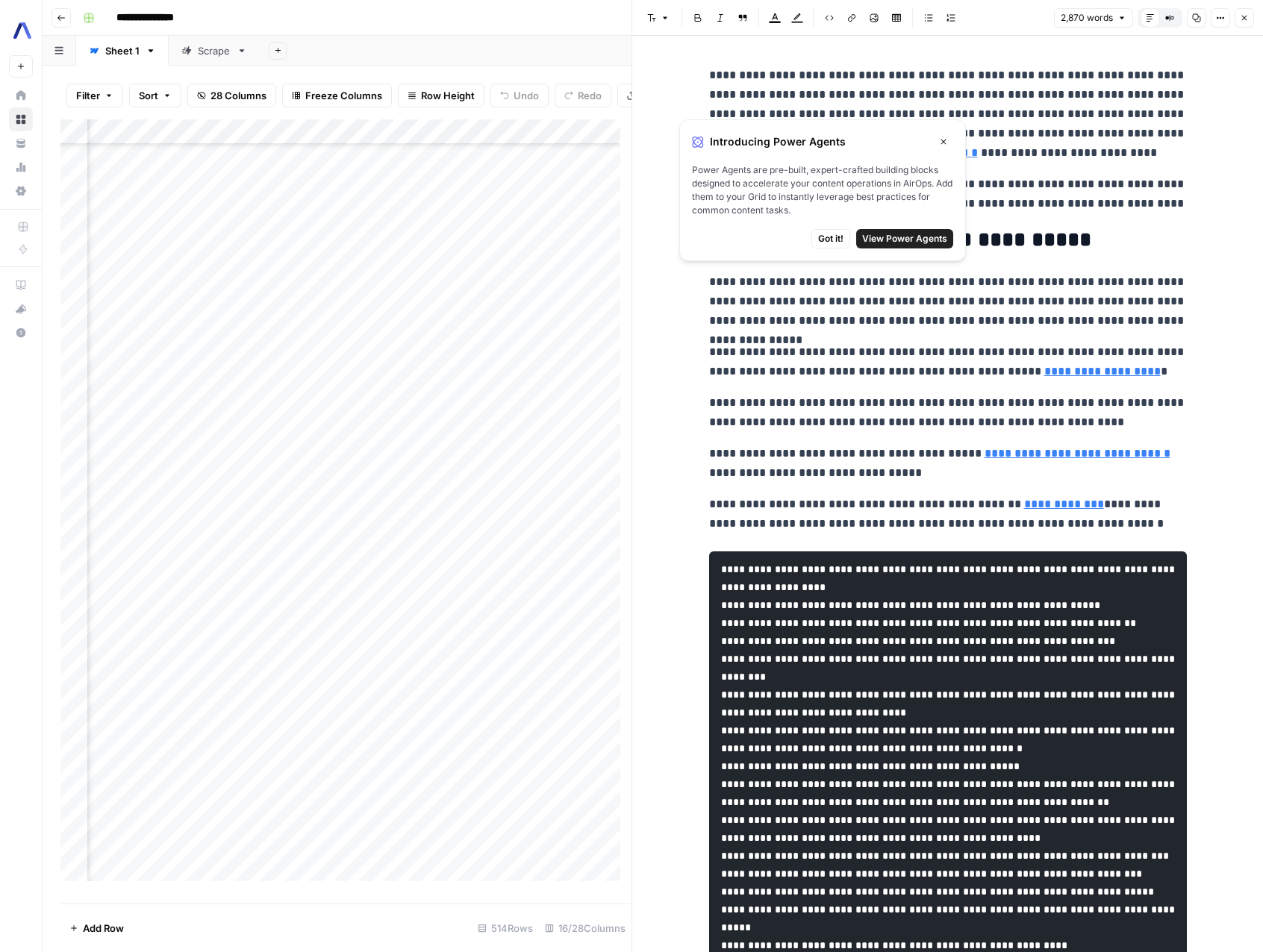
click at [946, 134] on button "Close" at bounding box center [943, 141] width 19 height 19
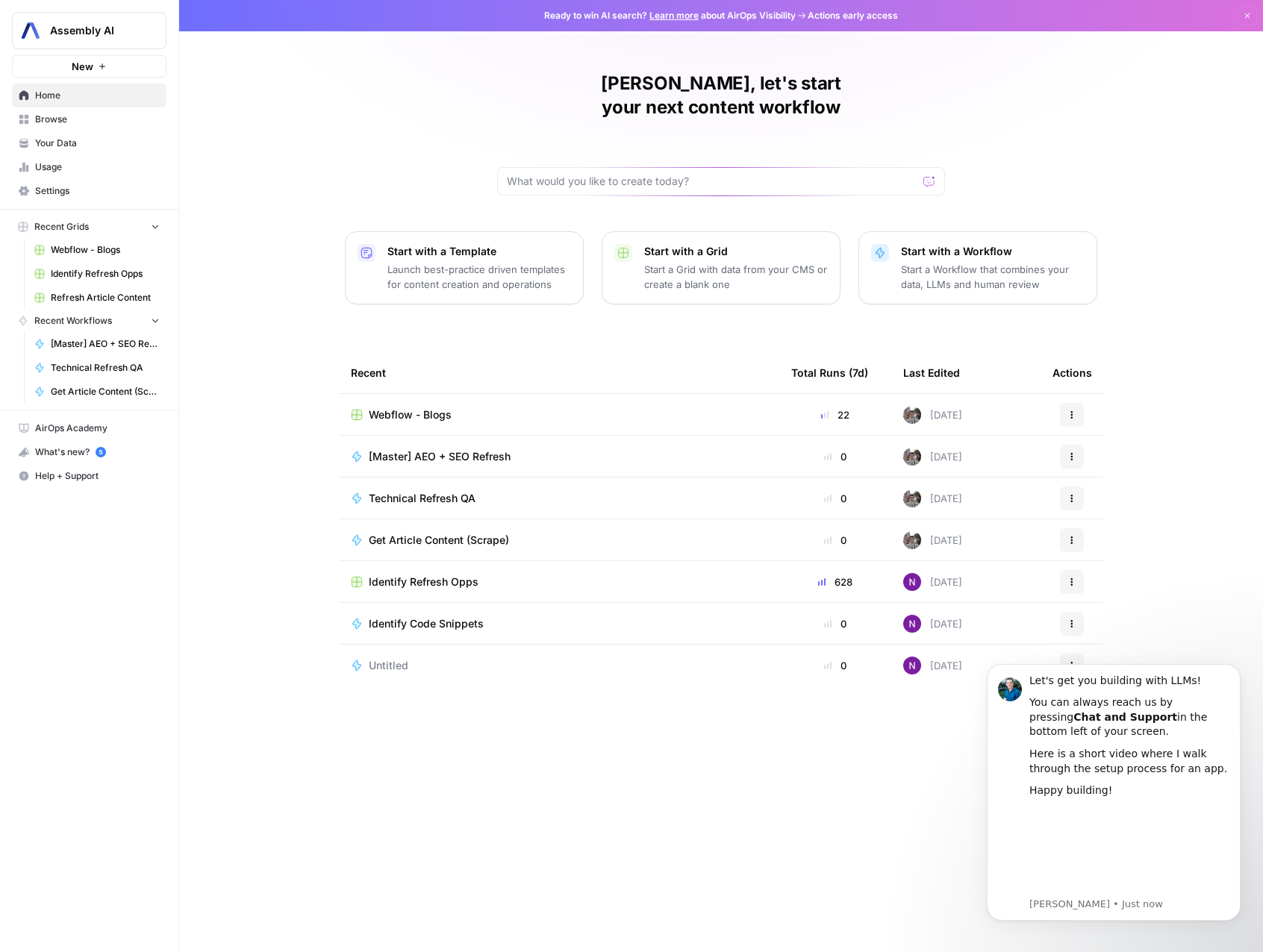
click at [86, 249] on span "Webflow - Blogs" at bounding box center [104, 250] width 109 height 13
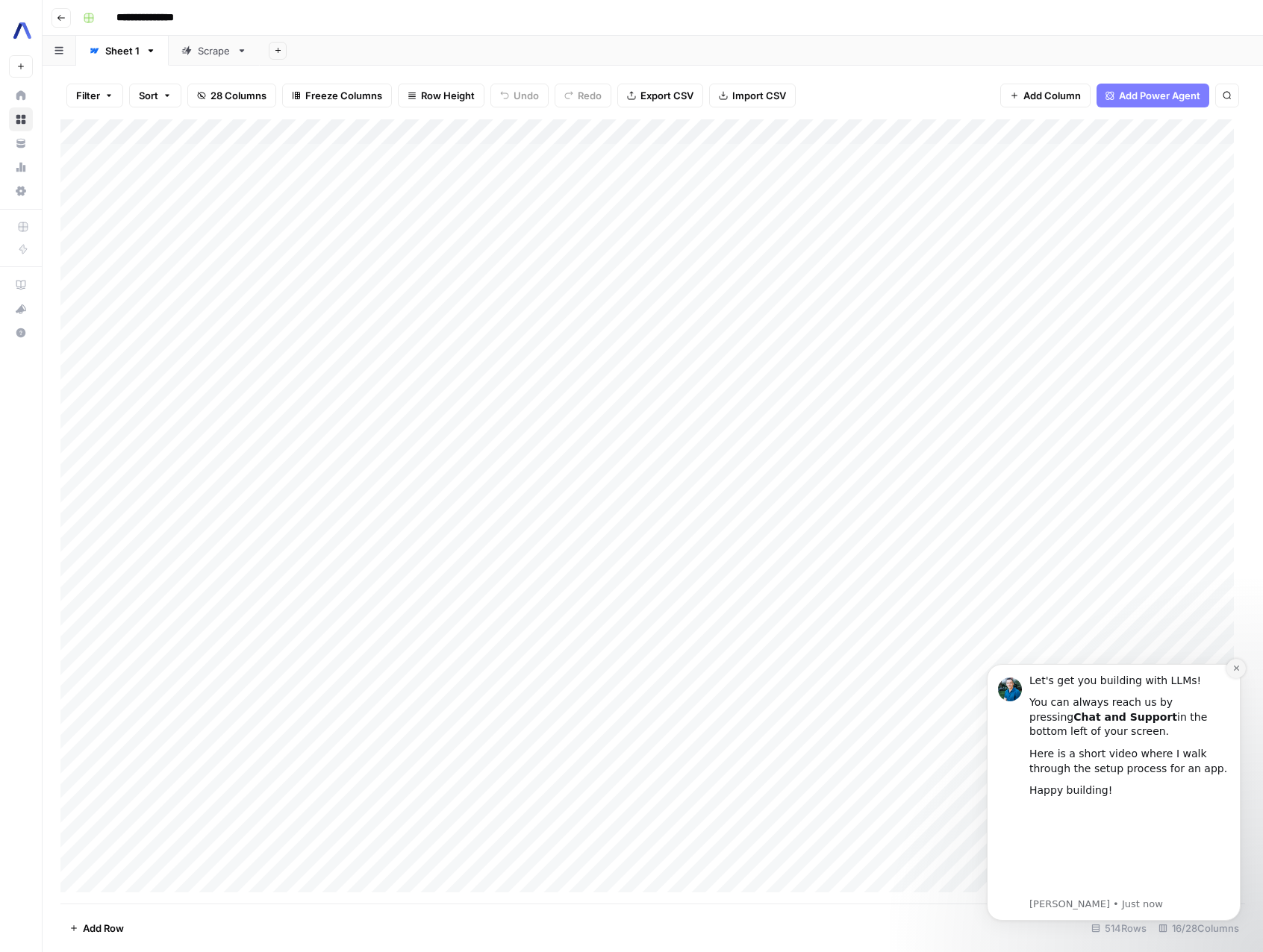
click at [1234, 667] on icon "Dismiss notification" at bounding box center [1236, 668] width 8 height 8
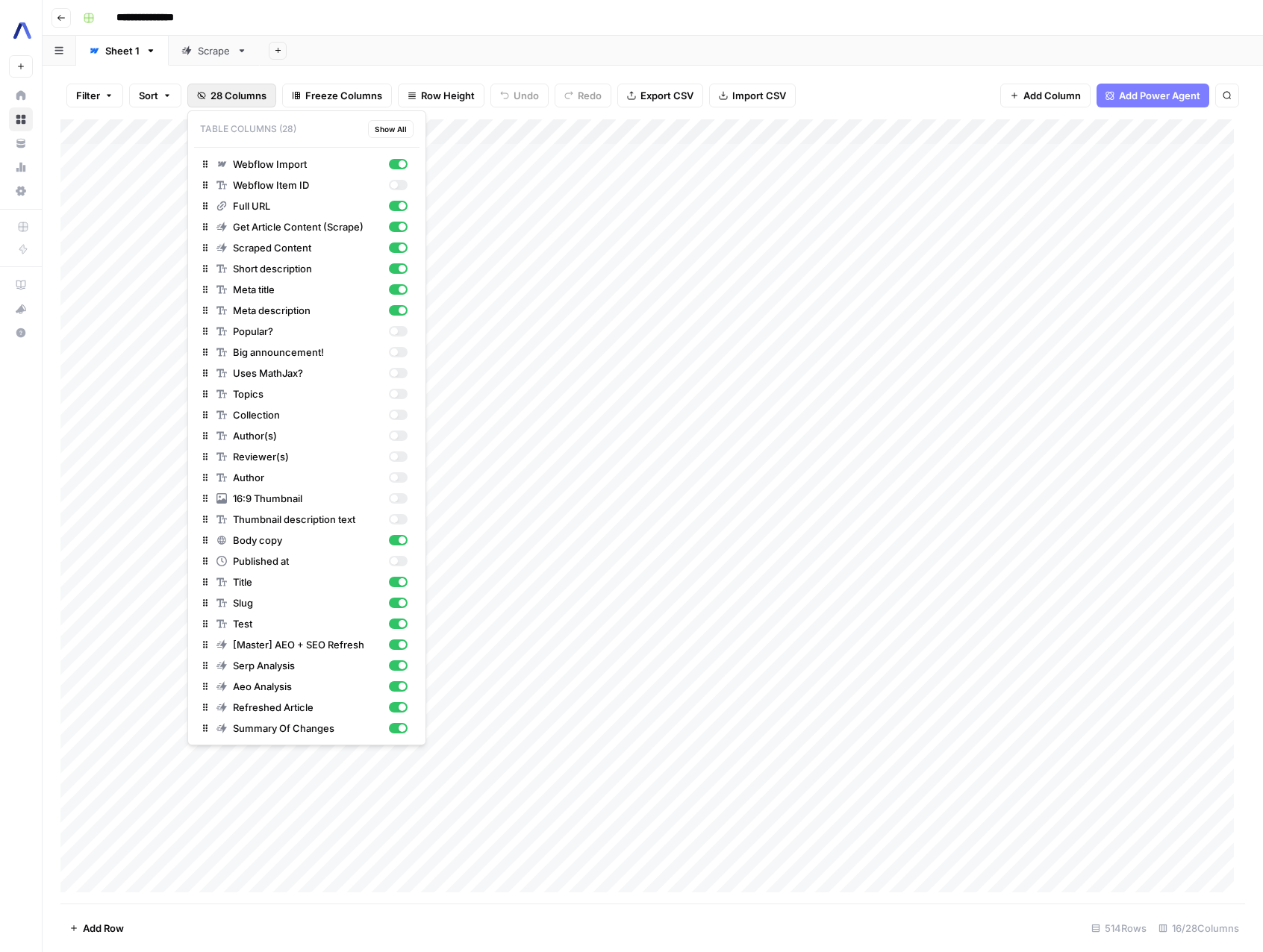
click at [222, 98] on span "28 Columns" at bounding box center [239, 95] width 56 height 15
click at [636, 29] on header "**********" at bounding box center [652, 17] width 1220 height 36
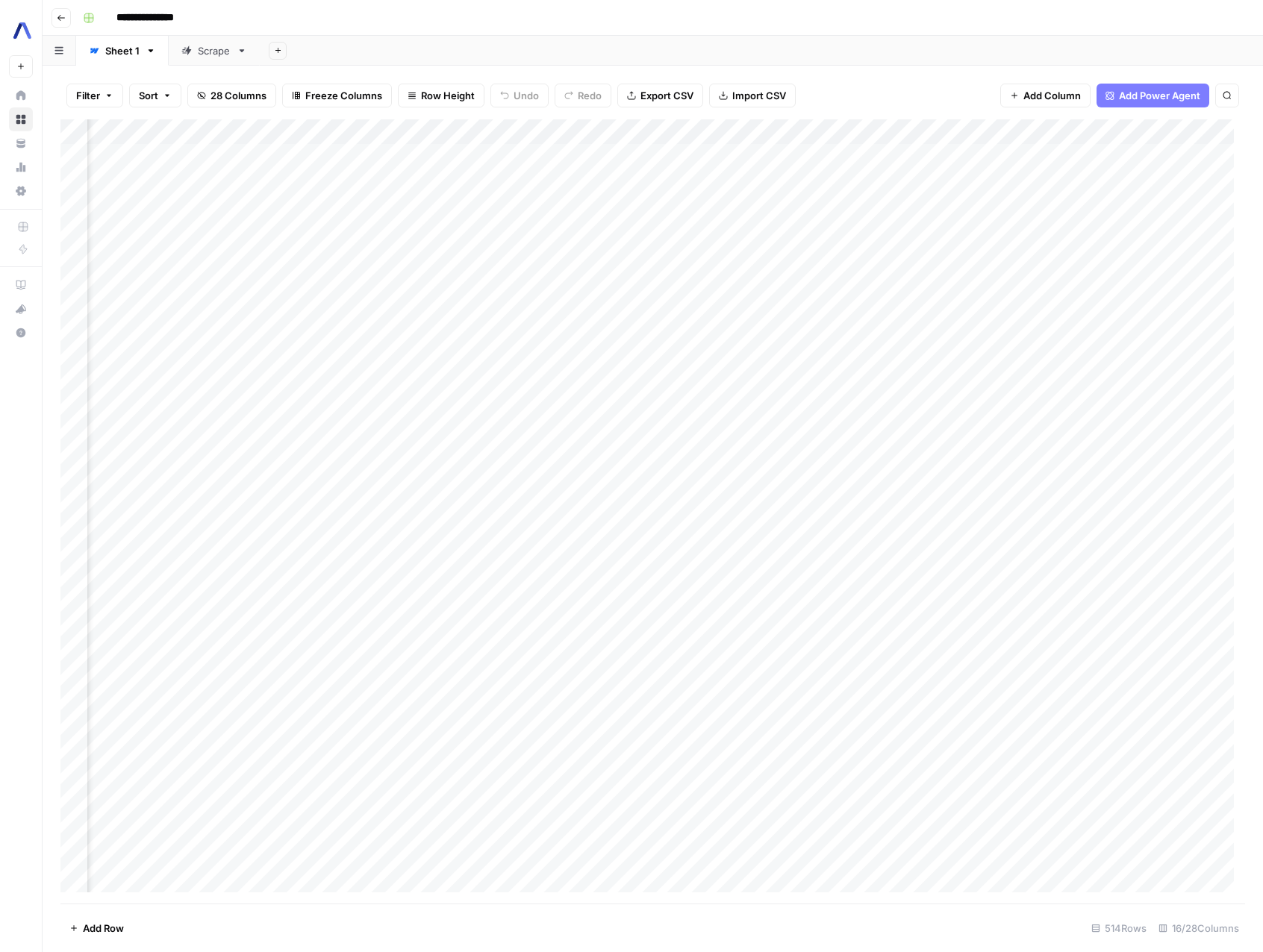
scroll to position [0, 322]
click at [451, 818] on div "Add Column" at bounding box center [652, 511] width 1184 height 784
click at [574, 818] on div "Add Column" at bounding box center [652, 511] width 1184 height 784
click at [673, 818] on div "Add Column" at bounding box center [652, 511] width 1184 height 784
click at [811, 809] on div "Add Column" at bounding box center [652, 511] width 1184 height 784
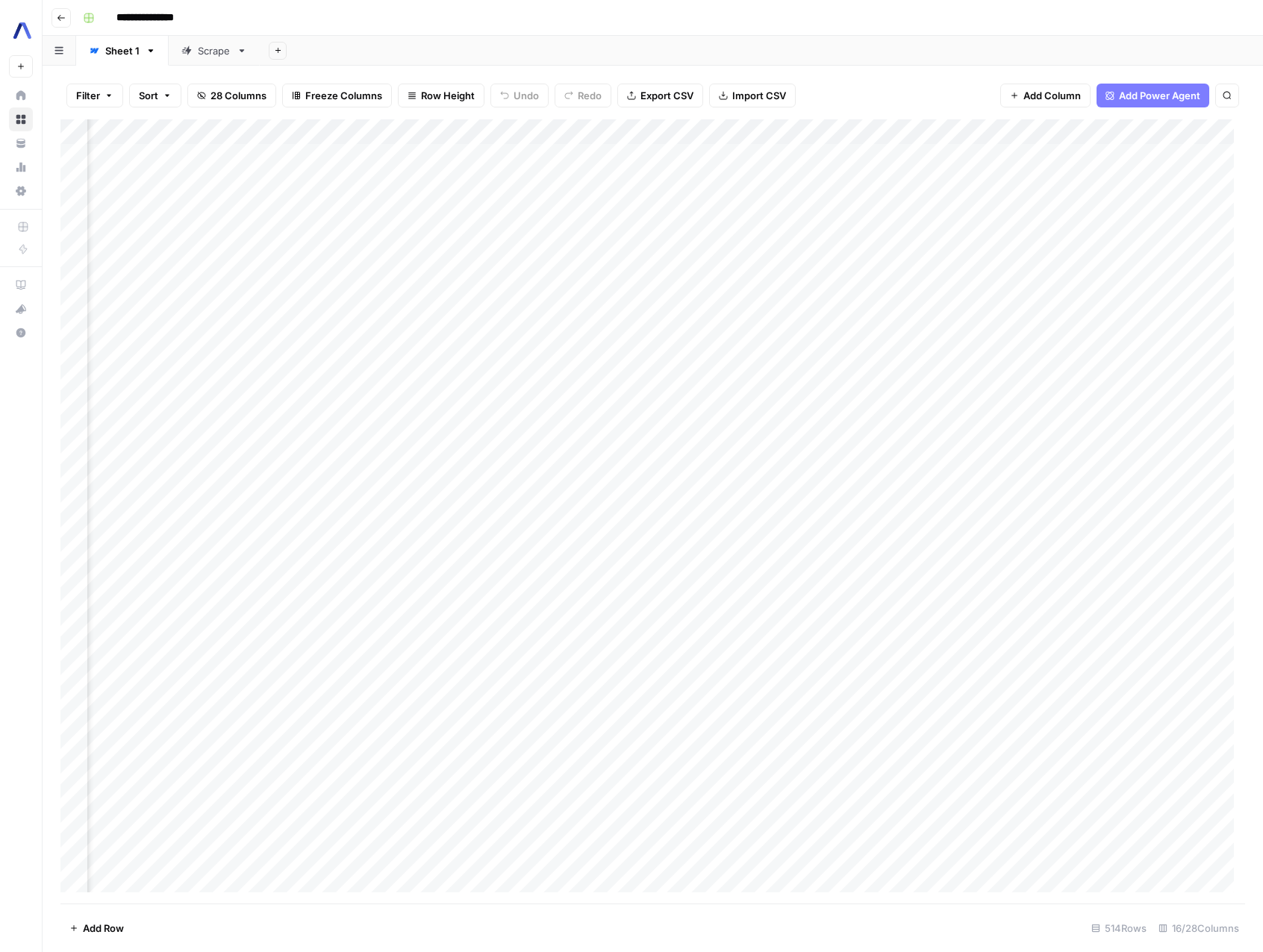
click at [947, 812] on div "Add Column" at bounding box center [652, 511] width 1184 height 784
click at [1079, 809] on div "Add Column" at bounding box center [652, 511] width 1184 height 784
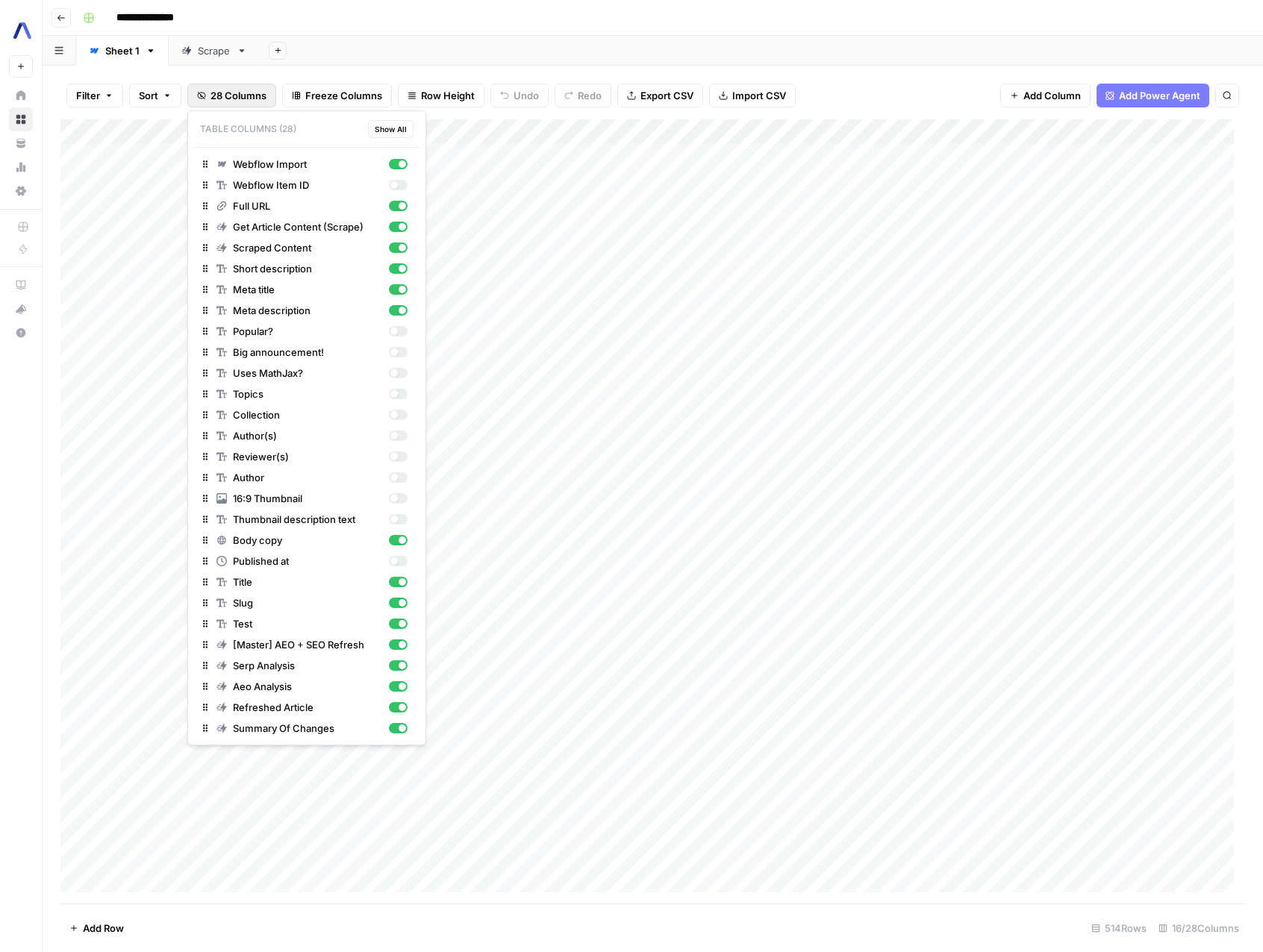
click at [221, 96] on span "28 Columns" at bounding box center [239, 95] width 56 height 15
click at [738, 747] on div "Add Column" at bounding box center [652, 511] width 1184 height 784
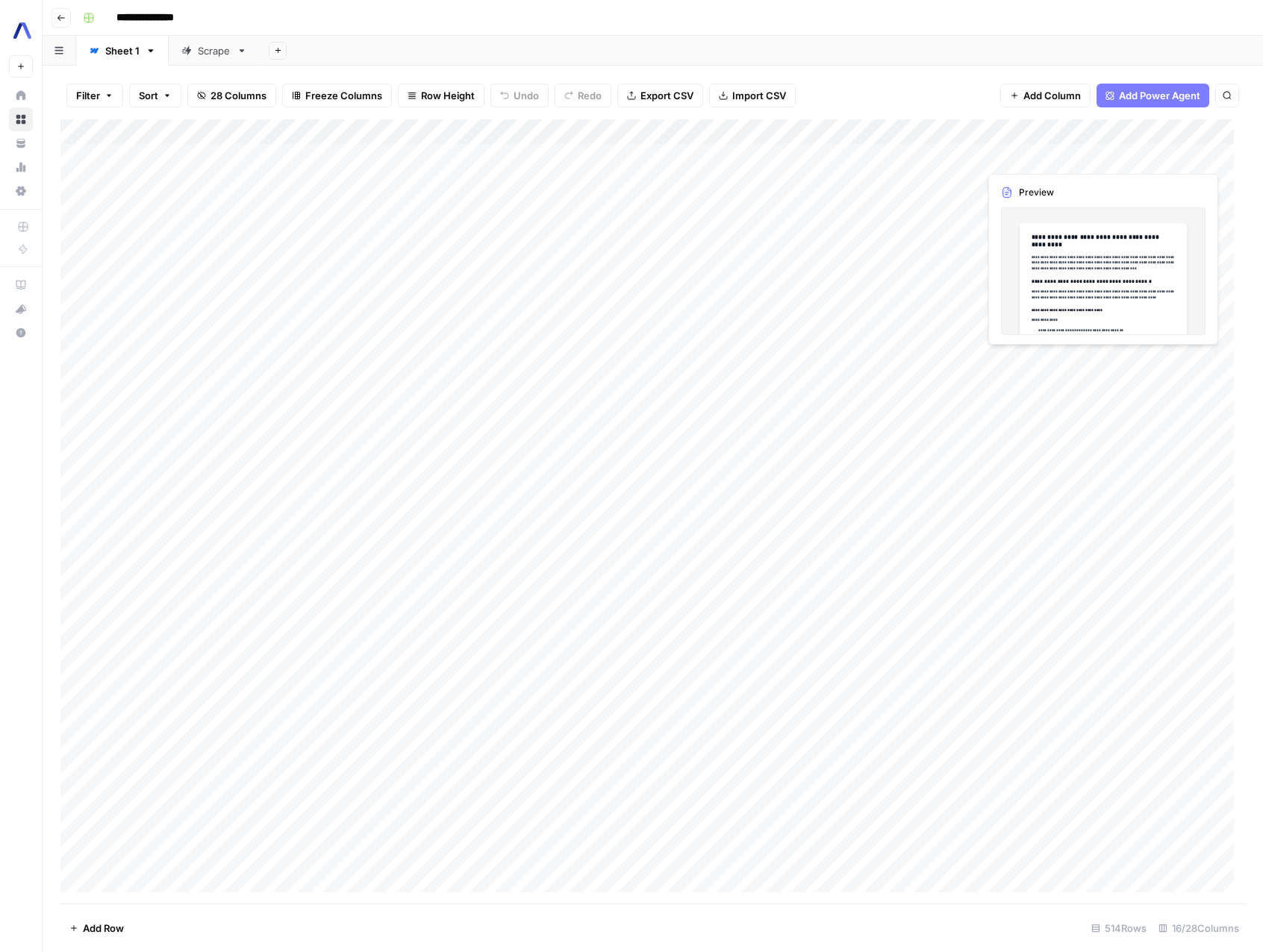
click at [1128, 157] on div "Add Column" at bounding box center [652, 511] width 1184 height 784
click at [1217, 154] on div "Add Column" at bounding box center [652, 511] width 1184 height 784
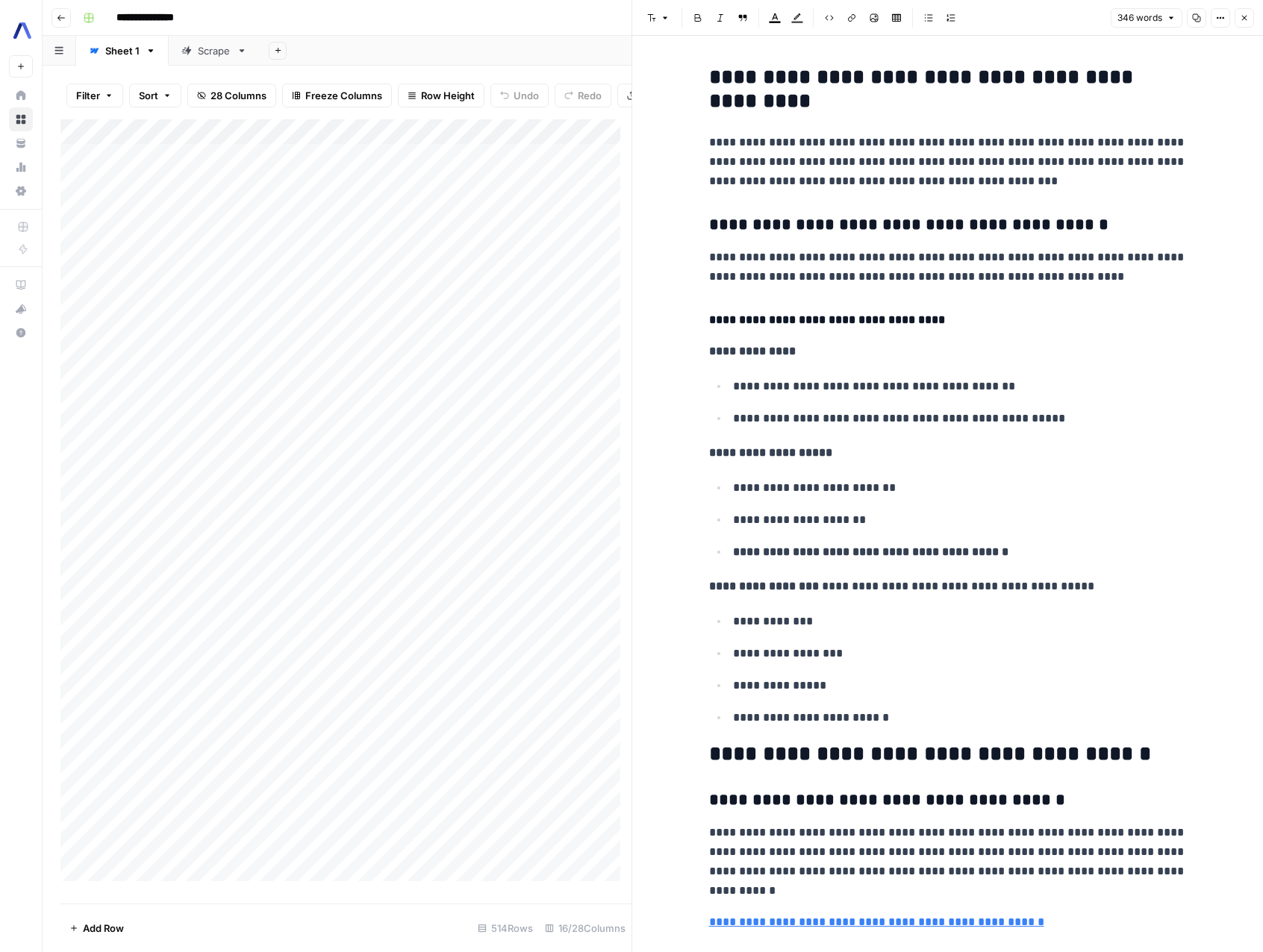
click at [1249, 20] on button "Close" at bounding box center [1243, 17] width 19 height 19
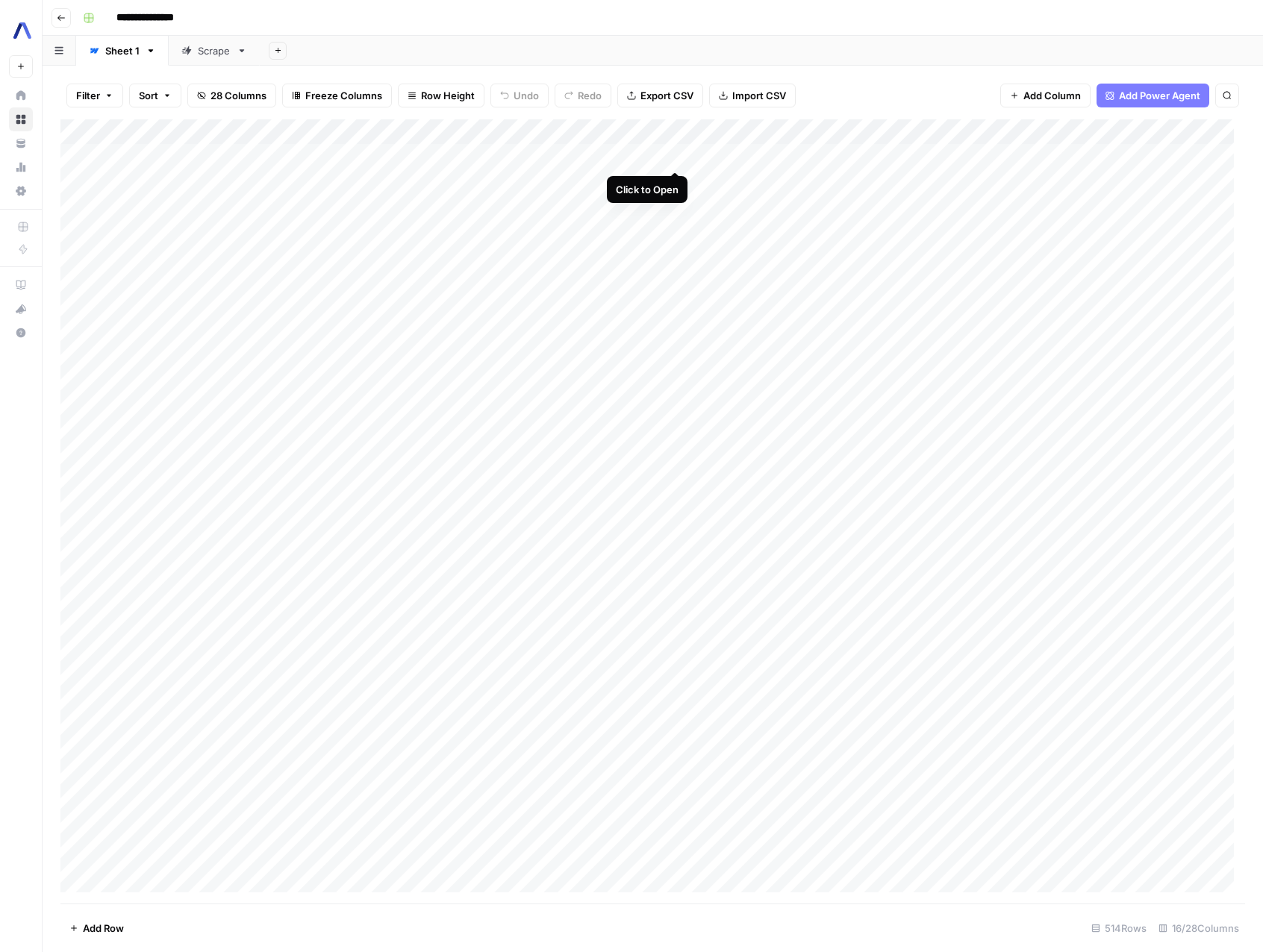
click at [675, 153] on div "Add Column" at bounding box center [652, 511] width 1184 height 784
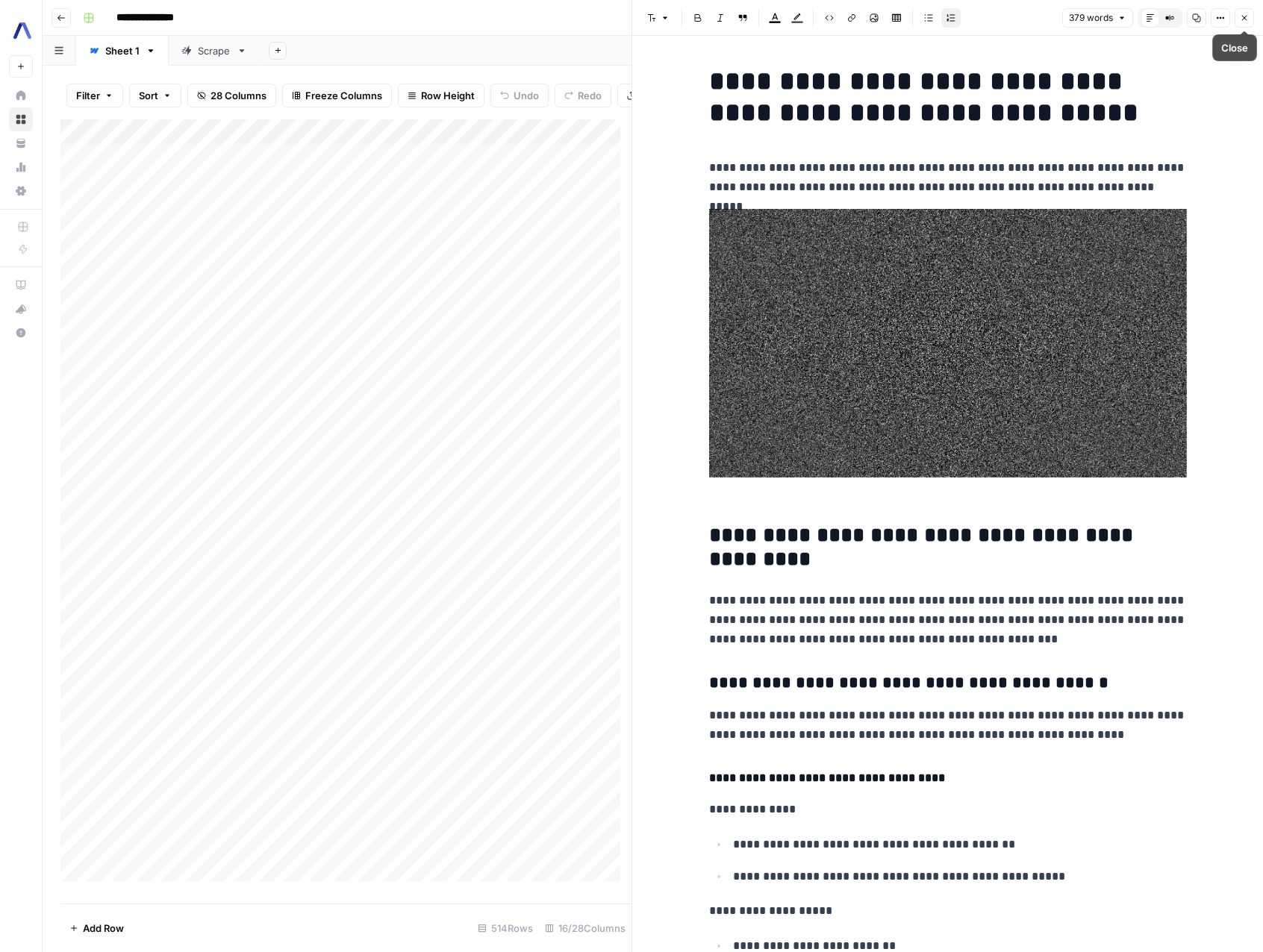
click at [1240, 23] on button "Close" at bounding box center [1243, 17] width 19 height 19
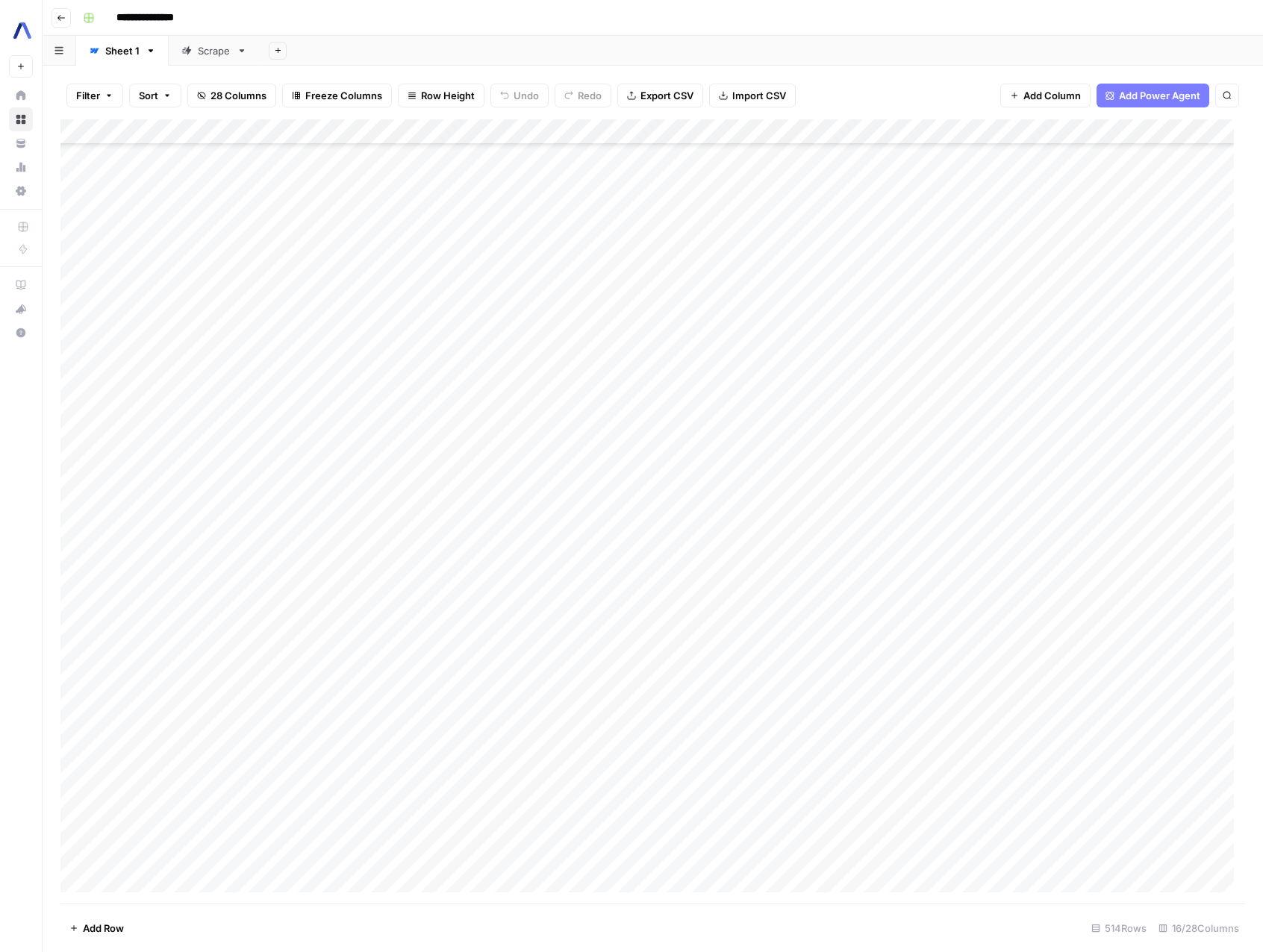
scroll to position [778, 0]
click at [655, 797] on div "Add Column" at bounding box center [652, 511] width 1184 height 784
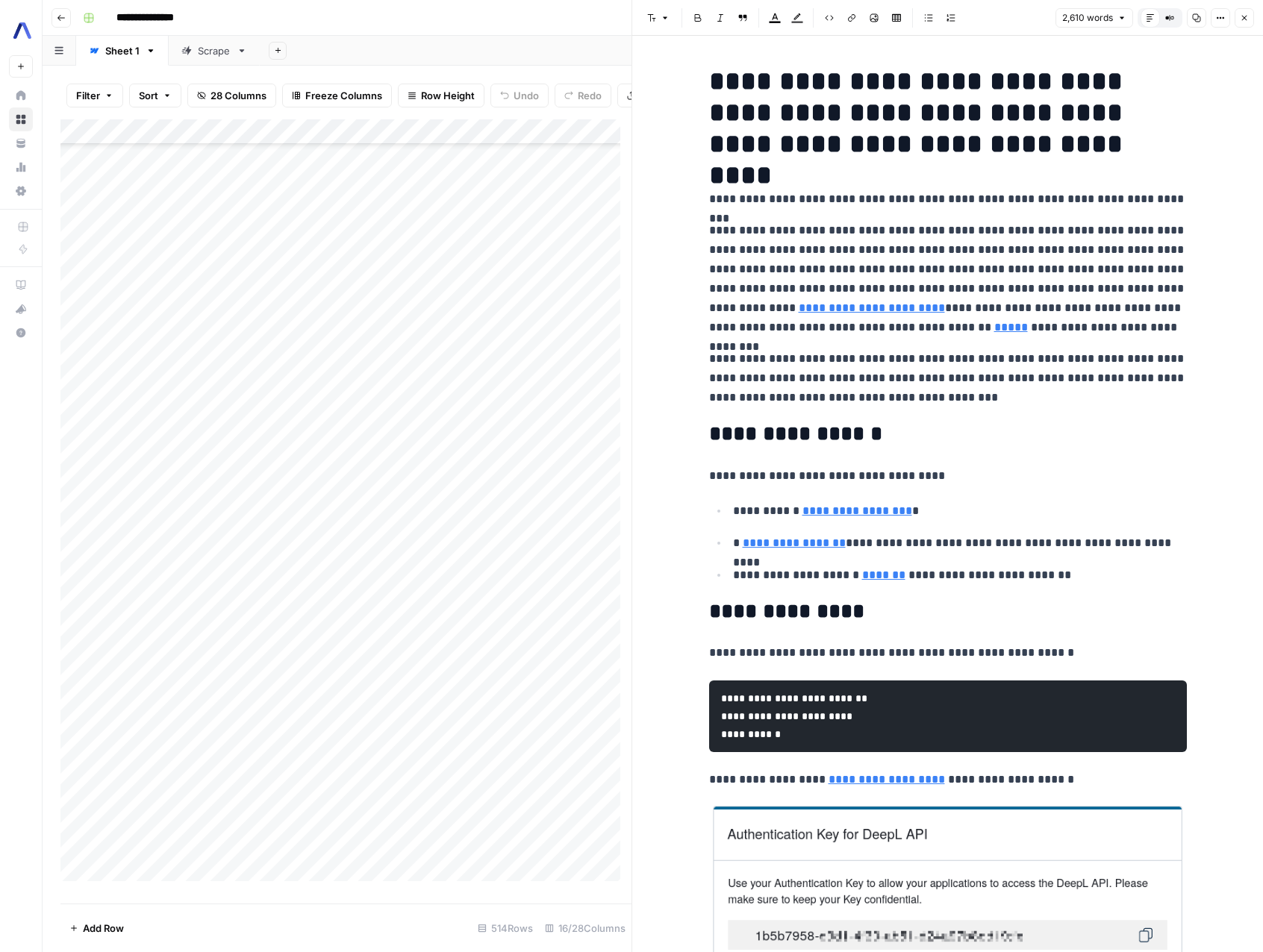
click at [1250, 13] on button "Close" at bounding box center [1243, 17] width 19 height 19
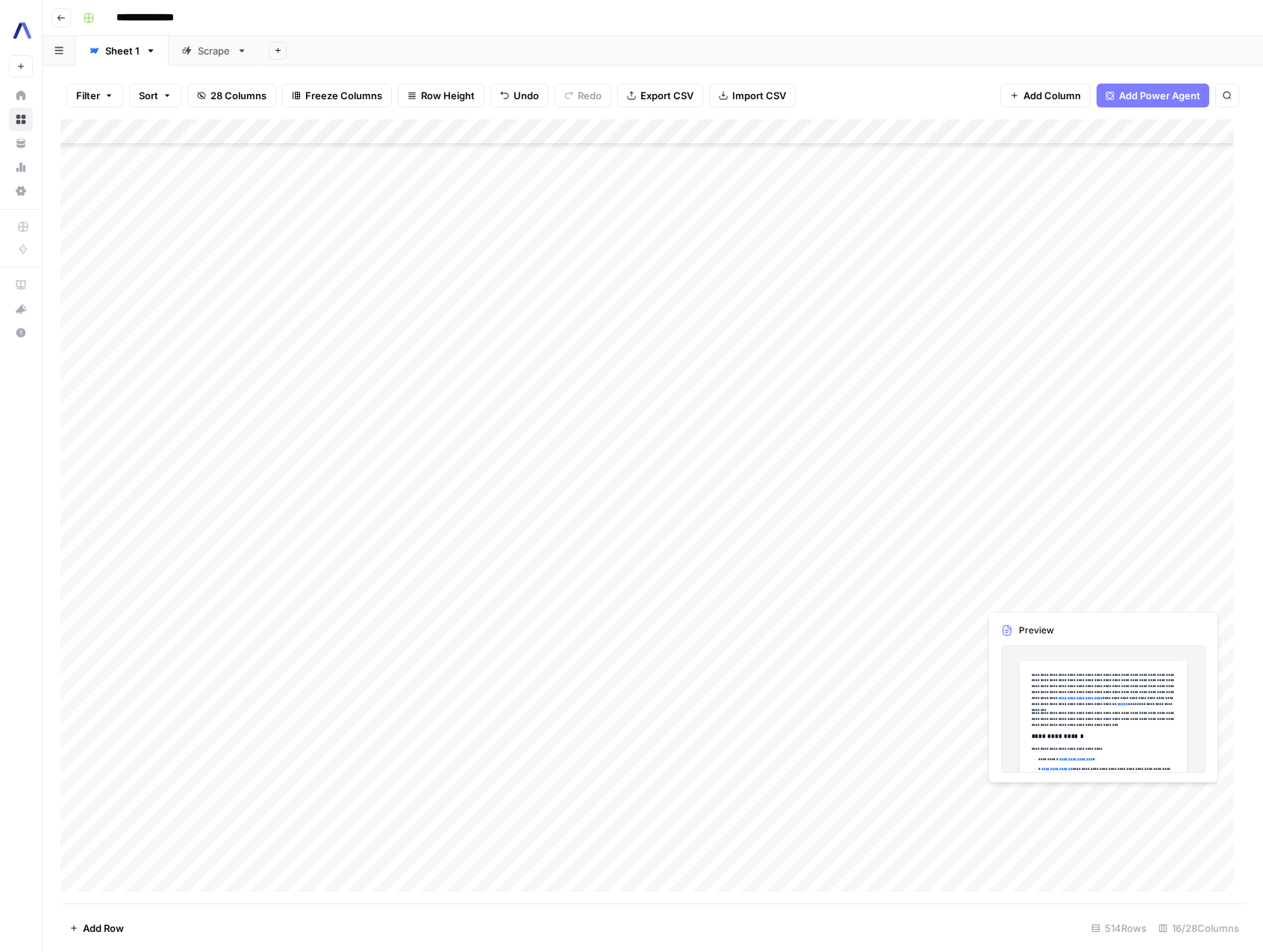
click at [1159, 795] on div "Add Column" at bounding box center [652, 511] width 1184 height 784
click at [1217, 799] on div "Add Column" at bounding box center [652, 511] width 1184 height 784
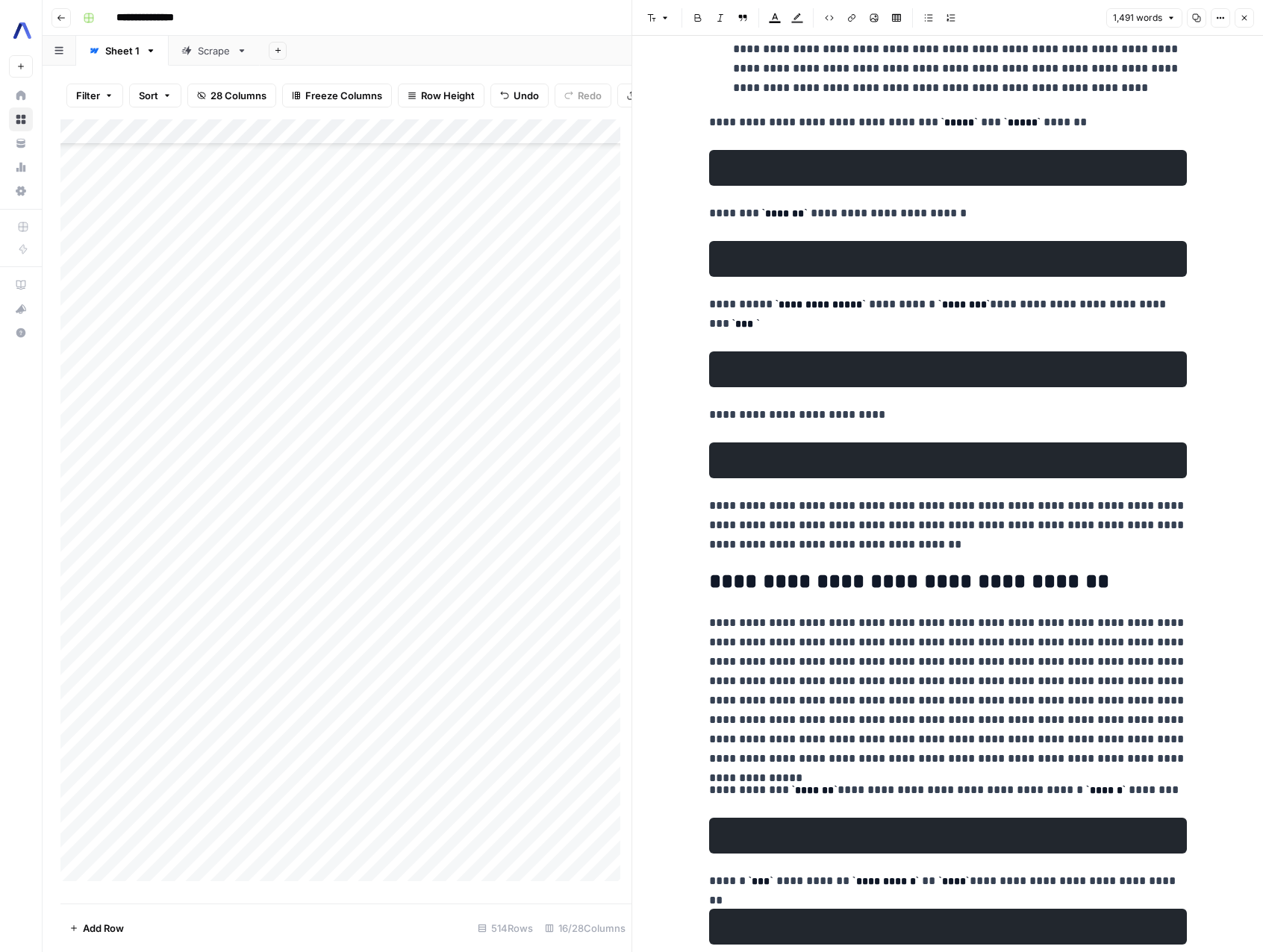
scroll to position [5705, 0]
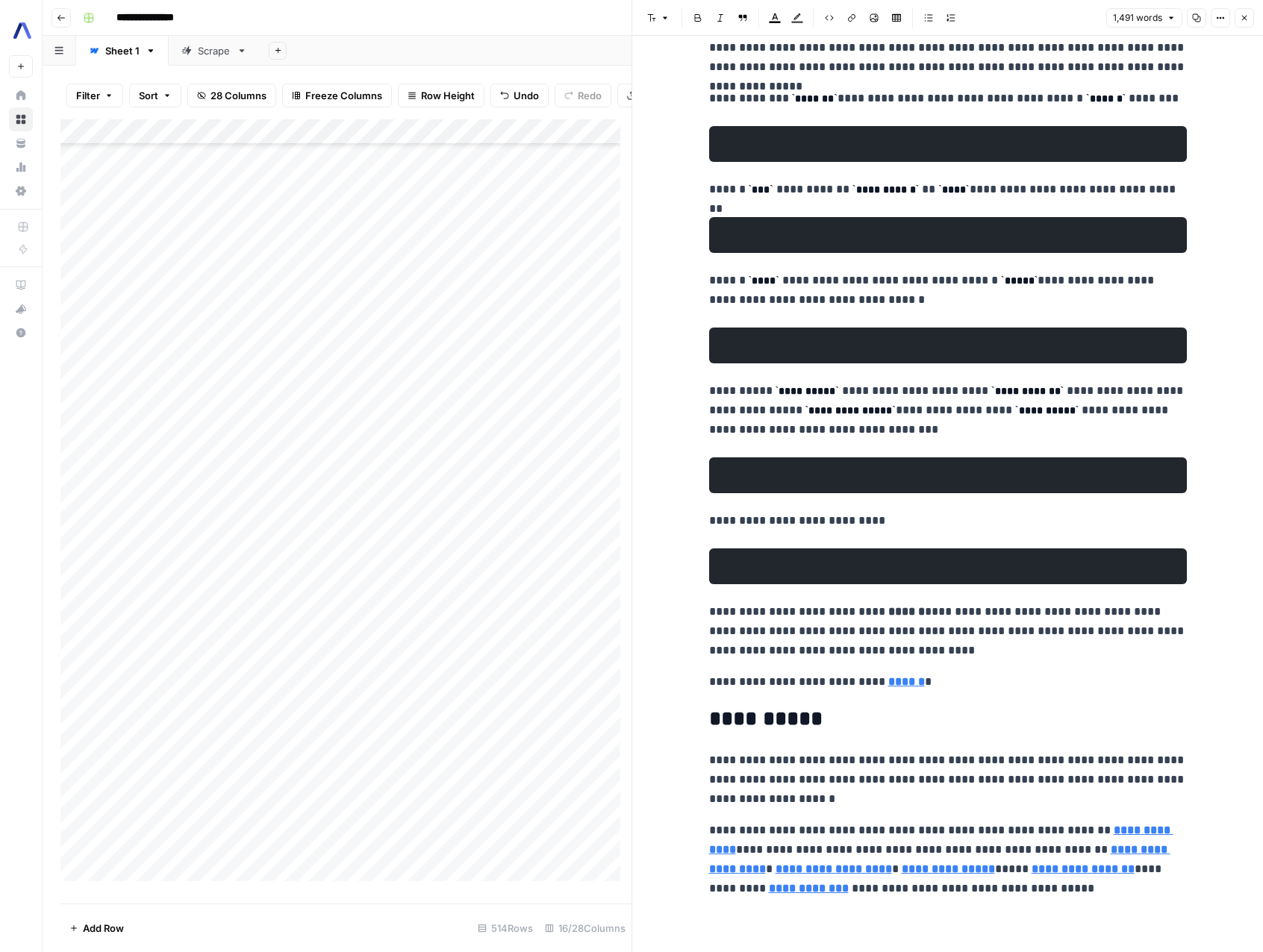
click at [1242, 15] on icon "button" at bounding box center [1244, 17] width 9 height 9
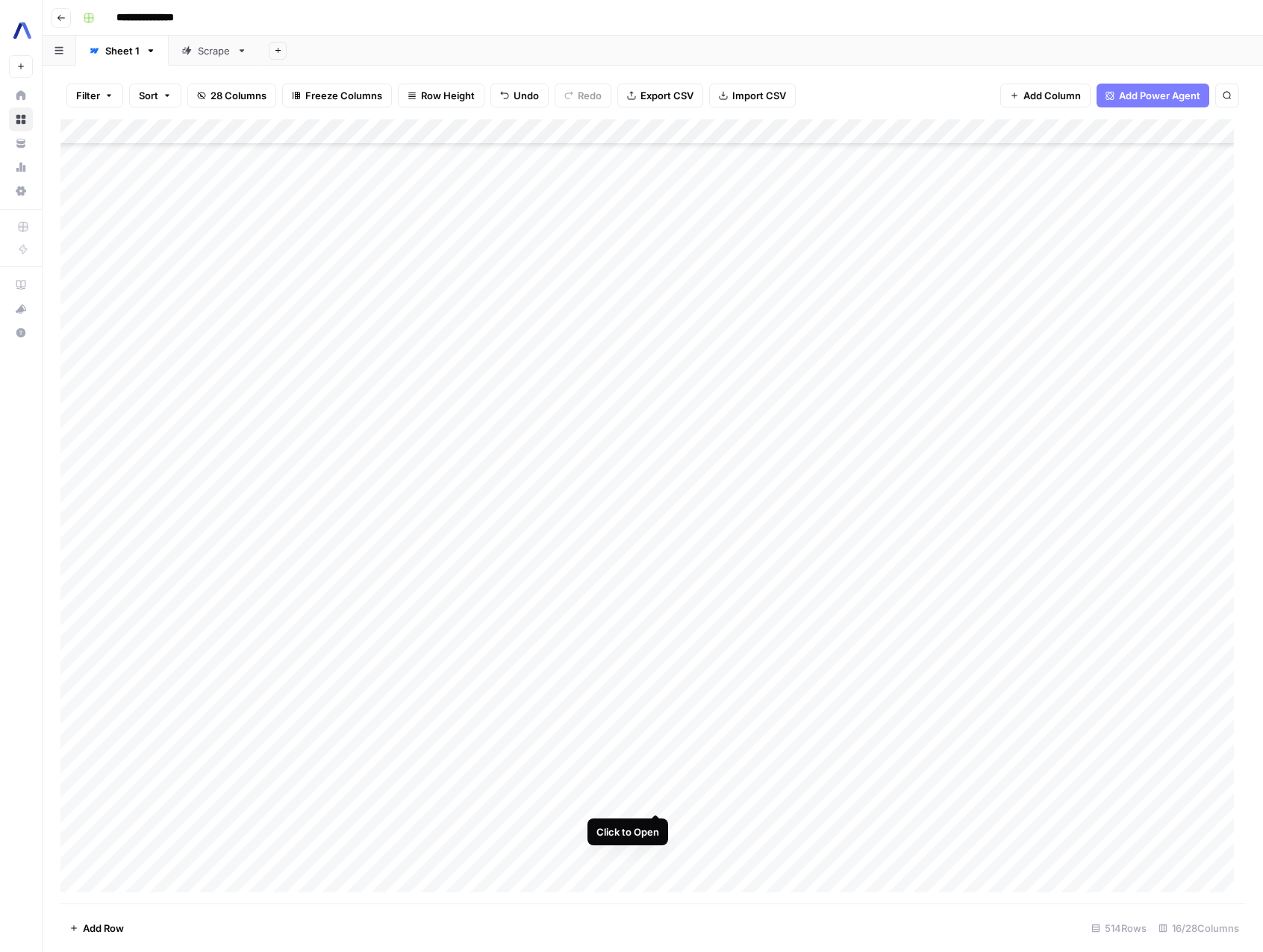
click at [656, 800] on div "Add Column" at bounding box center [652, 511] width 1184 height 784
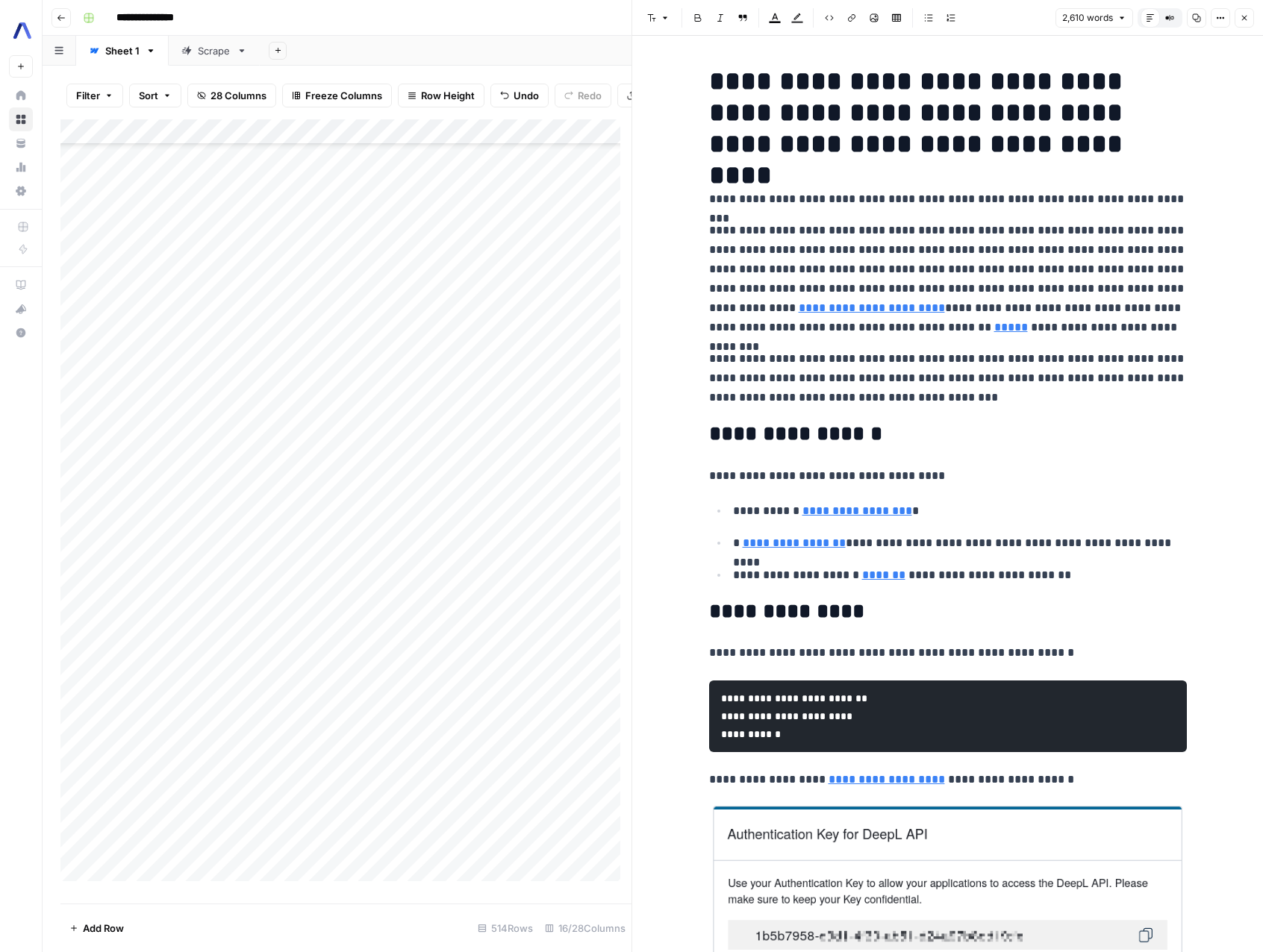
type input "https://www.deepl.com/pro-api?cta=header-pro-api&ref=assemblyai.com"
click at [921, 737] on pre "**********" at bounding box center [947, 716] width 477 height 71
click at [921, 730] on pre "**********" at bounding box center [947, 716] width 477 height 71
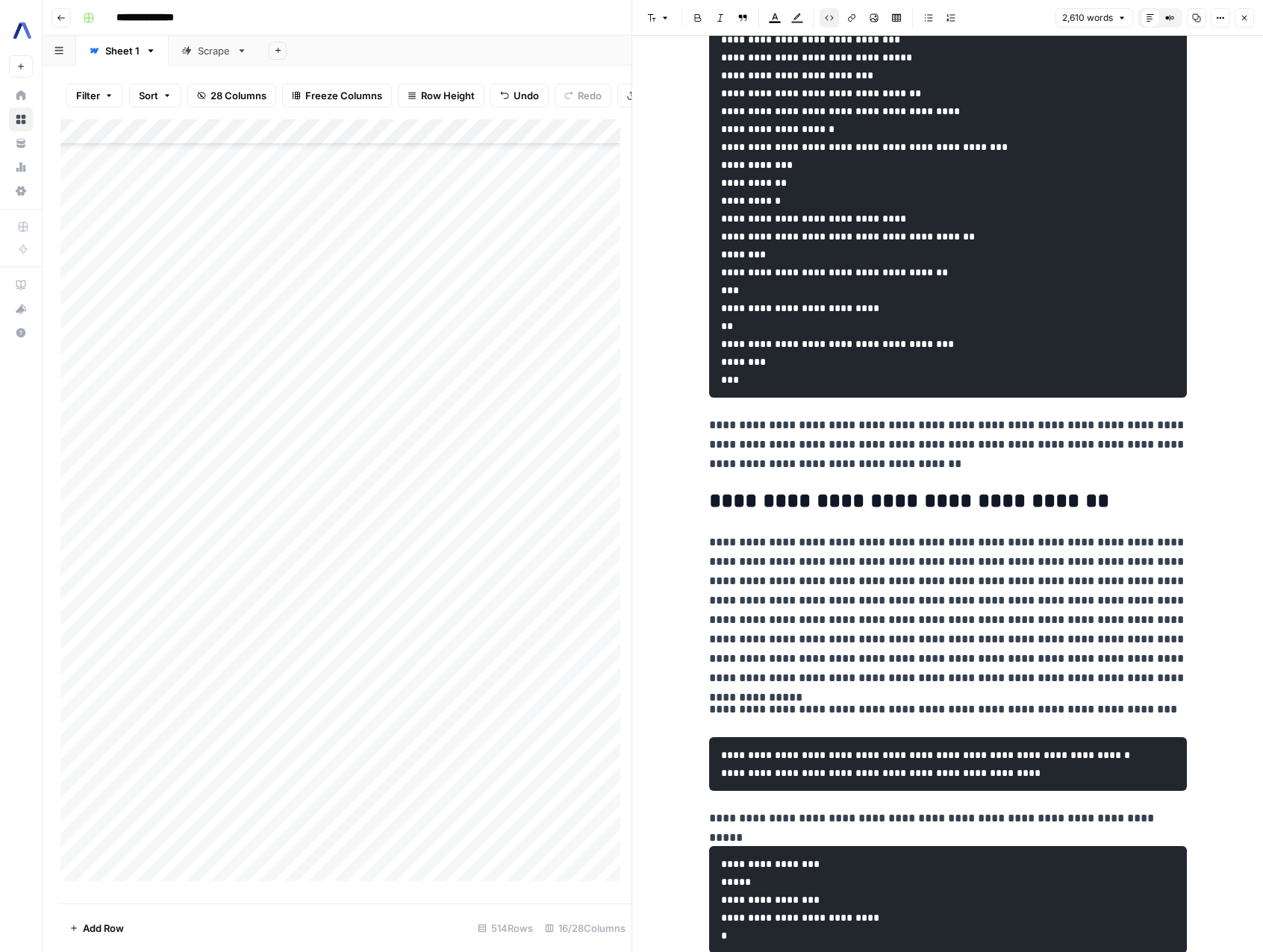
scroll to position [9978, 0]
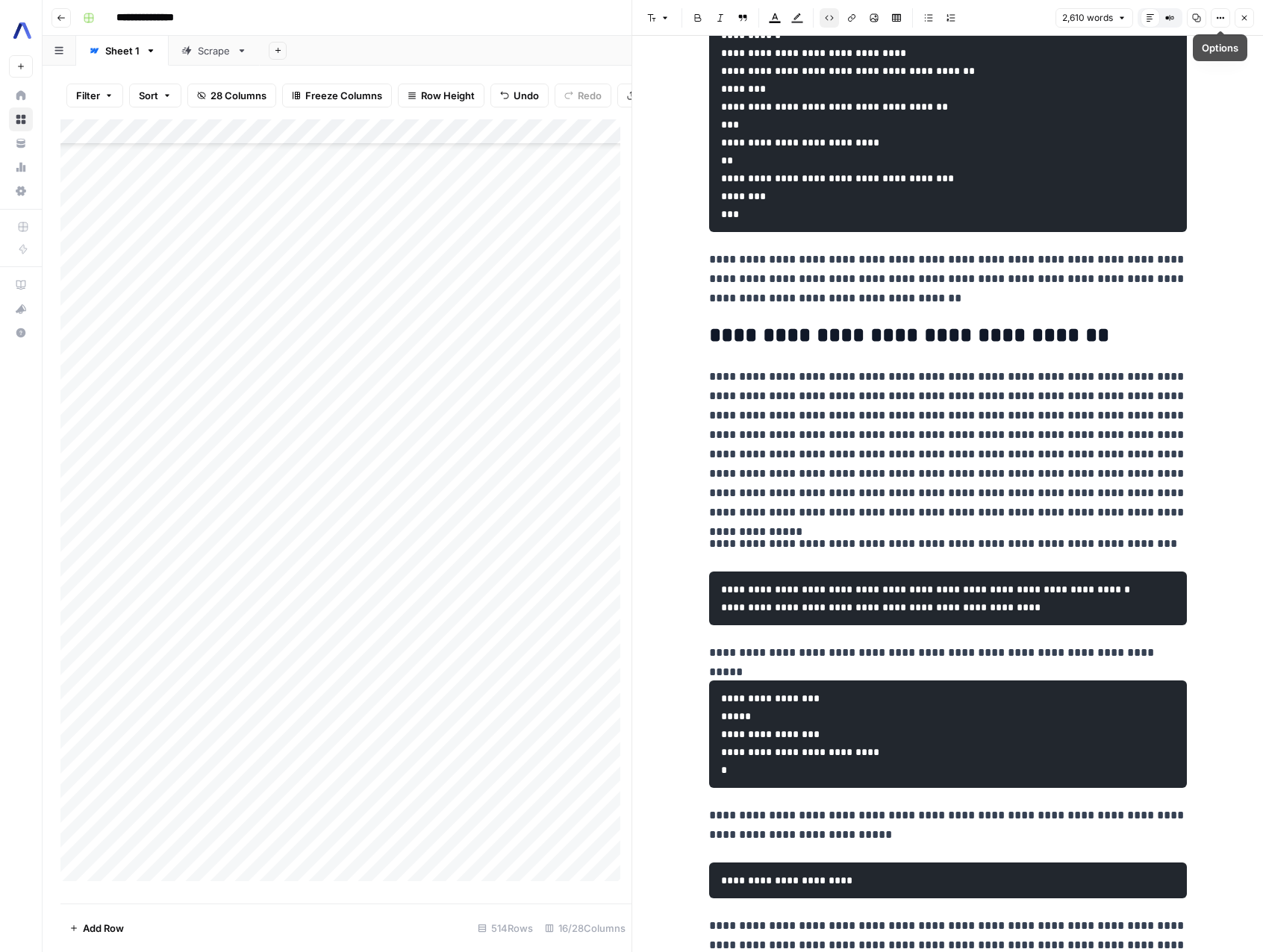
click at [1240, 15] on icon "button" at bounding box center [1244, 17] width 9 height 9
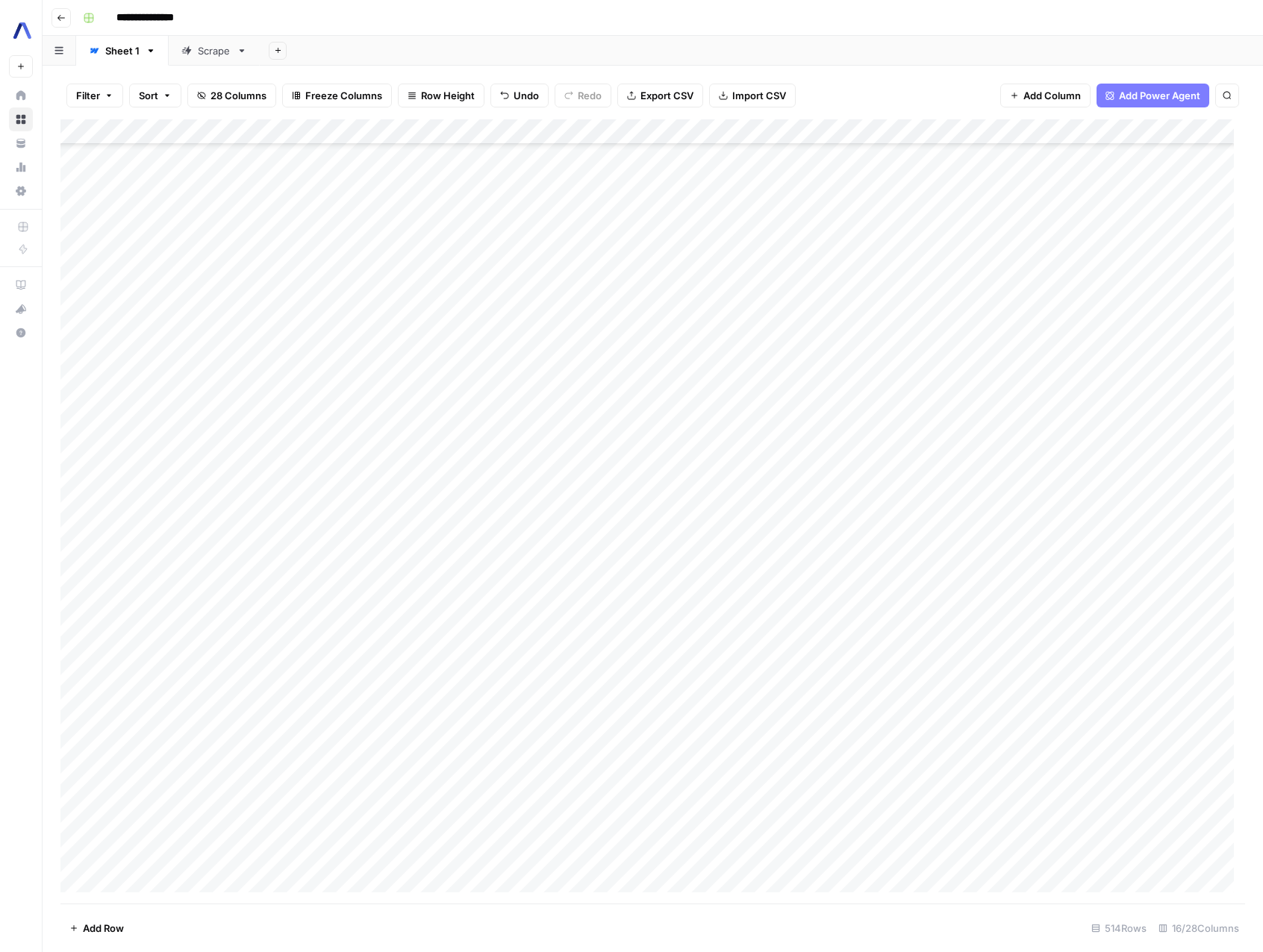
click at [675, 133] on div "Add Column" at bounding box center [652, 511] width 1184 height 784
click at [524, 131] on div "Add Column" at bounding box center [652, 511] width 1184 height 784
click at [506, 281] on span "Edit Workflow" at bounding box center [515, 278] width 131 height 15
click at [912, 398] on div "Add Column" at bounding box center [652, 511] width 1184 height 784
click at [651, 801] on div "Add Column" at bounding box center [652, 511] width 1184 height 784
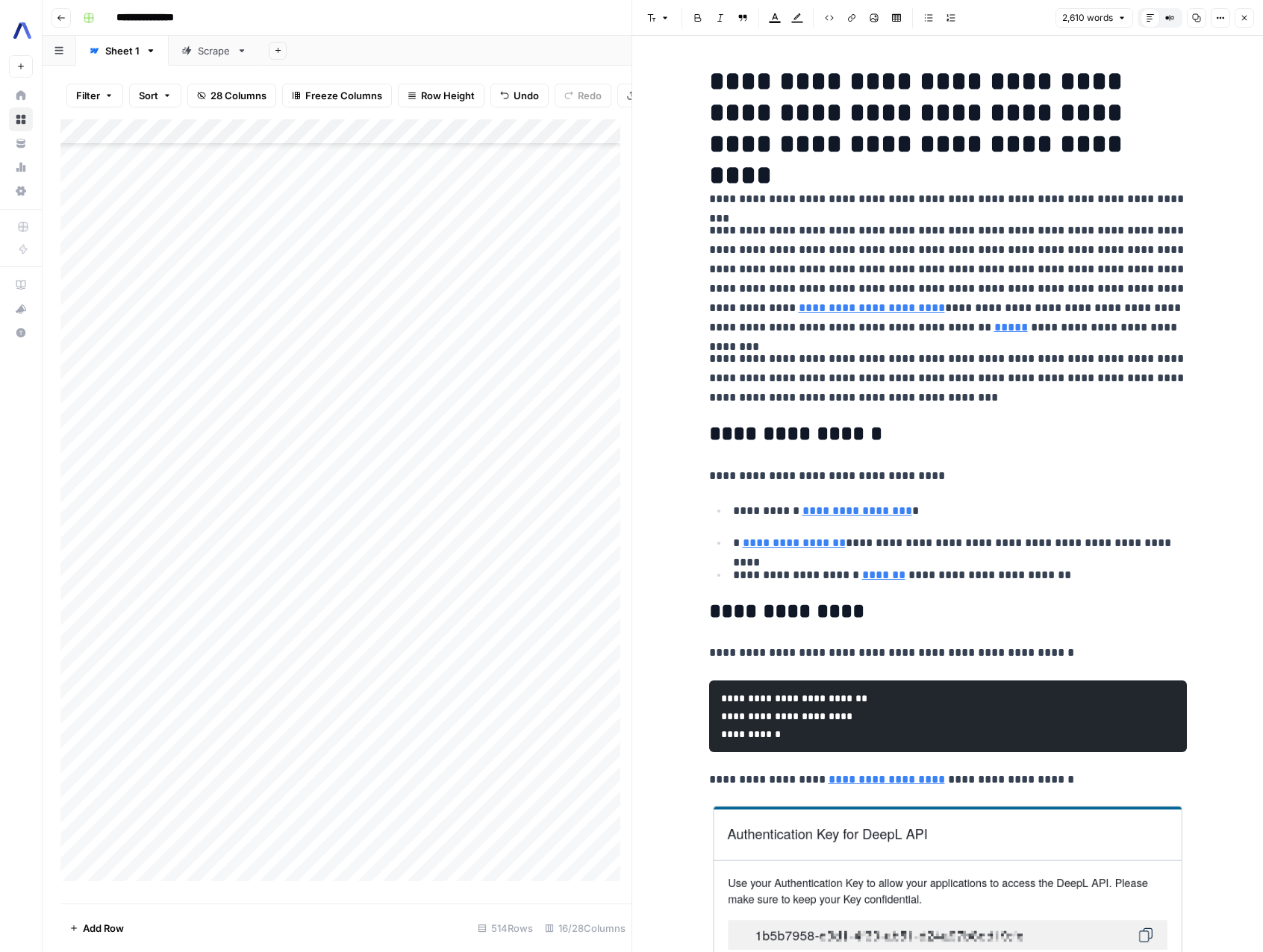
click at [1241, 14] on icon "button" at bounding box center [1244, 17] width 9 height 9
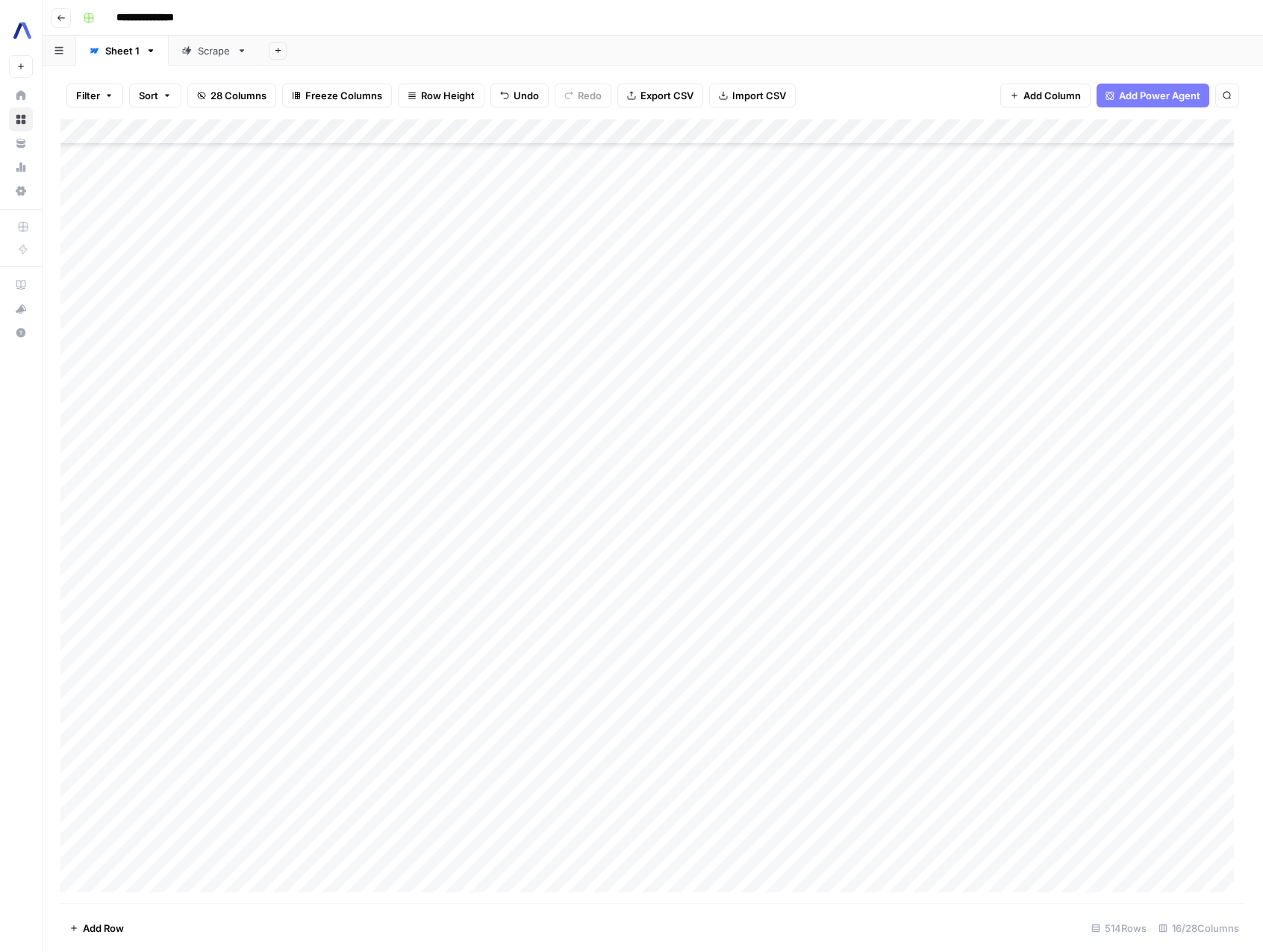
click at [752, 803] on div "Add Column" at bounding box center [652, 511] width 1184 height 784
click at [613, 805] on div "Add Column" at bounding box center [652, 511] width 1184 height 784
click at [1214, 799] on div "Add Column" at bounding box center [652, 511] width 1184 height 784
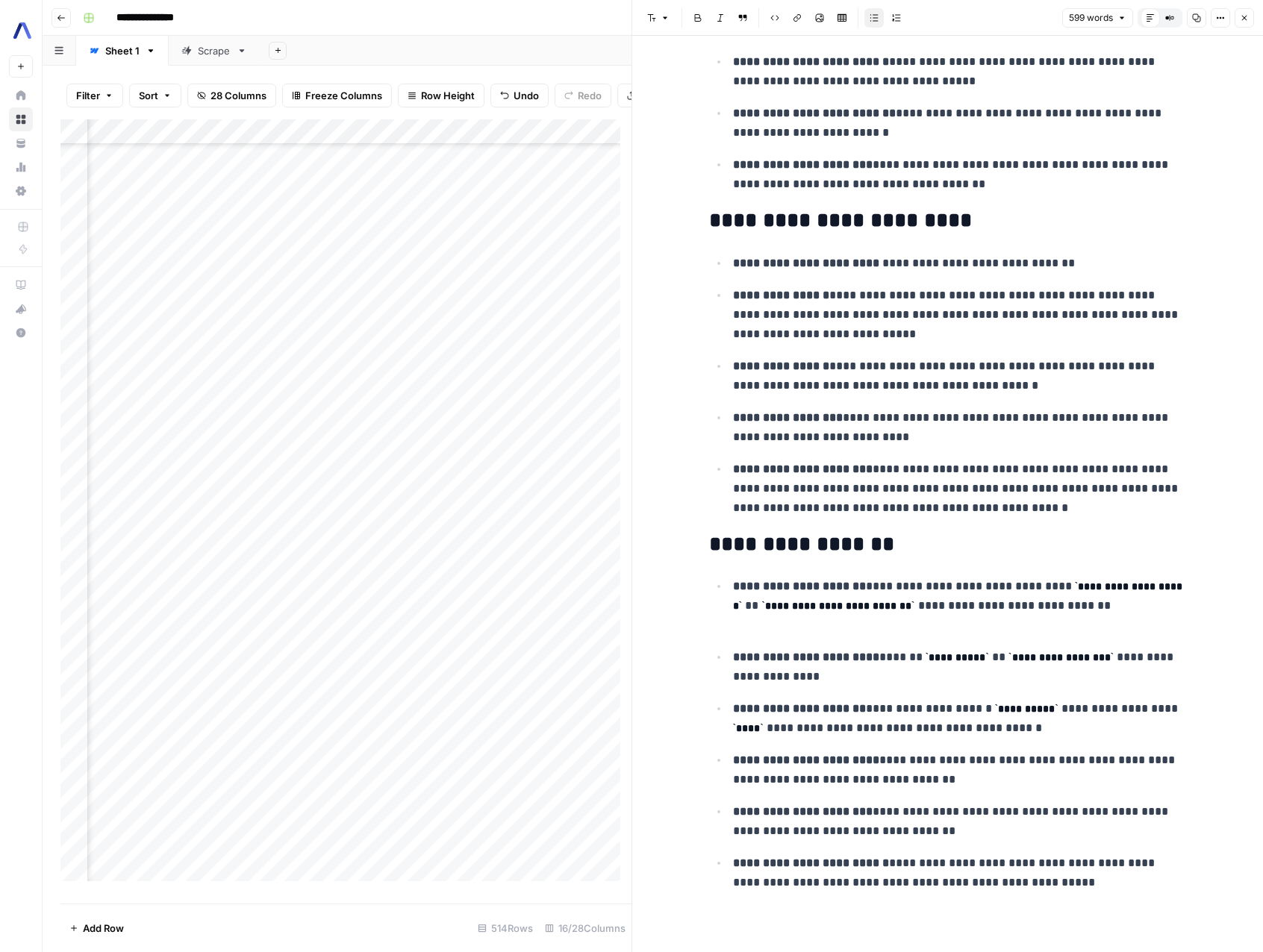
scroll to position [1192, 0]
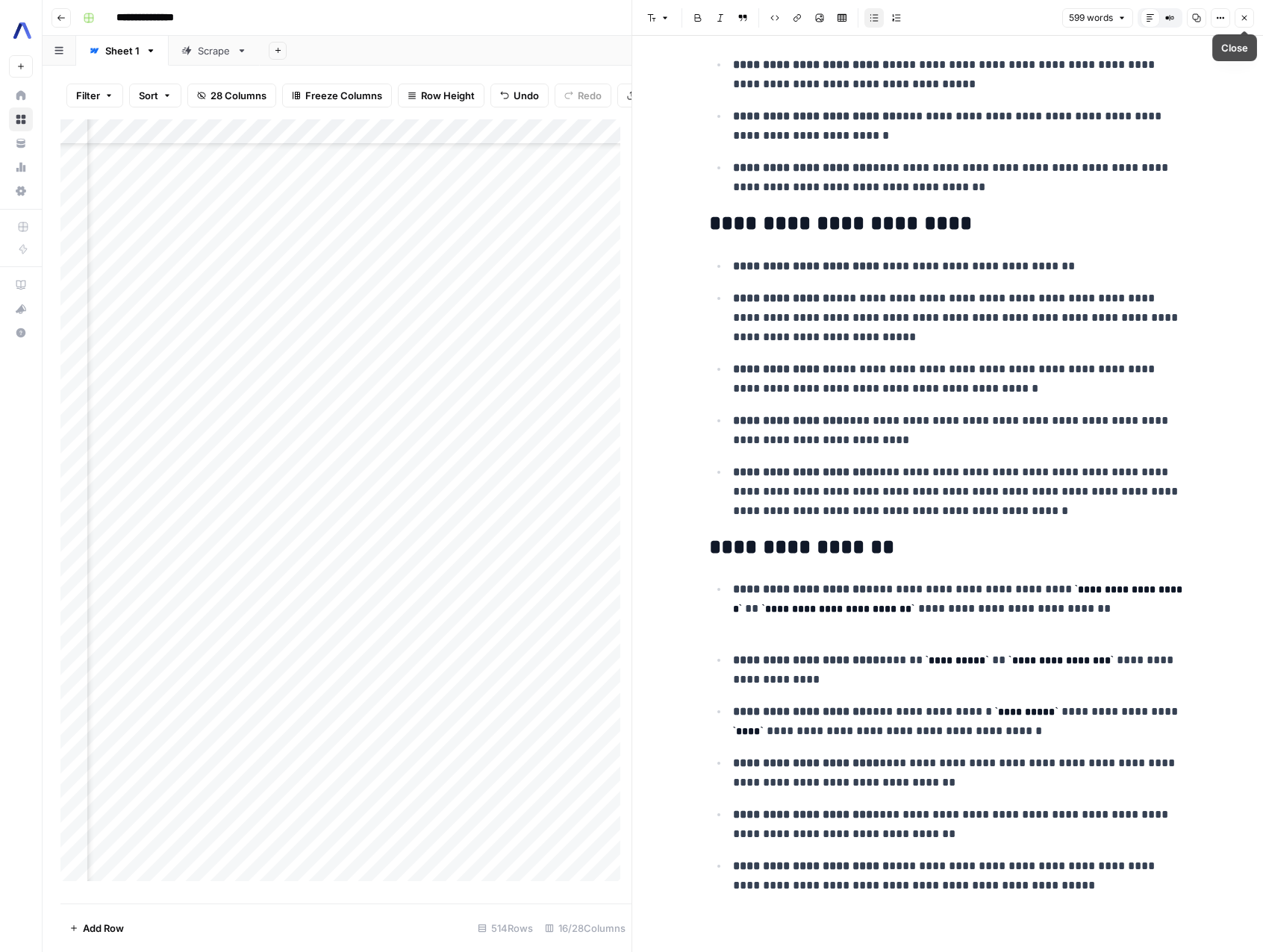
click at [1245, 27] on button "Close" at bounding box center [1243, 17] width 19 height 19
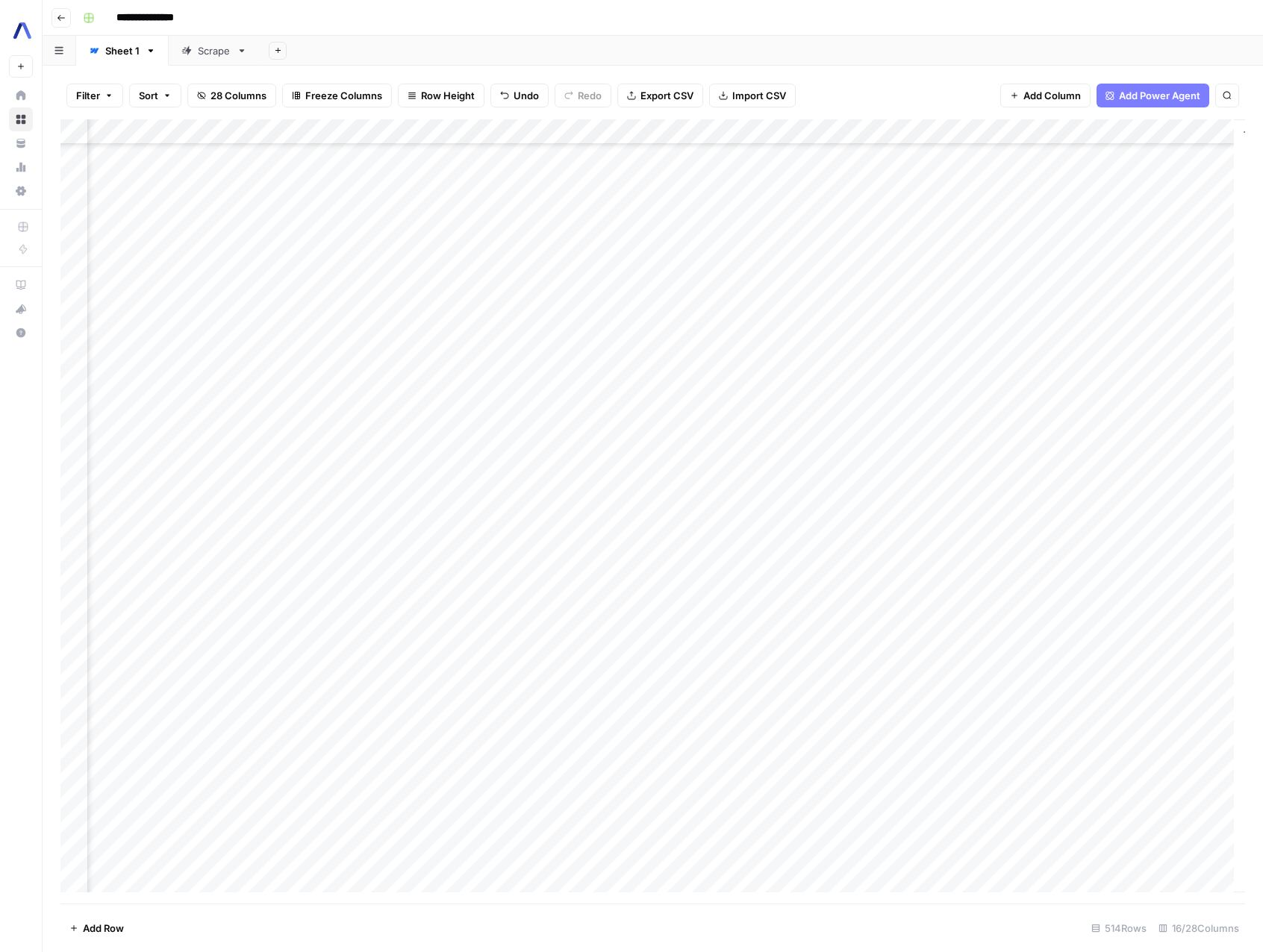
click at [243, 91] on span "28 Columns" at bounding box center [239, 95] width 56 height 15
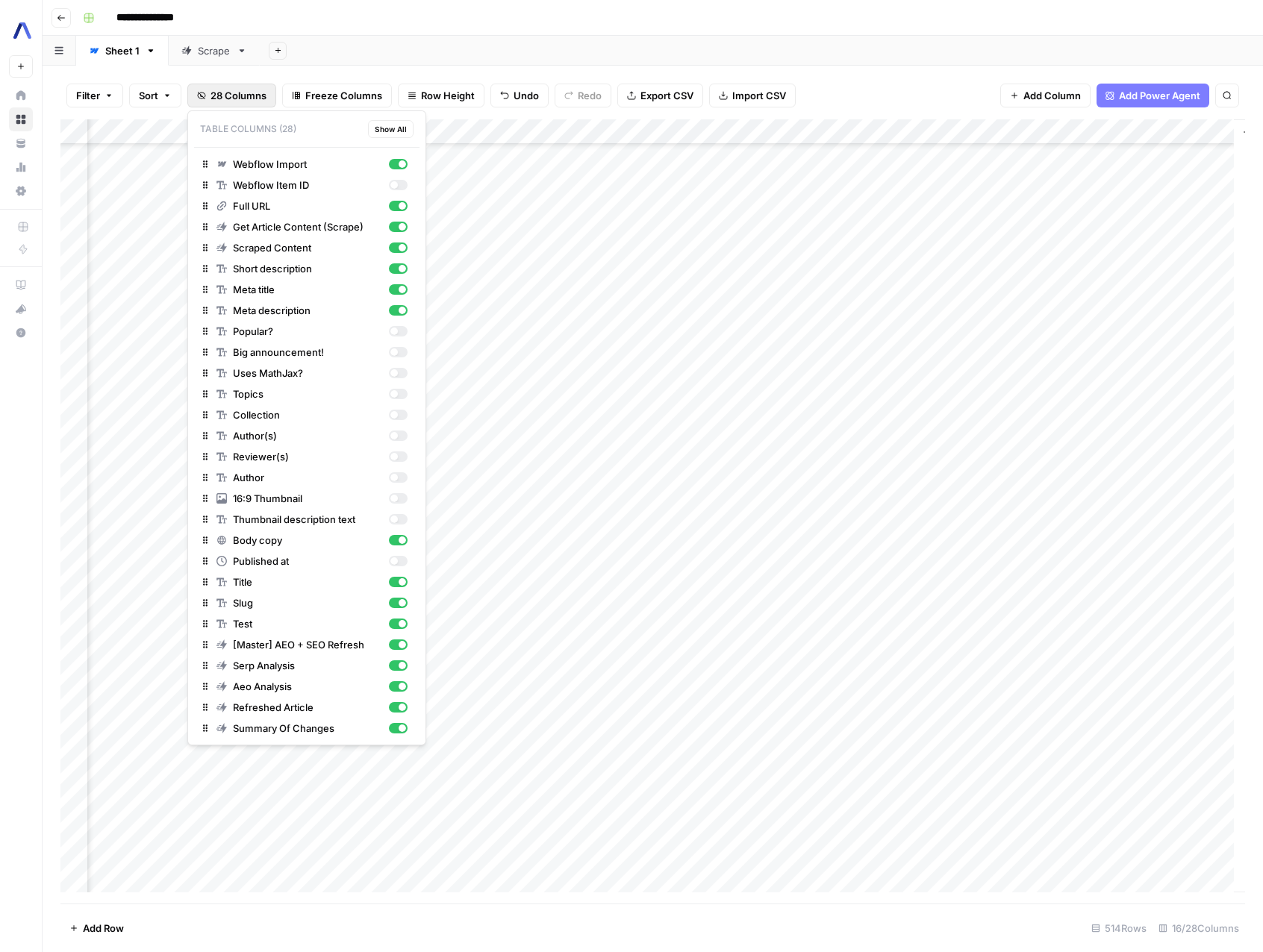
click at [668, 129] on div "Add Column" at bounding box center [652, 511] width 1184 height 784
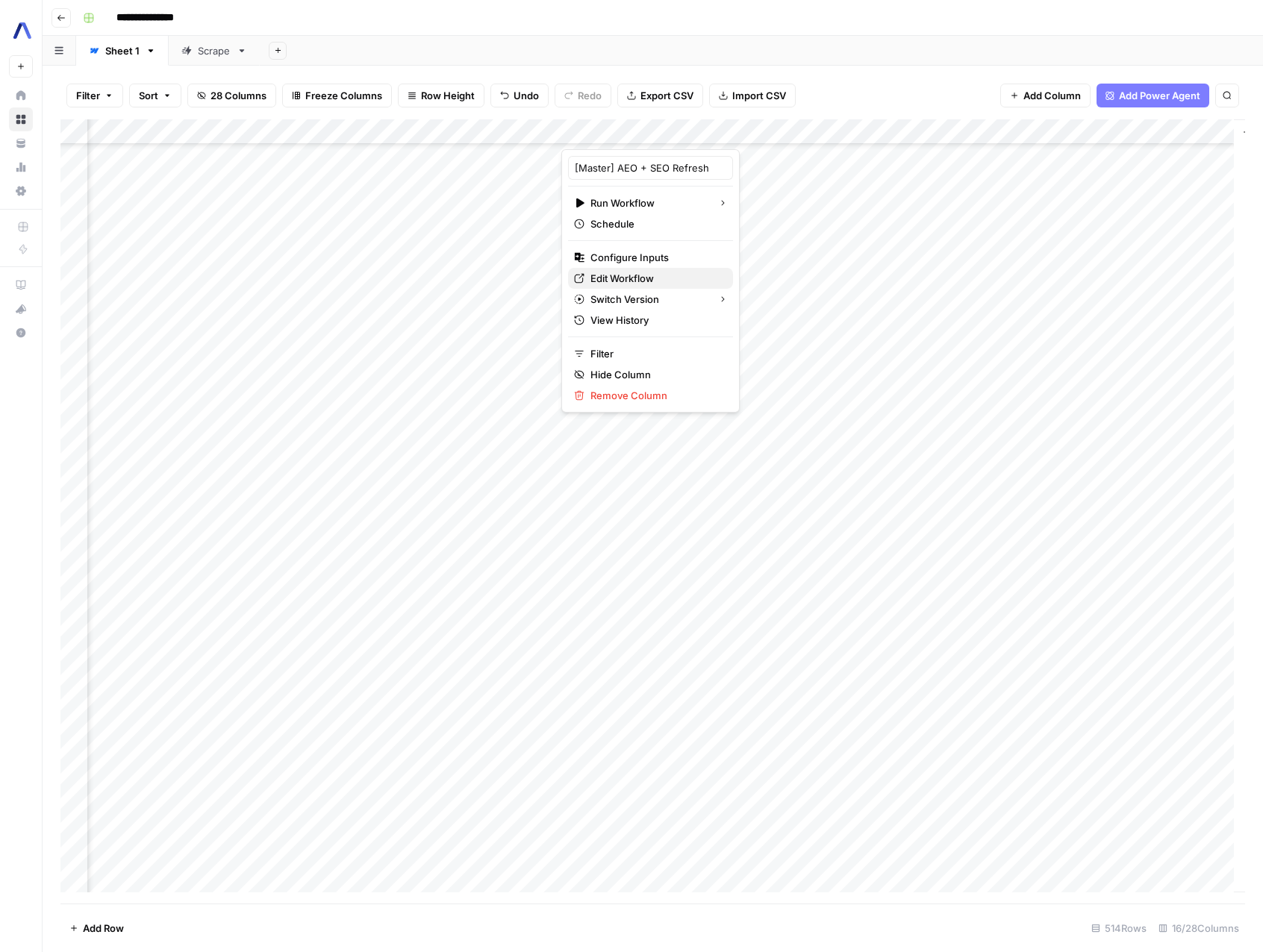
click at [651, 281] on span "Edit Workflow" at bounding box center [656, 278] width 131 height 15
click at [664, 800] on div "Add Column" at bounding box center [652, 511] width 1184 height 784
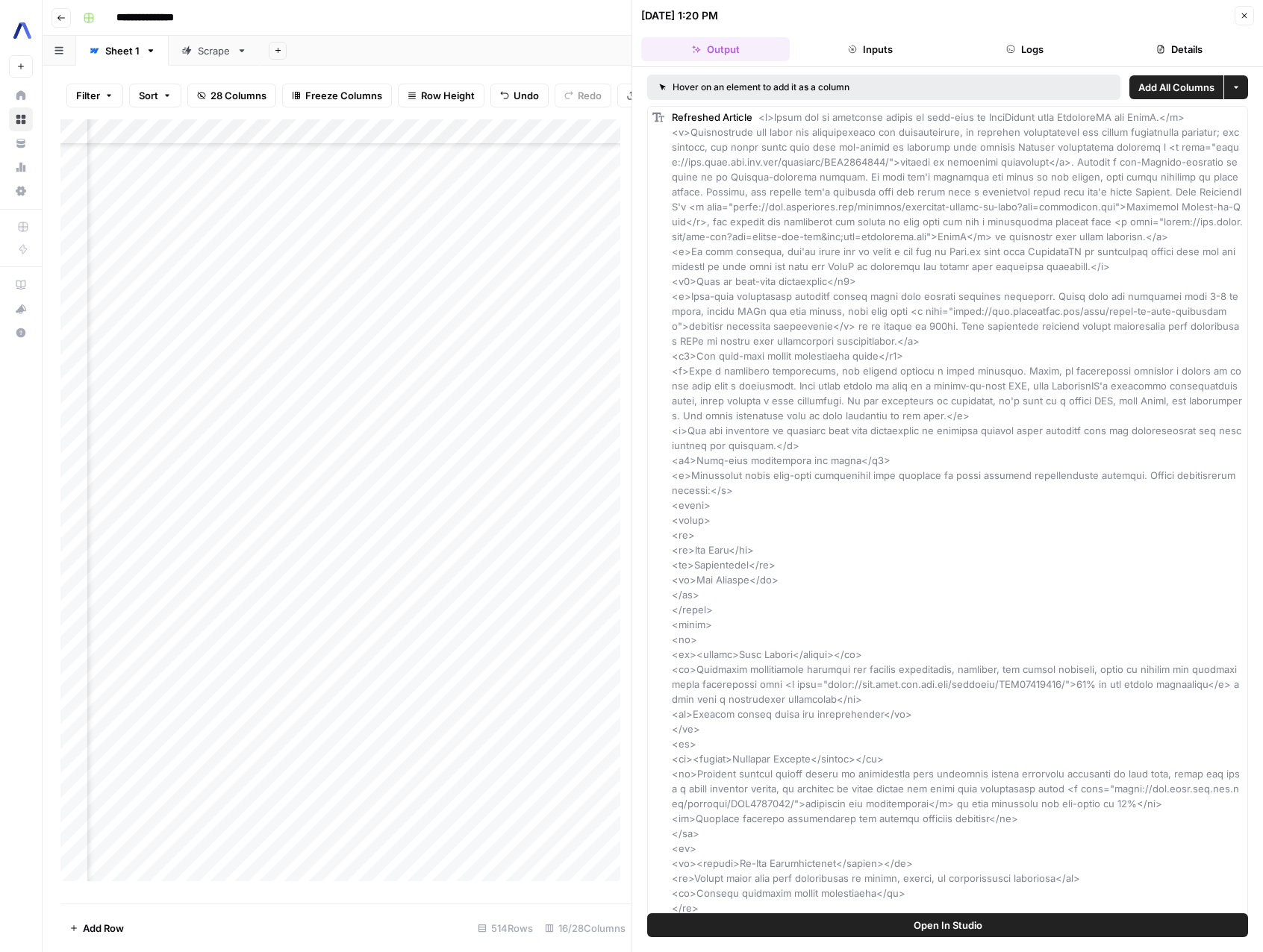
click at [1196, 60] on button "Details" at bounding box center [1179, 49] width 148 height 24
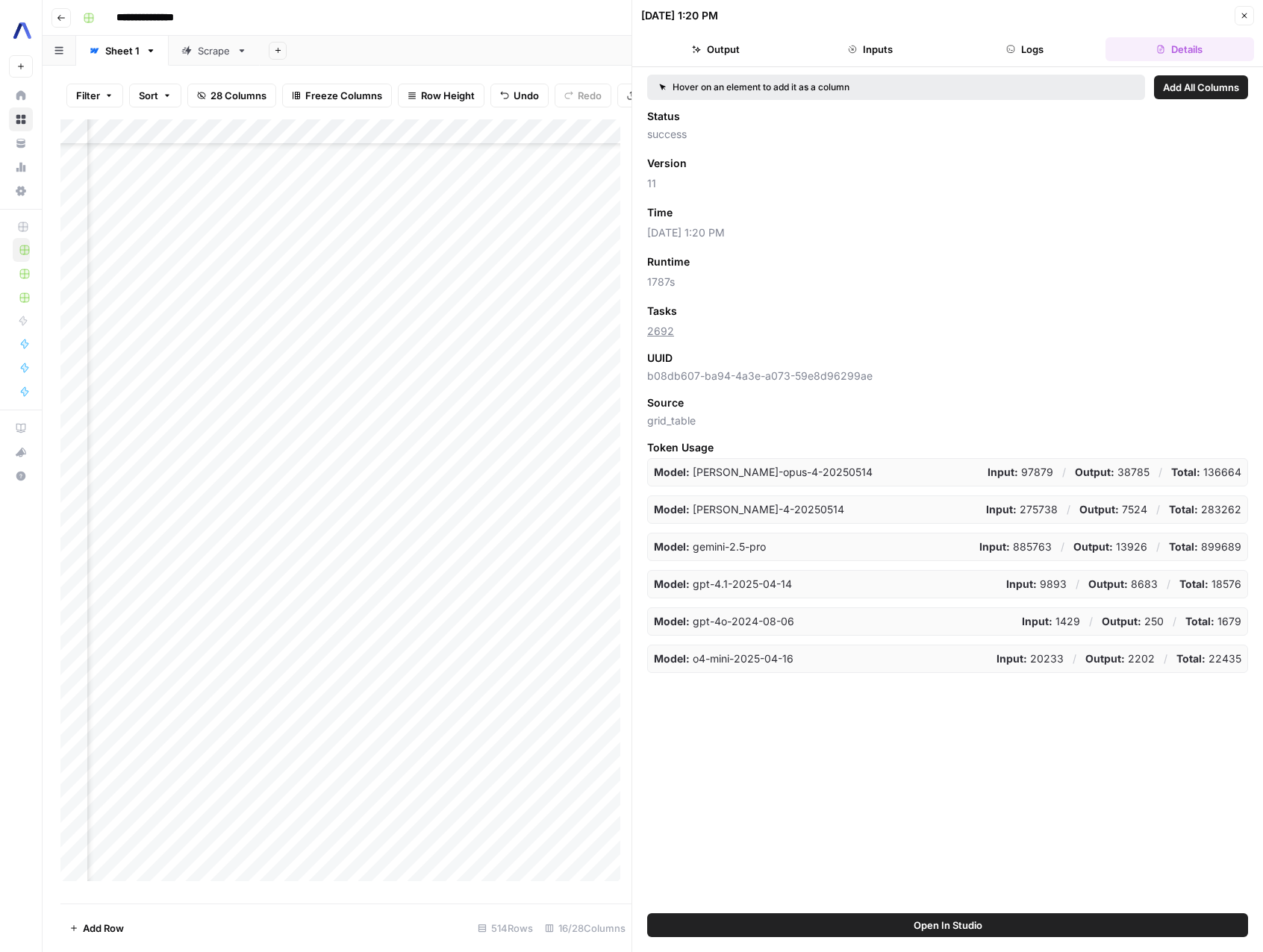
click at [1240, 17] on icon "button" at bounding box center [1244, 16] width 9 height 9
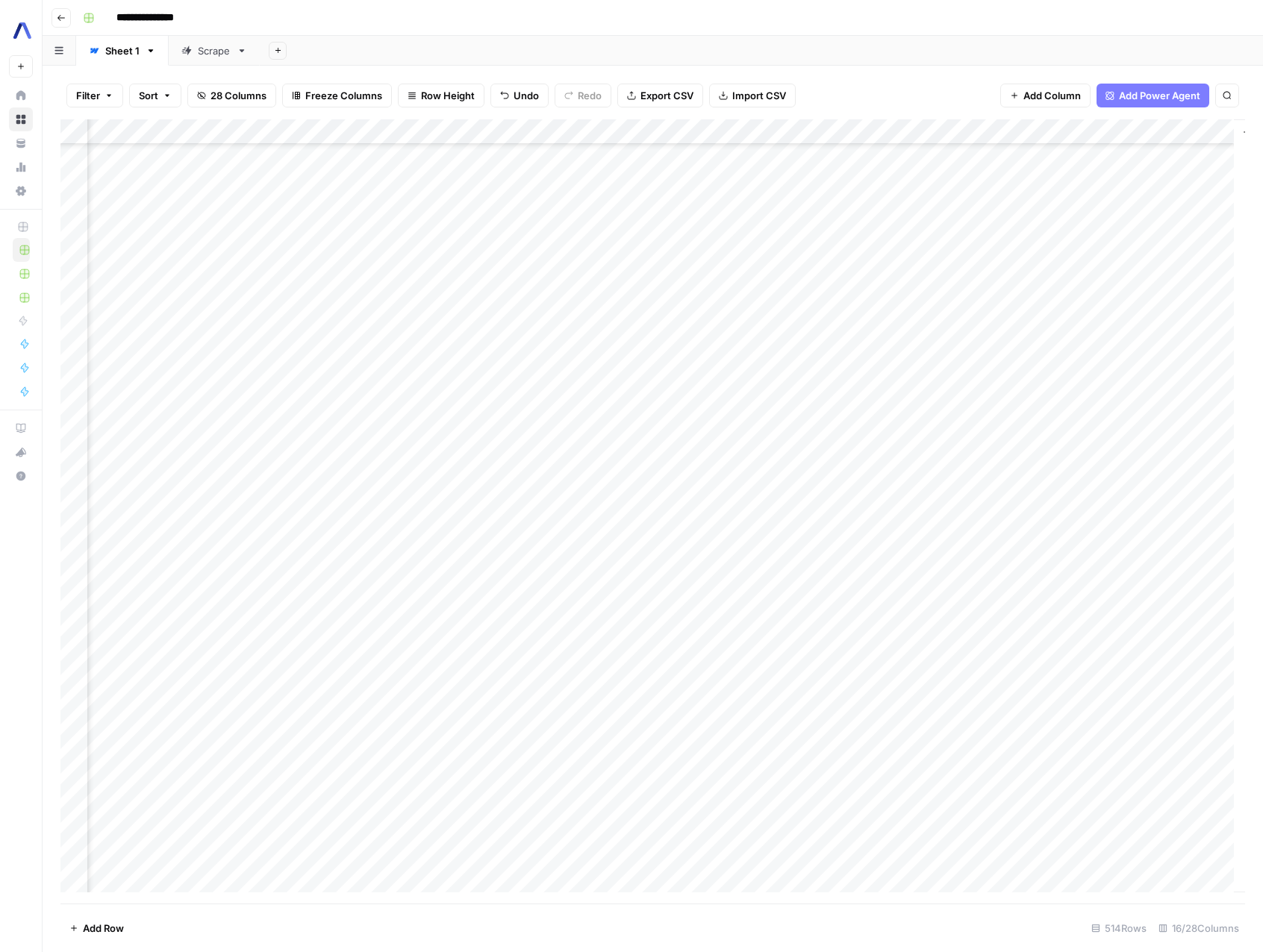
click at [1150, 135] on div "Add Column" at bounding box center [652, 511] width 1184 height 784
click at [1189, 124] on div at bounding box center [1166, 134] width 135 height 30
click at [1213, 793] on div "Add Column" at bounding box center [652, 511] width 1184 height 784
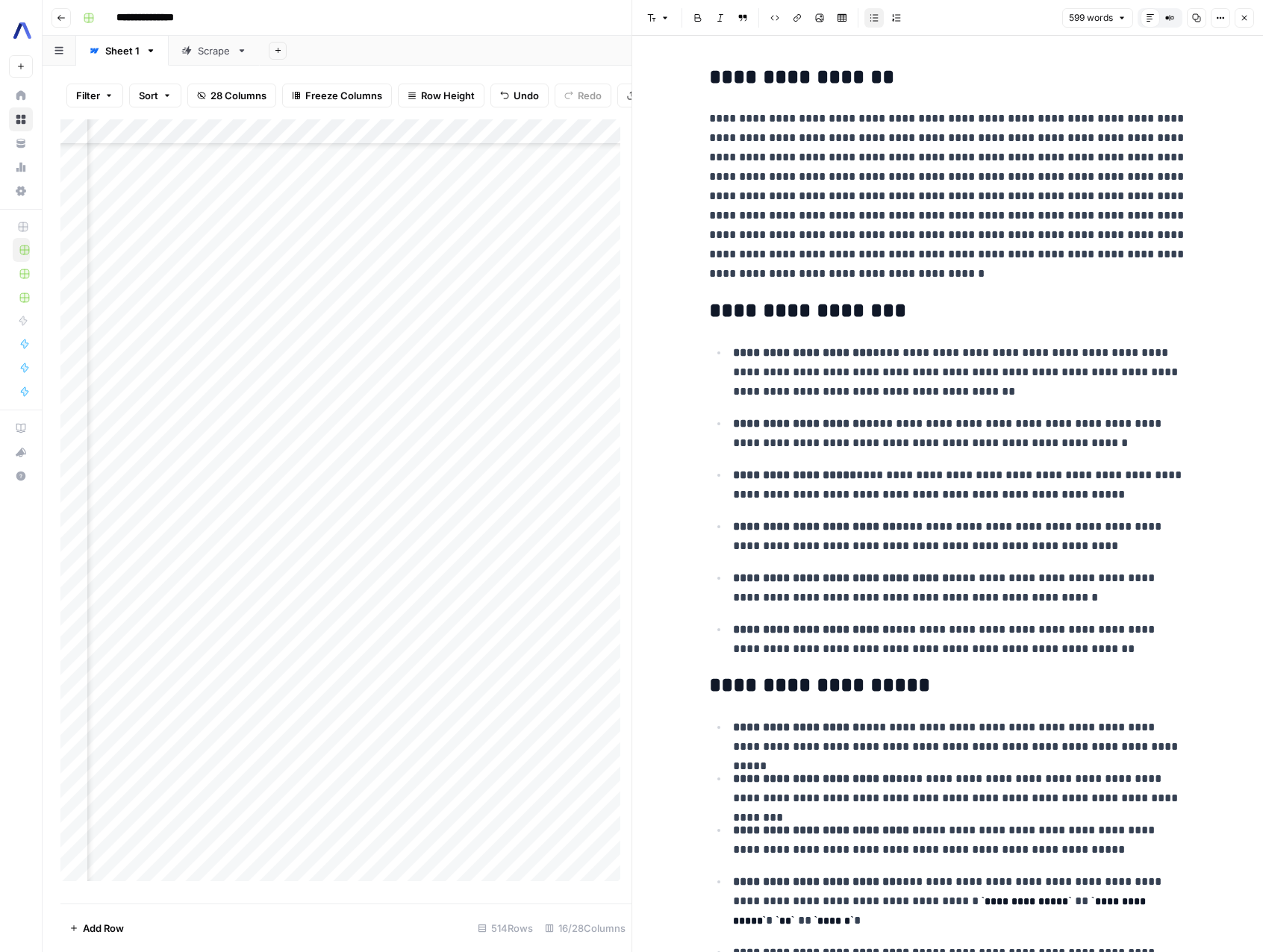
click at [1247, 19] on icon "button" at bounding box center [1244, 17] width 9 height 9
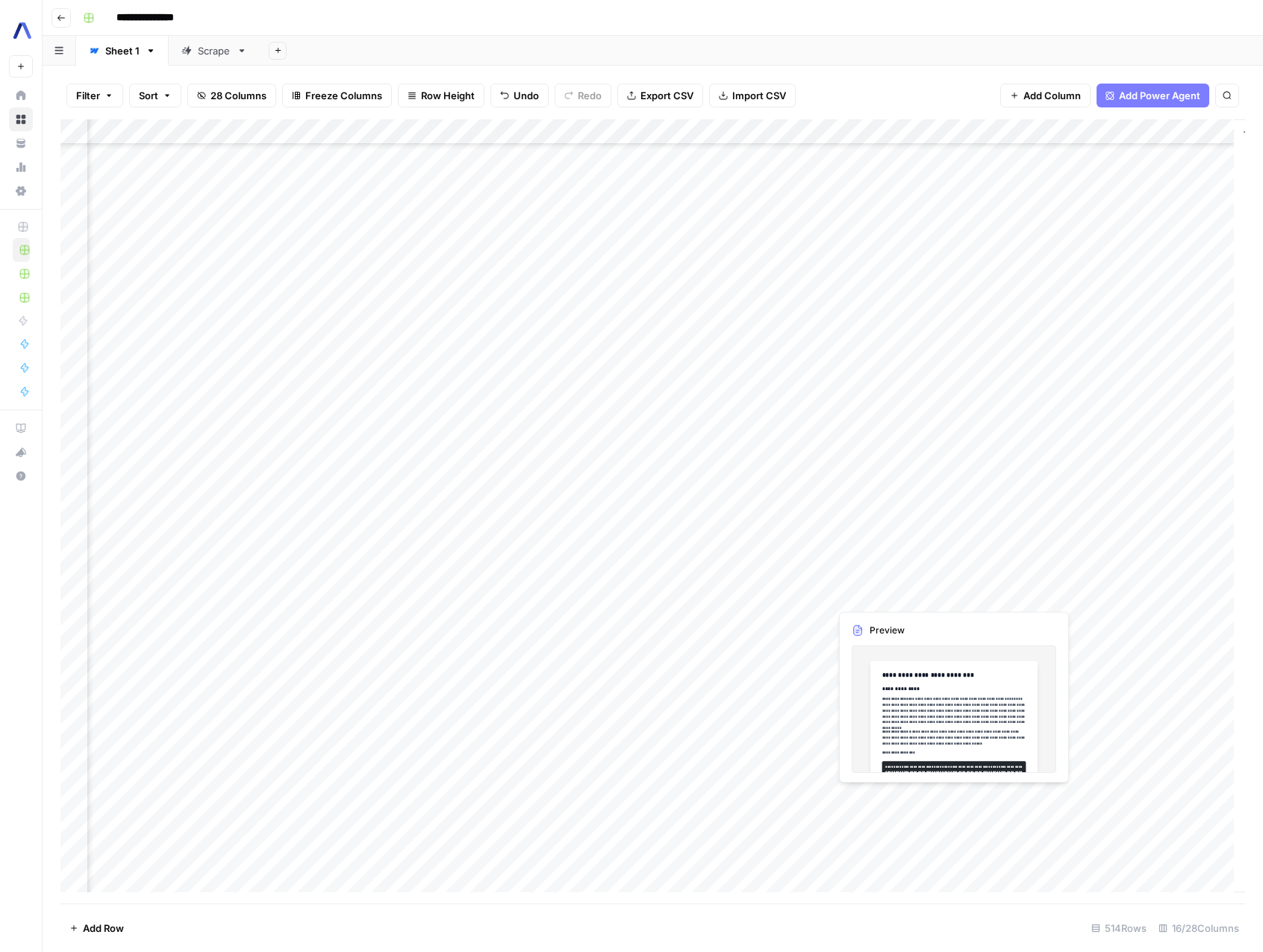
click at [952, 800] on div "Add Column" at bounding box center [652, 511] width 1184 height 784
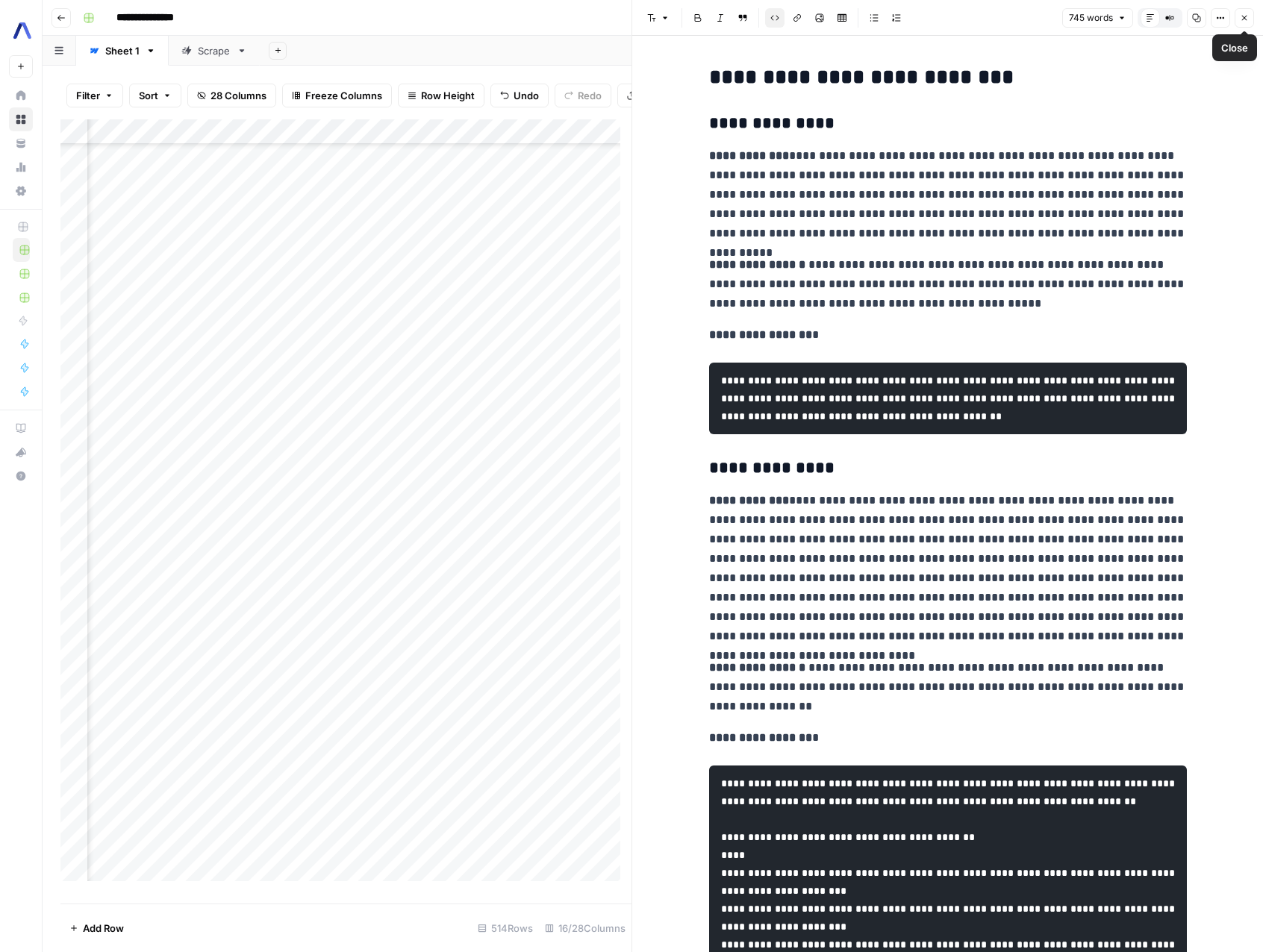
click at [1250, 18] on button "Close" at bounding box center [1243, 17] width 19 height 19
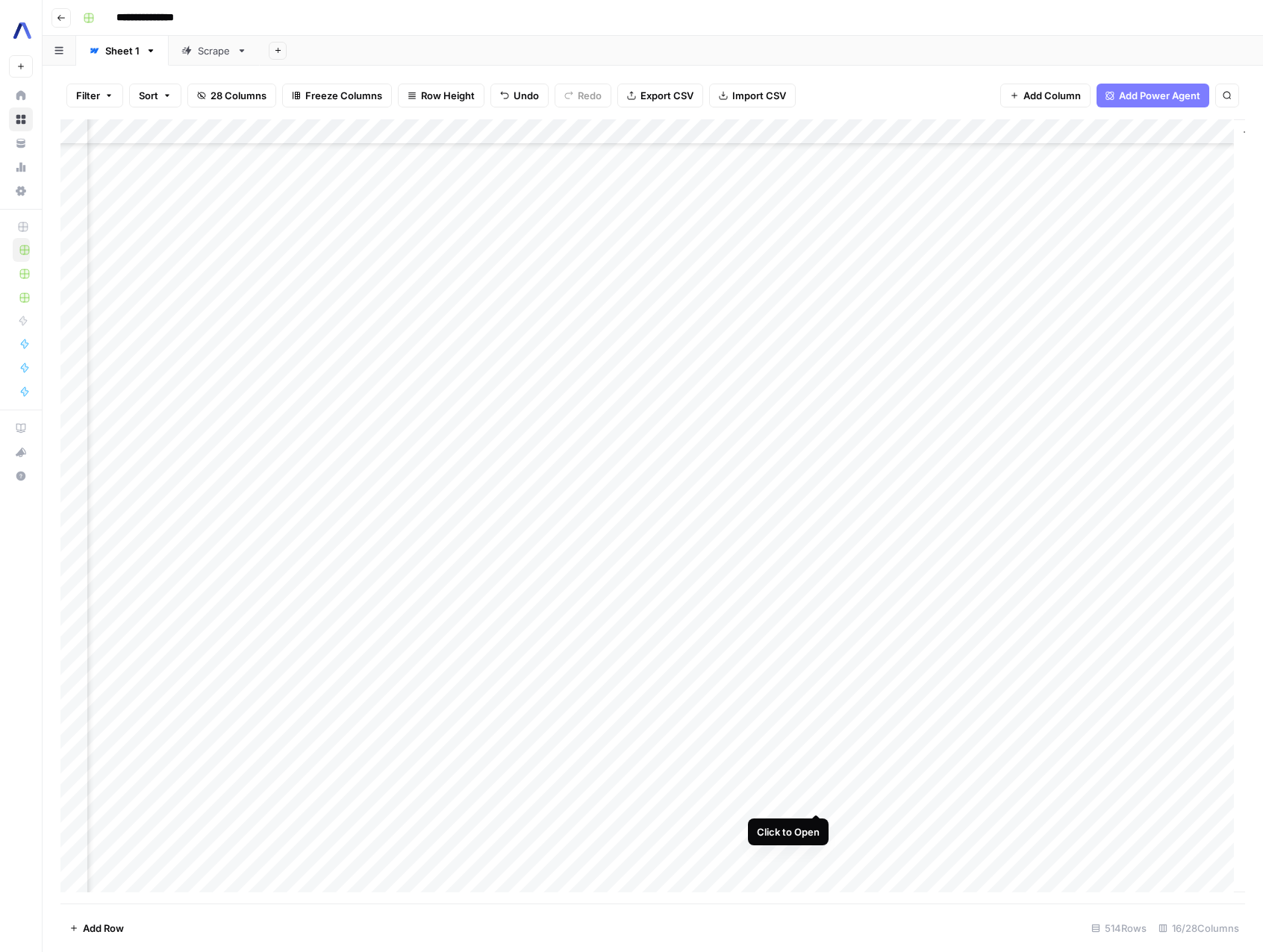
click at [811, 796] on div "Add Column" at bounding box center [652, 511] width 1184 height 784
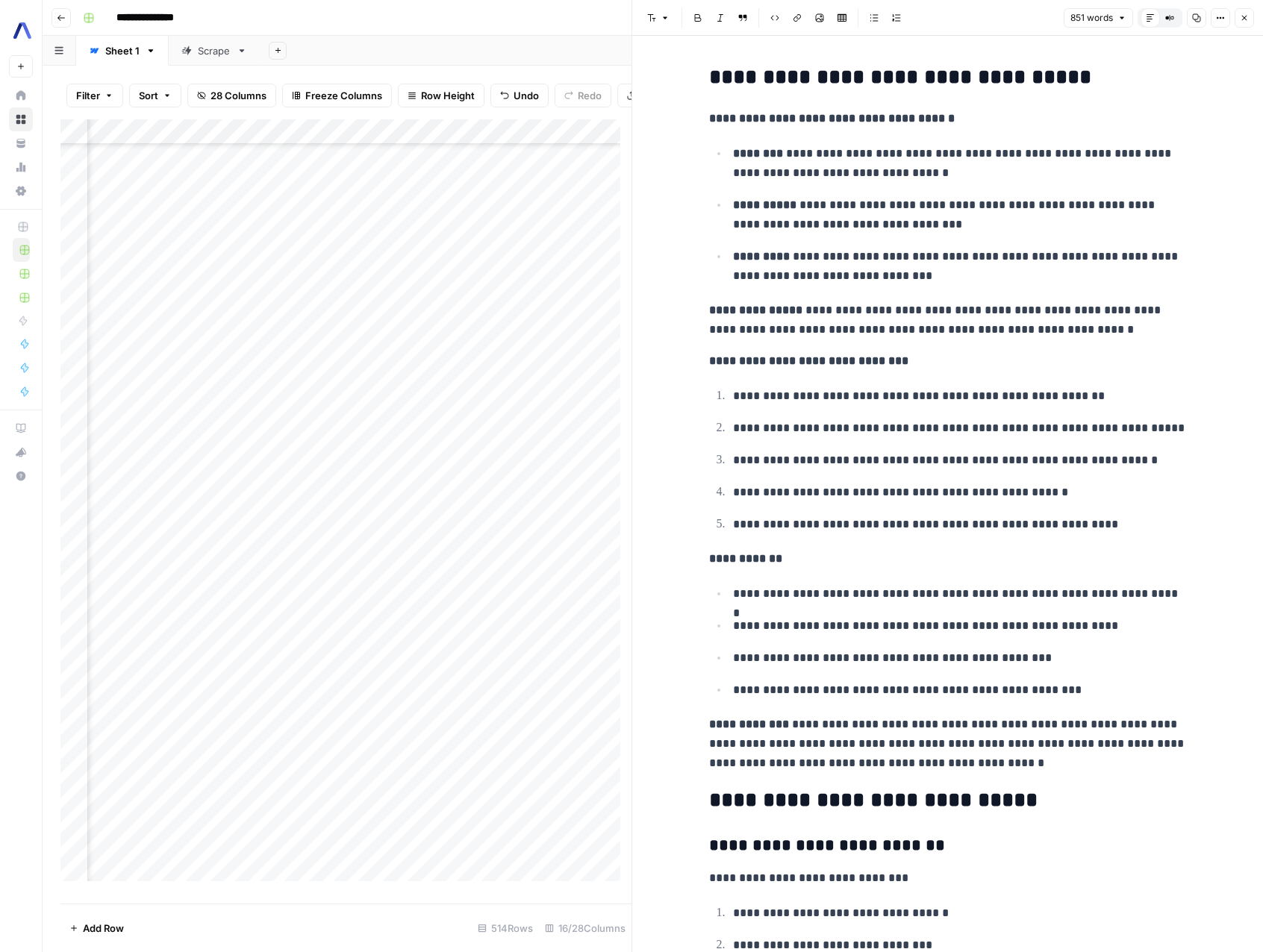
click at [1246, 19] on icon "button" at bounding box center [1244, 17] width 9 height 9
click at [1246, 19] on div "Font style Bold Italic Block quote Code block Link Image Insert Table Bulleted …" at bounding box center [947, 17] width 612 height 19
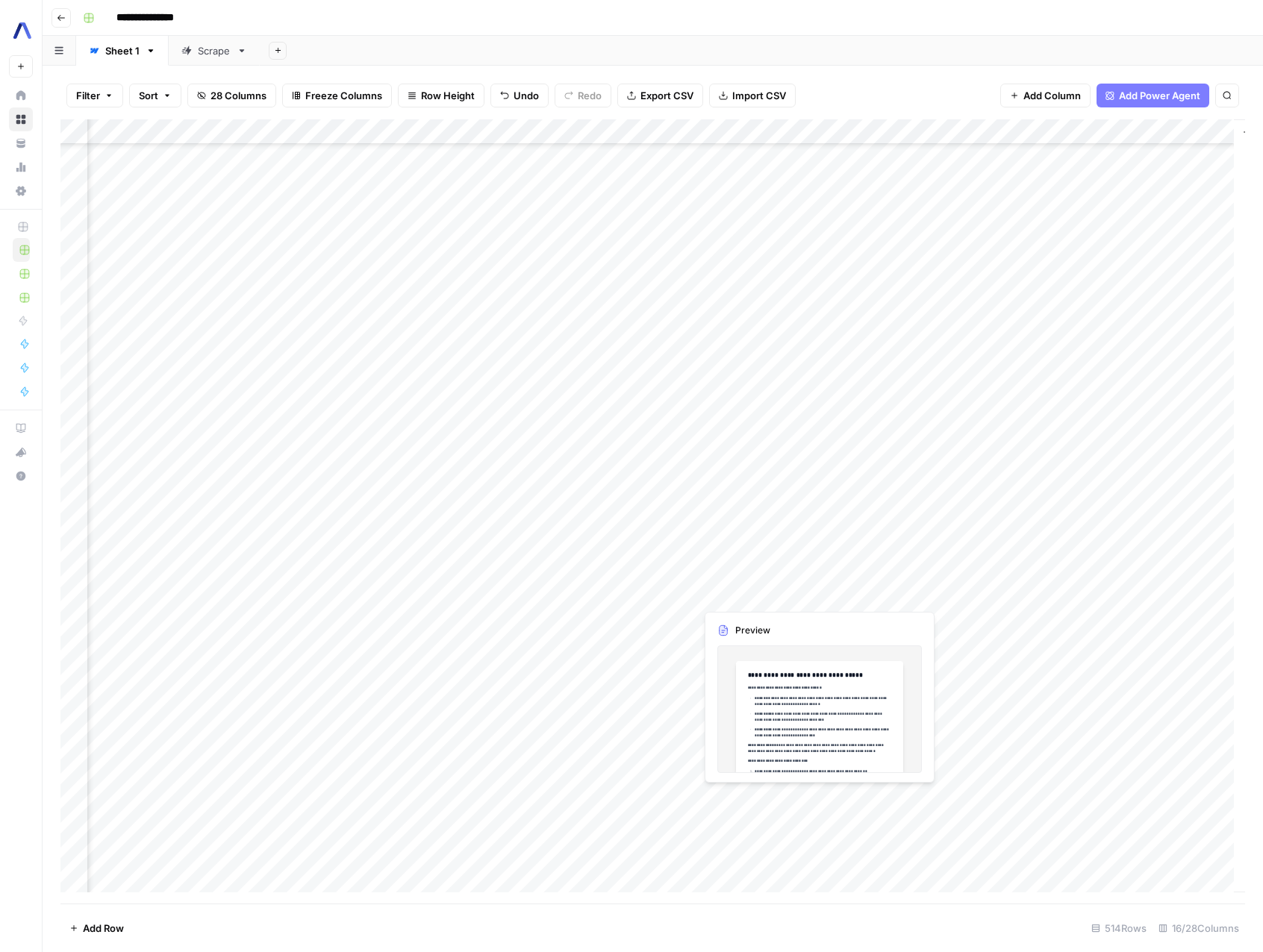
click at [817, 799] on div "Add Column" at bounding box center [652, 511] width 1184 height 784
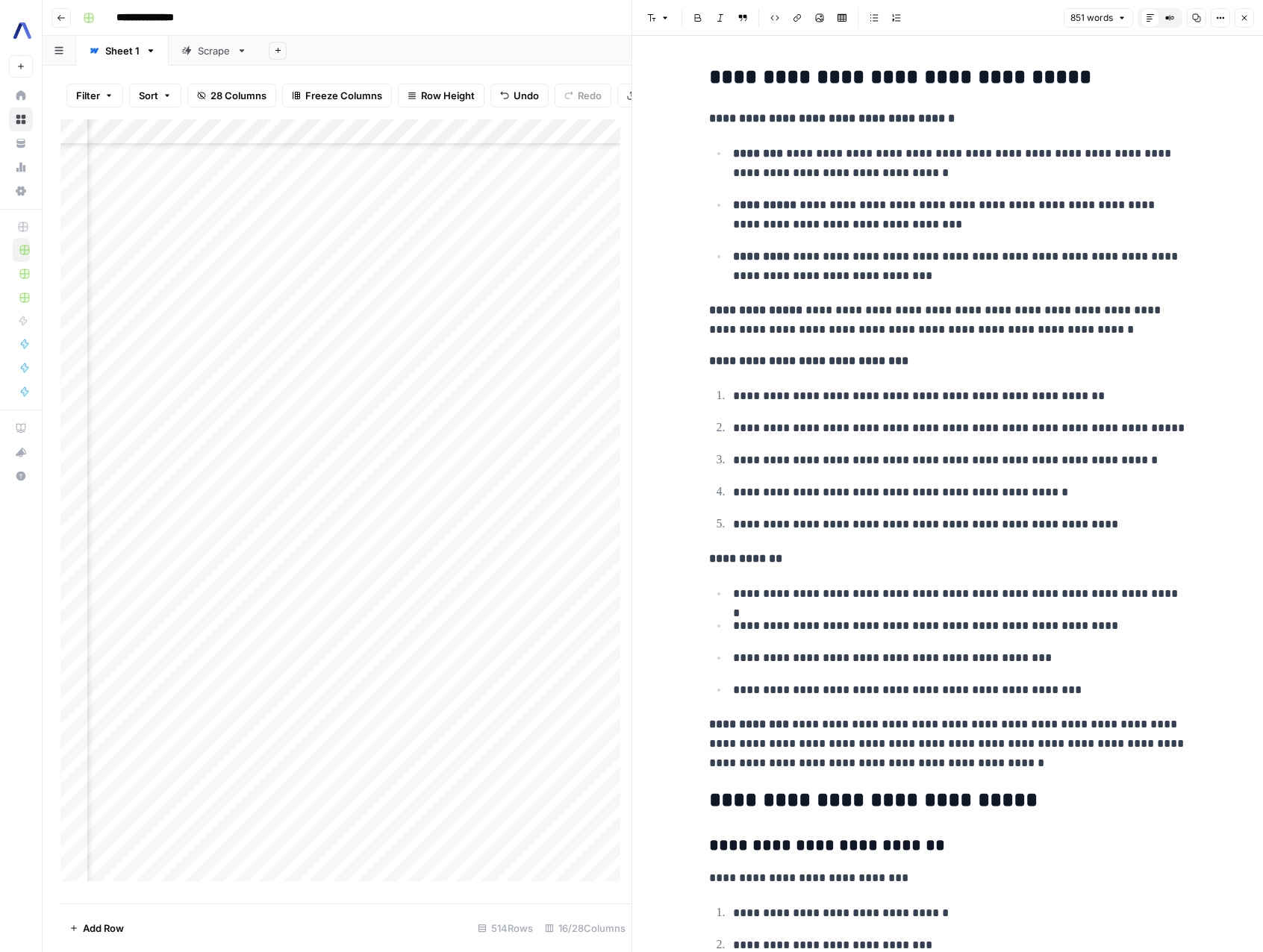
click at [1241, 17] on icon "button" at bounding box center [1244, 17] width 9 height 9
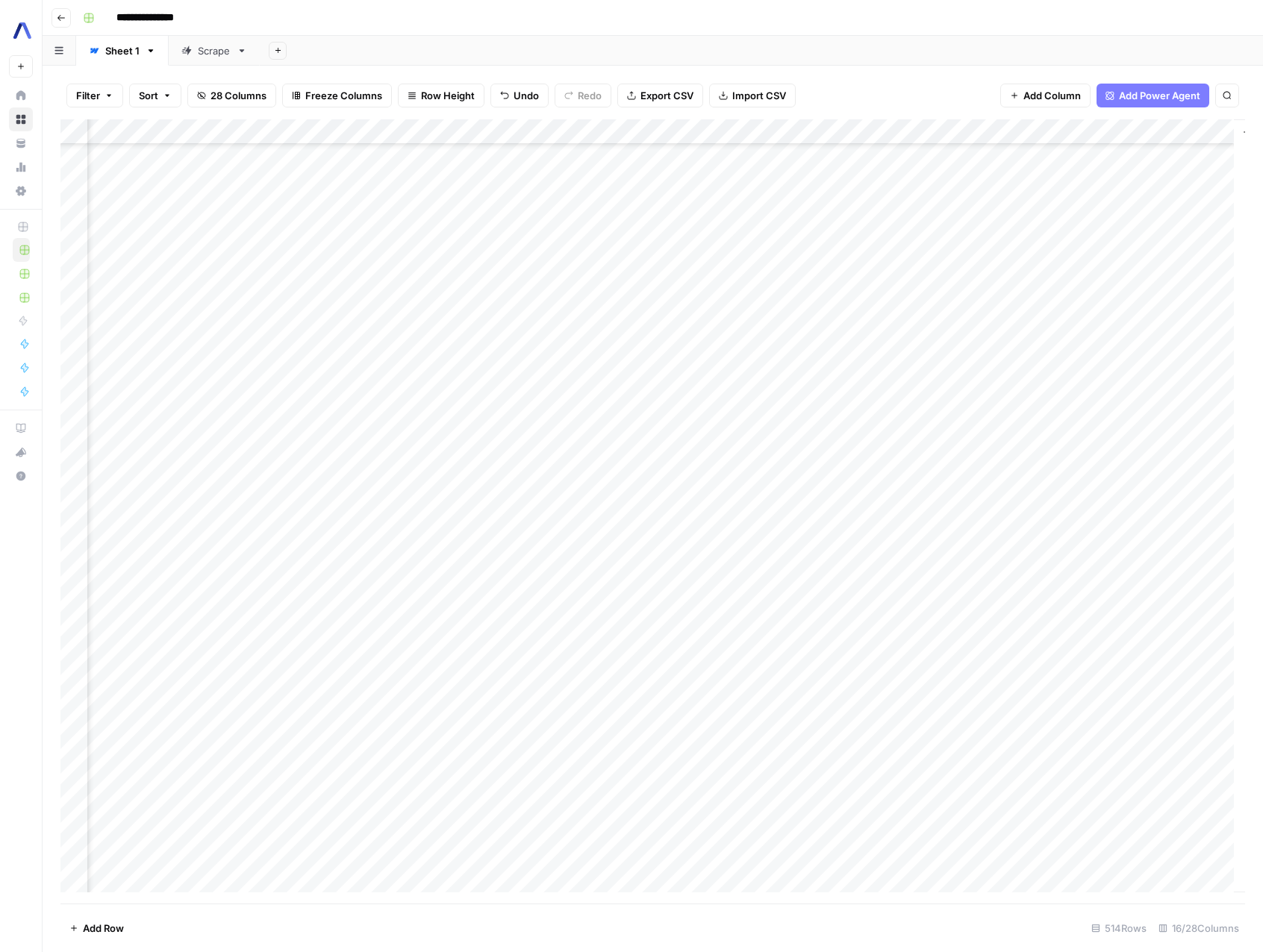
scroll to position [778, 1151]
click at [869, 797] on div "Add Column" at bounding box center [652, 511] width 1184 height 784
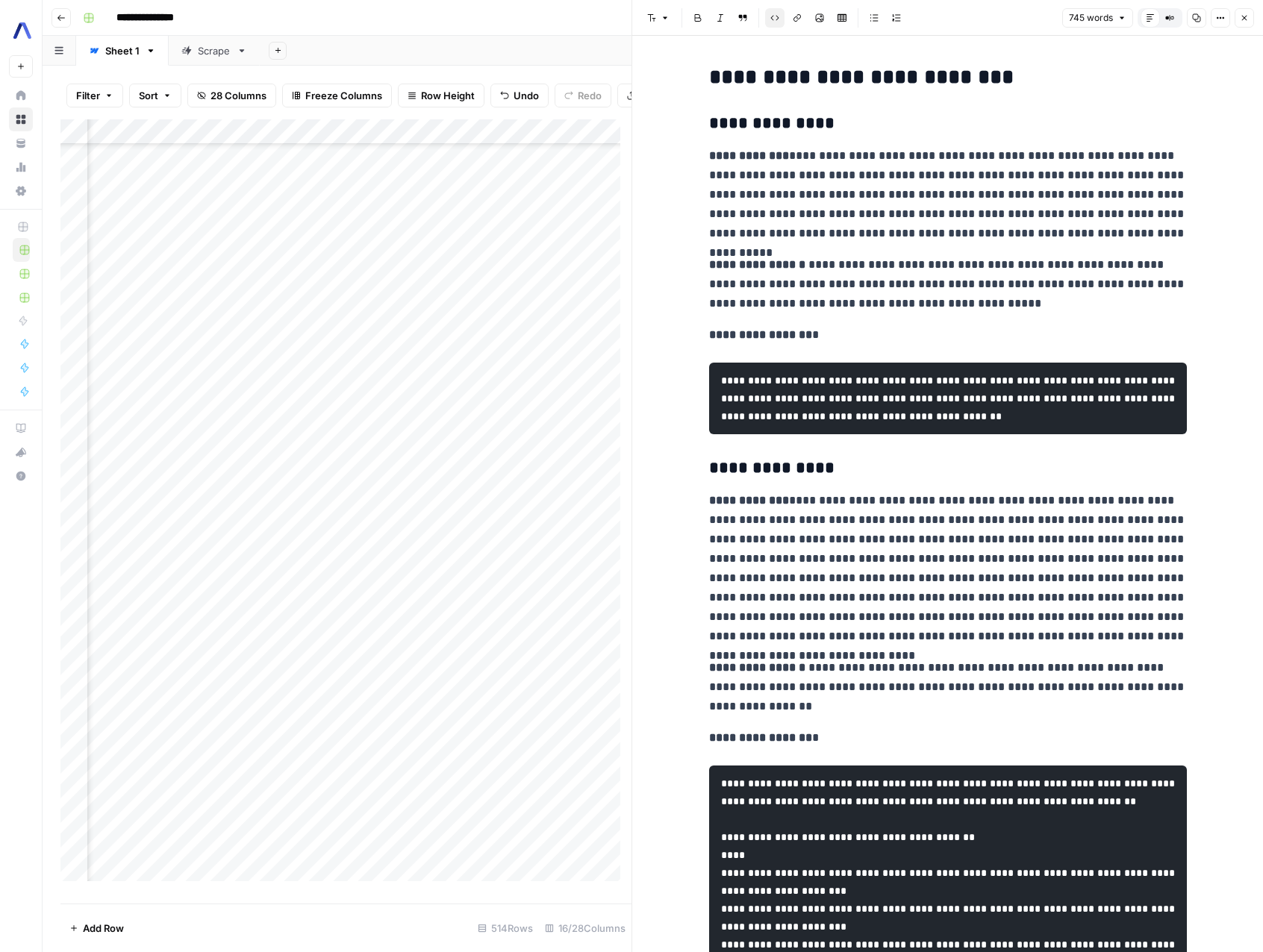
click at [1248, 20] on icon "button" at bounding box center [1244, 17] width 9 height 9
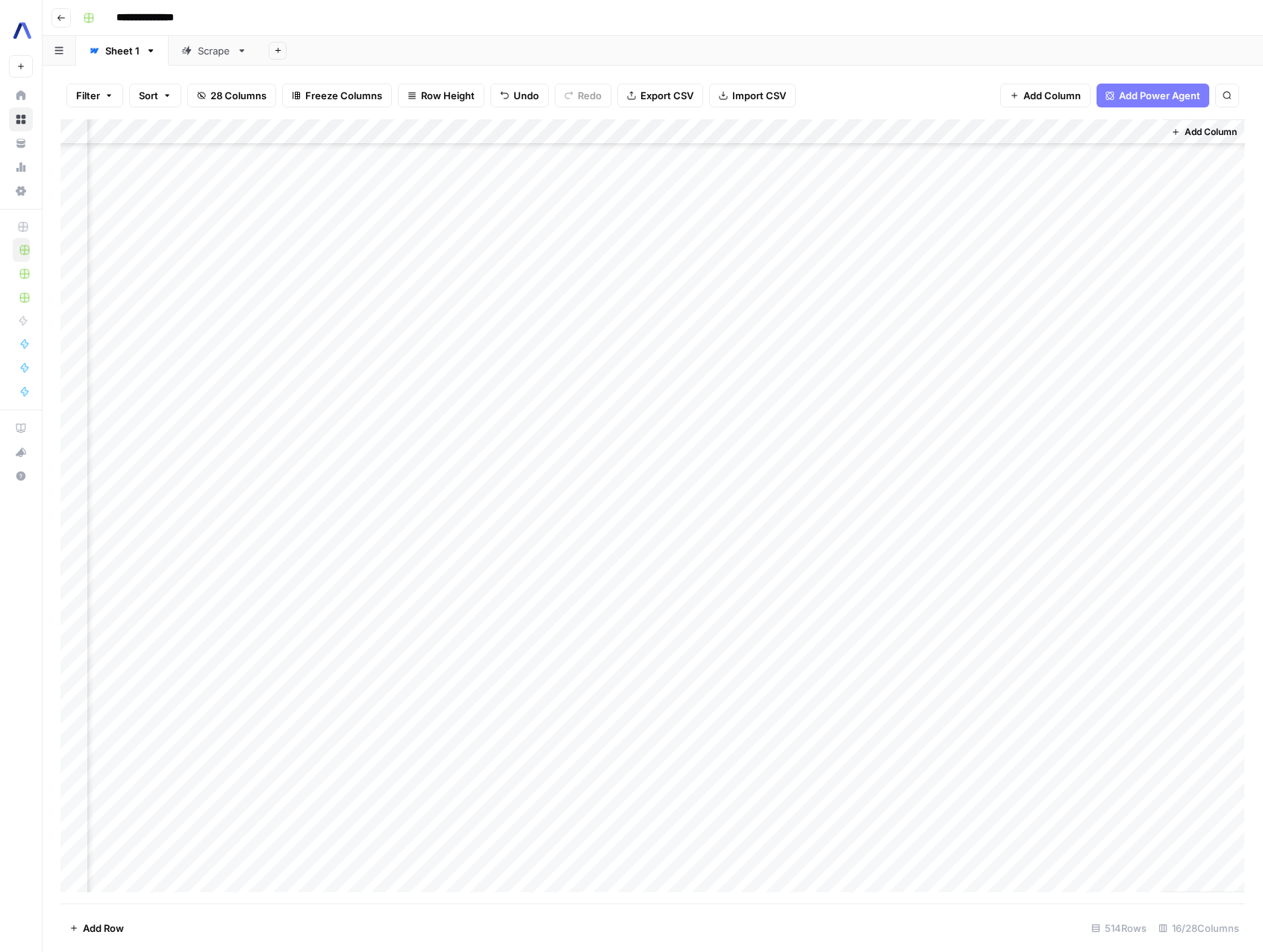
scroll to position [778, 1133]
click at [1016, 799] on div "Add Column" at bounding box center [652, 511] width 1184 height 784
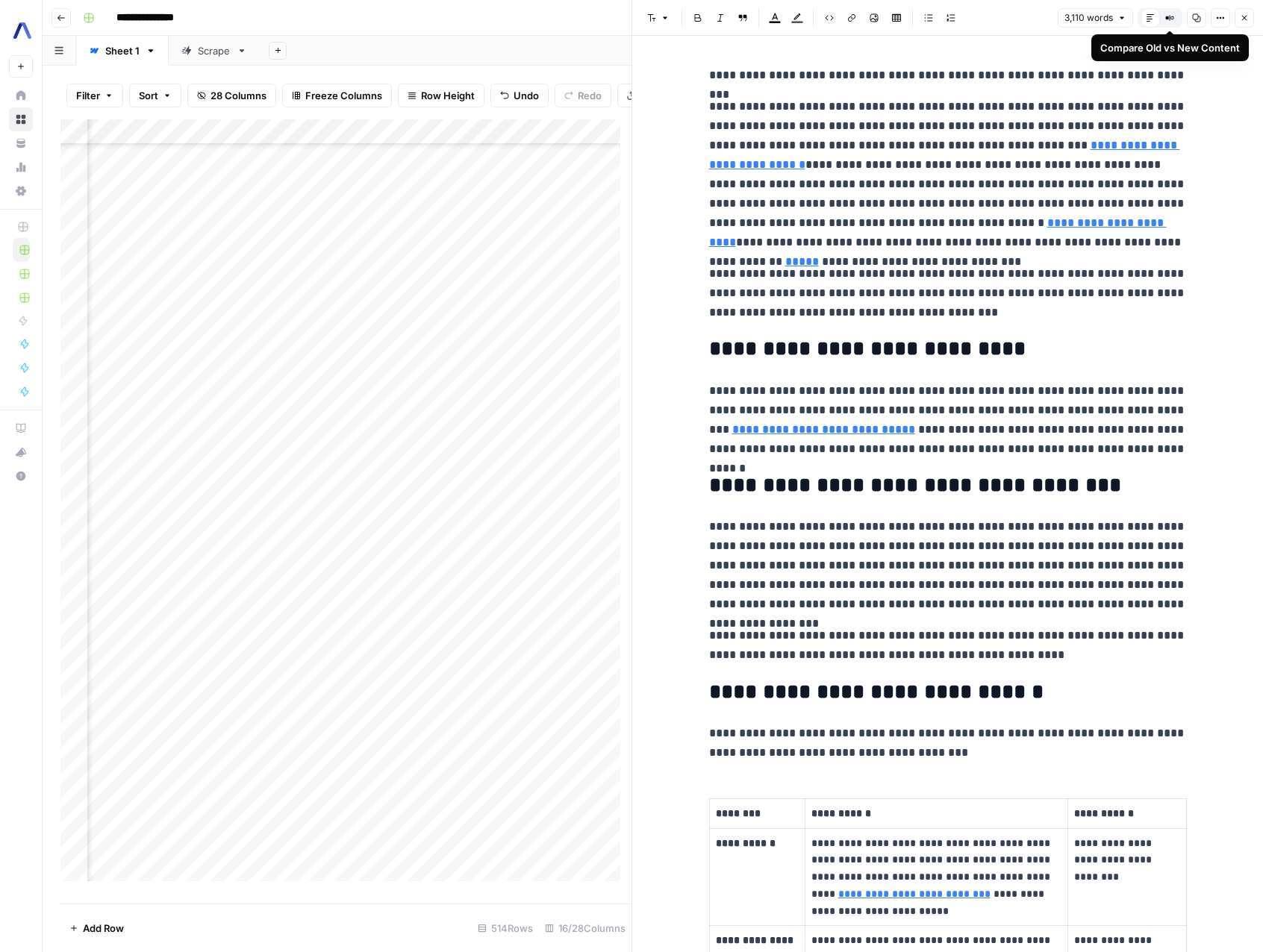
click at [1175, 22] on button "Compare Old vs New Content" at bounding box center [1169, 17] width 19 height 19
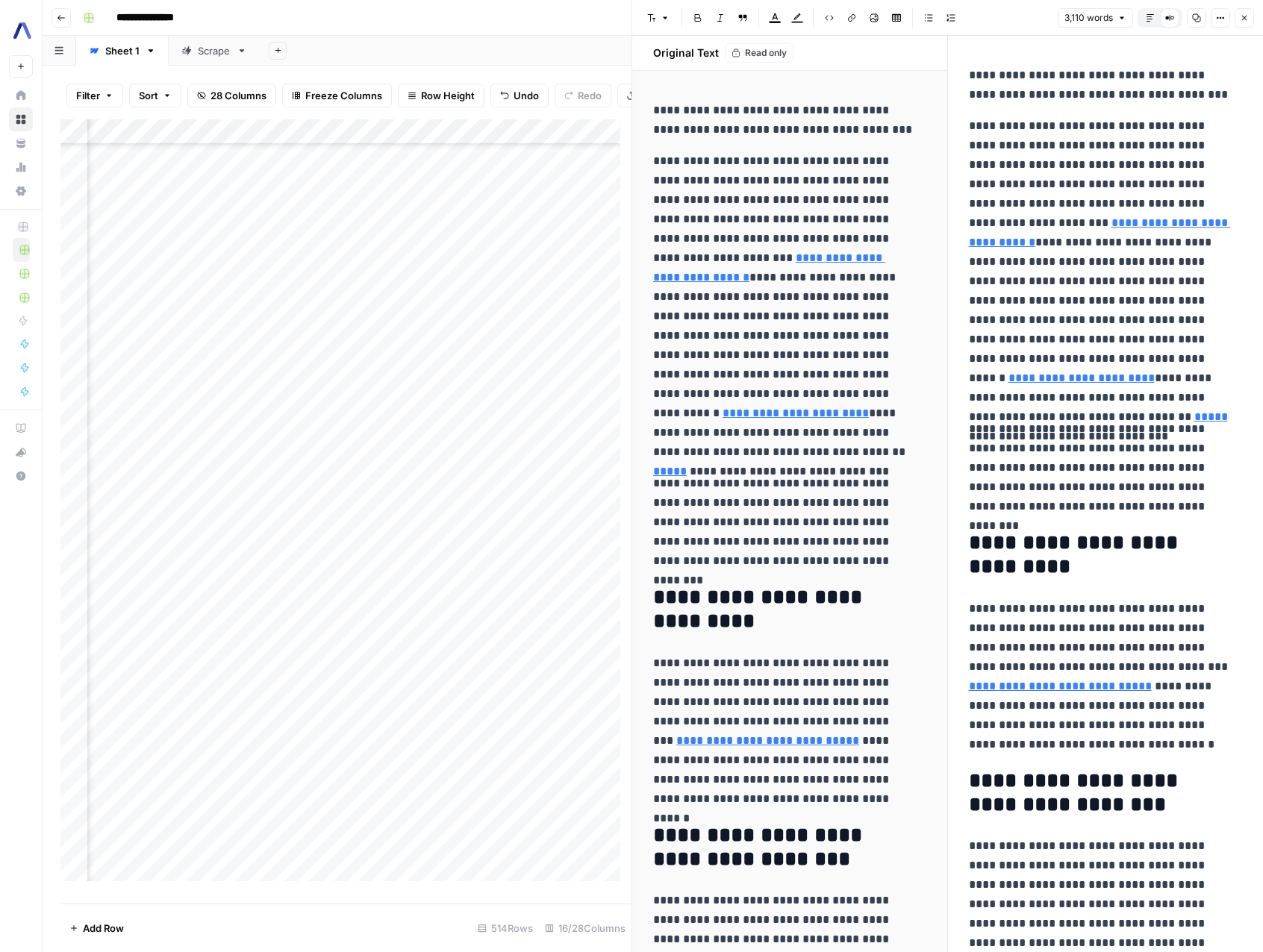
click at [1244, 15] on icon "button" at bounding box center [1244, 17] width 9 height 9
click at [1244, 15] on div "Font style Bold Italic Block quote Text color Highlight color Code block Link I…" at bounding box center [947, 17] width 612 height 19
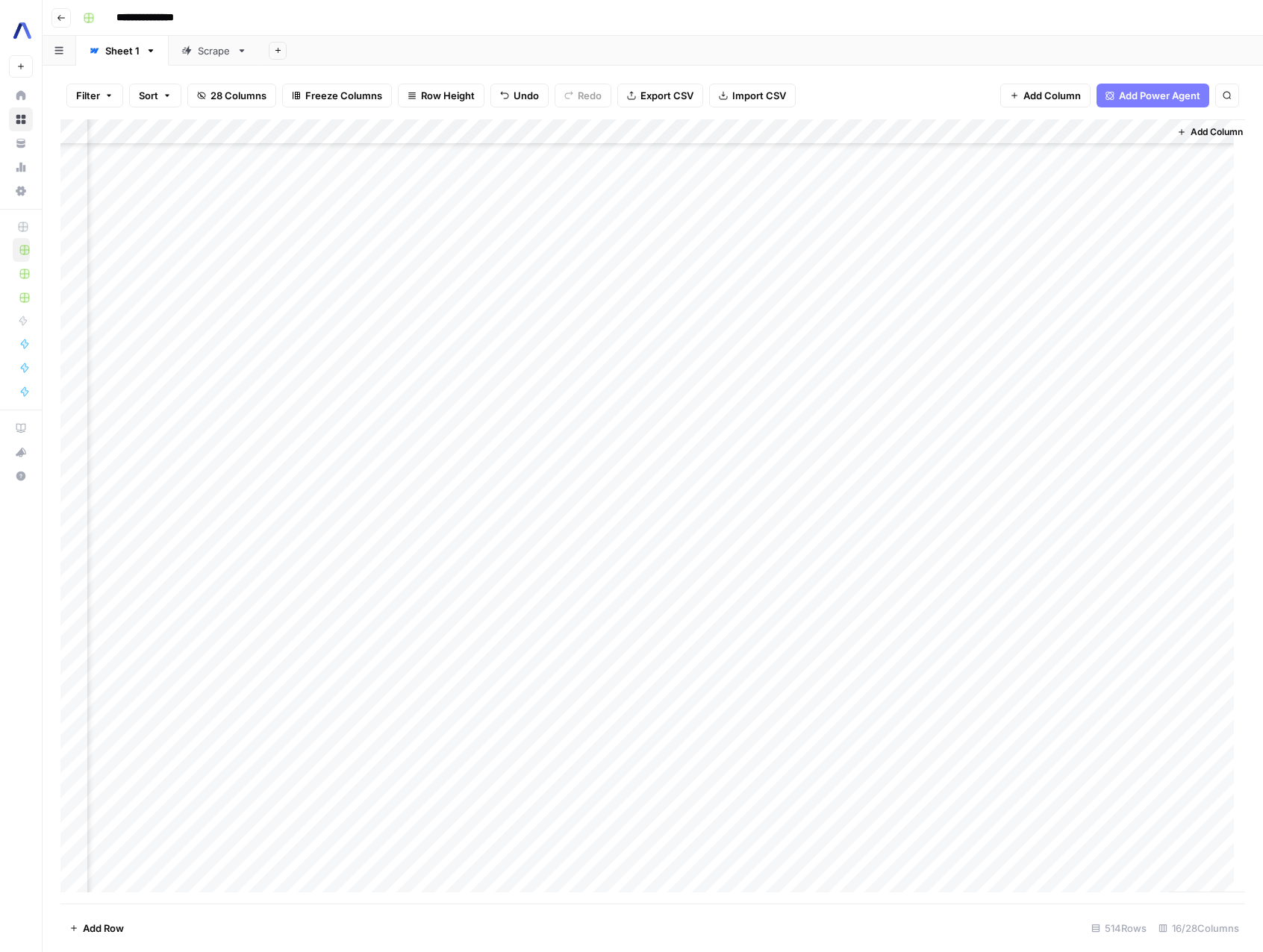
click at [601, 131] on div "Add Column" at bounding box center [652, 511] width 1184 height 784
click at [564, 281] on span "Edit Workflow" at bounding box center [591, 278] width 131 height 15
click at [752, 769] on div "Add Column" at bounding box center [652, 511] width 1184 height 784
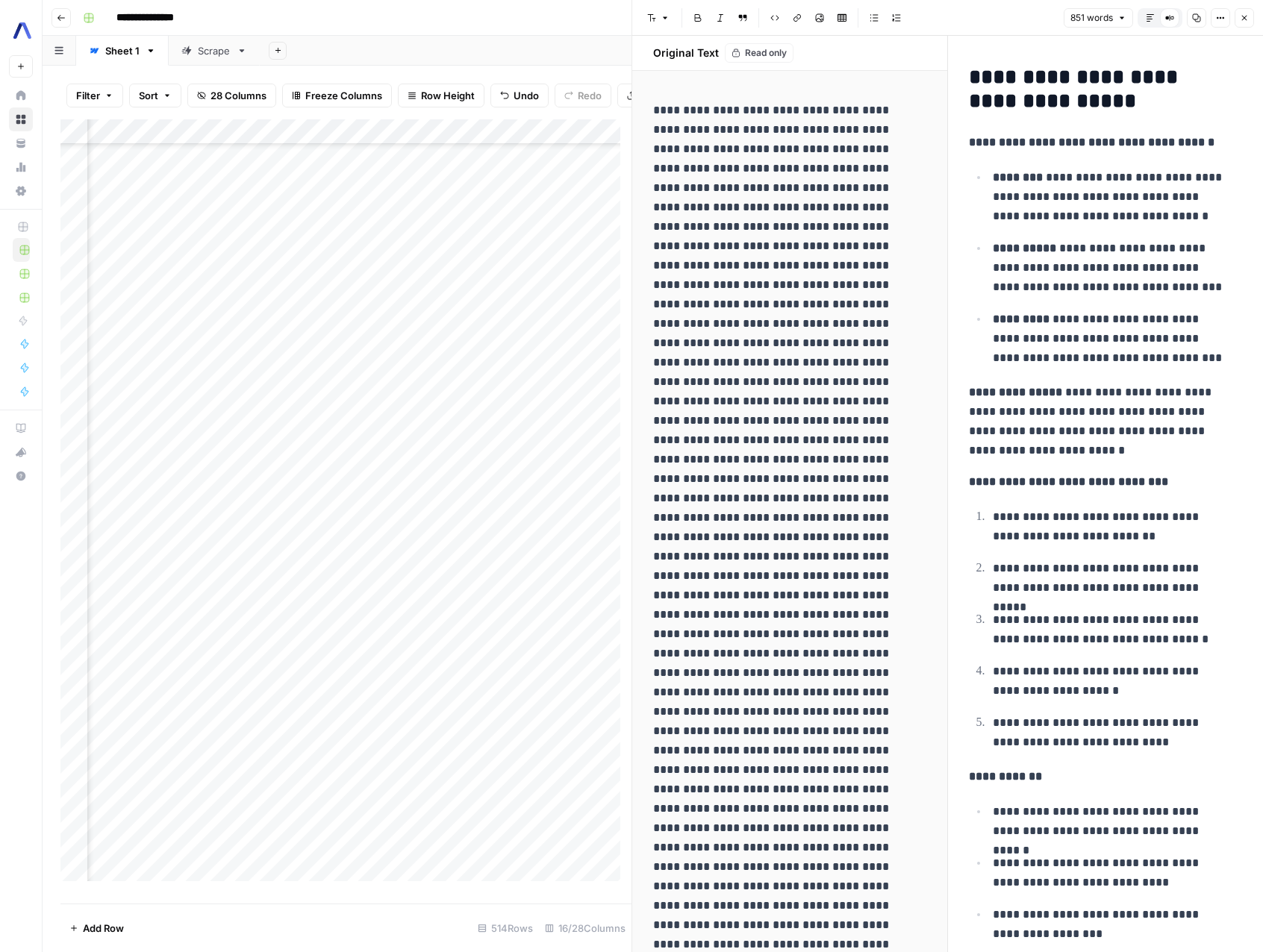
click at [293, 779] on div "Add Column" at bounding box center [346, 505] width 571 height 773
click at [187, 771] on div "Add Column" at bounding box center [346, 505] width 571 height 773
click at [1242, 19] on icon "button" at bounding box center [1244, 17] width 9 height 9
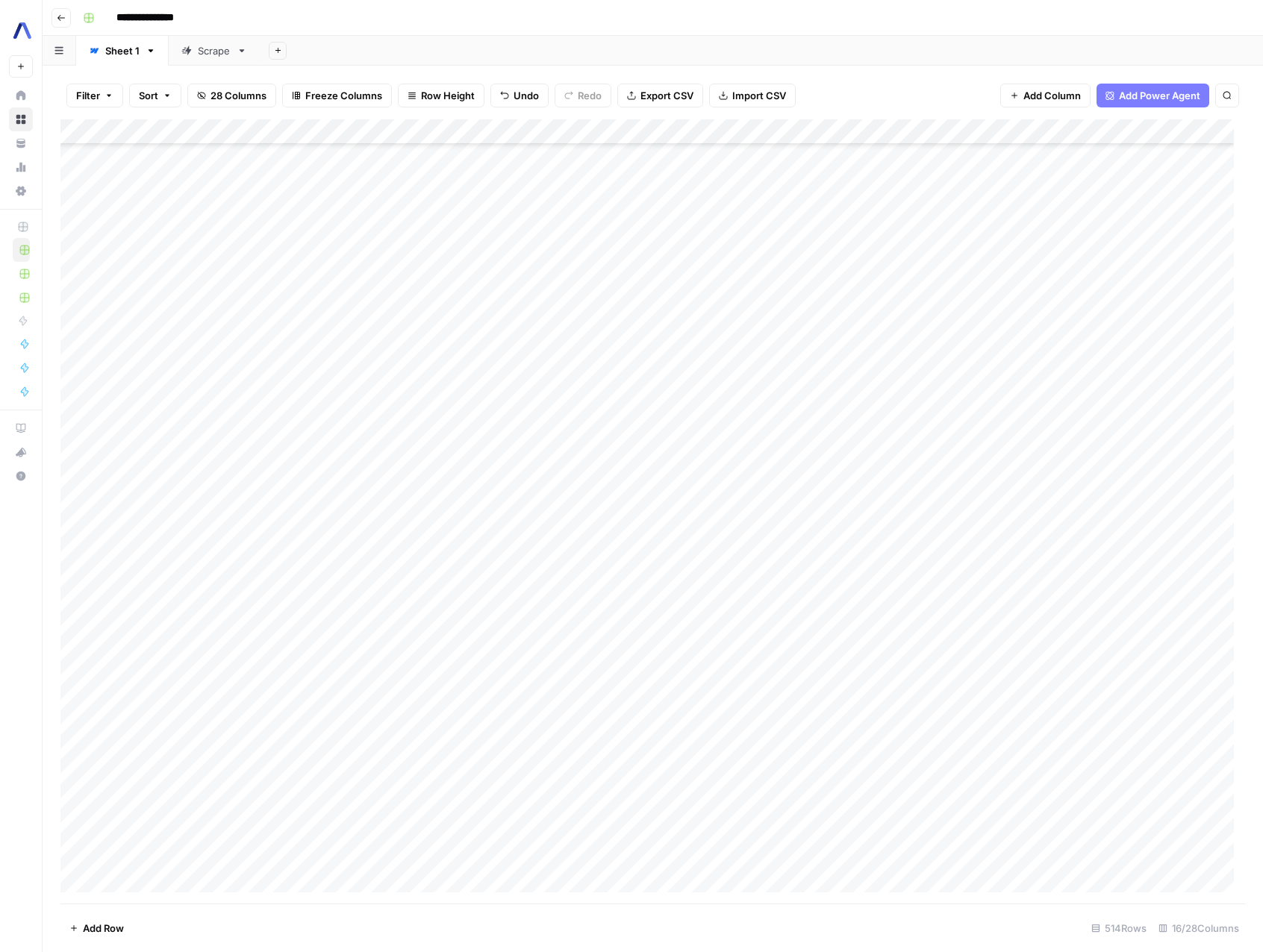
click at [777, 502] on div "Add Column" at bounding box center [652, 511] width 1184 height 784
click at [869, 499] on div "Add Column" at bounding box center [652, 511] width 1184 height 784
click at [780, 518] on div "Add Column" at bounding box center [652, 511] width 1184 height 784
click at [767, 536] on div "Add Column" at bounding box center [652, 511] width 1184 height 784
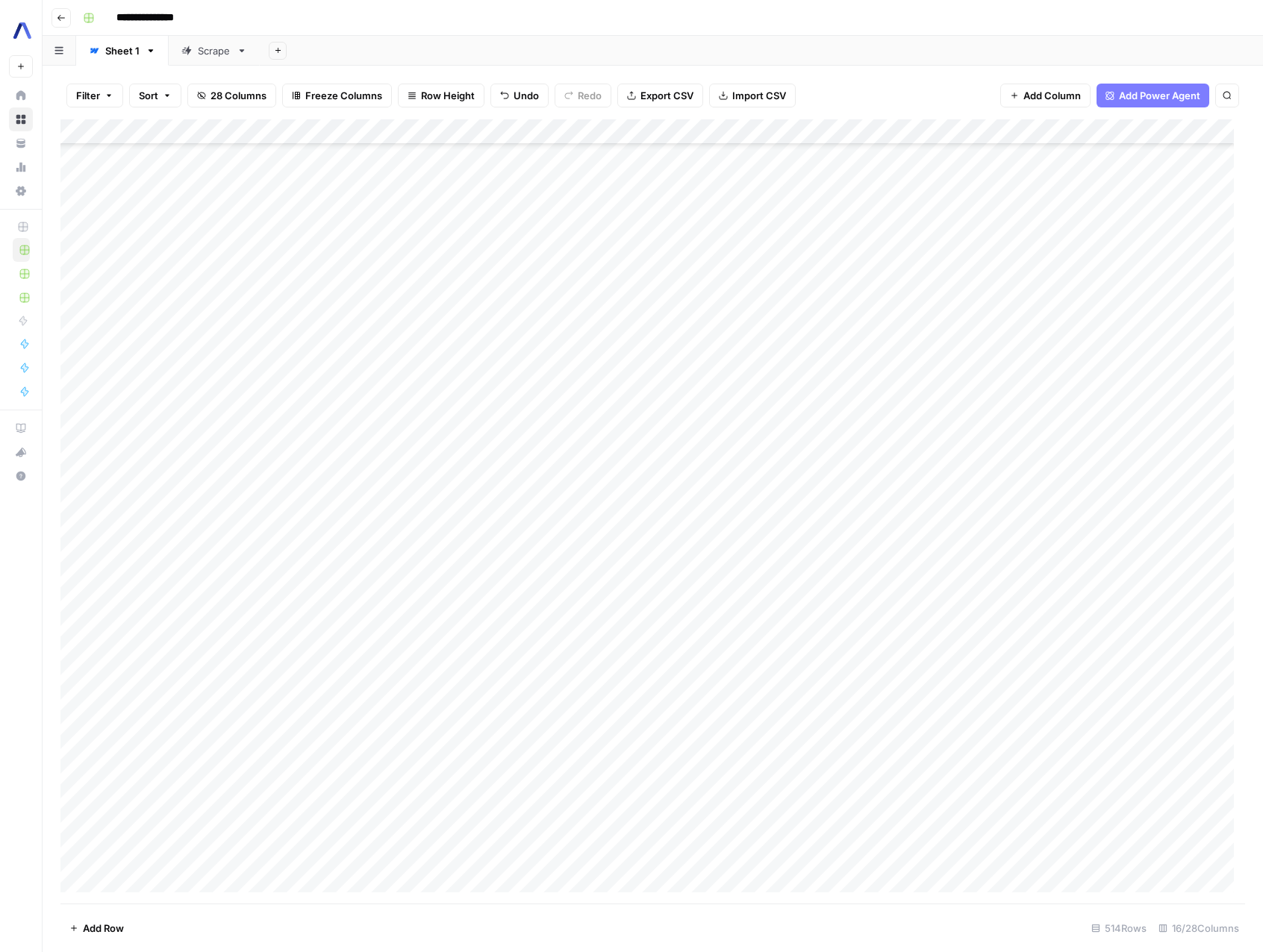
click at [766, 521] on div "Add Column" at bounding box center [652, 511] width 1184 height 784
click at [764, 555] on div "Add Column" at bounding box center [652, 511] width 1184 height 784
click at [763, 589] on div "Add Column" at bounding box center [652, 511] width 1184 height 784
type input "**********"
click at [99, 94] on span "Filter" at bounding box center [88, 95] width 24 height 15
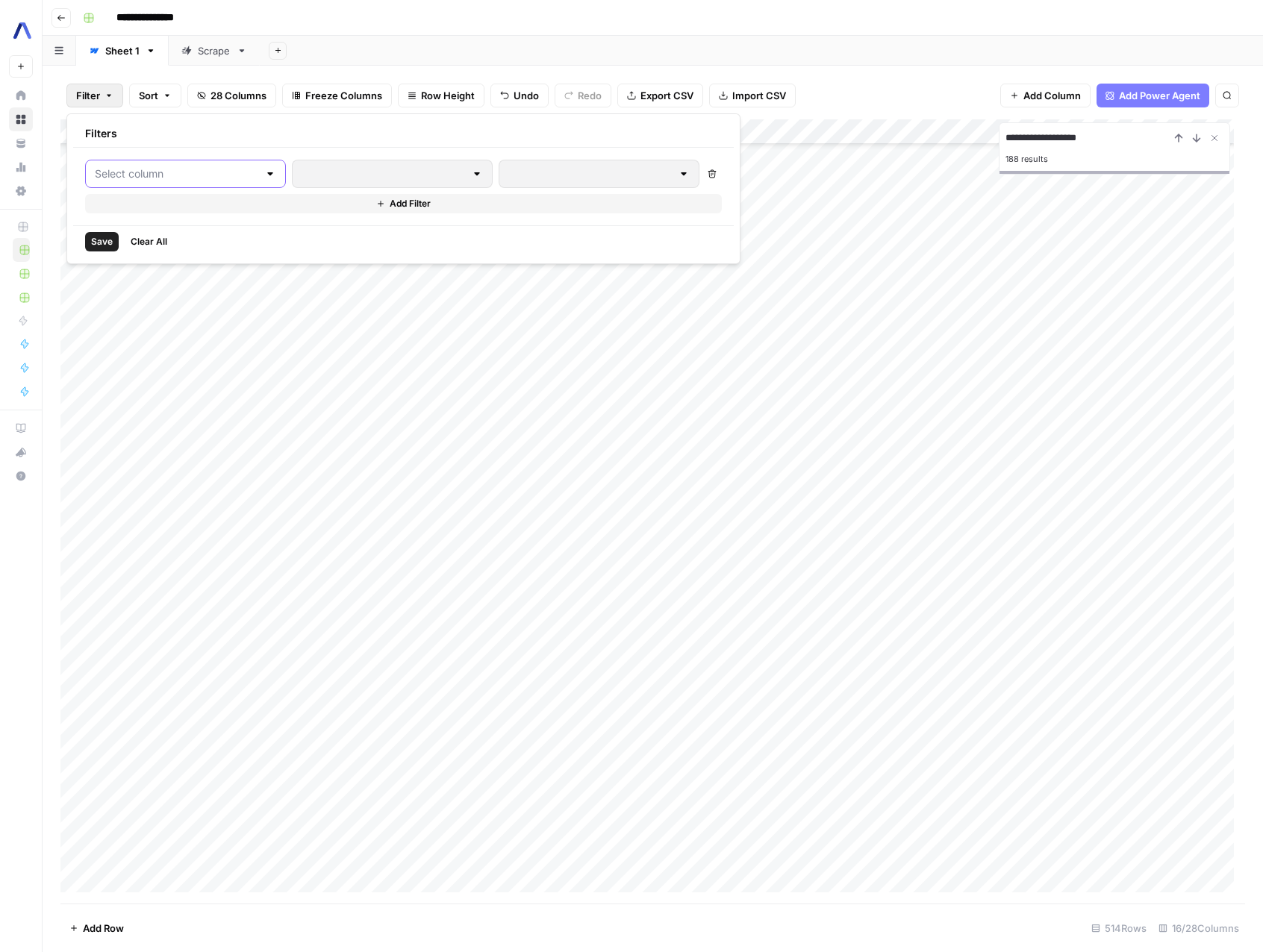
click at [191, 178] on input "text" at bounding box center [176, 174] width 163 height 15
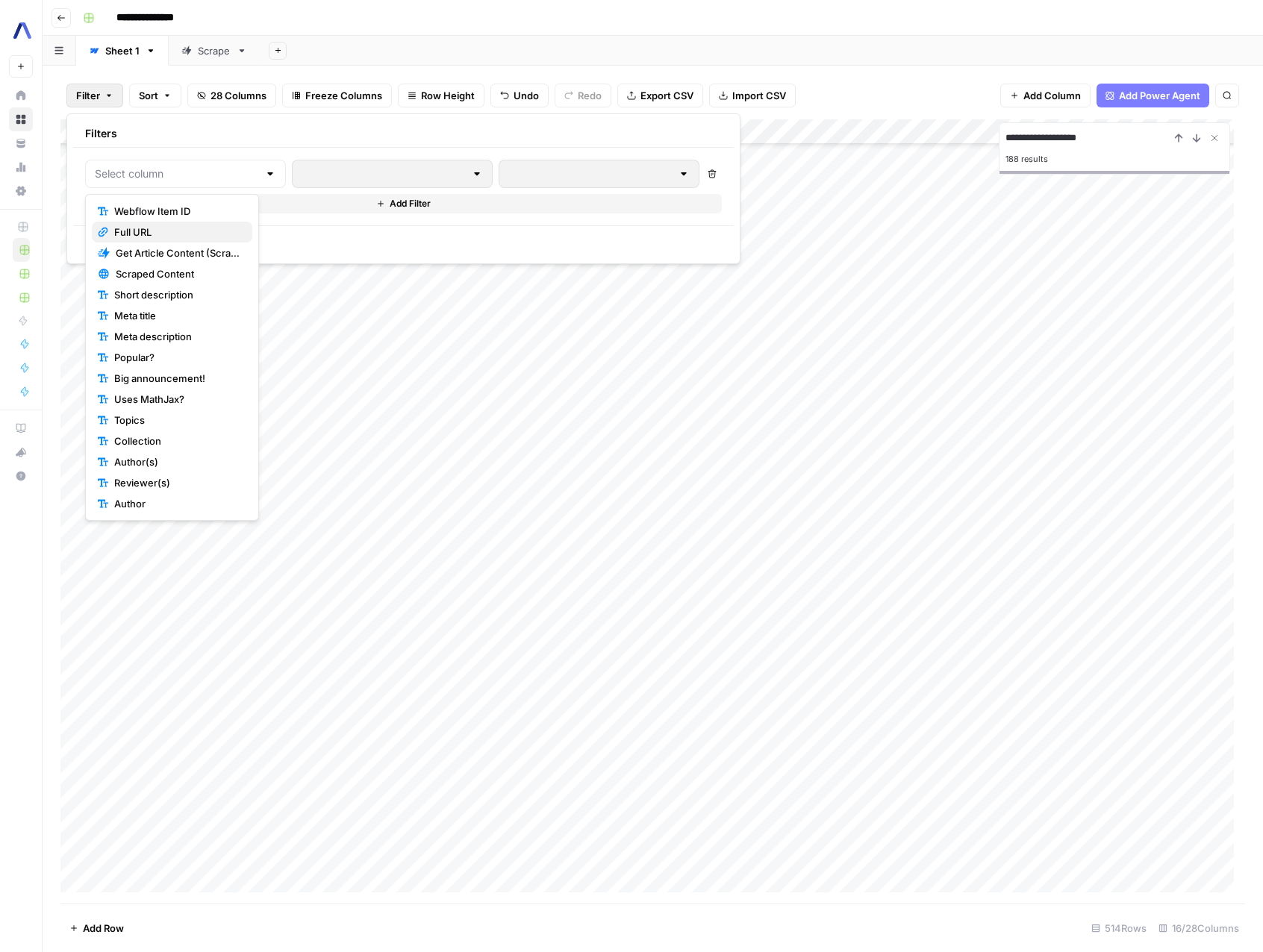
click at [192, 225] on span "Full URL" at bounding box center [177, 232] width 126 height 15
type input "Full URL"
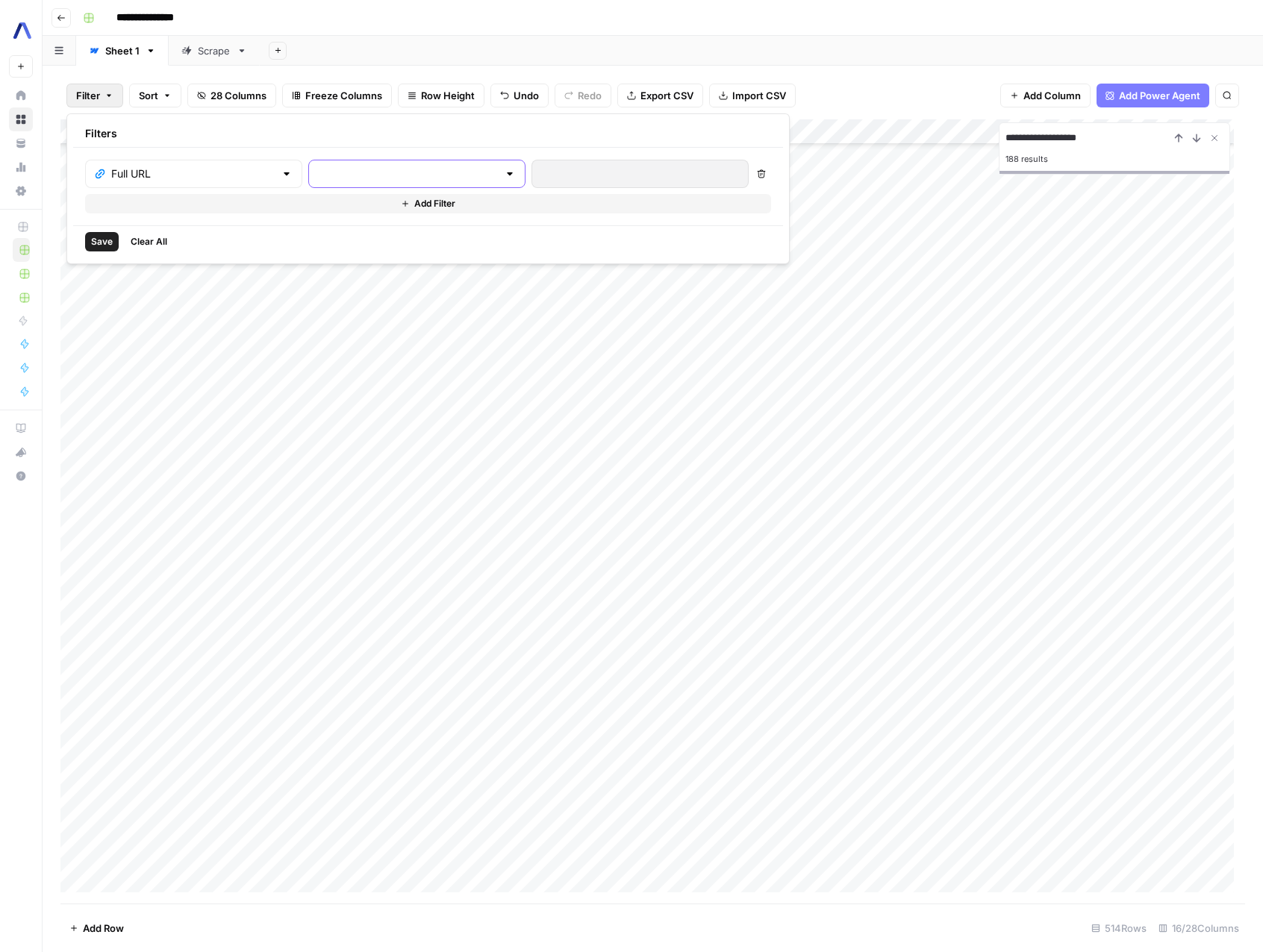
click at [350, 173] on input "text" at bounding box center [408, 174] width 180 height 15
click at [332, 243] on button "contains" at bounding box center [357, 253] width 164 height 21
type input "contains"
click at [561, 185] on div at bounding box center [640, 174] width 217 height 28
click at [549, 176] on input "text" at bounding box center [640, 174] width 198 height 15
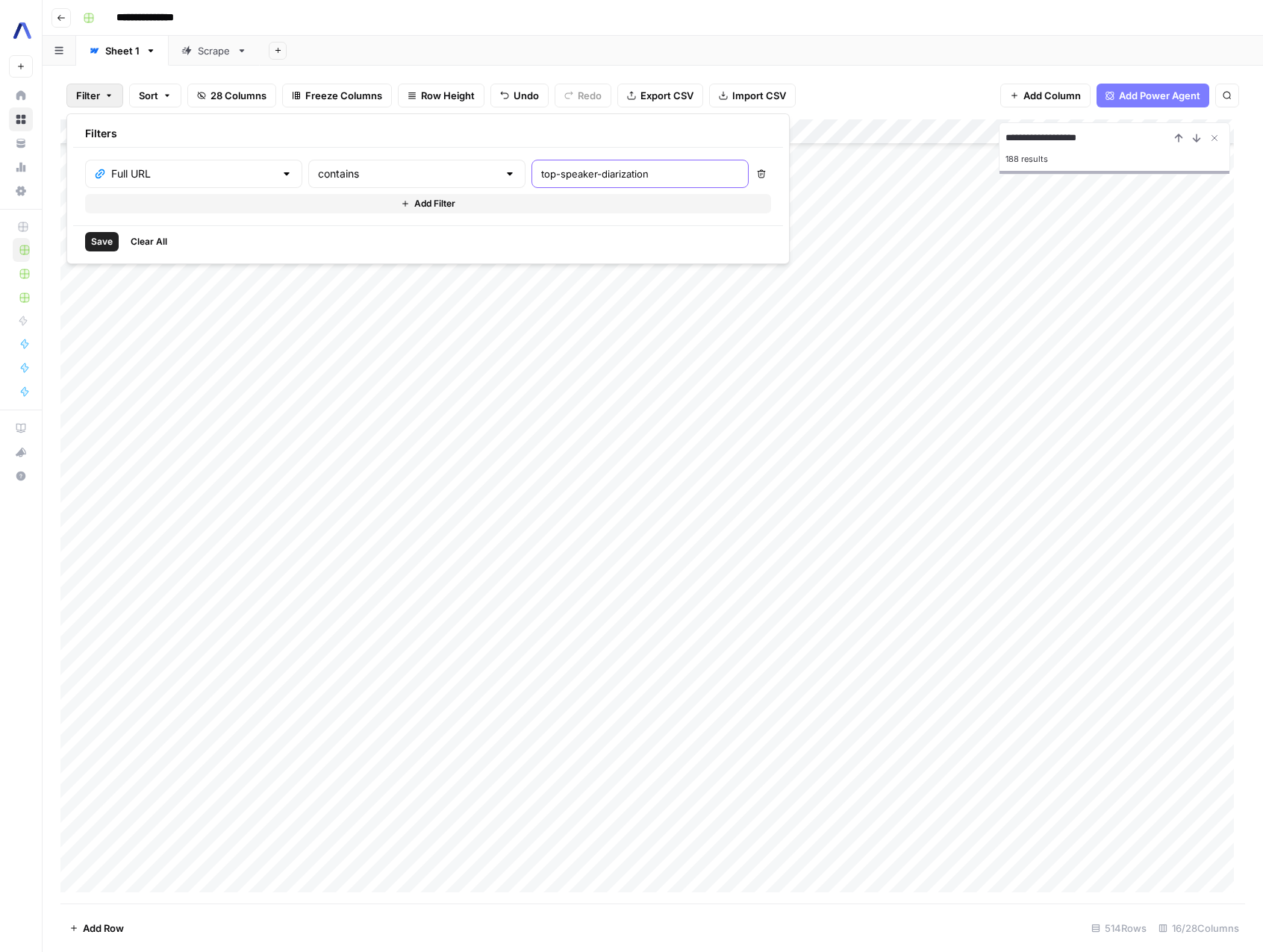
type input "top-speaker-diarization"
click at [707, 482] on div "**********" at bounding box center [652, 511] width 1184 height 784
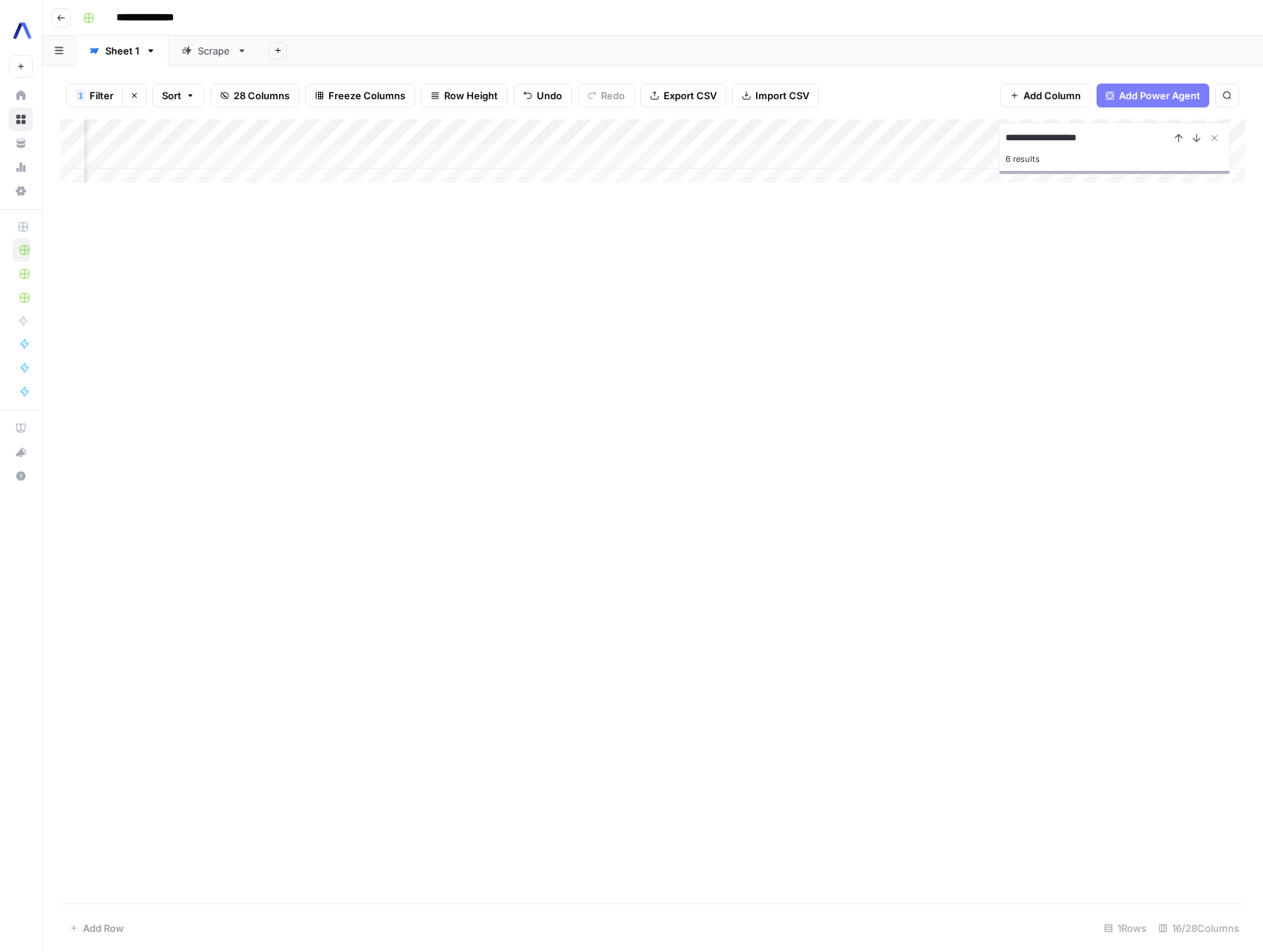
scroll to position [0, 581]
click at [627, 154] on div "Add Column" at bounding box center [652, 157] width 1184 height 75
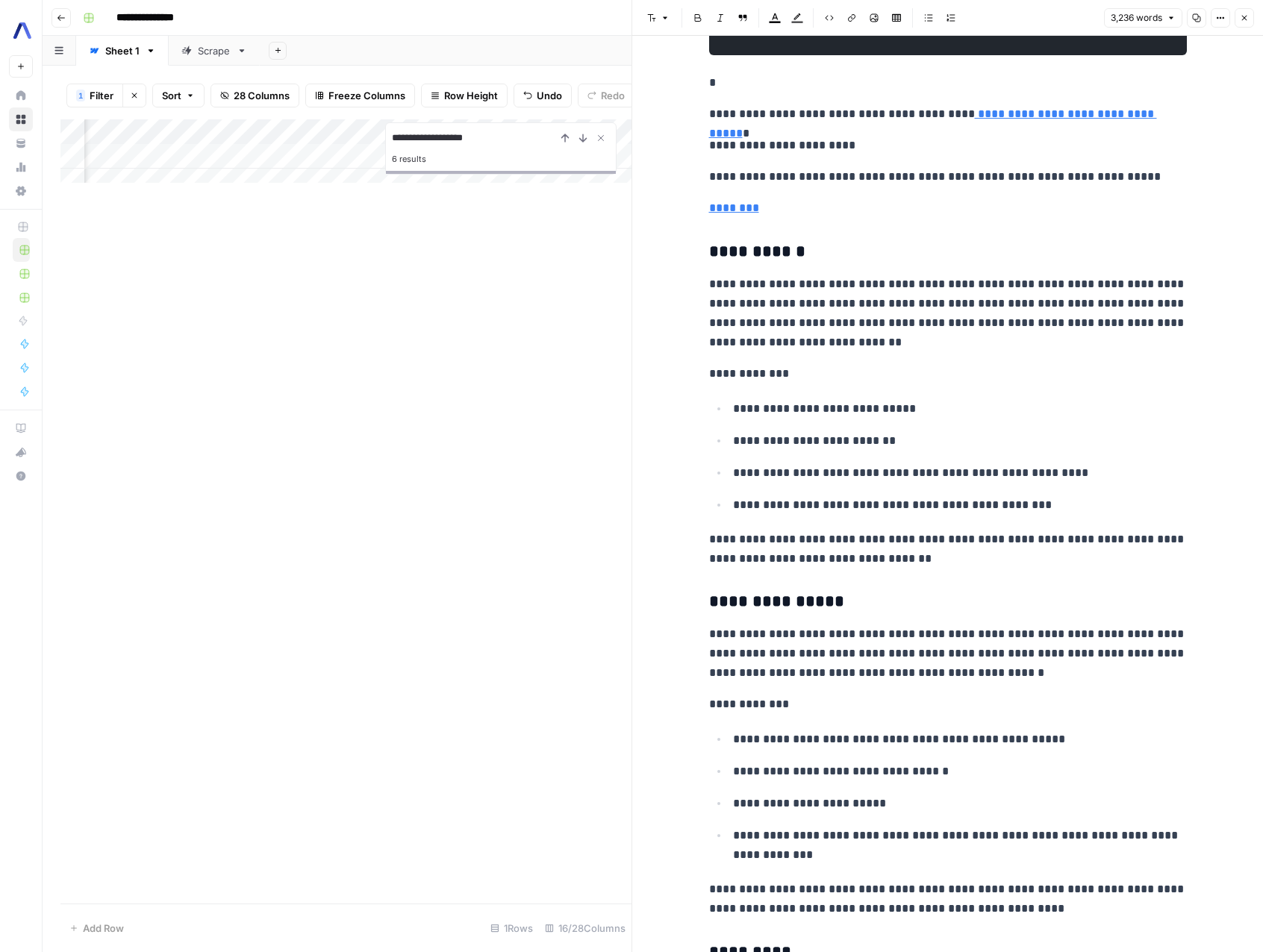
scroll to position [5302, 0]
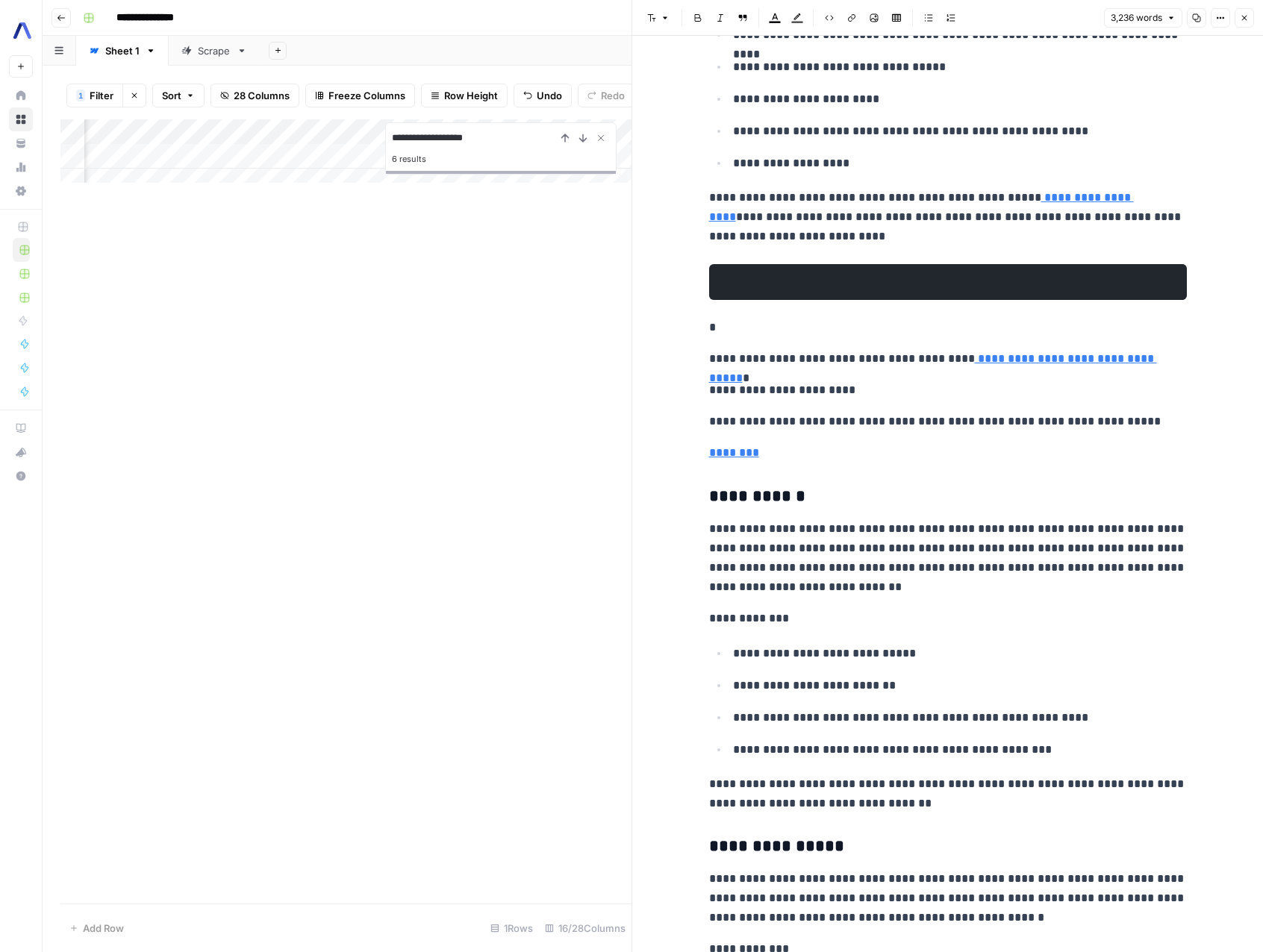
click at [730, 380] on p "**********" at bounding box center [947, 389] width 477 height 19
click at [739, 396] on p "**********" at bounding box center [947, 389] width 477 height 19
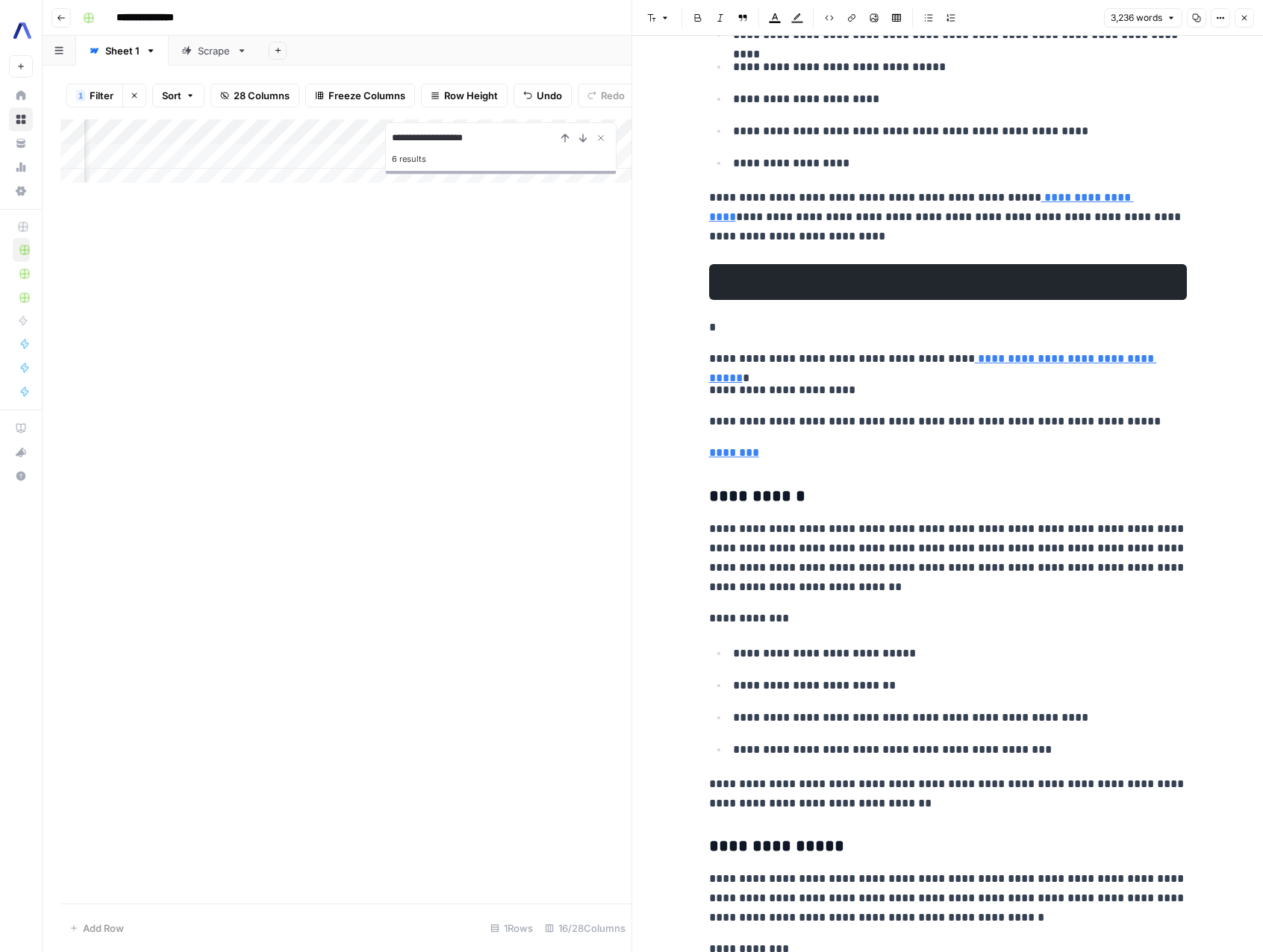
click at [972, 423] on p "**********" at bounding box center [947, 421] width 477 height 19
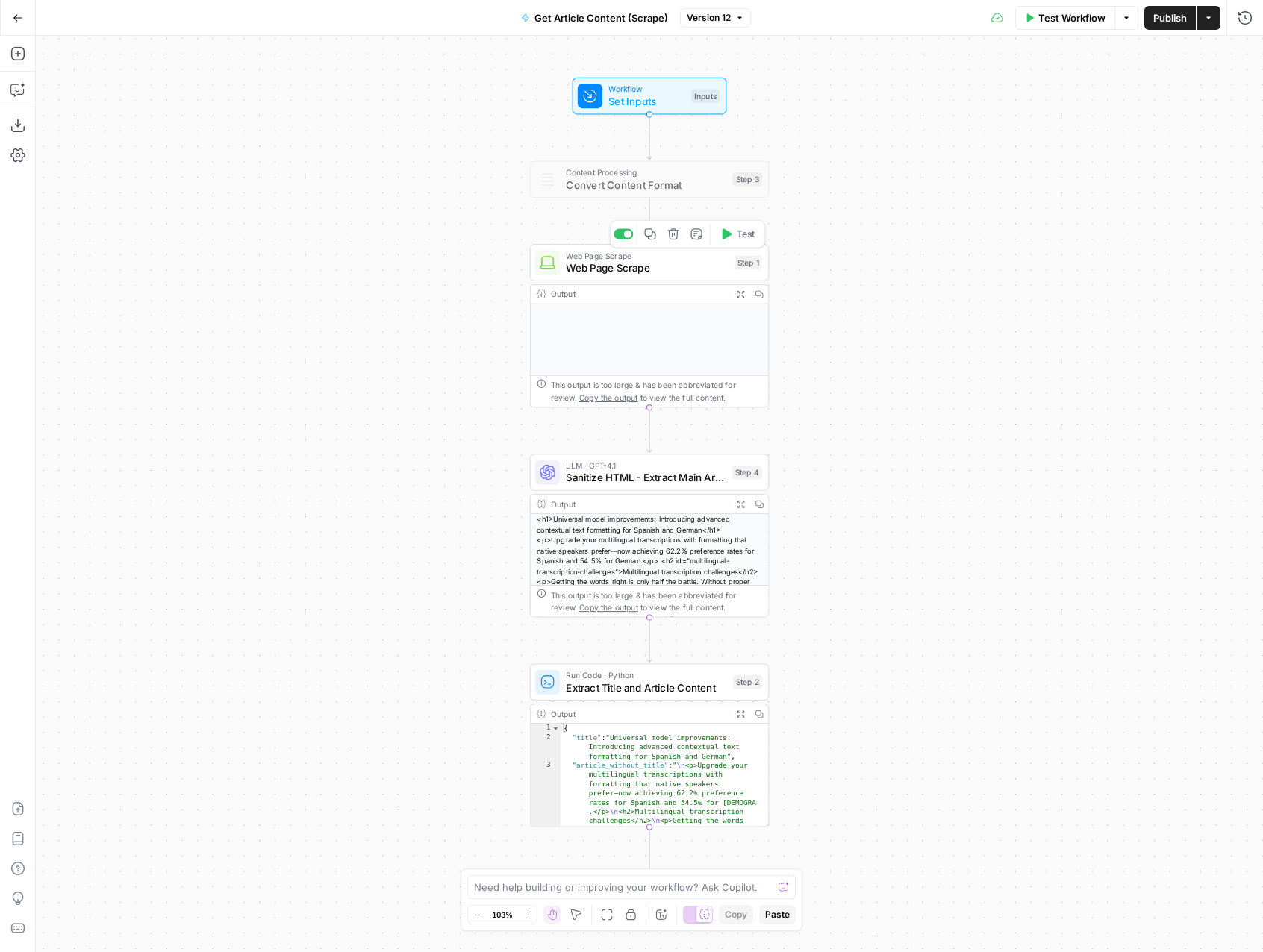
click at [613, 273] on span "Web Page Scrape" at bounding box center [646, 268] width 162 height 16
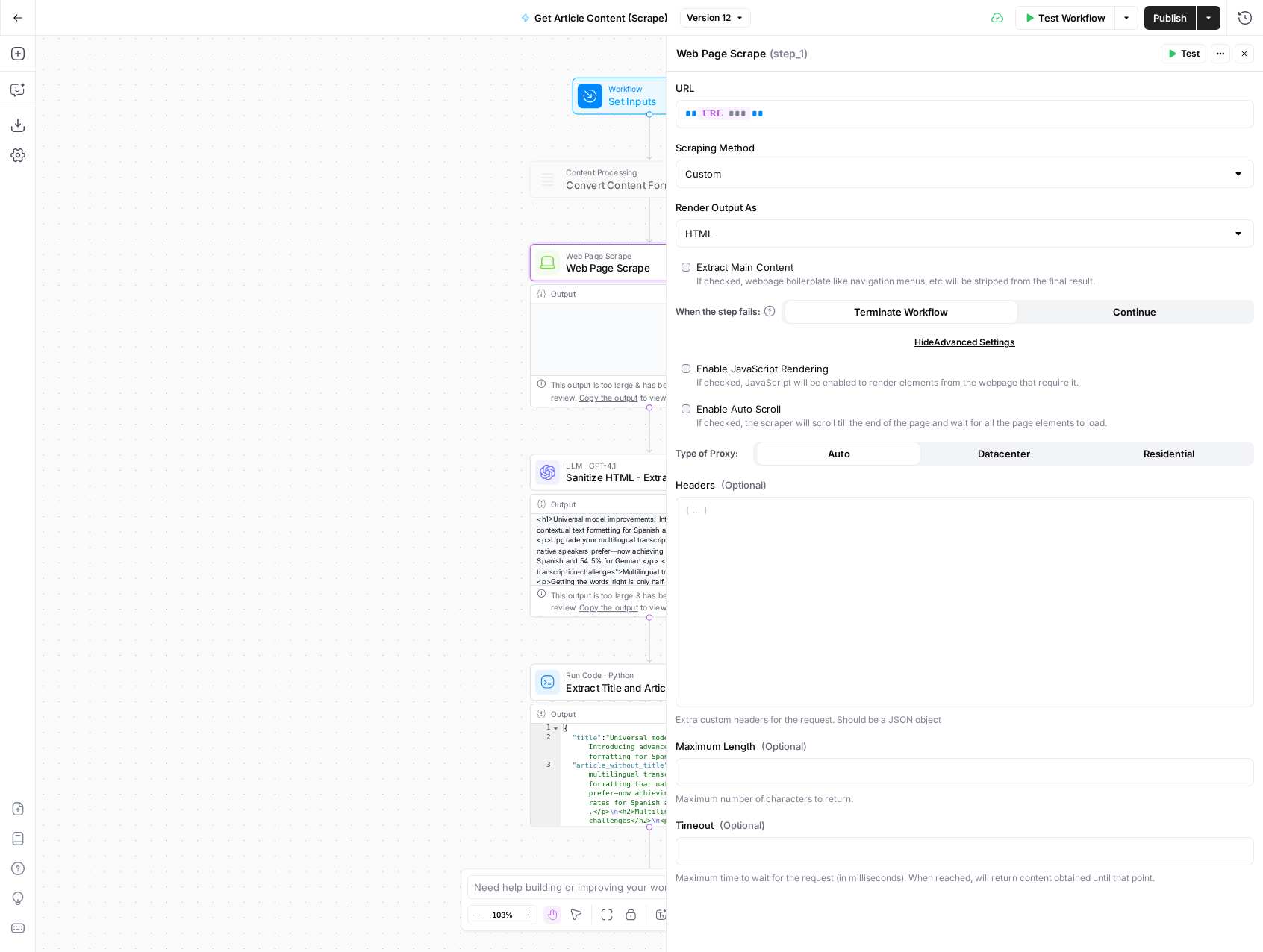
click at [1243, 53] on icon "button" at bounding box center [1244, 54] width 5 height 5
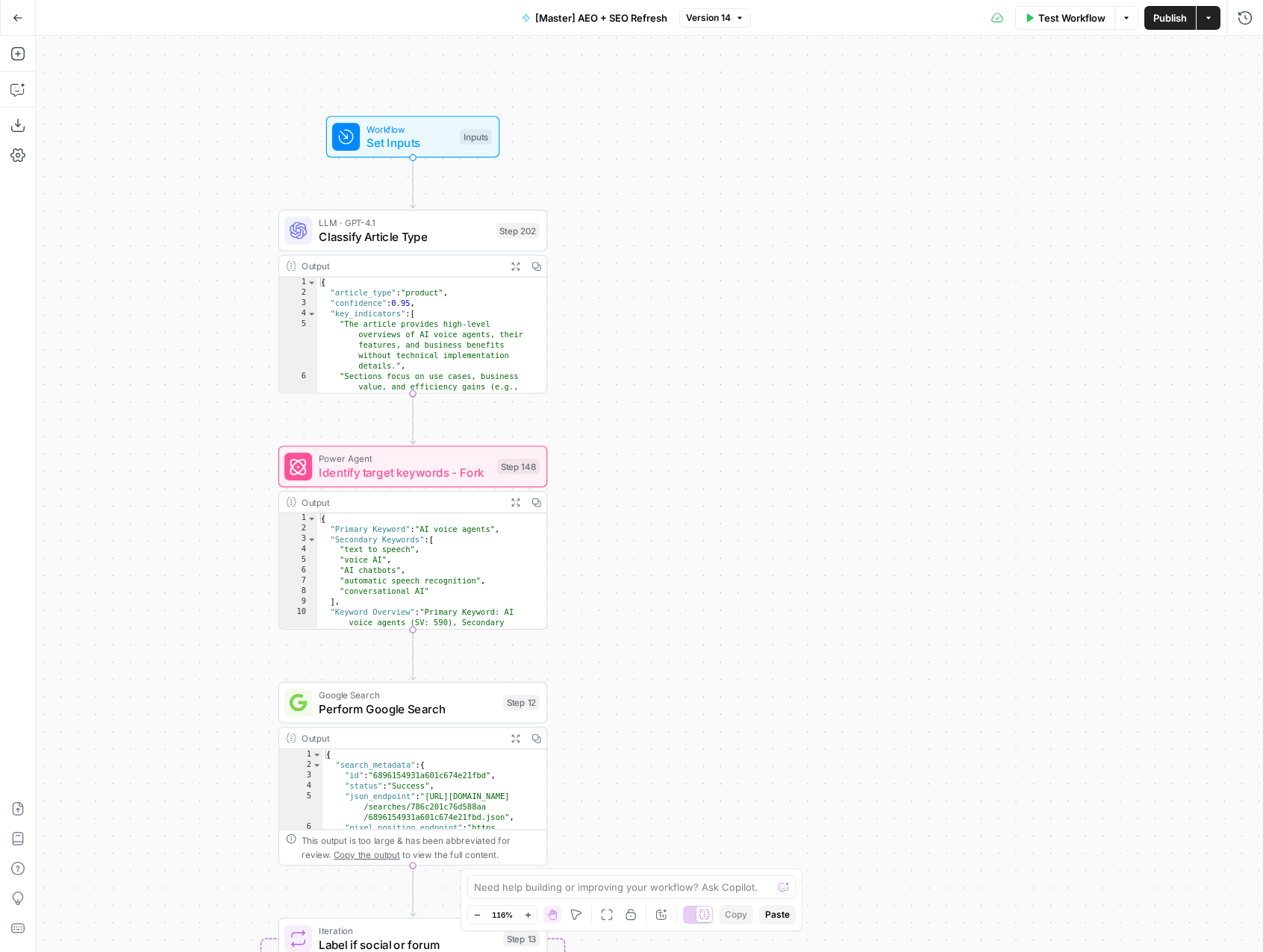
click at [515, 268] on icon "button" at bounding box center [515, 266] width 10 height 10
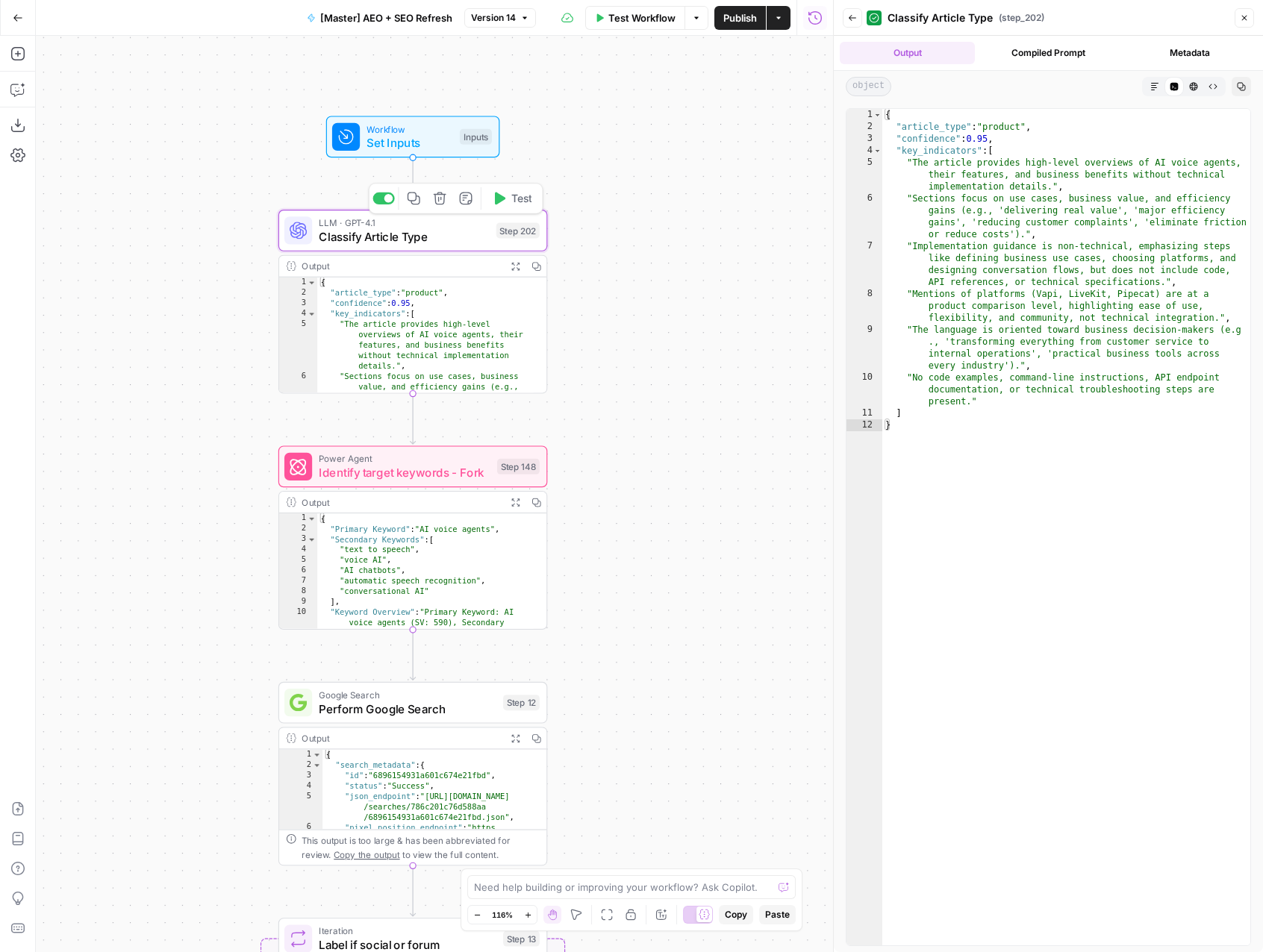
click at [426, 244] on div "LLM · GPT-4.1 Classify Article Type Step 202 Copy step Delete step Add Note Test" at bounding box center [413, 230] width 269 height 41
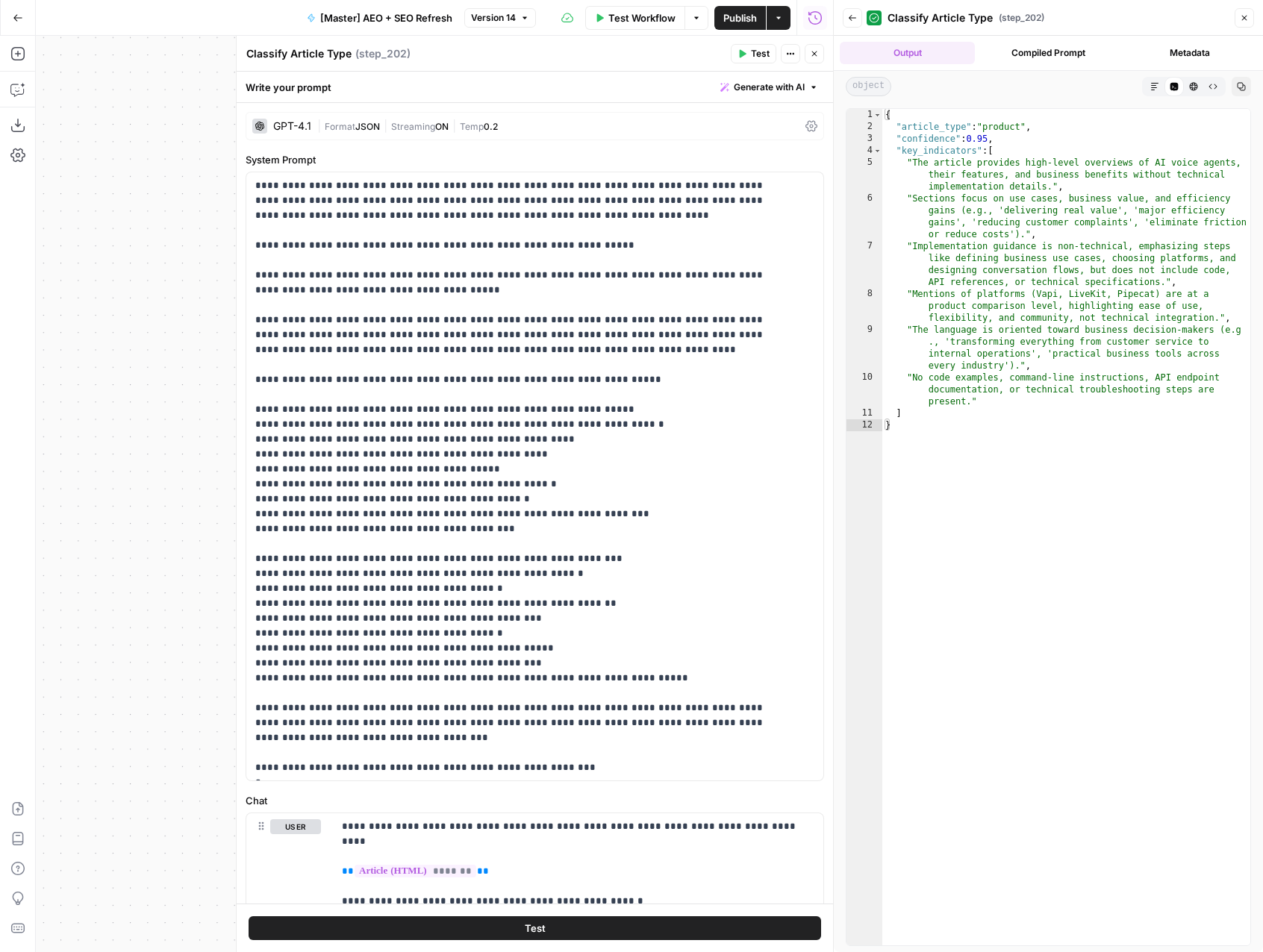
click at [1244, 25] on button "Close" at bounding box center [1243, 17] width 19 height 19
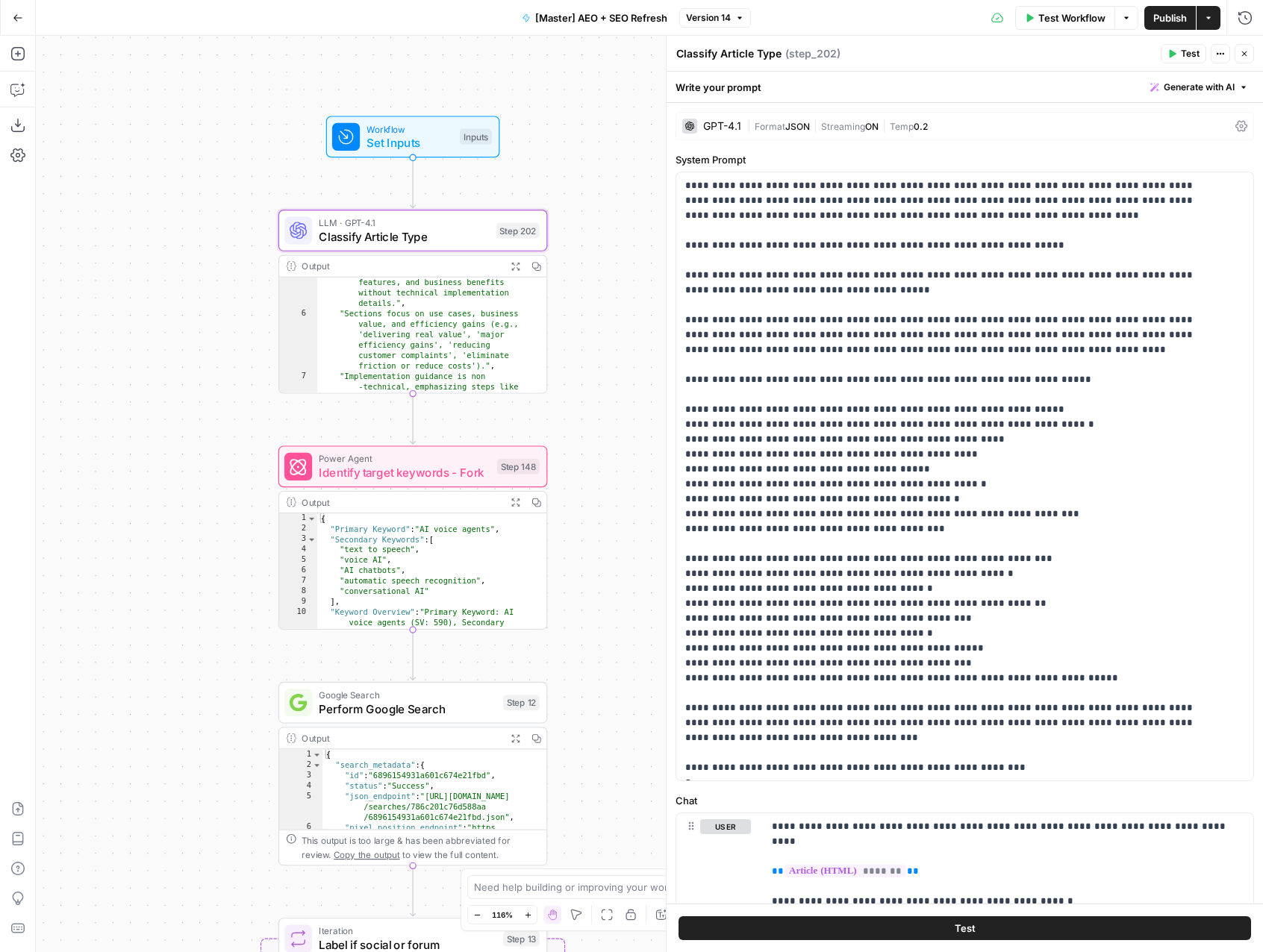
scroll to position [51, 0]
click at [587, 407] on div "true false false true false true Workflow Set Inputs Inputs LLM · GPT-4.1 Class…" at bounding box center [649, 494] width 1227 height 916
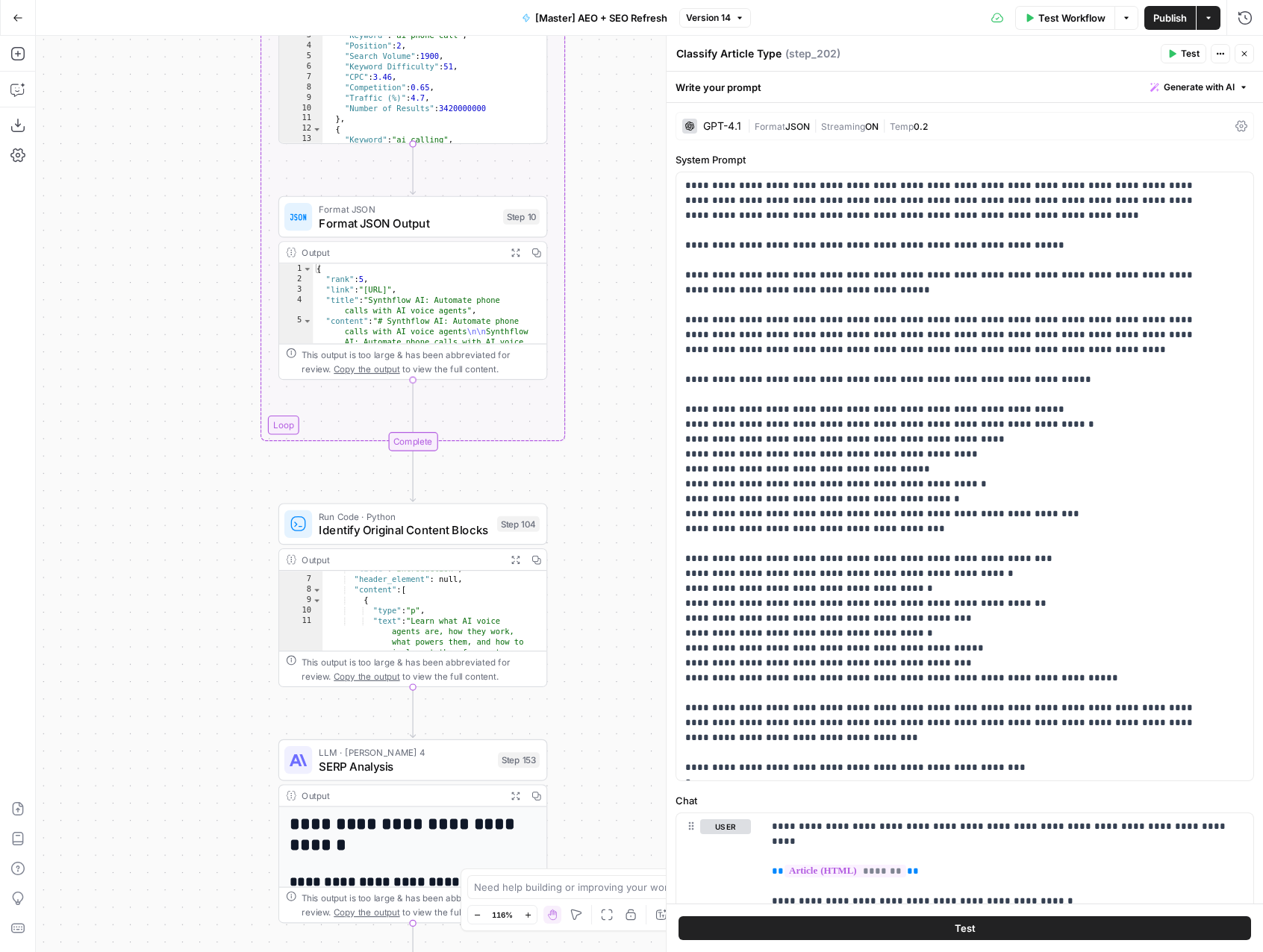
scroll to position [53, 0]
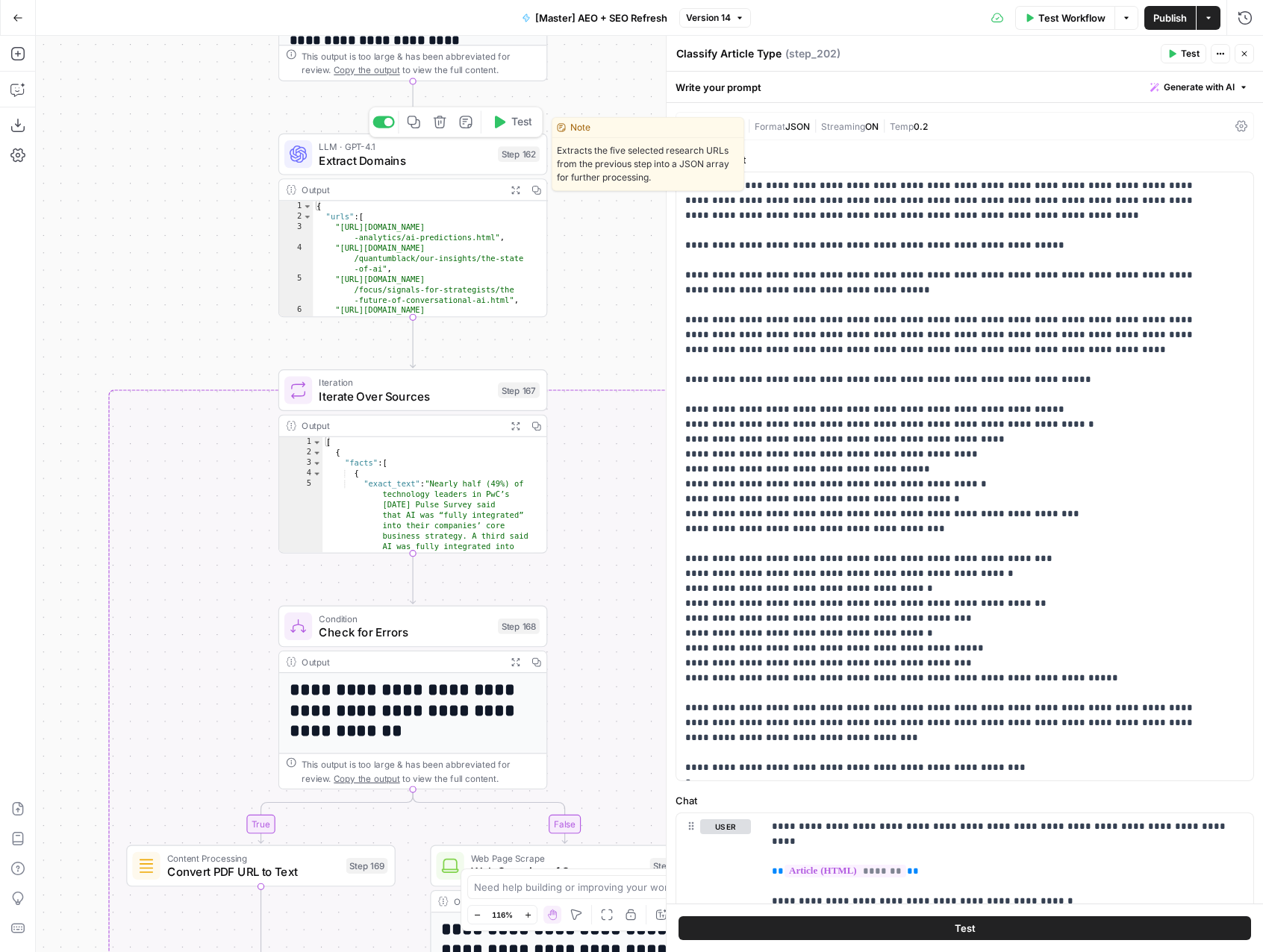
click at [435, 166] on span "Extract Domains" at bounding box center [404, 160] width 172 height 17
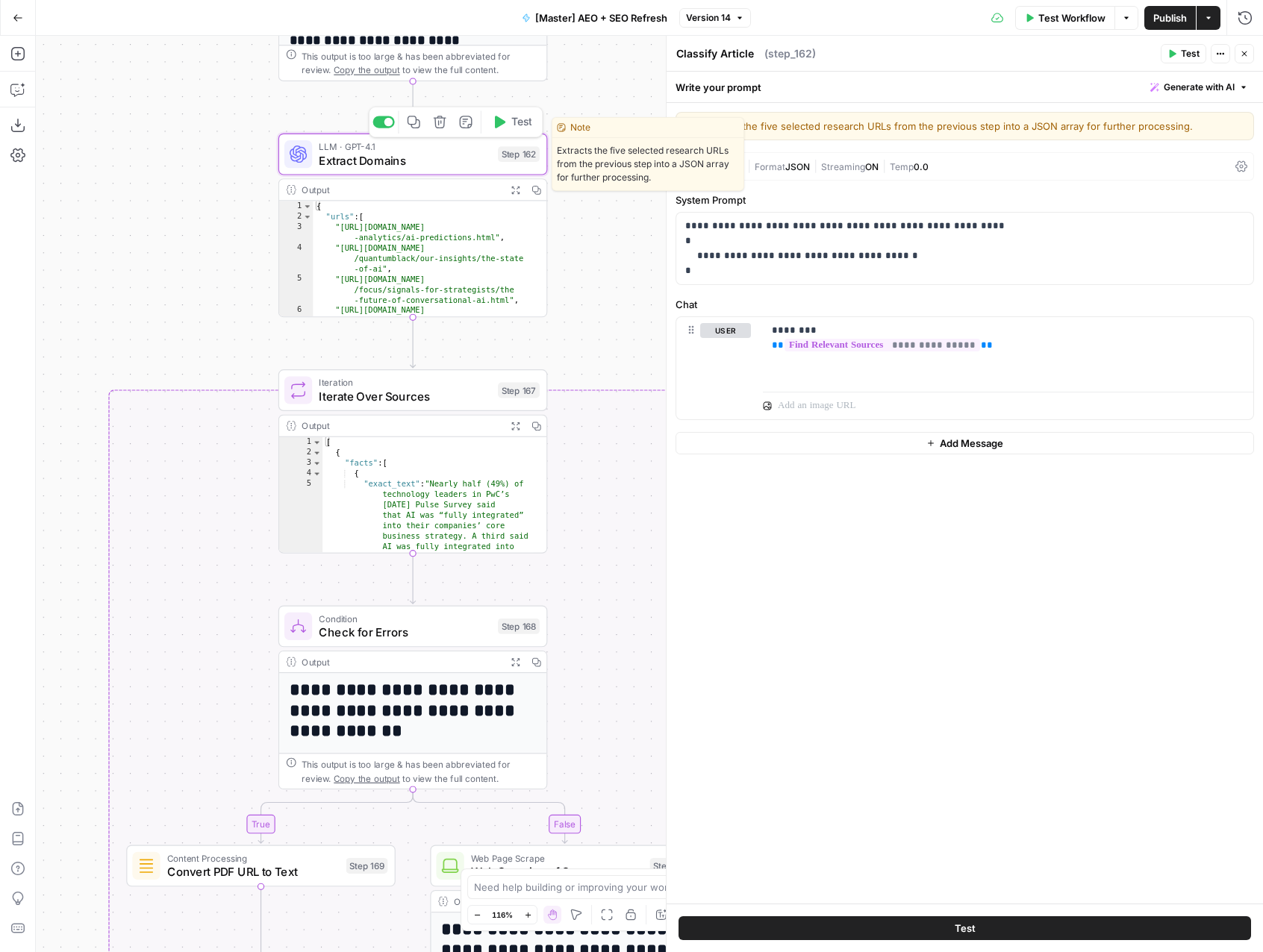
type textarea "Extract Domains"
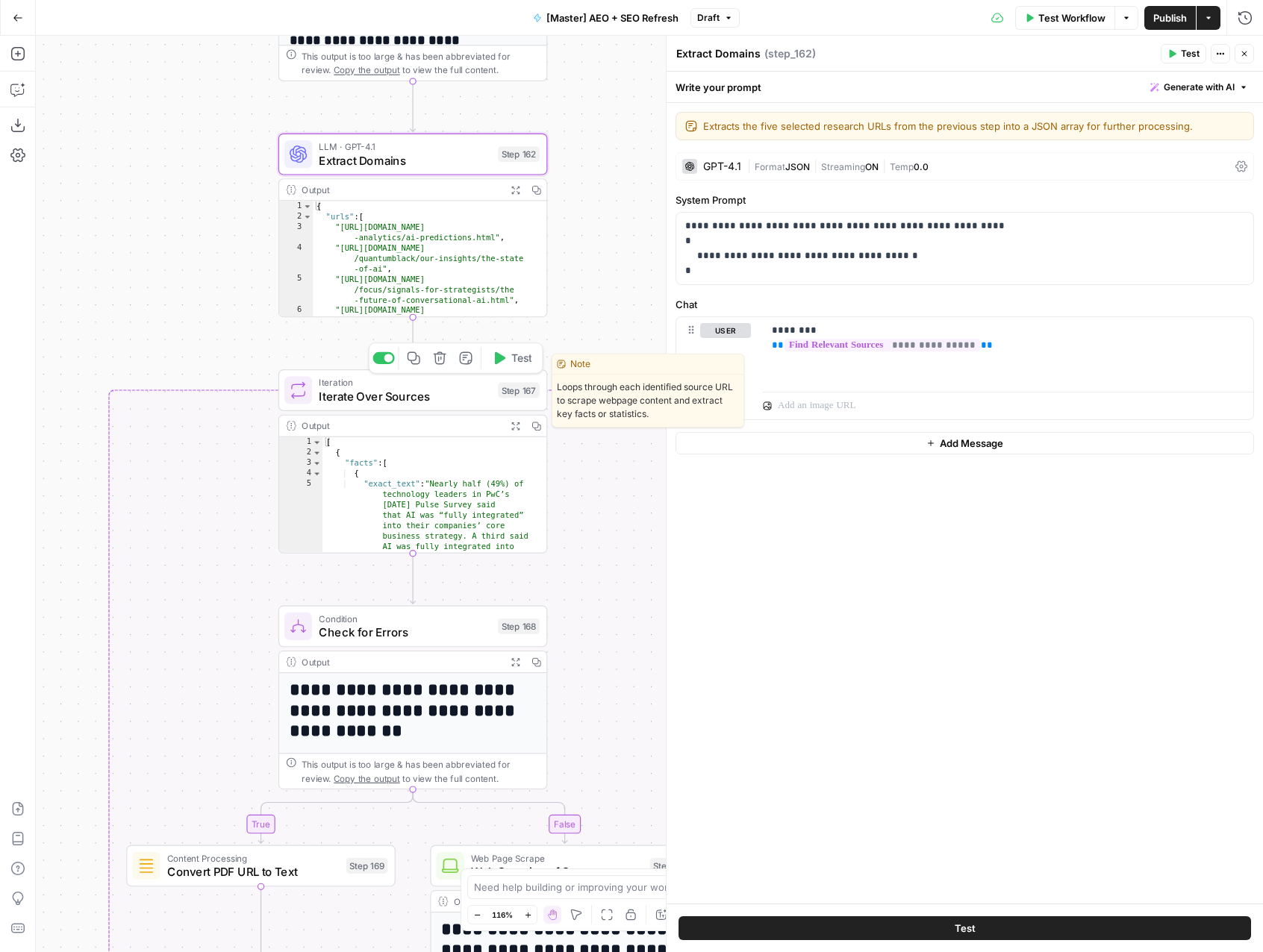
click at [398, 400] on span "Iterate Over Sources" at bounding box center [404, 396] width 172 height 17
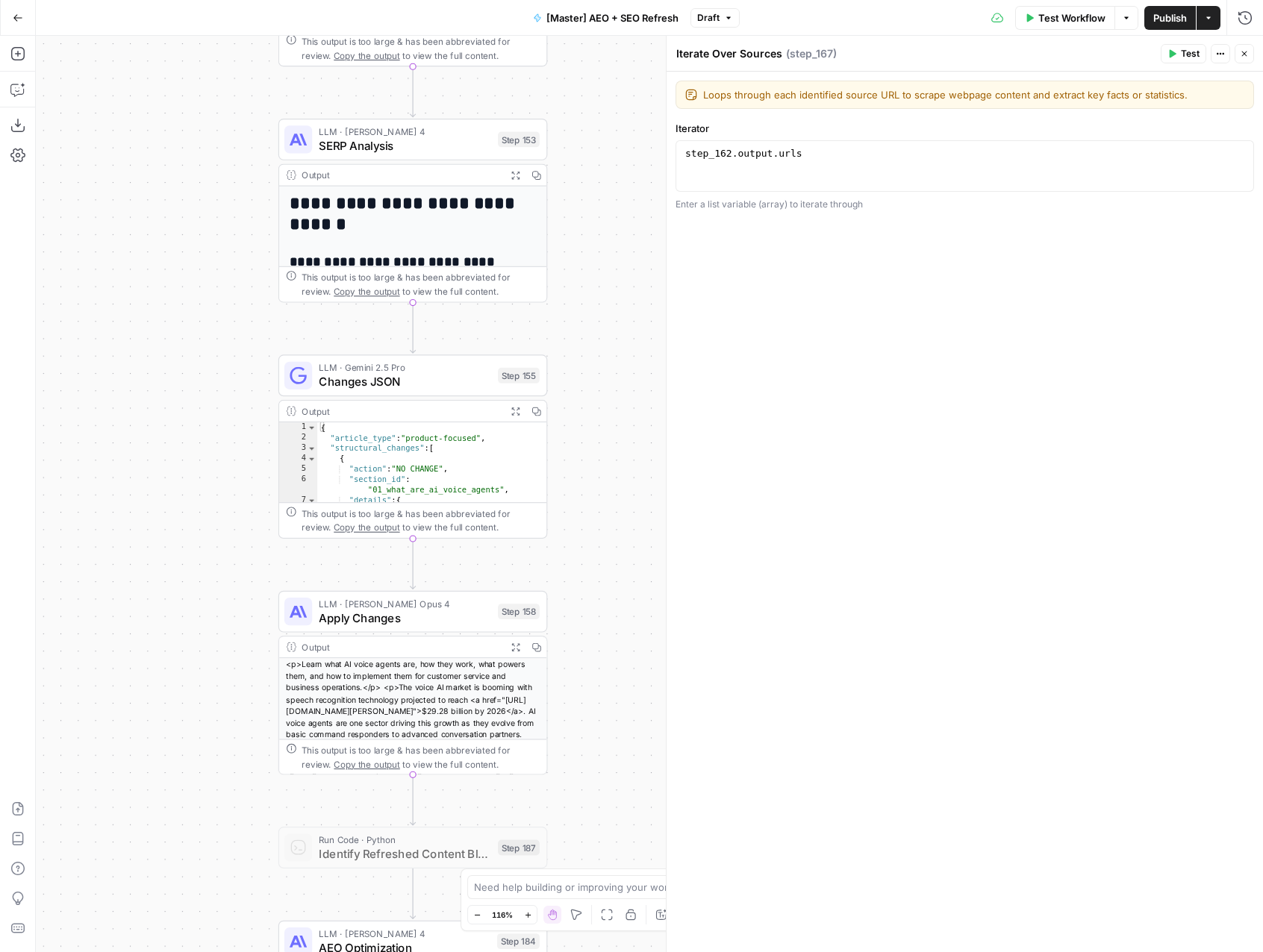
click at [506, 176] on button "Expand Output" at bounding box center [515, 175] width 21 height 21
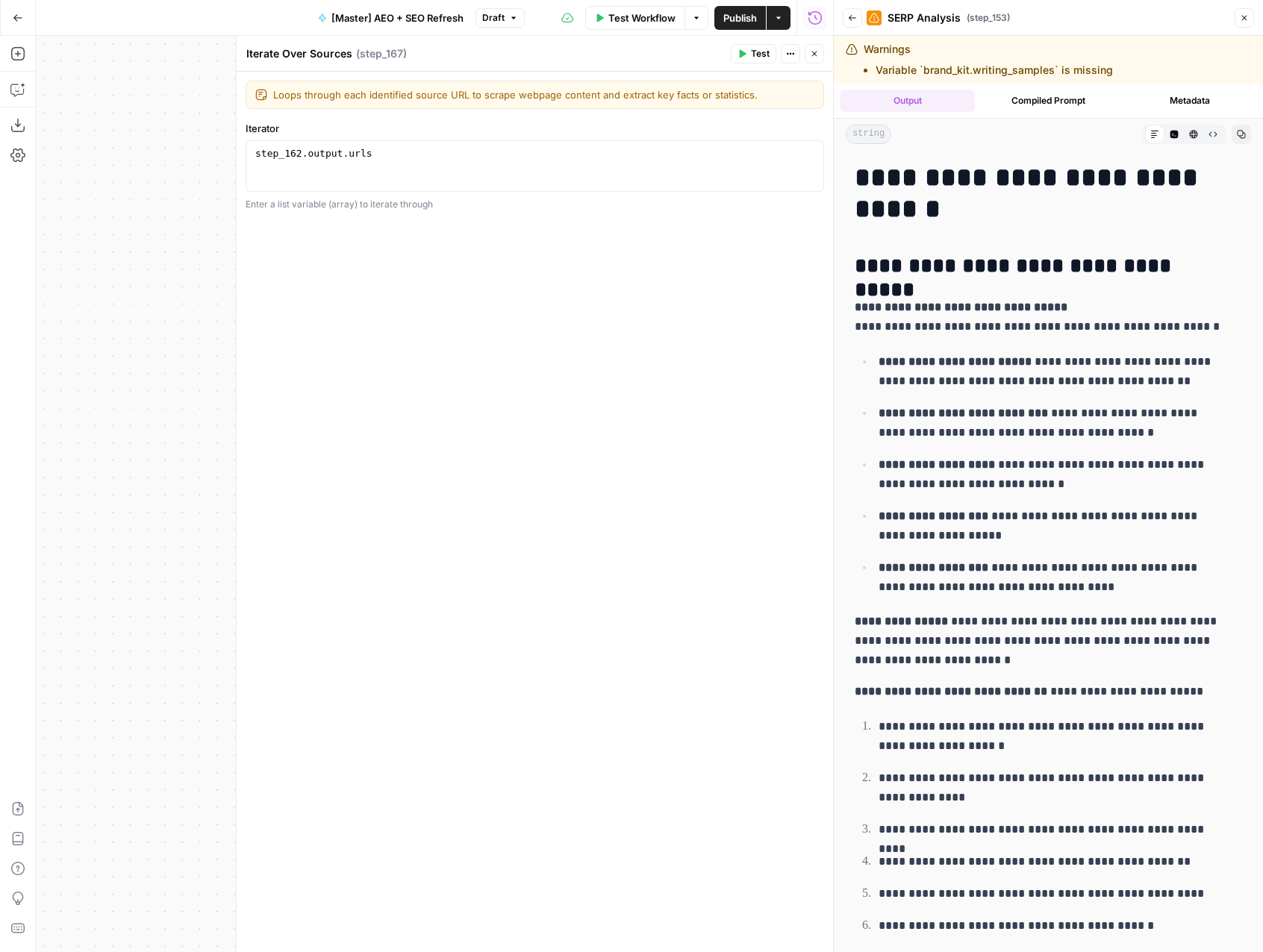
click at [513, 176] on body "Assembly AI New Home Browse Your Data Usage Settings Recent Grids Webflow - Blo…" at bounding box center [632, 476] width 1263 height 952
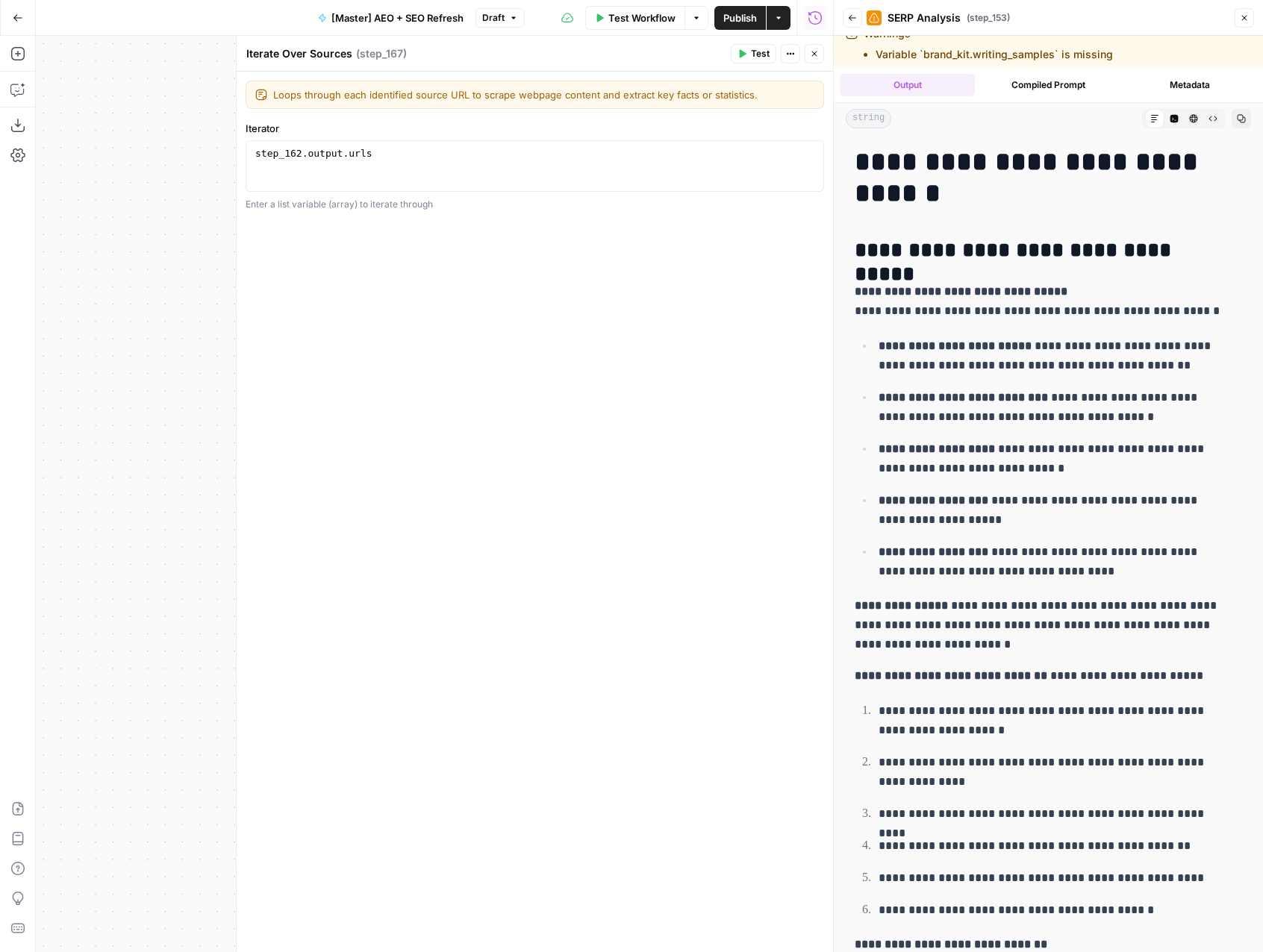
scroll to position [0, 0]
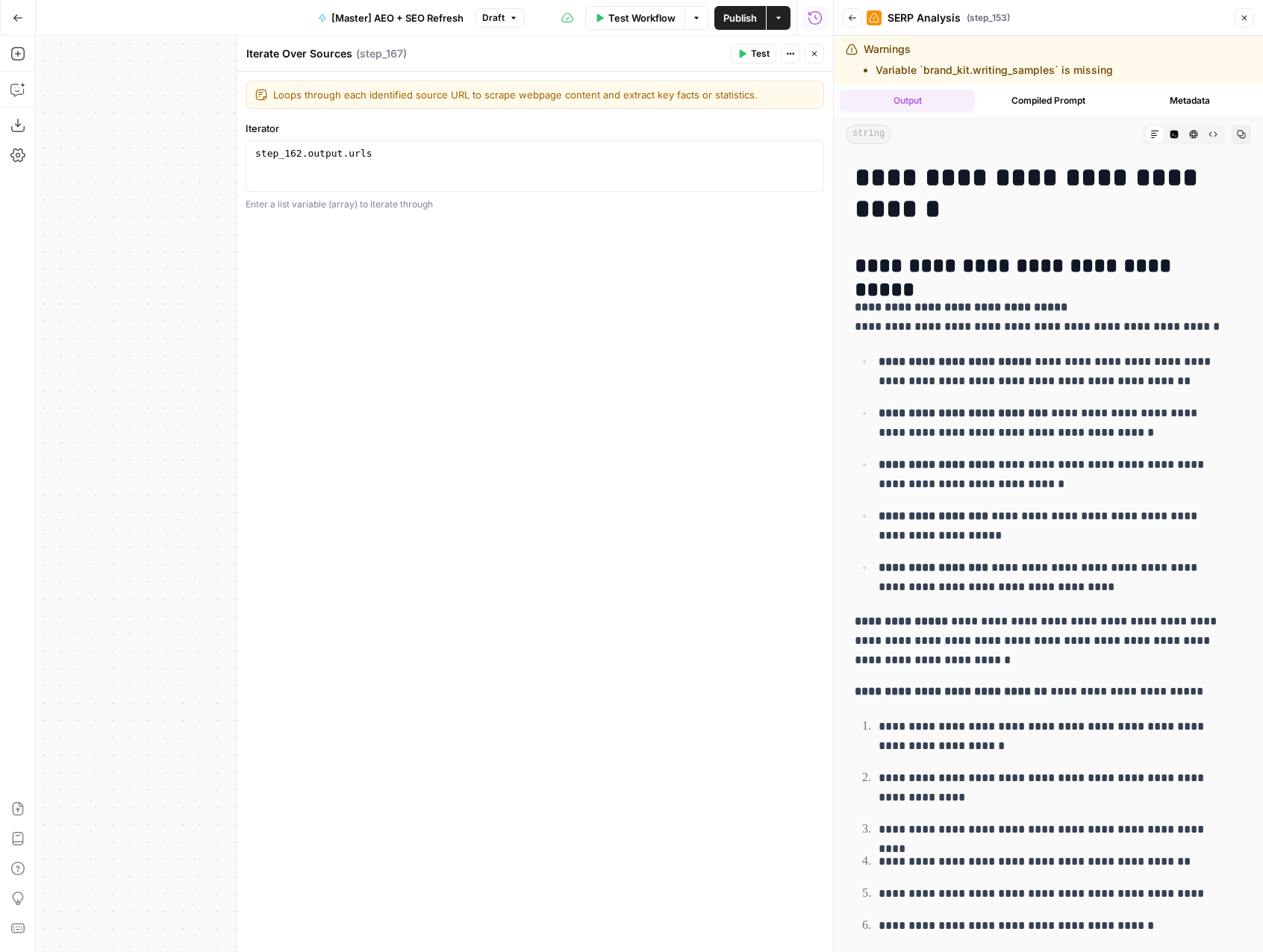
click at [1240, 22] on icon "button" at bounding box center [1244, 17] width 9 height 9
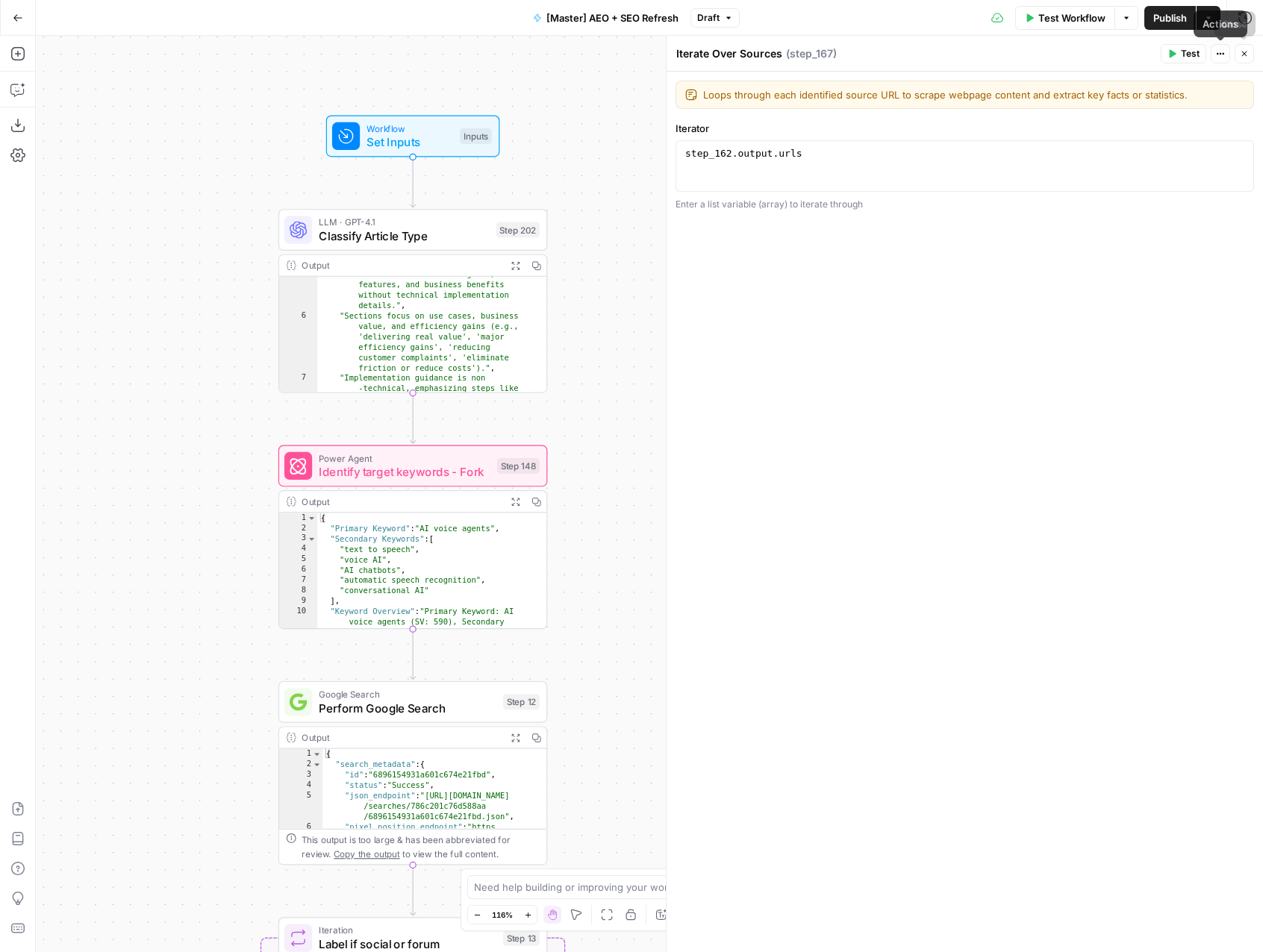
click at [1241, 49] on icon "button" at bounding box center [1244, 53] width 9 height 9
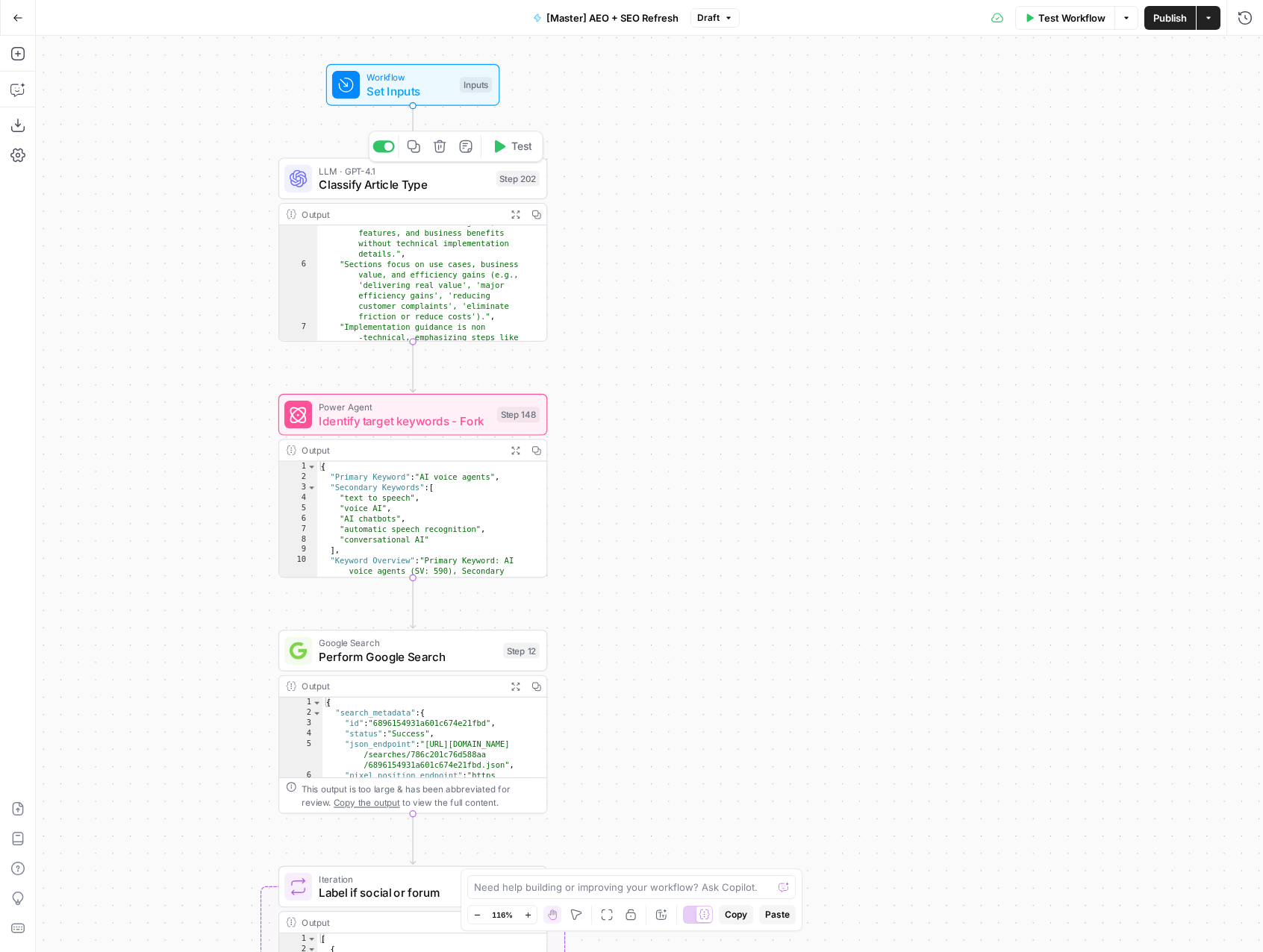
click at [423, 186] on span "Classify Article Type" at bounding box center [404, 185] width 170 height 17
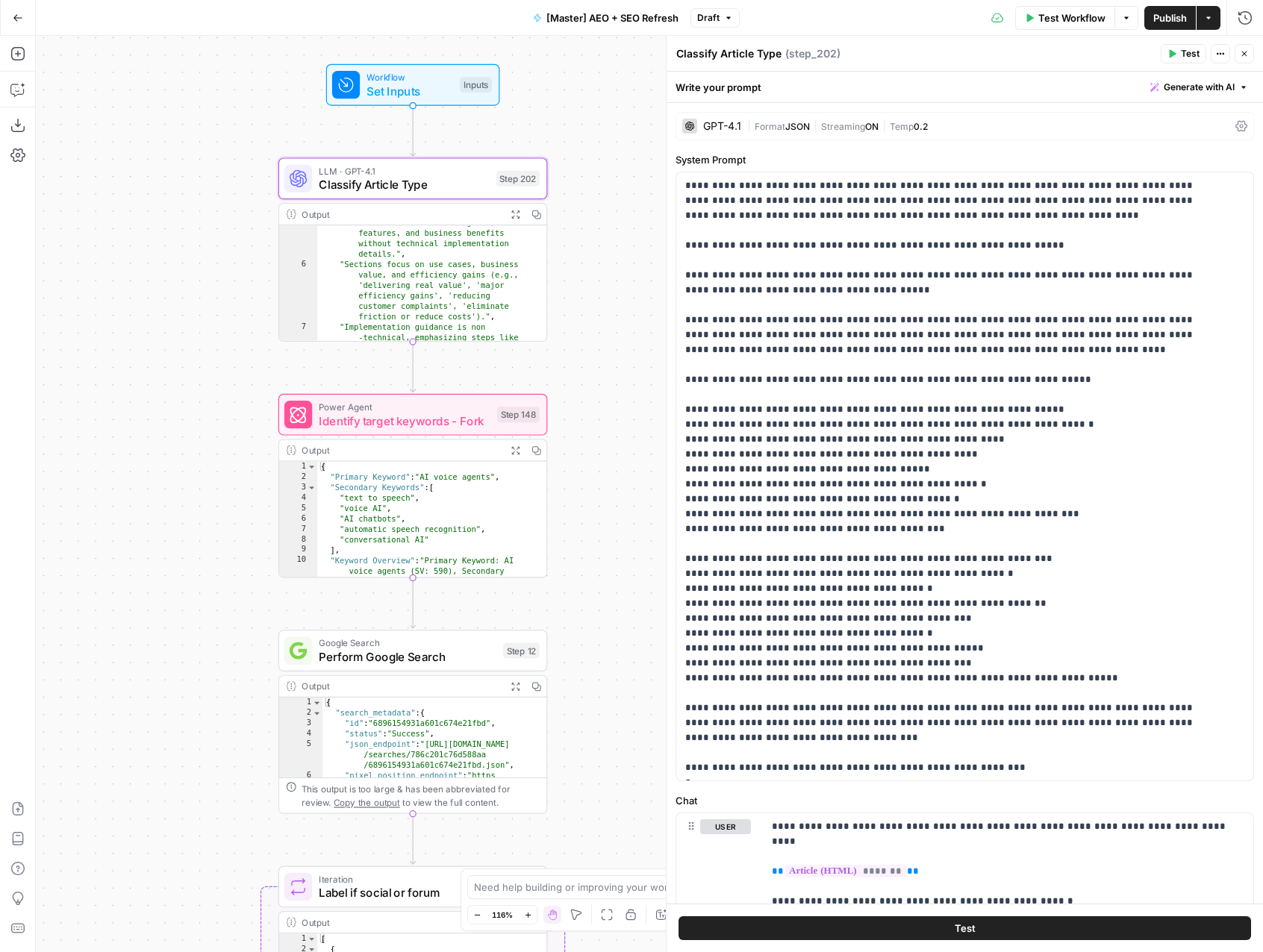
click at [874, 51] on div "Classify Article Type Classify Article Type ( step_202 )" at bounding box center [916, 54] width 481 height 17
click at [884, 56] on div "Classify Article Type Classify Article Type ( step_202 )" at bounding box center [916, 54] width 481 height 17
click at [1221, 53] on icon "button" at bounding box center [1220, 53] width 9 height 9
click at [1142, 90] on span "Add Note" at bounding box center [1175, 86] width 71 height 15
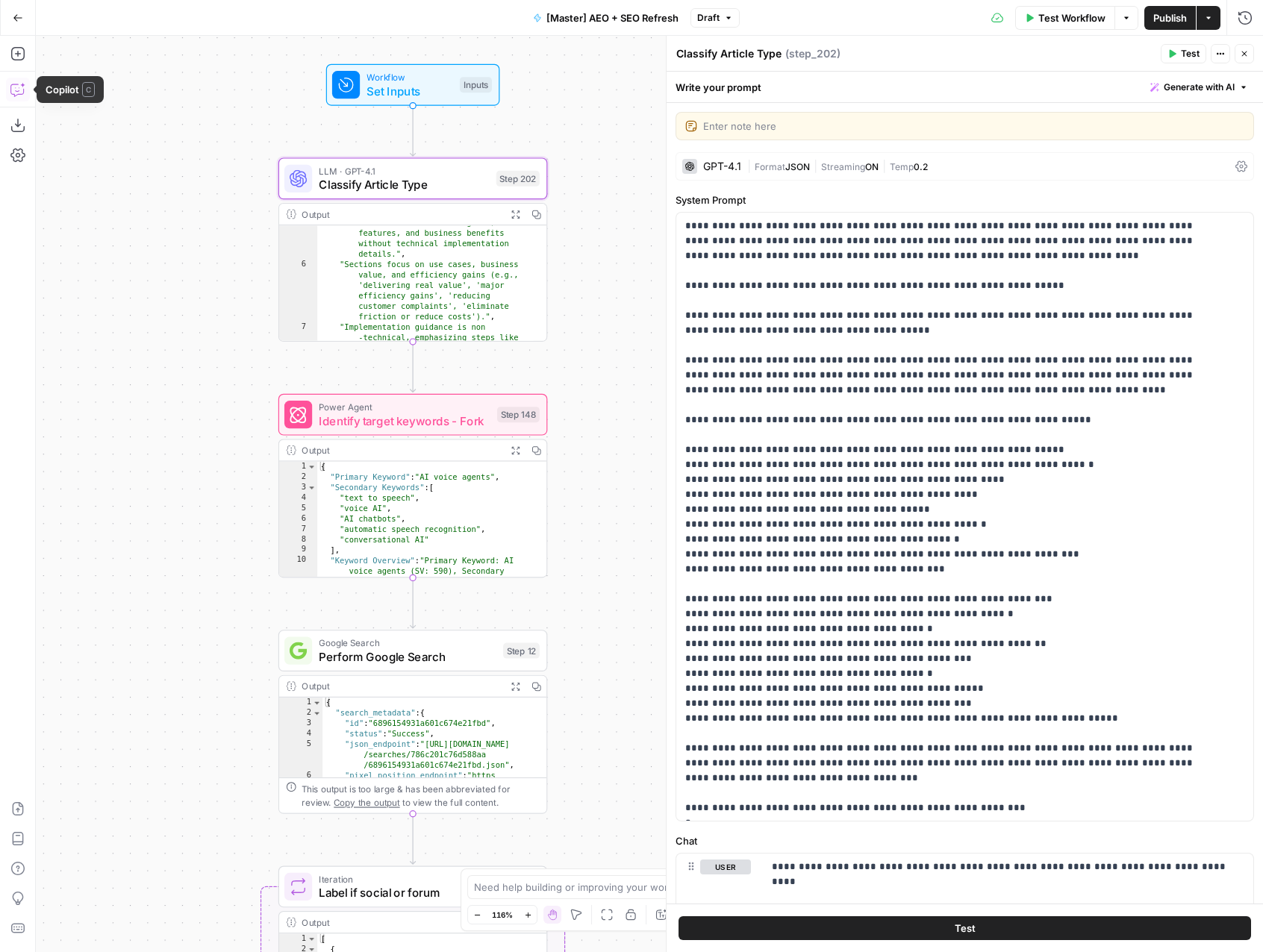
click at [19, 89] on icon "button" at bounding box center [18, 89] width 15 height 15
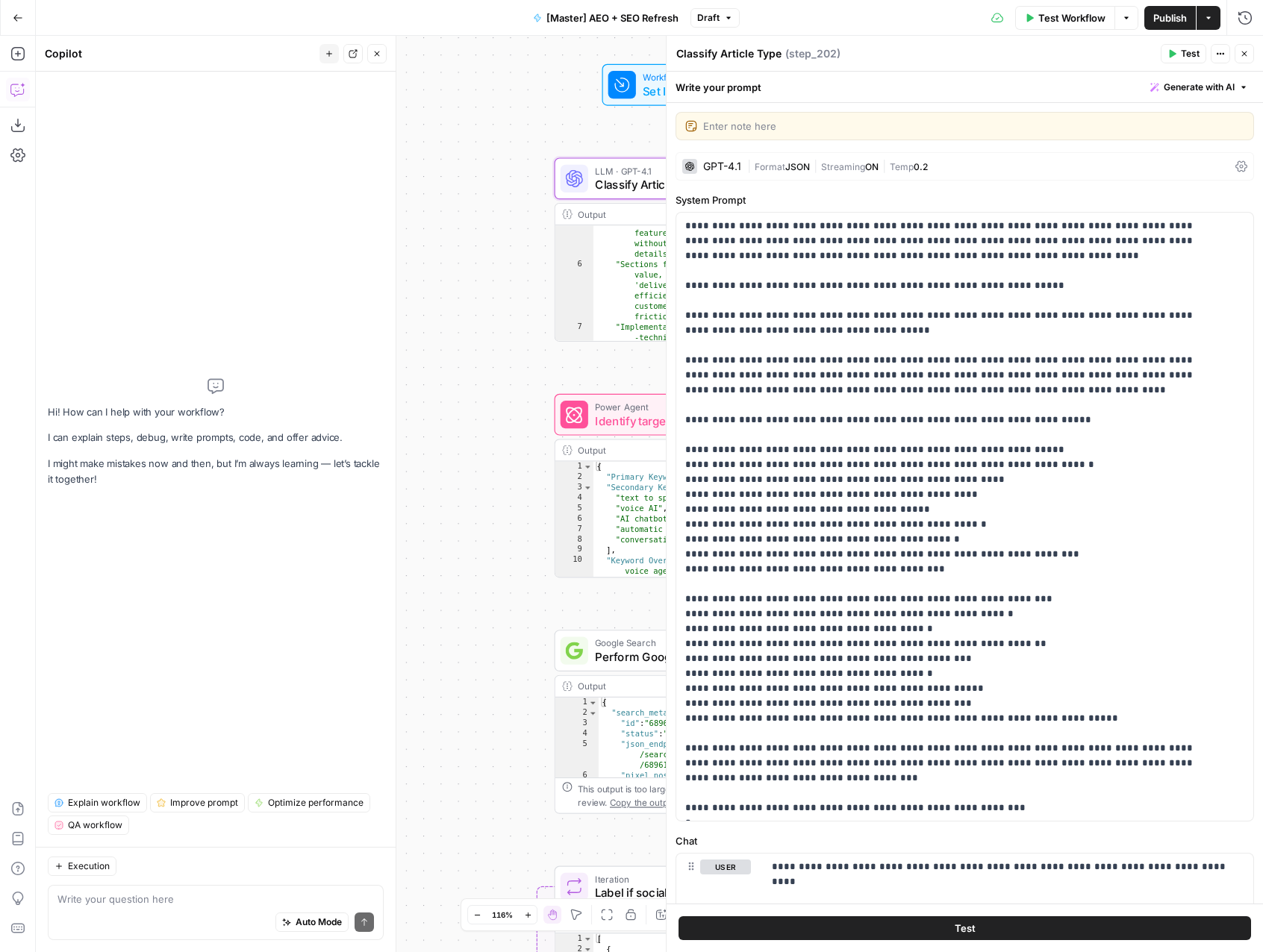
click at [177, 906] on div "Auto Mode Send" at bounding box center [215, 923] width 317 height 33
type textarea "Explain what classify article type does."
click at [361, 919] on icon "submit" at bounding box center [364, 922] width 9 height 9
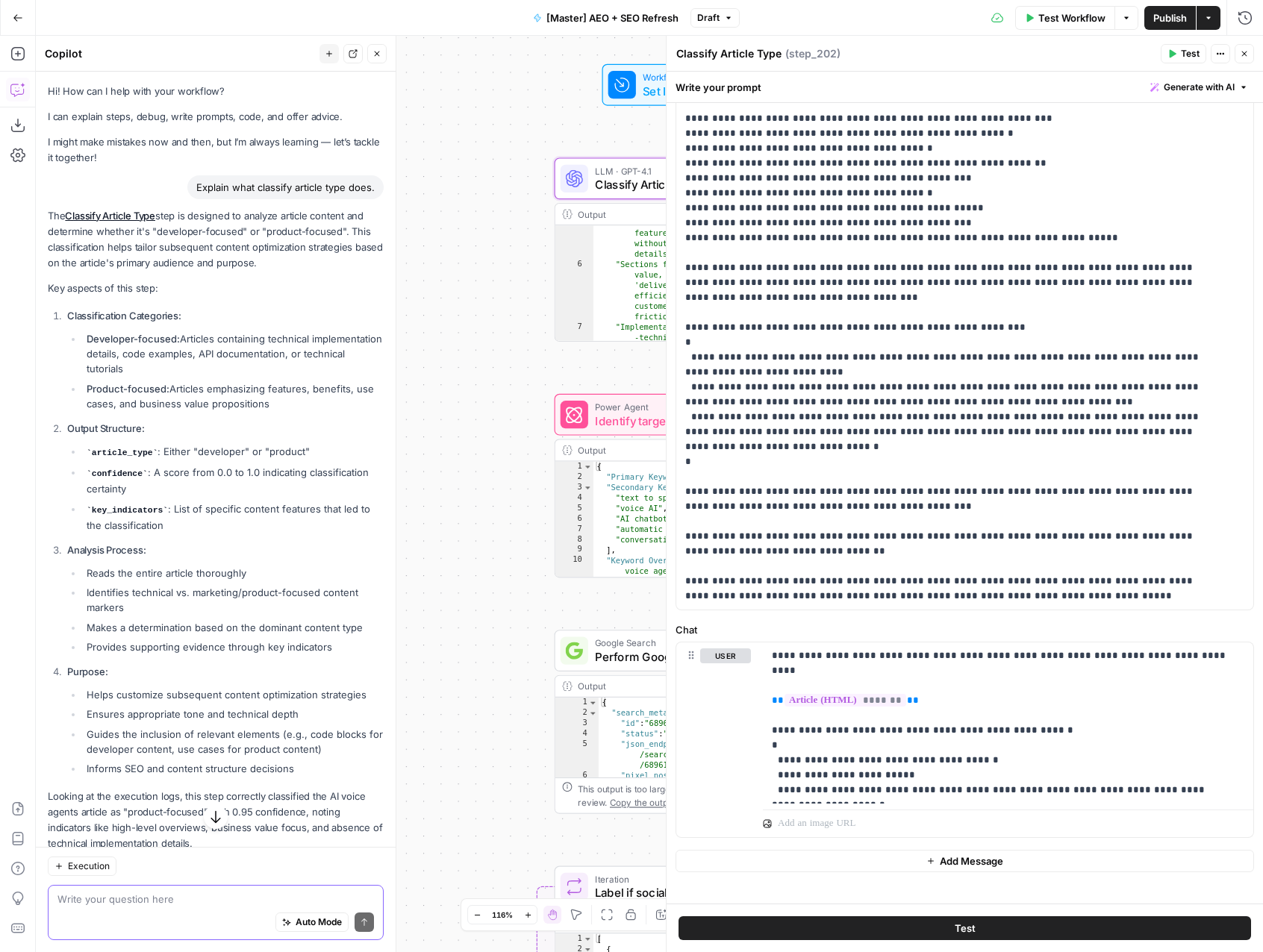
scroll to position [225, 0]
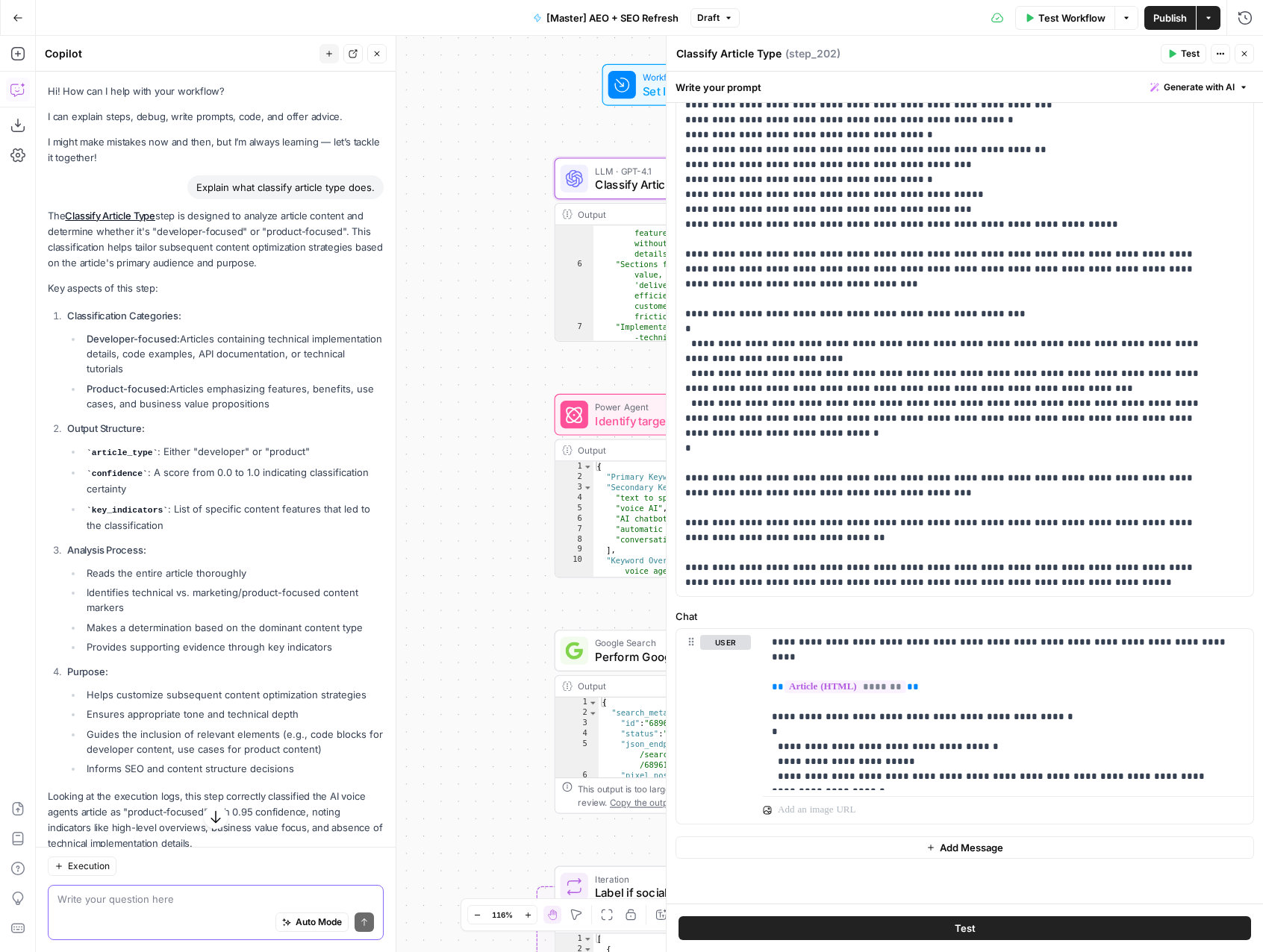
click at [697, 52] on textarea "Classify Article Type" at bounding box center [728, 54] width 105 height 15
click at [1246, 56] on icon "button" at bounding box center [1244, 53] width 9 height 9
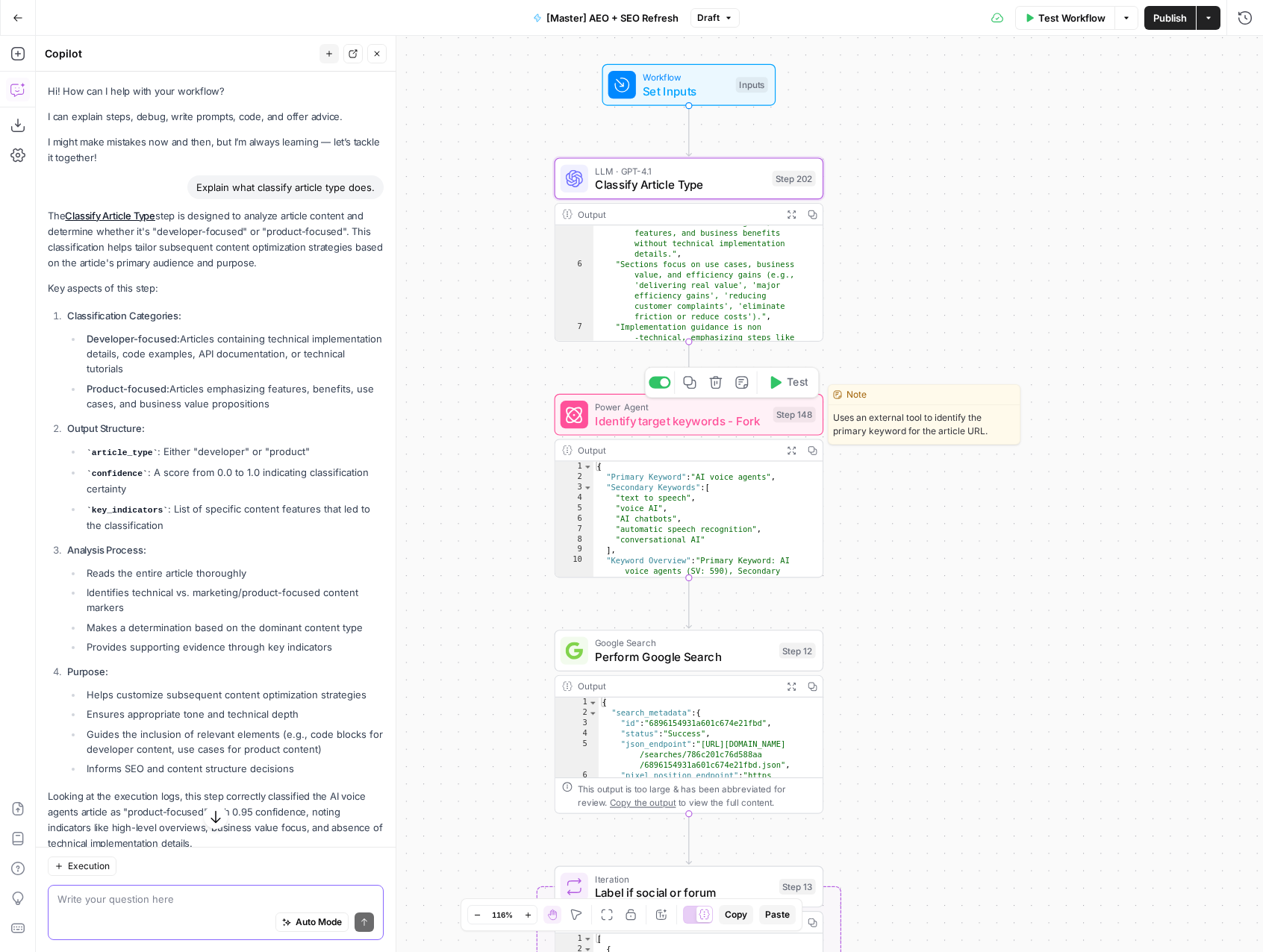
click at [692, 423] on span "Identify target keywords - Fork" at bounding box center [680, 420] width 171 height 17
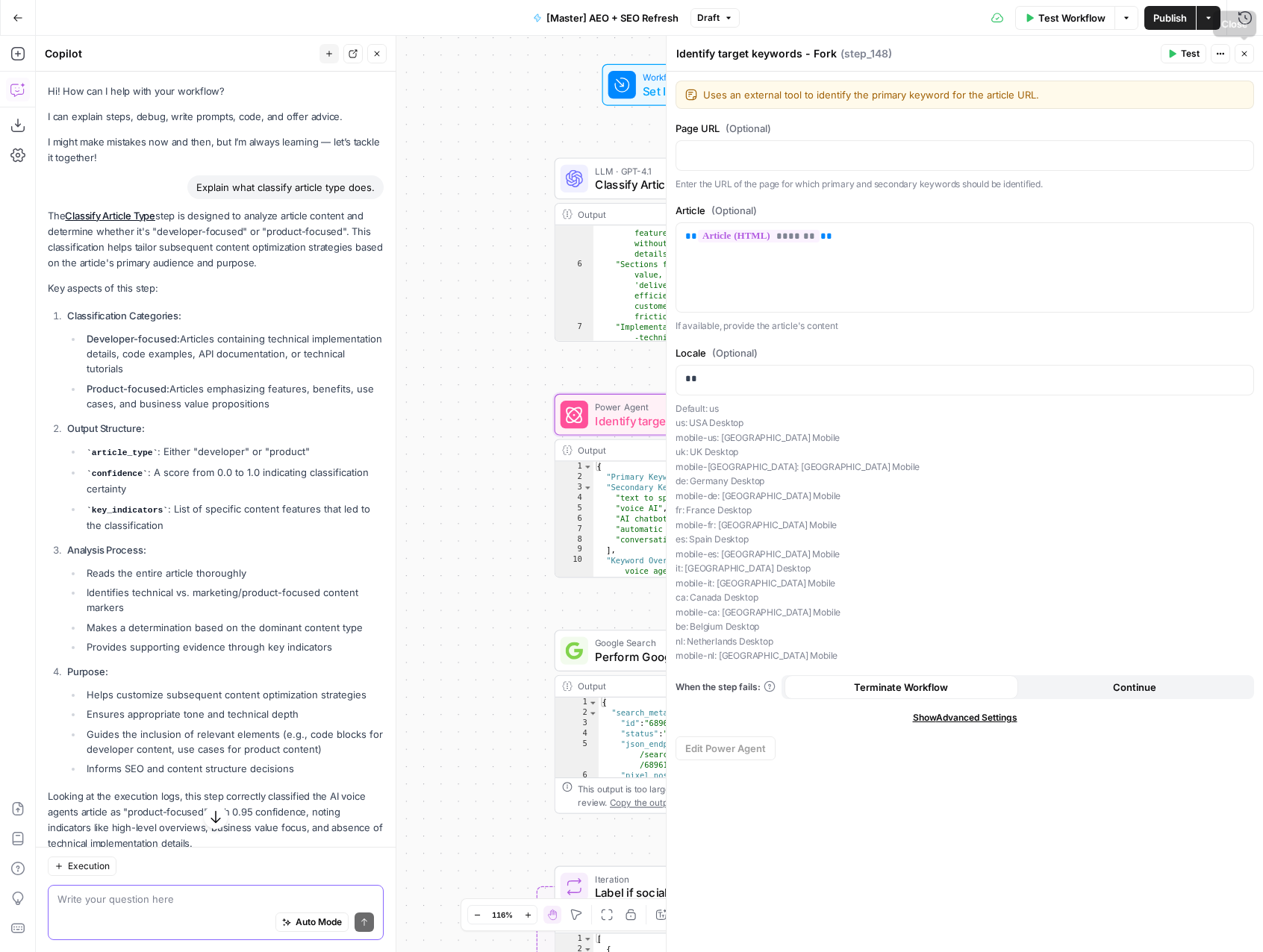
click at [1242, 58] on button "Close" at bounding box center [1243, 53] width 19 height 19
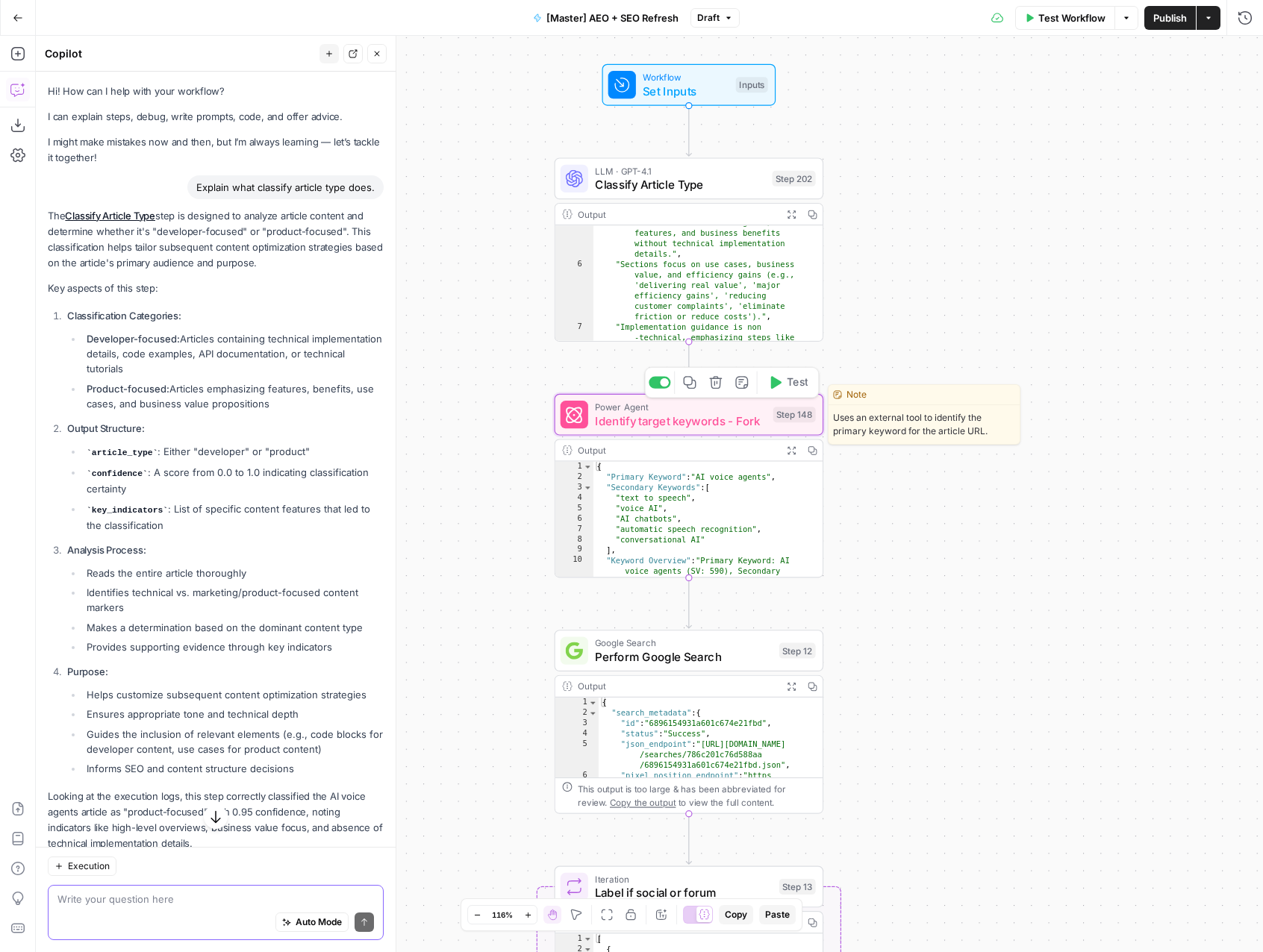
click at [697, 422] on span "Identify target keywords - Fork" at bounding box center [680, 420] width 171 height 17
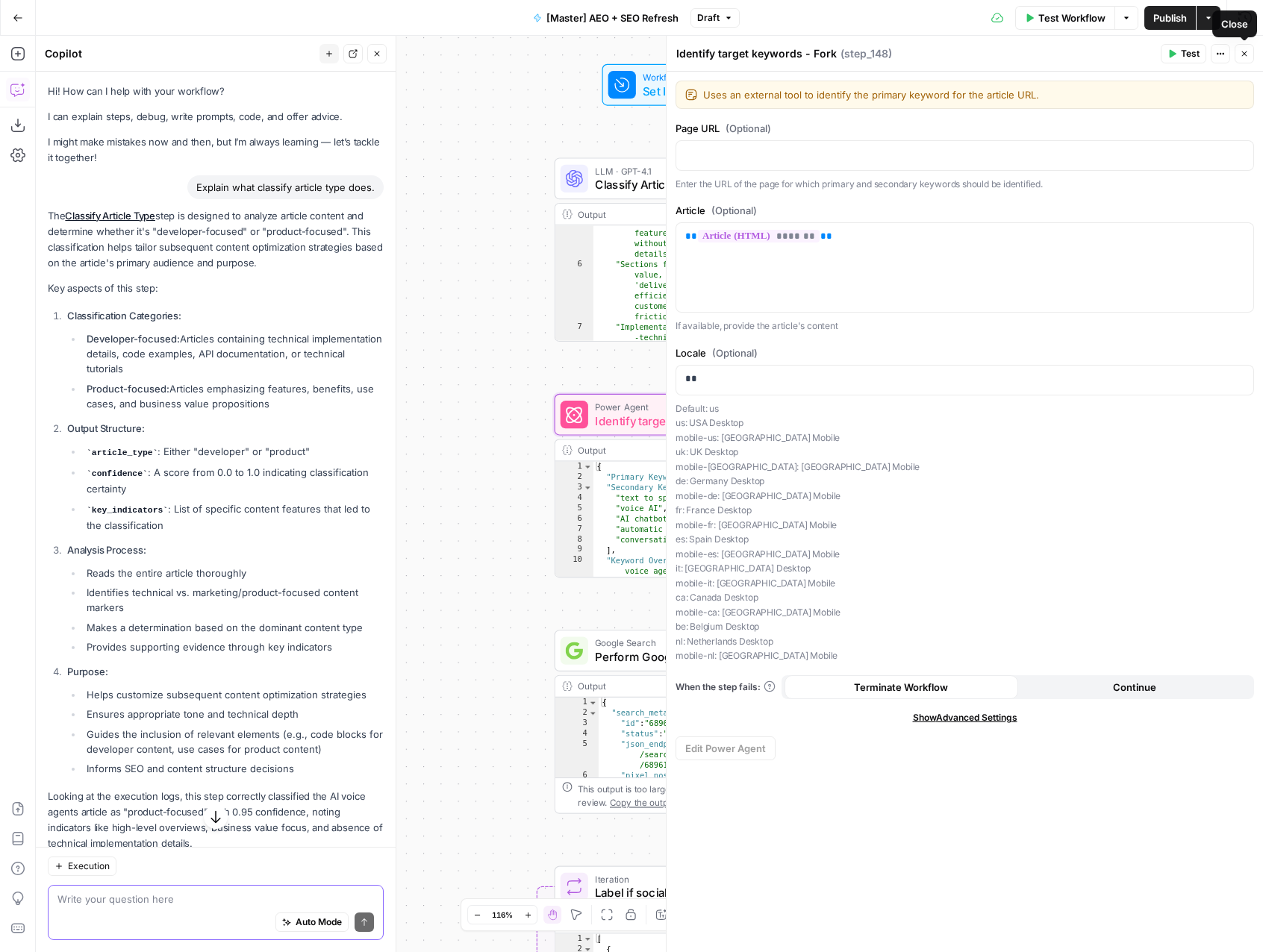
click at [1249, 60] on button "Close" at bounding box center [1243, 53] width 19 height 19
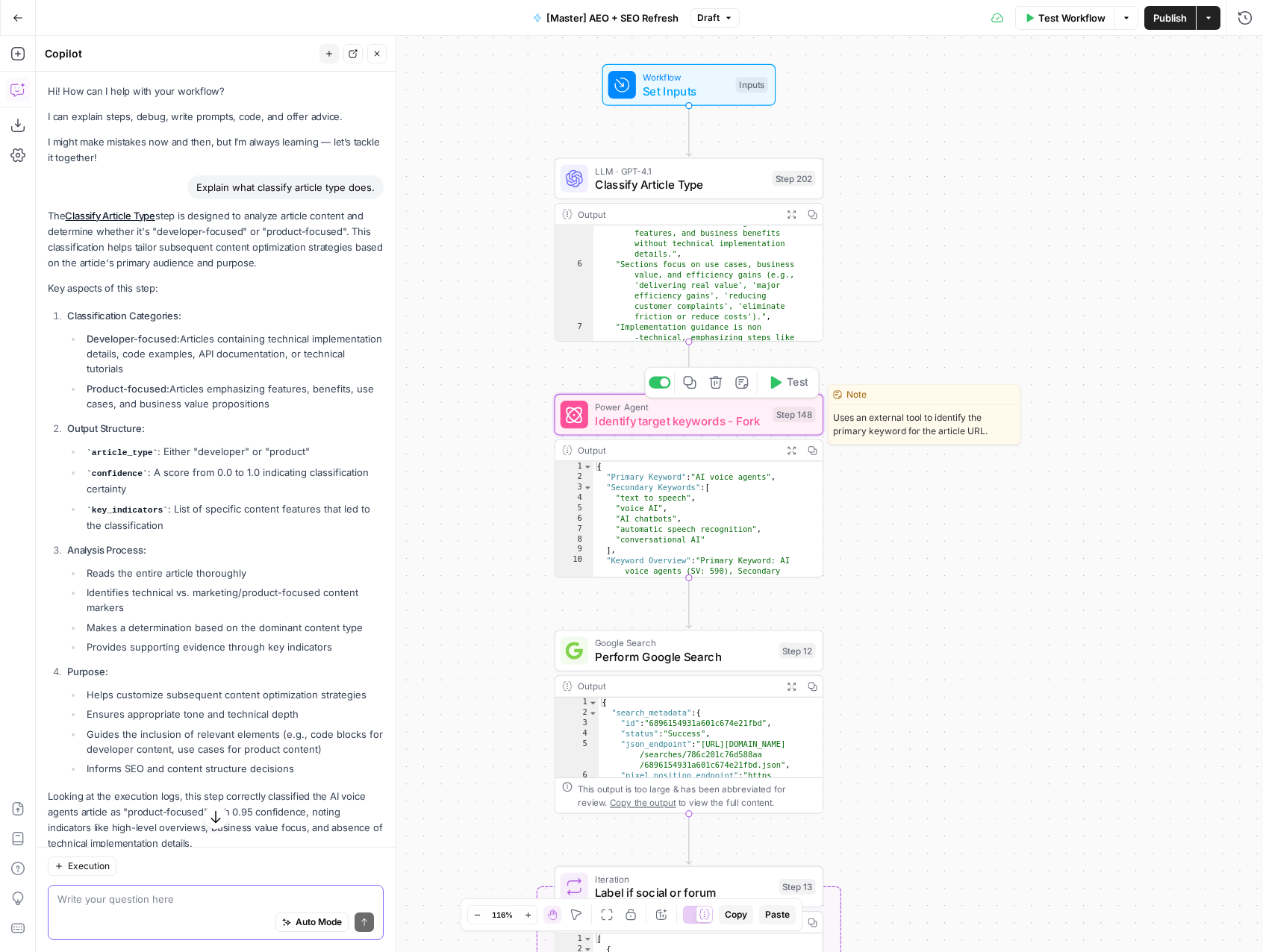
click at [678, 426] on span "Identify target keywords - Fork" at bounding box center [680, 420] width 171 height 17
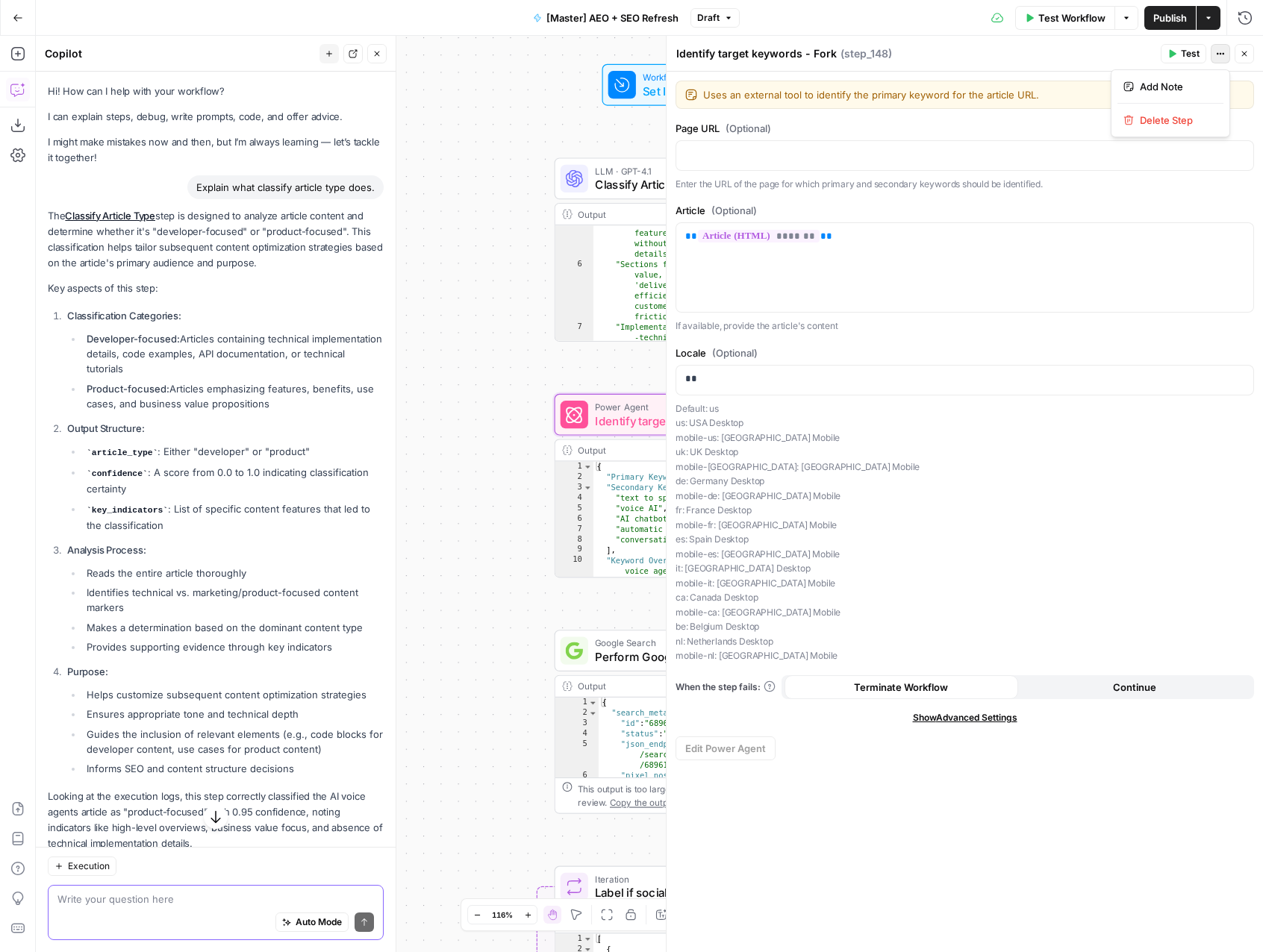
click at [1223, 57] on icon "button" at bounding box center [1220, 53] width 9 height 9
click at [811, 475] on p "Default: us us: USA Desktop mobile-us: USA Mobile uk: UK Desktop mobile-uk: UK …" at bounding box center [965, 532] width 578 height 262
click at [1253, 53] on button "Close" at bounding box center [1243, 53] width 19 height 19
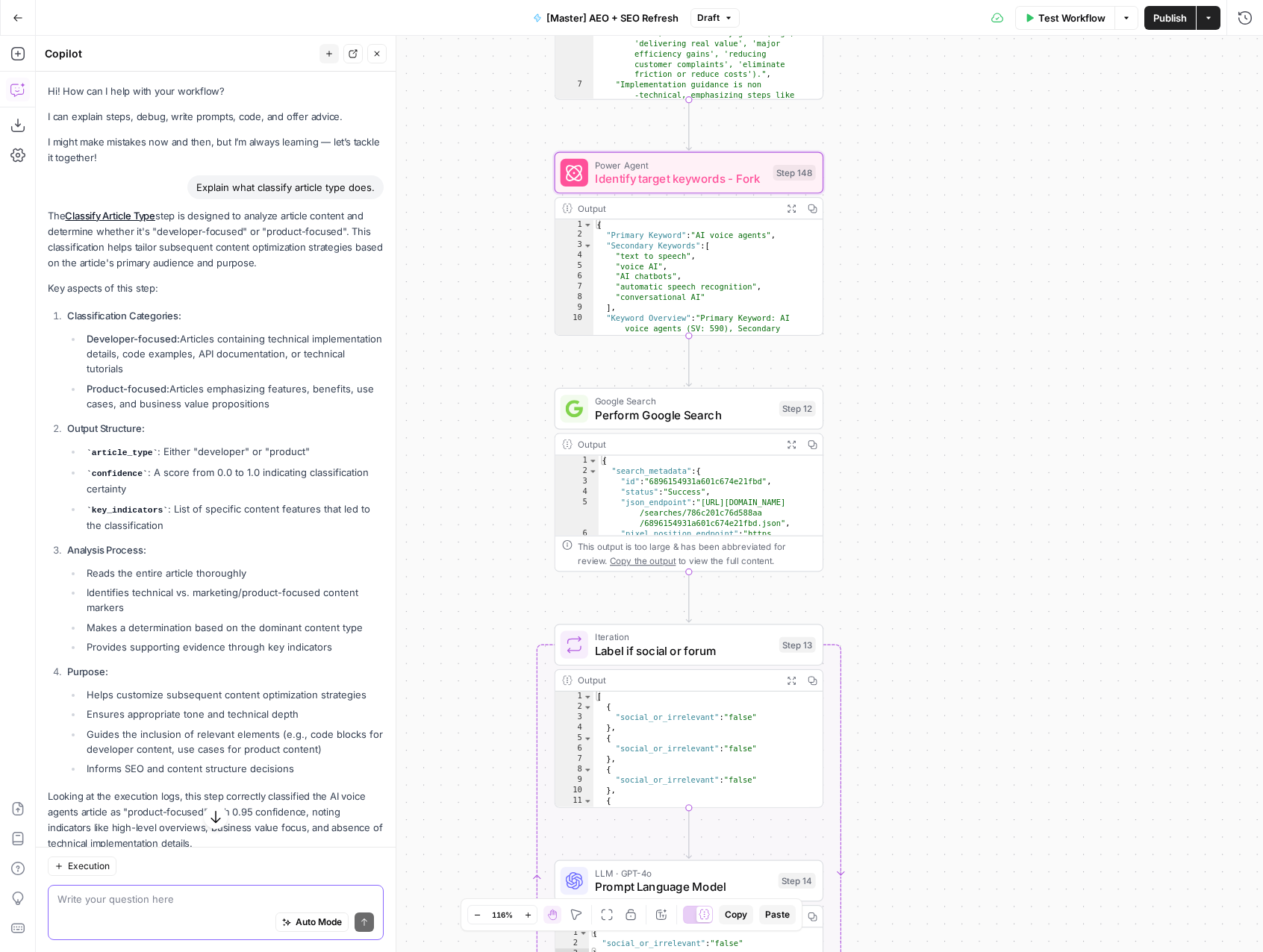
click at [17, 13] on icon "button" at bounding box center [17, 17] width 11 height 11
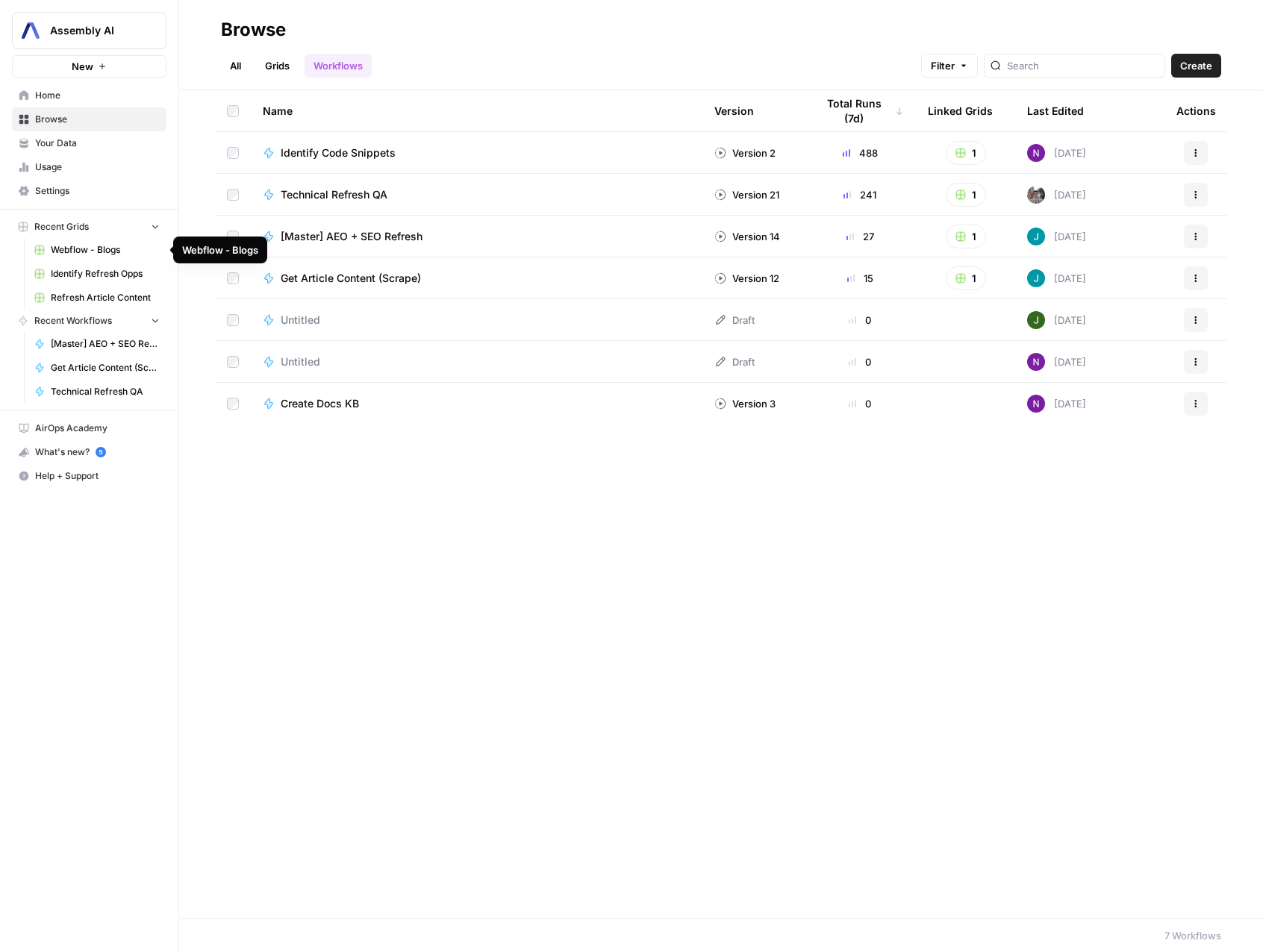
click at [107, 256] on span "Webflow - Blogs" at bounding box center [104, 250] width 109 height 13
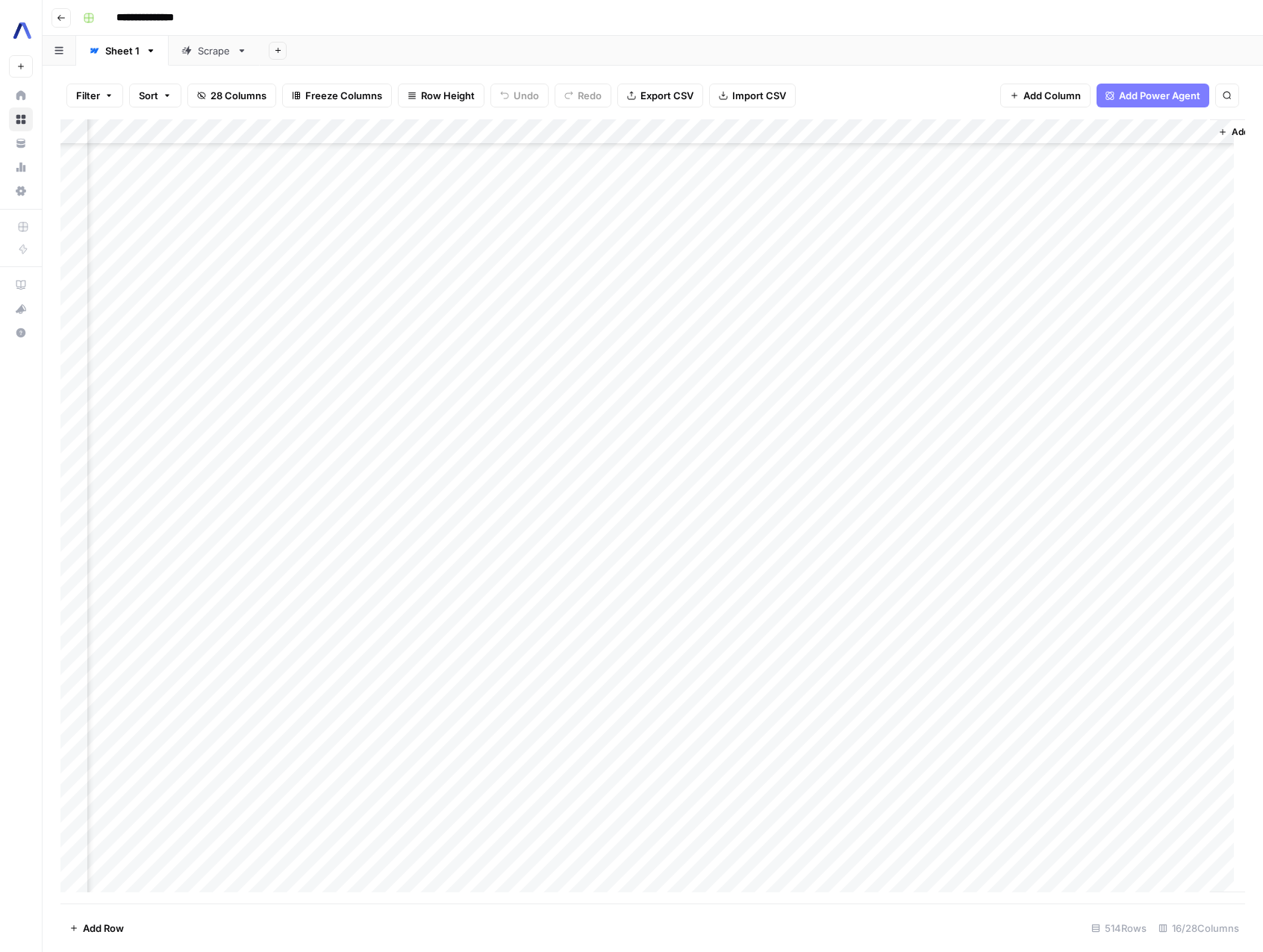
scroll to position [954, 1091]
click at [639, 624] on div "Add Column" at bounding box center [652, 511] width 1184 height 784
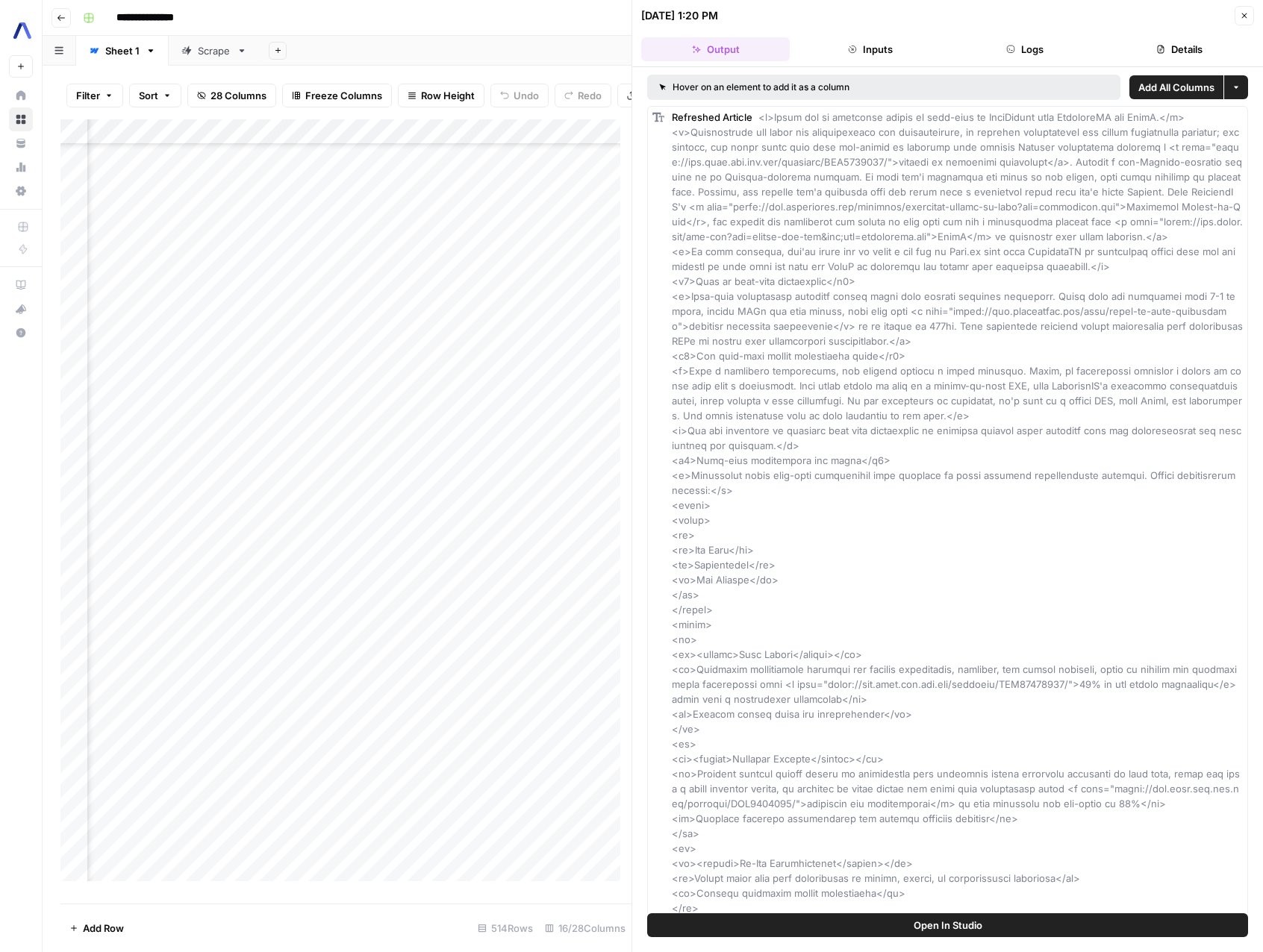
click at [1248, 16] on span "Close" at bounding box center [1248, 16] width 1 height 1
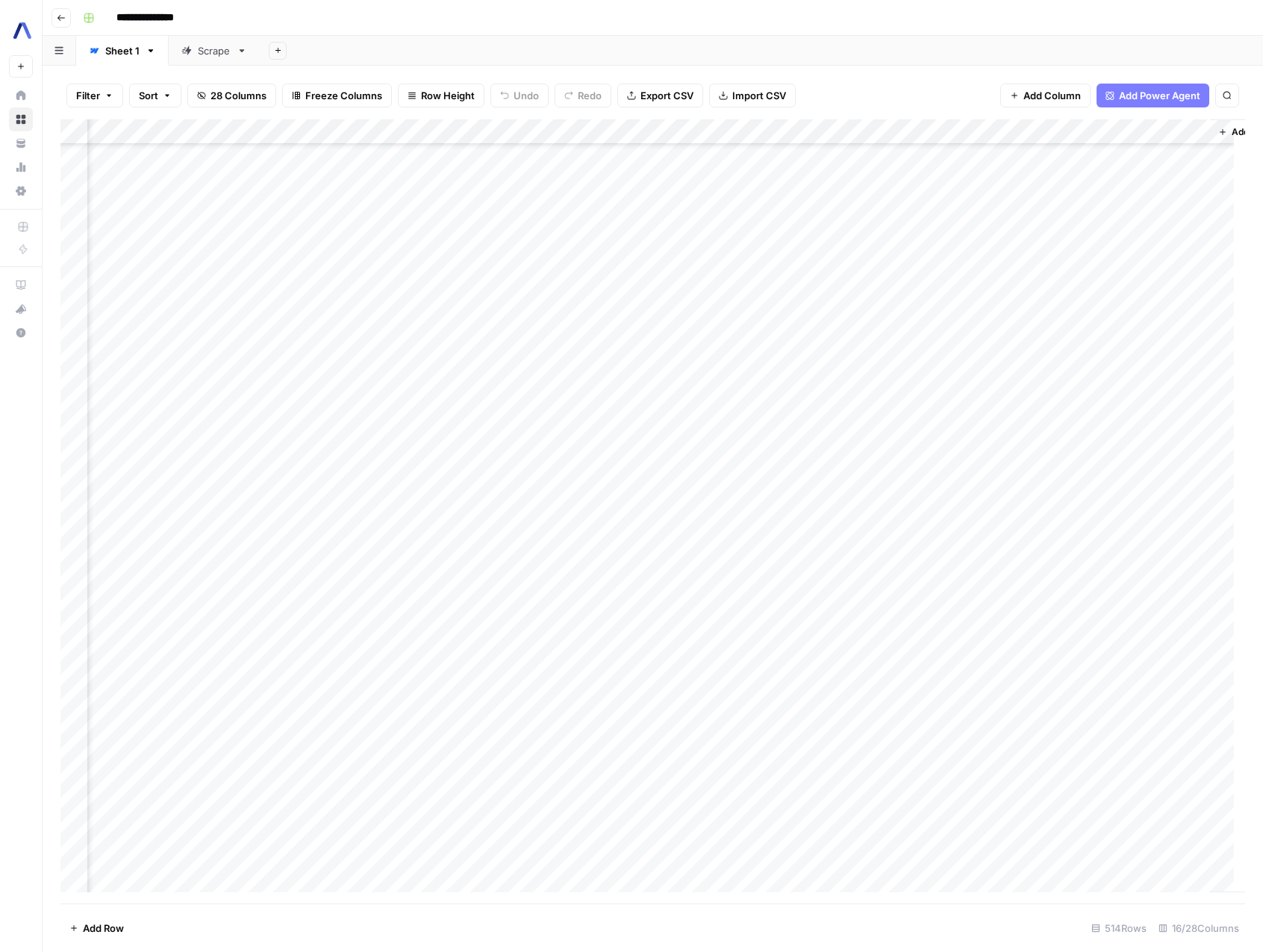
click at [640, 129] on div "Add Column" at bounding box center [652, 511] width 1184 height 784
click at [635, 622] on div "Add Column" at bounding box center [652, 511] width 1184 height 784
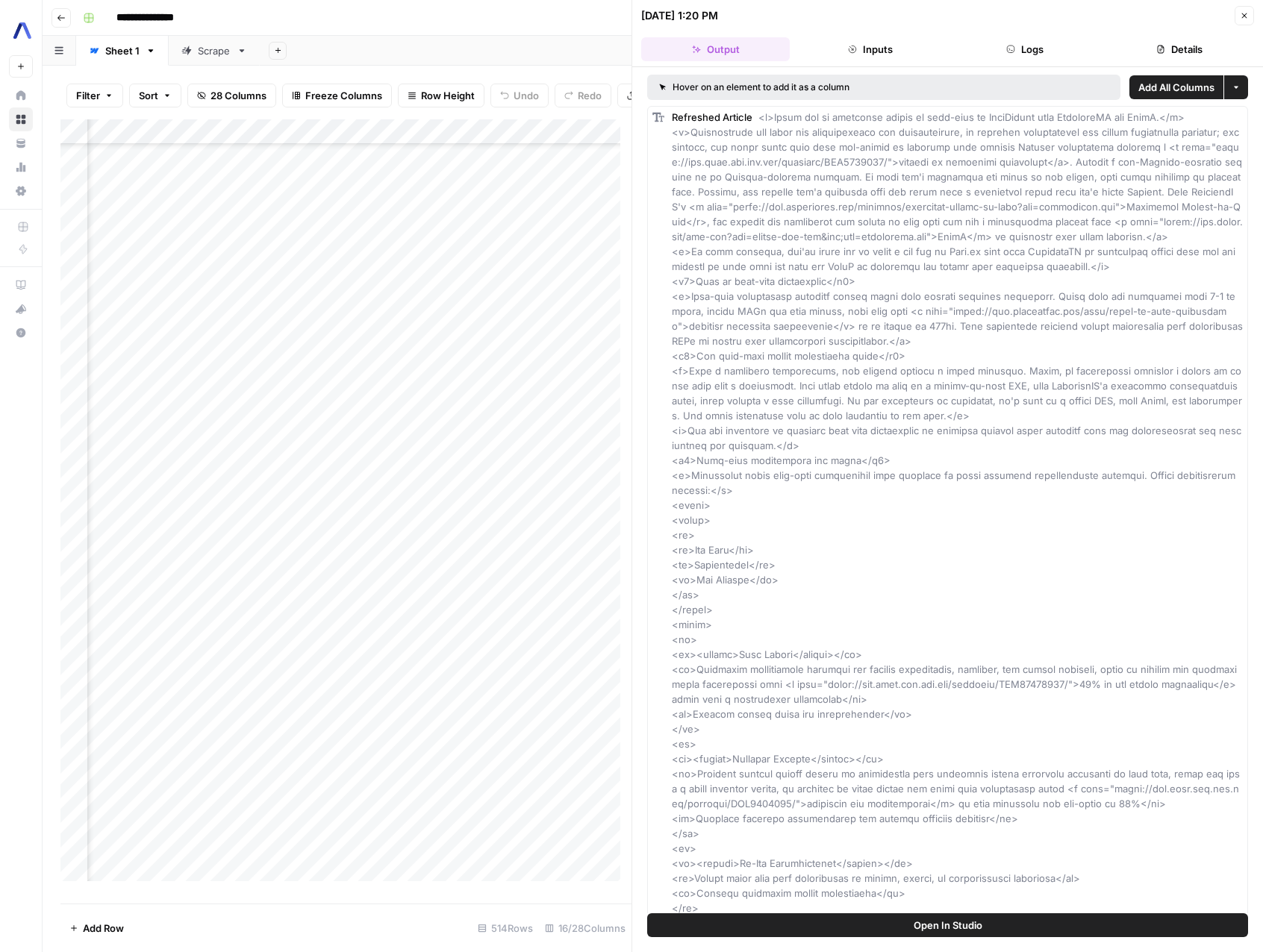
click at [900, 53] on button "Inputs" at bounding box center [869, 49] width 148 height 24
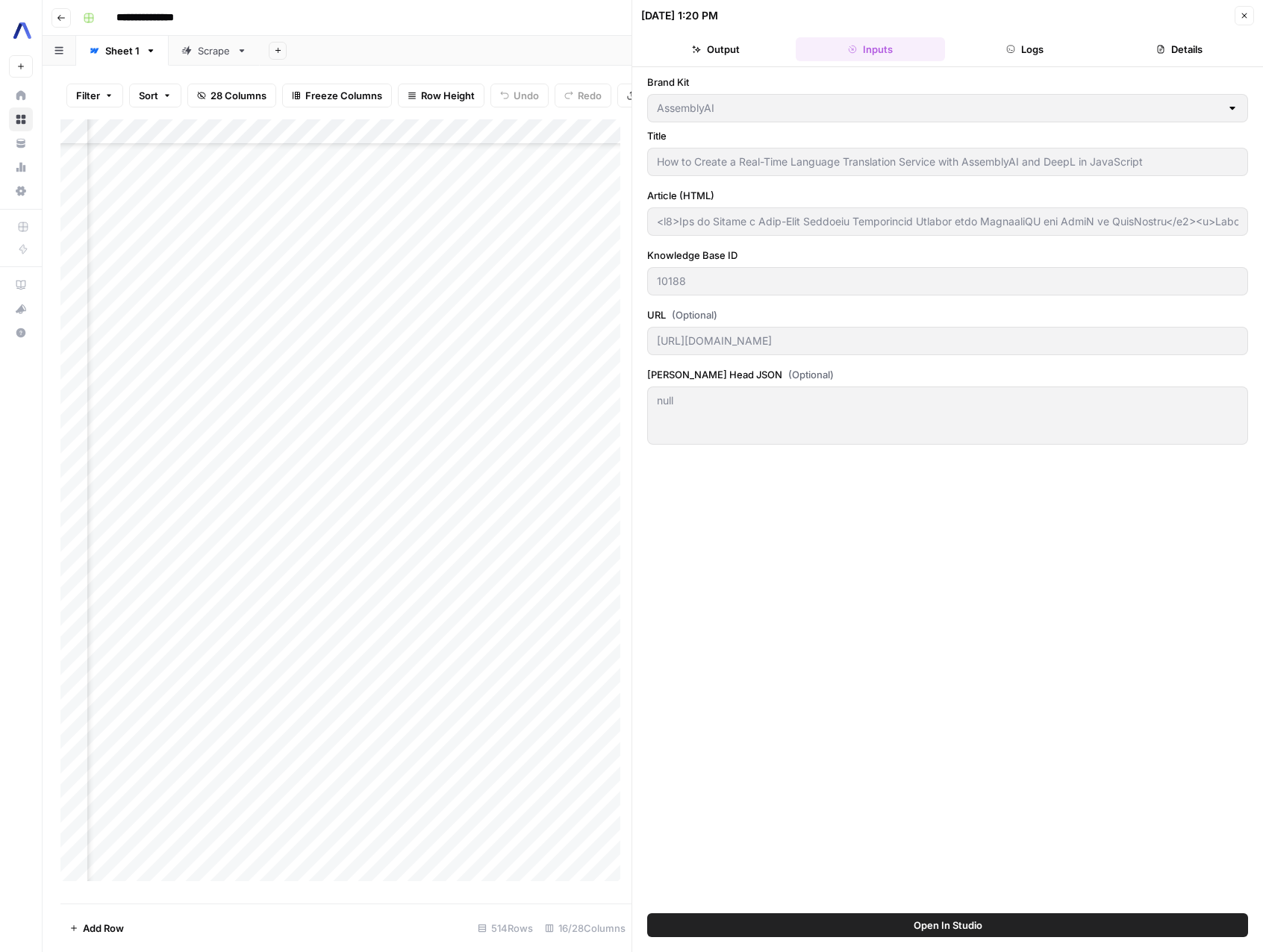
click at [1023, 41] on button "Logs" at bounding box center [1024, 49] width 148 height 24
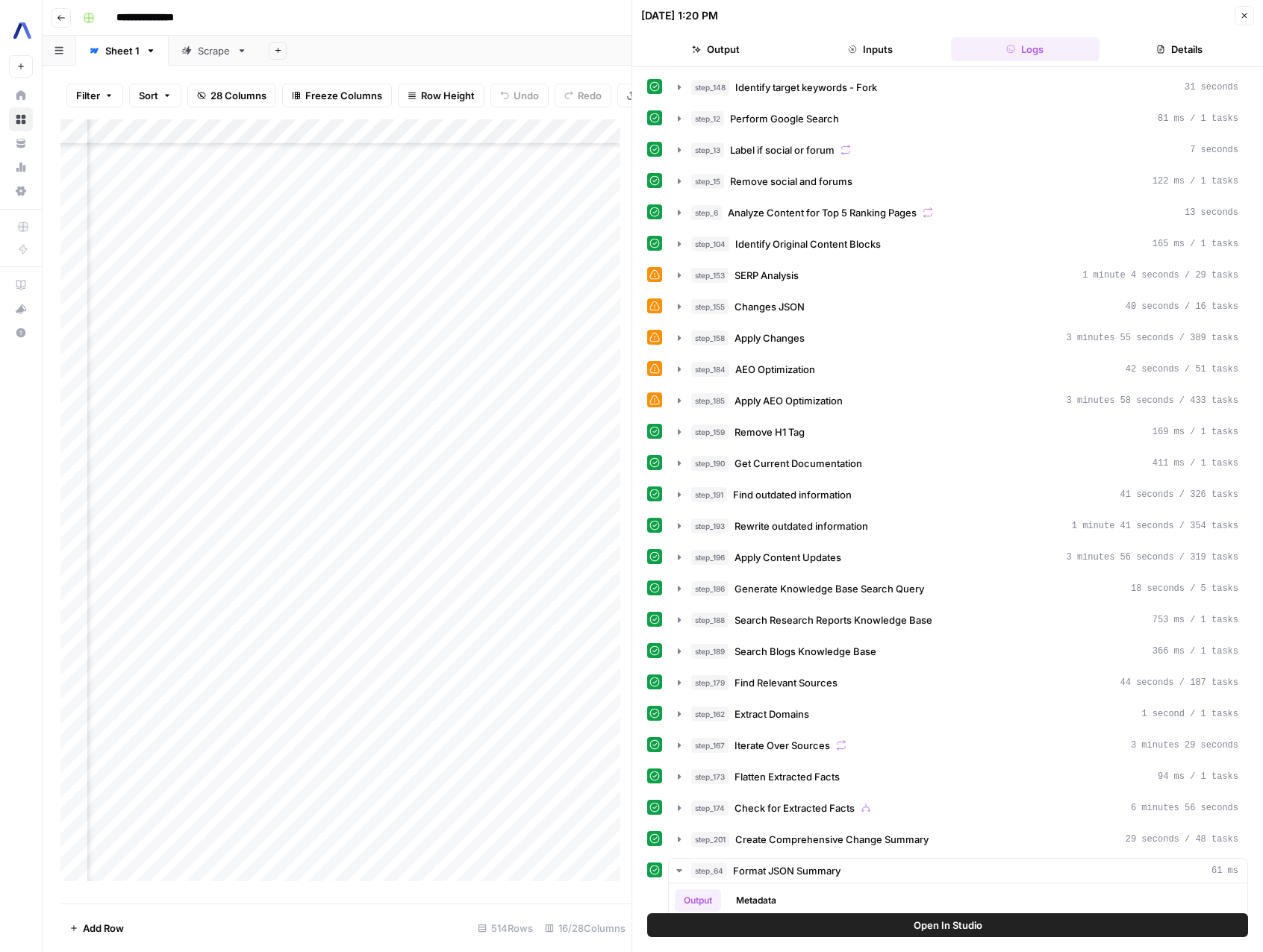
click at [1242, 16] on icon "button" at bounding box center [1244, 16] width 5 height 5
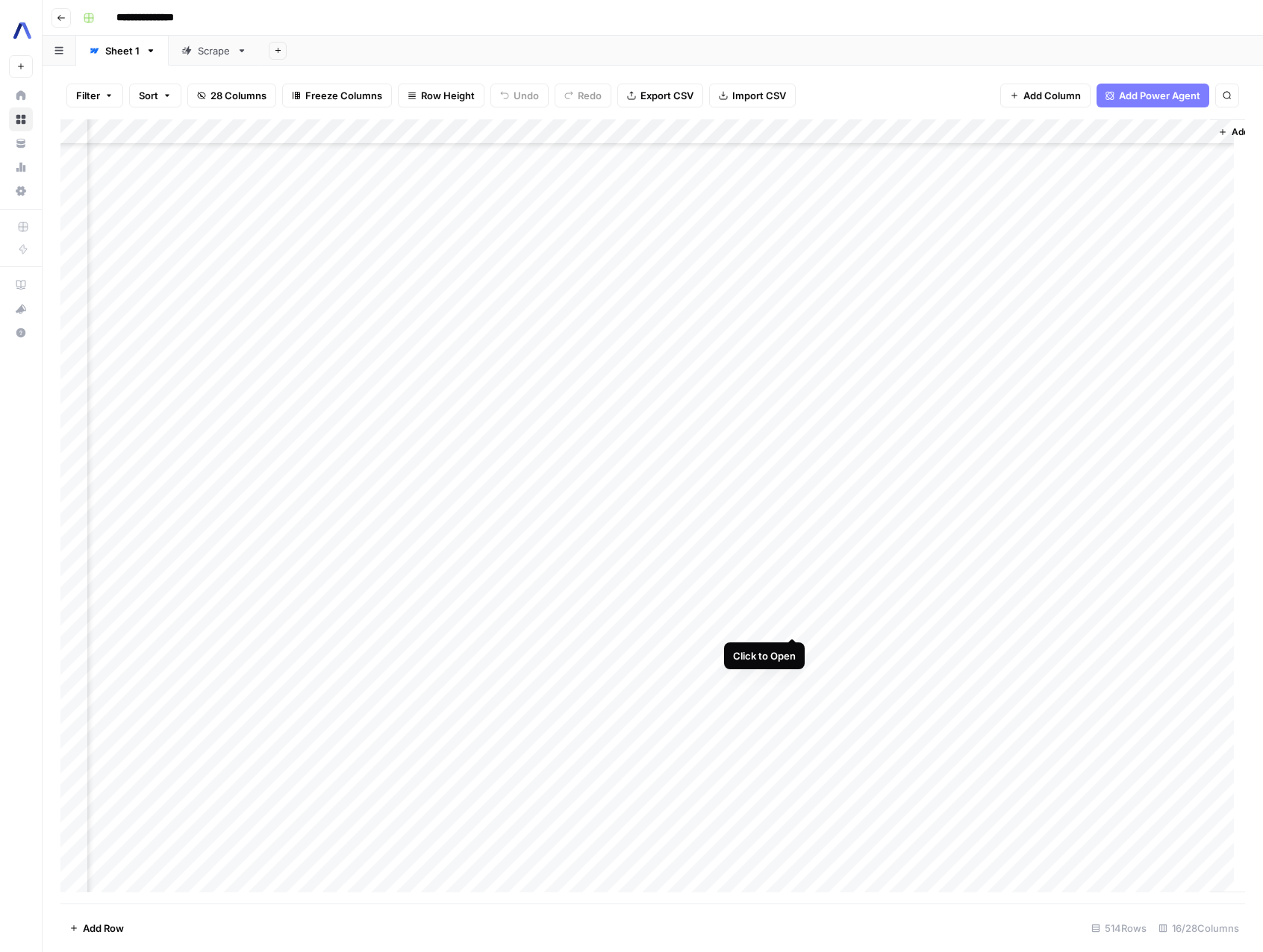
click at [790, 618] on div "Add Column" at bounding box center [652, 511] width 1184 height 784
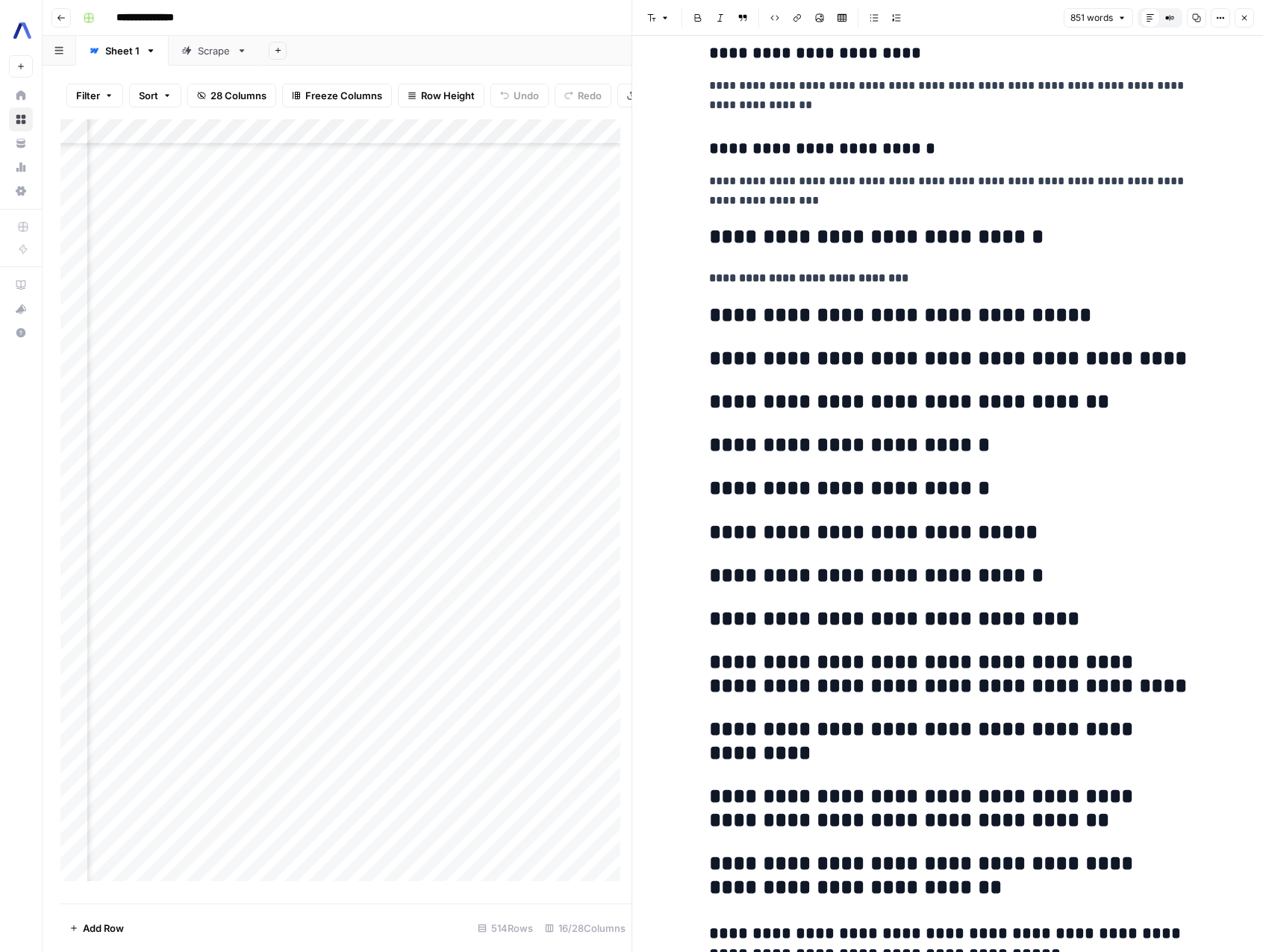
scroll to position [3371, 0]
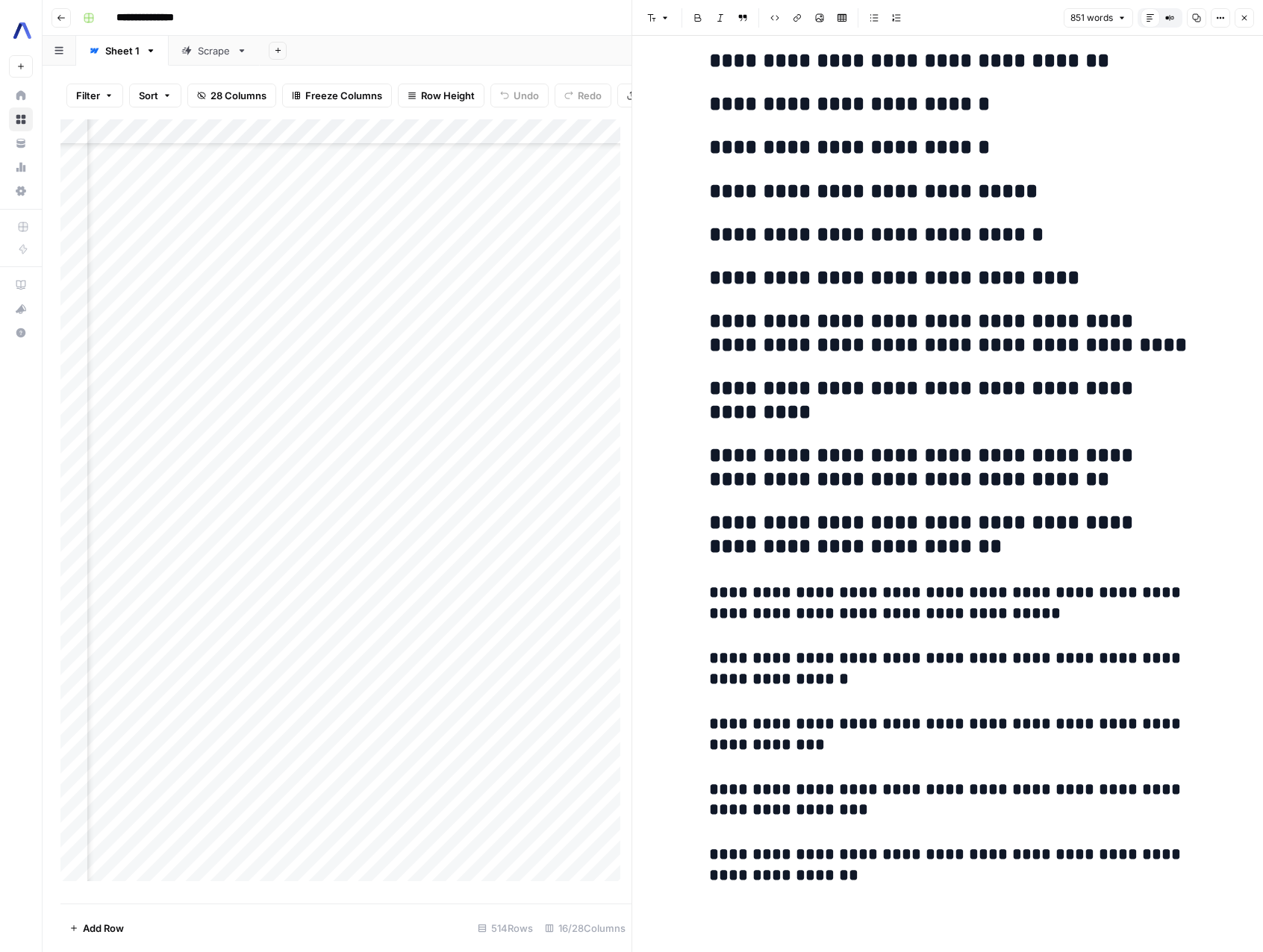
click at [1249, 21] on button "Close" at bounding box center [1243, 17] width 19 height 19
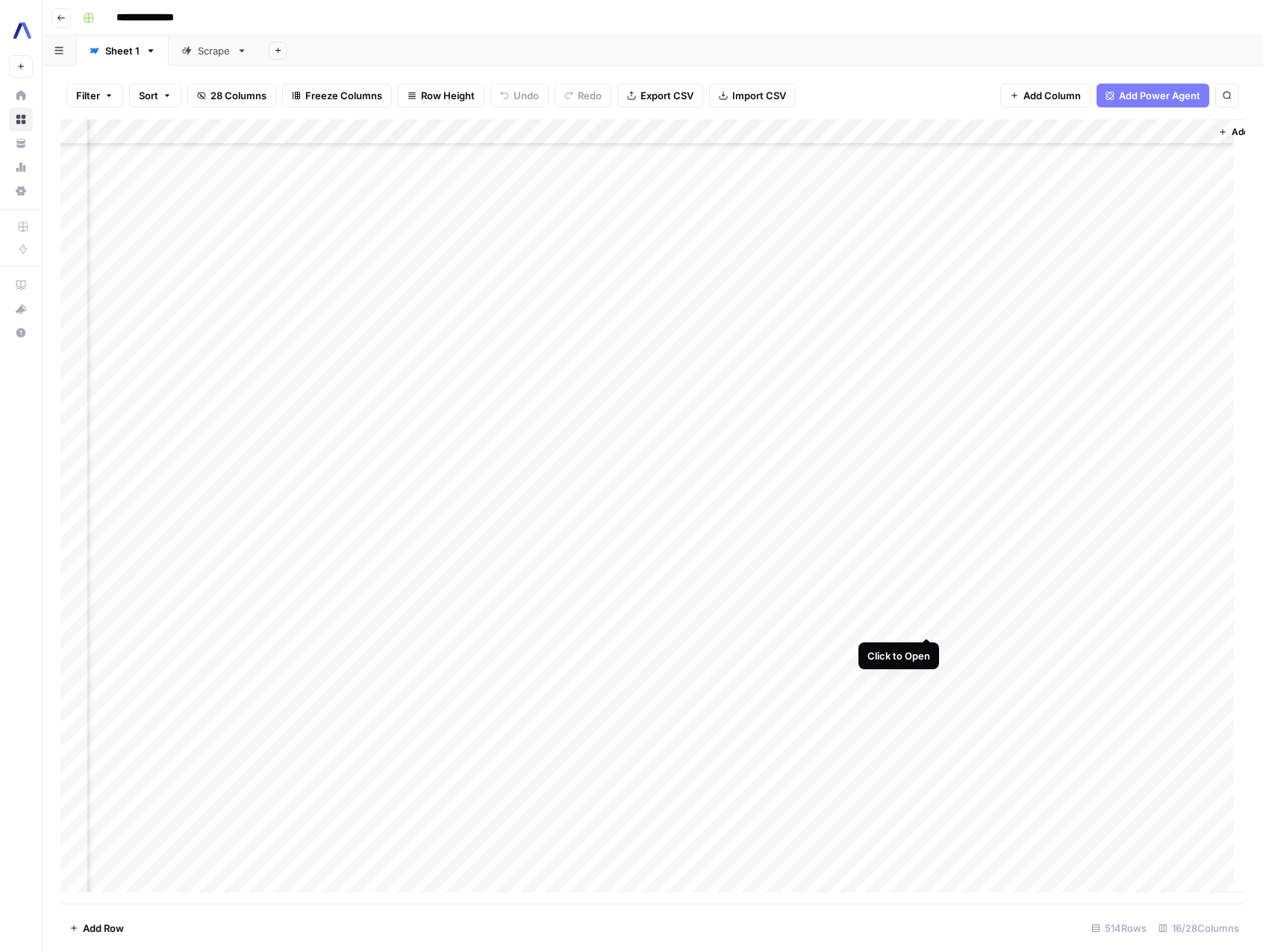
click at [927, 619] on div "Add Column" at bounding box center [652, 511] width 1184 height 784
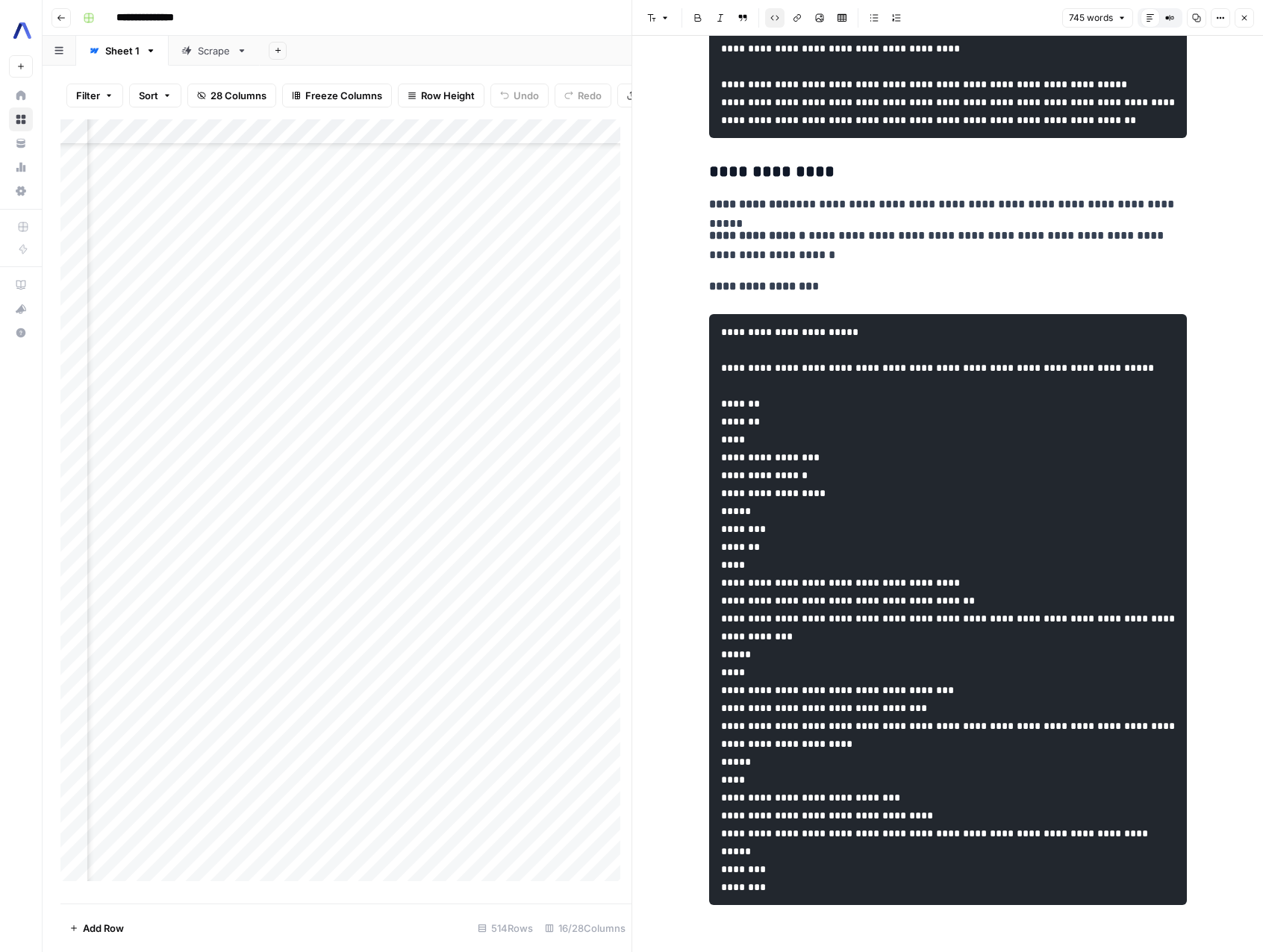
scroll to position [3276, 0]
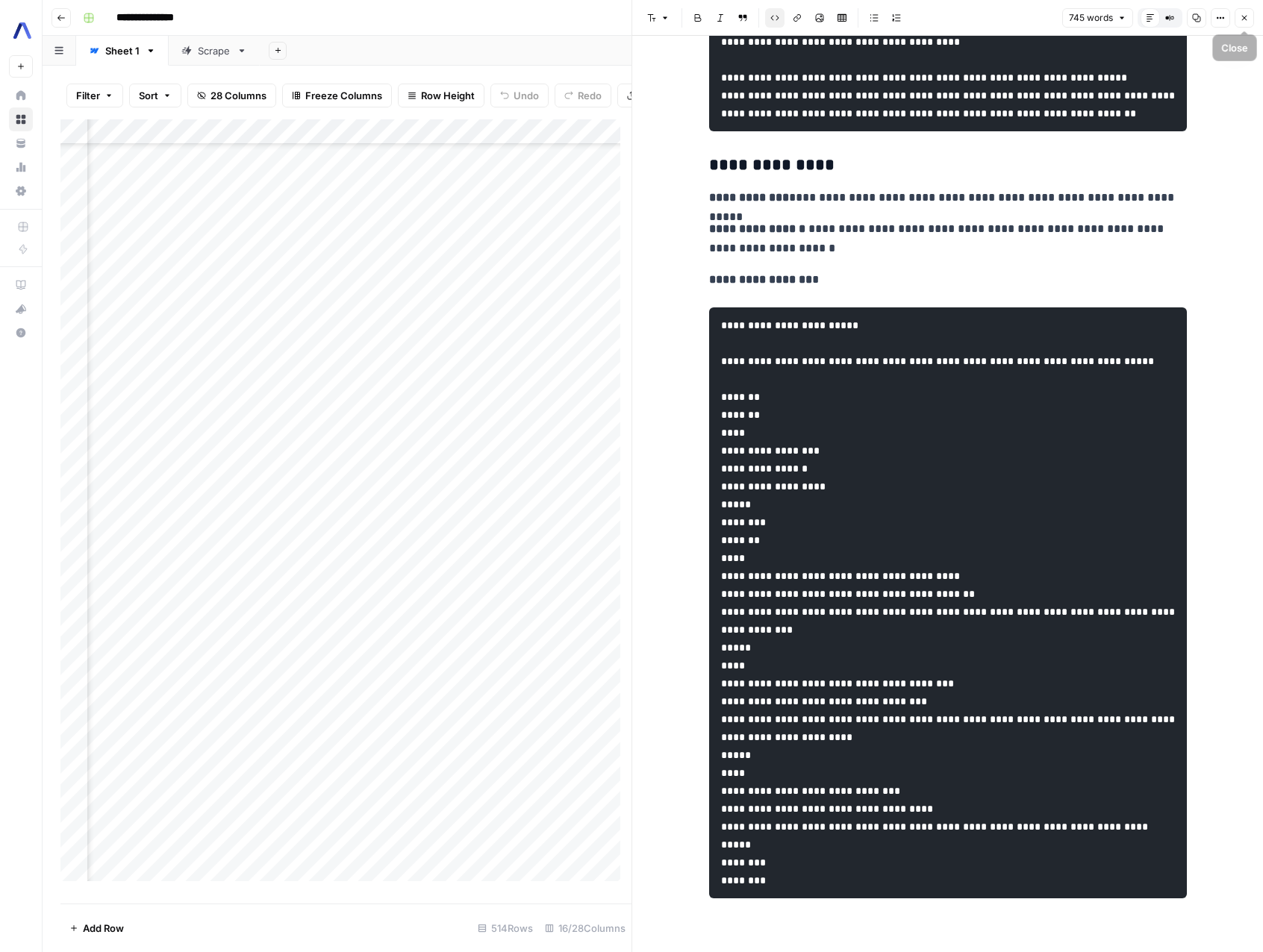
click at [1240, 17] on icon "button" at bounding box center [1244, 17] width 9 height 9
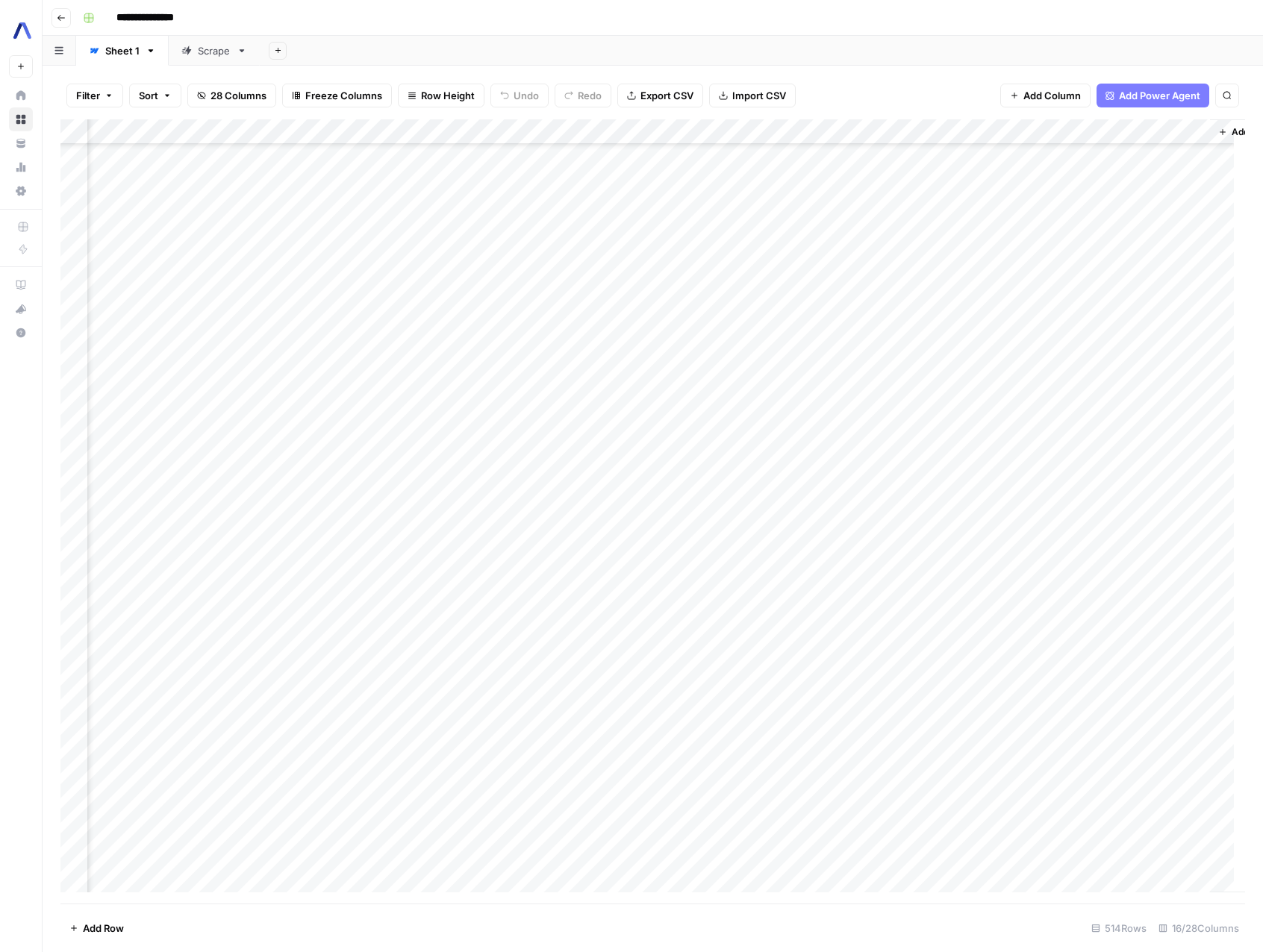
scroll to position [1143, 1091]
click at [641, 134] on div "Add Column" at bounding box center [652, 511] width 1184 height 784
click at [620, 278] on span "Edit Workflow" at bounding box center [632, 278] width 131 height 15
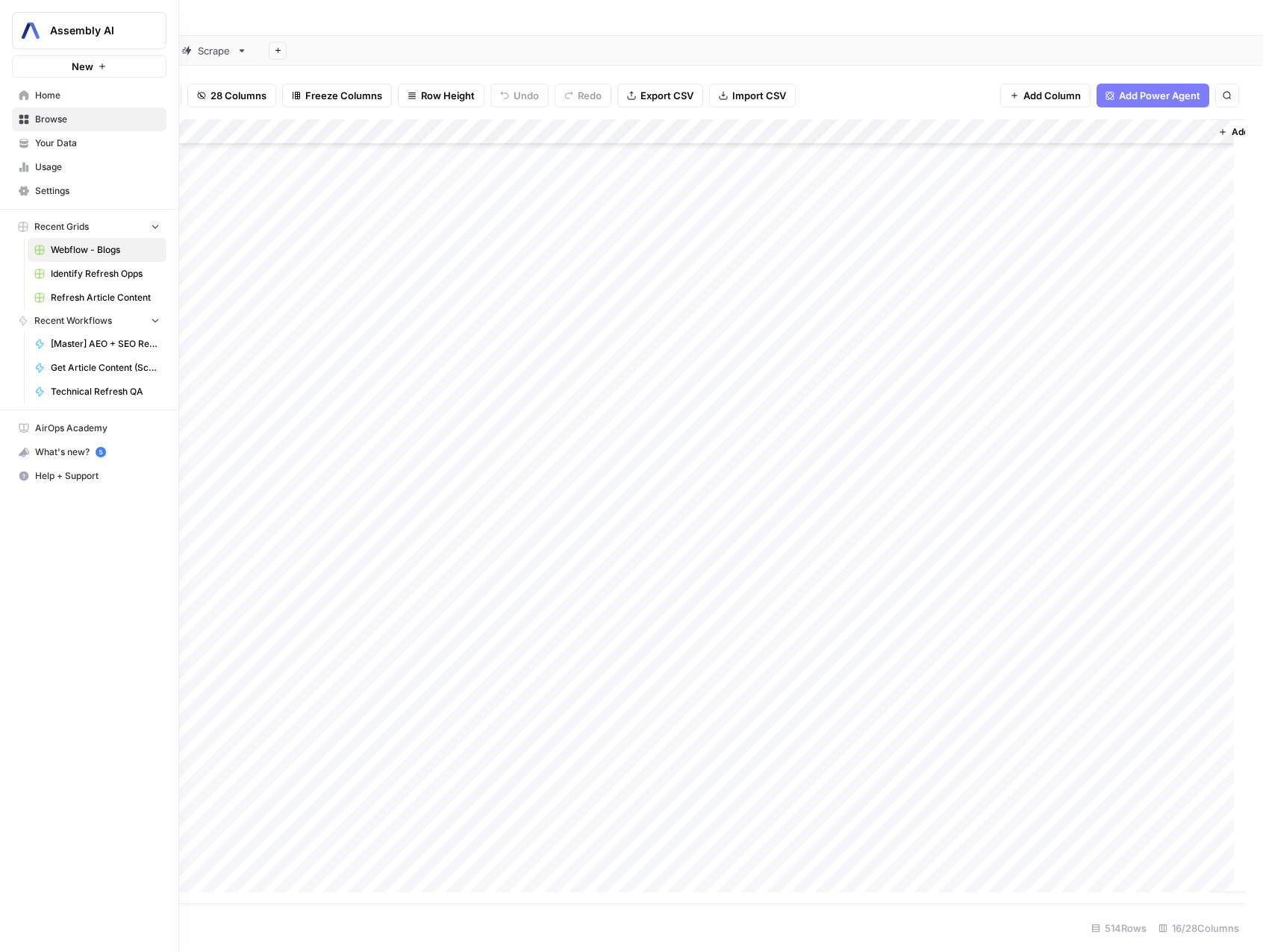
click at [50, 148] on span "Your Data" at bounding box center [97, 143] width 124 height 13
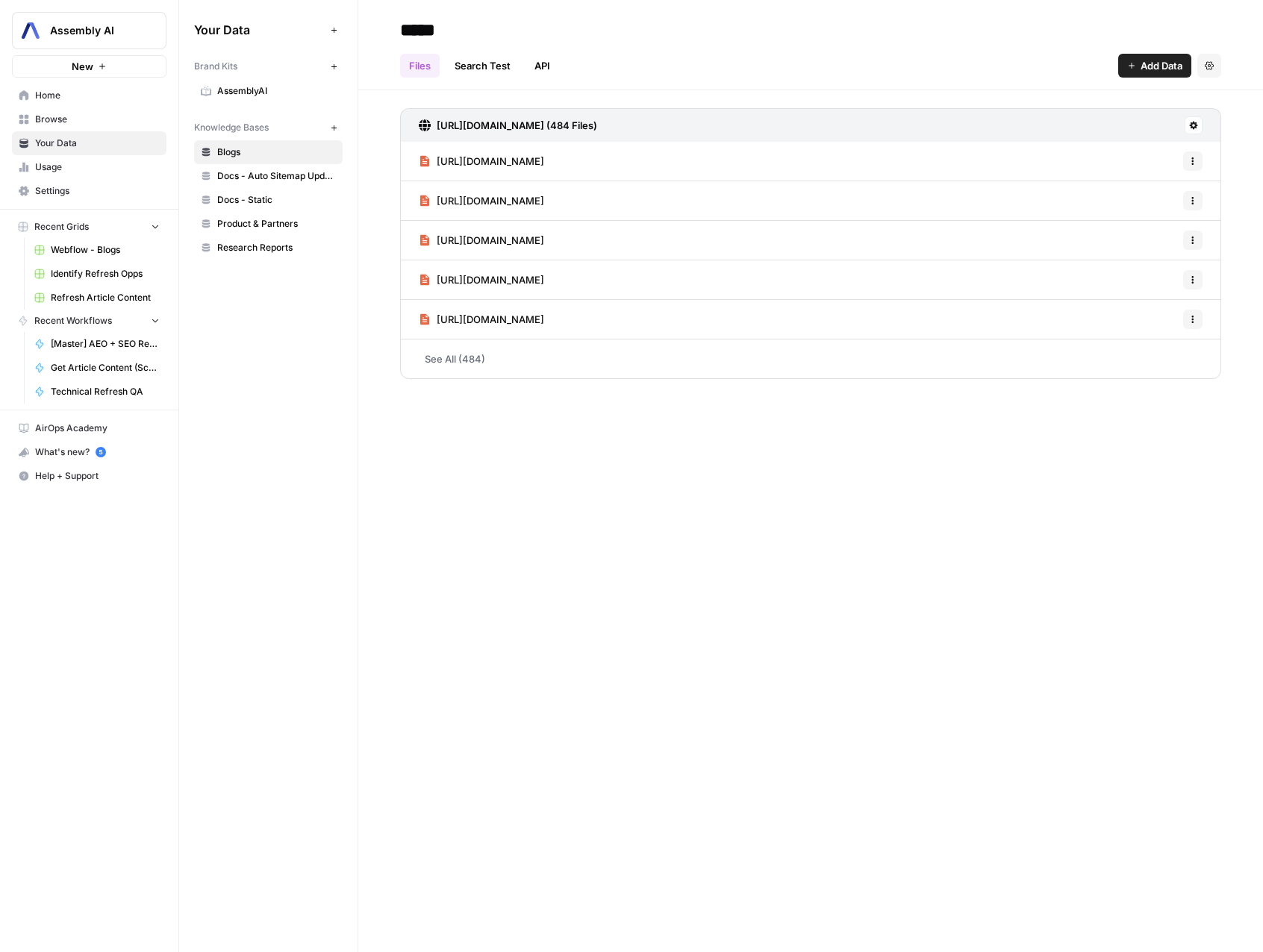
click at [272, 92] on span "AssemblyAI" at bounding box center [276, 91] width 119 height 13
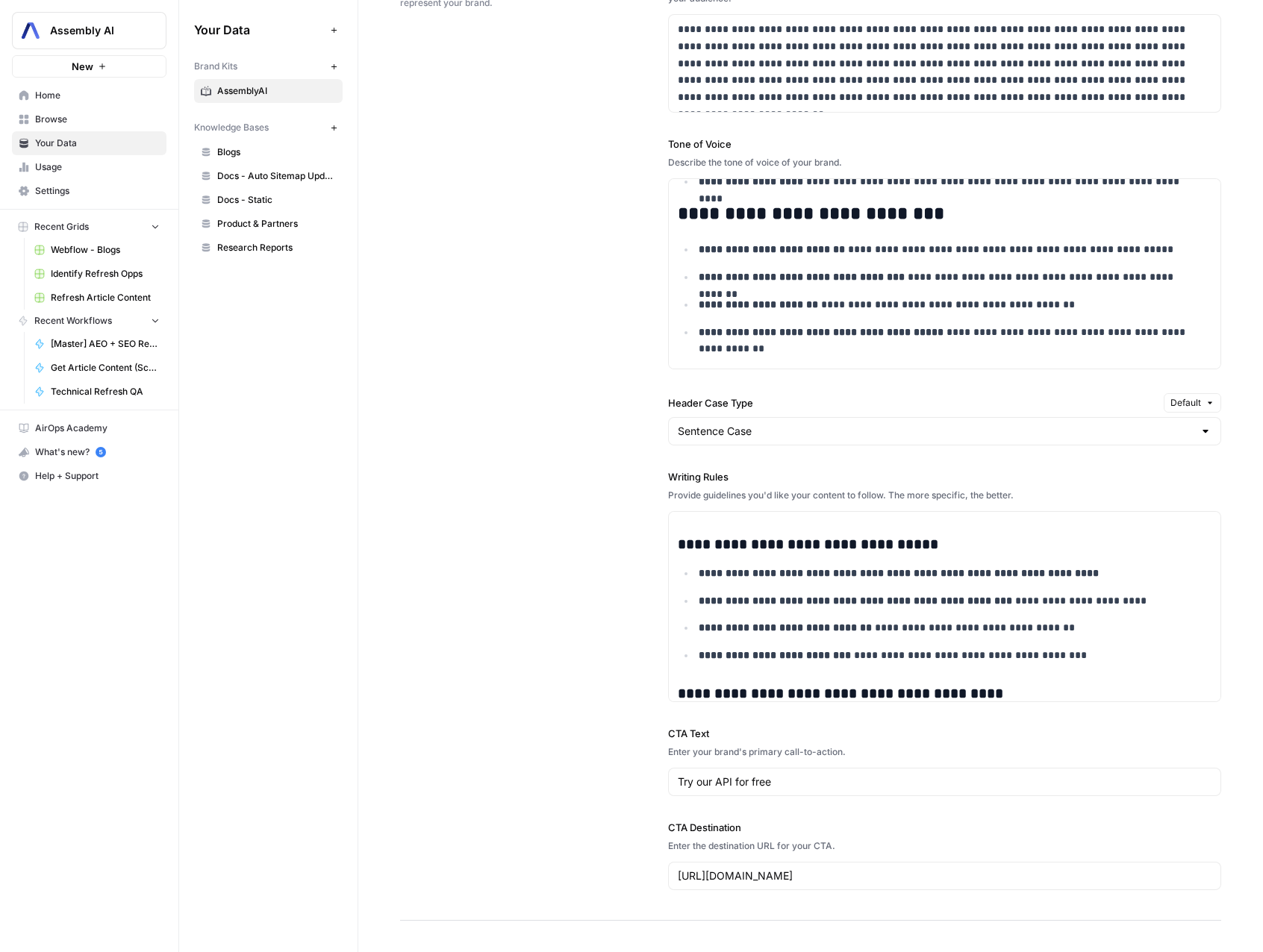
scroll to position [1921, 0]
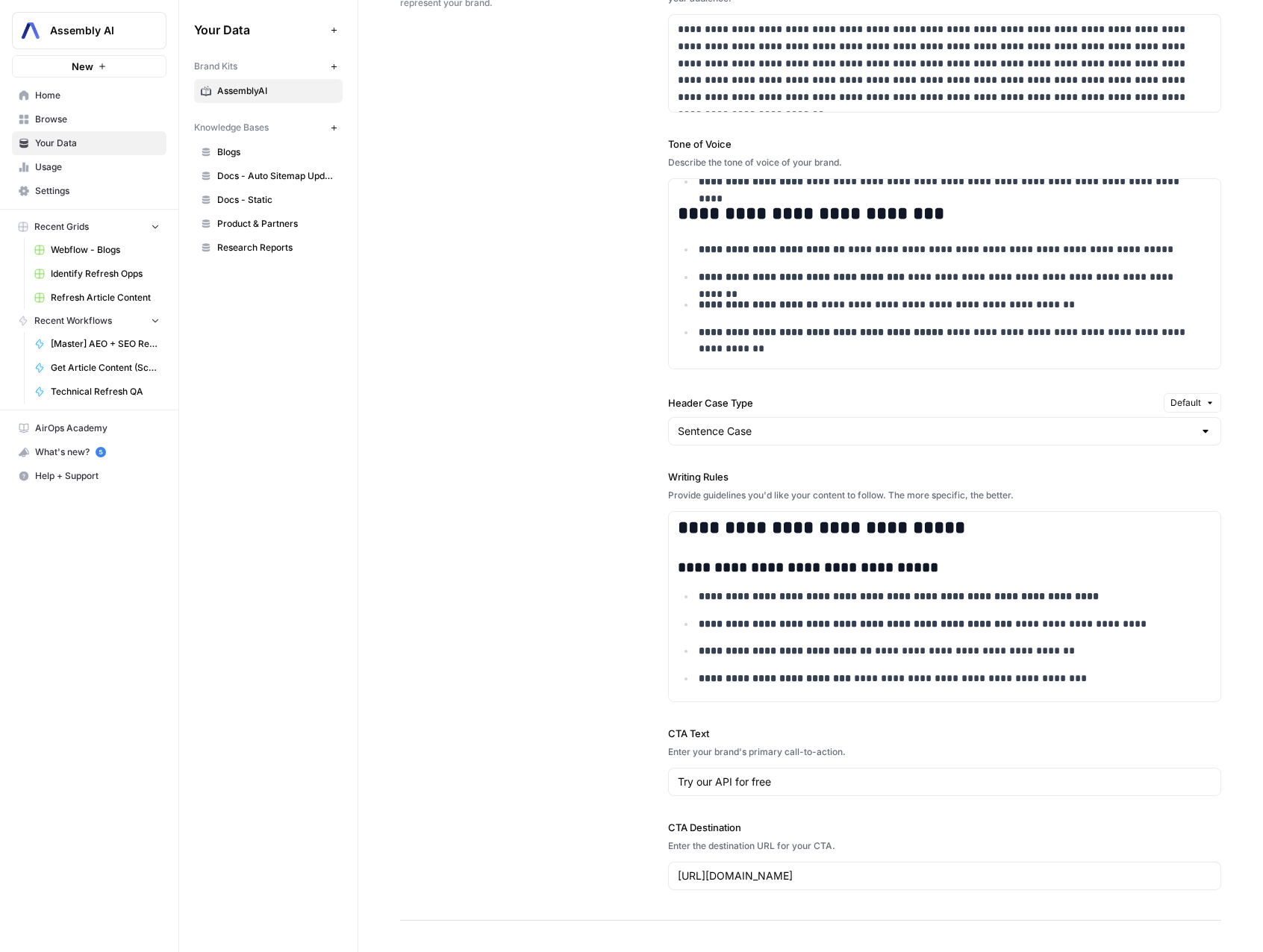
click at [683, 477] on label "Writing Rules" at bounding box center [944, 476] width 553 height 15
click at [685, 476] on label "Writing Rules" at bounding box center [944, 476] width 553 height 15
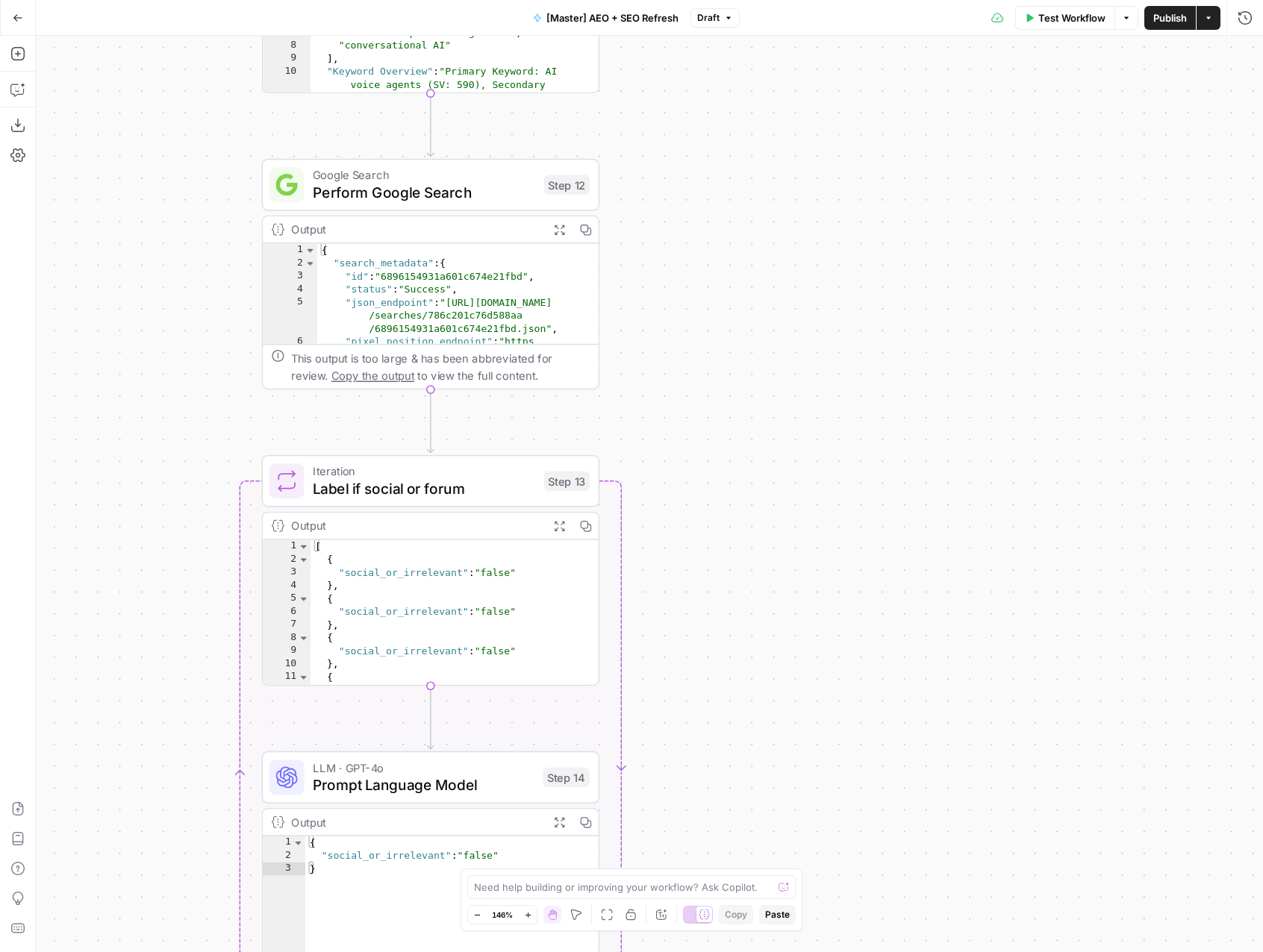
scroll to position [133, 0]
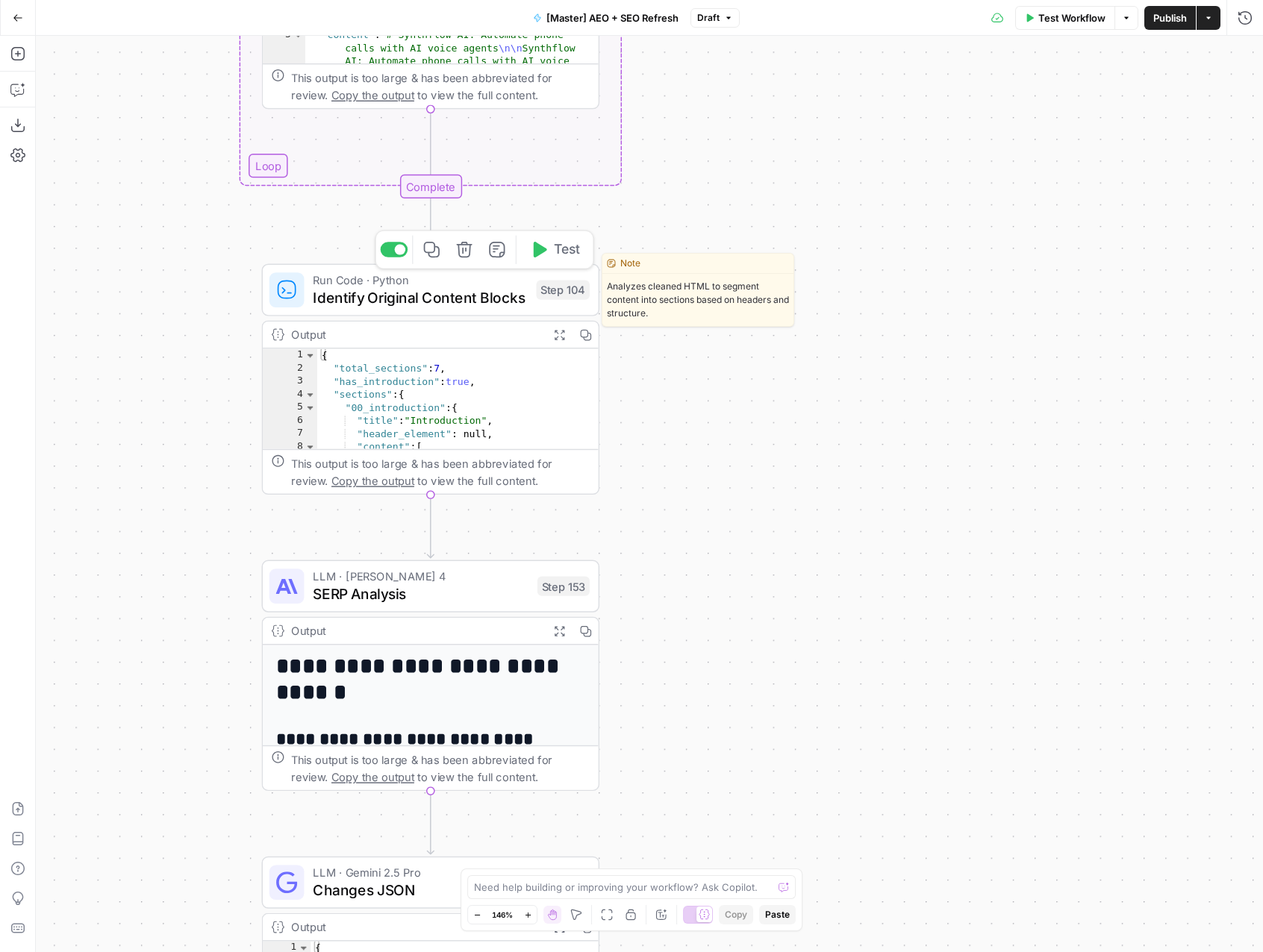
click at [443, 310] on div "Run Code · Python Identify Original Content Blocks Step 104 Copy step Delete st…" at bounding box center [431, 290] width 338 height 52
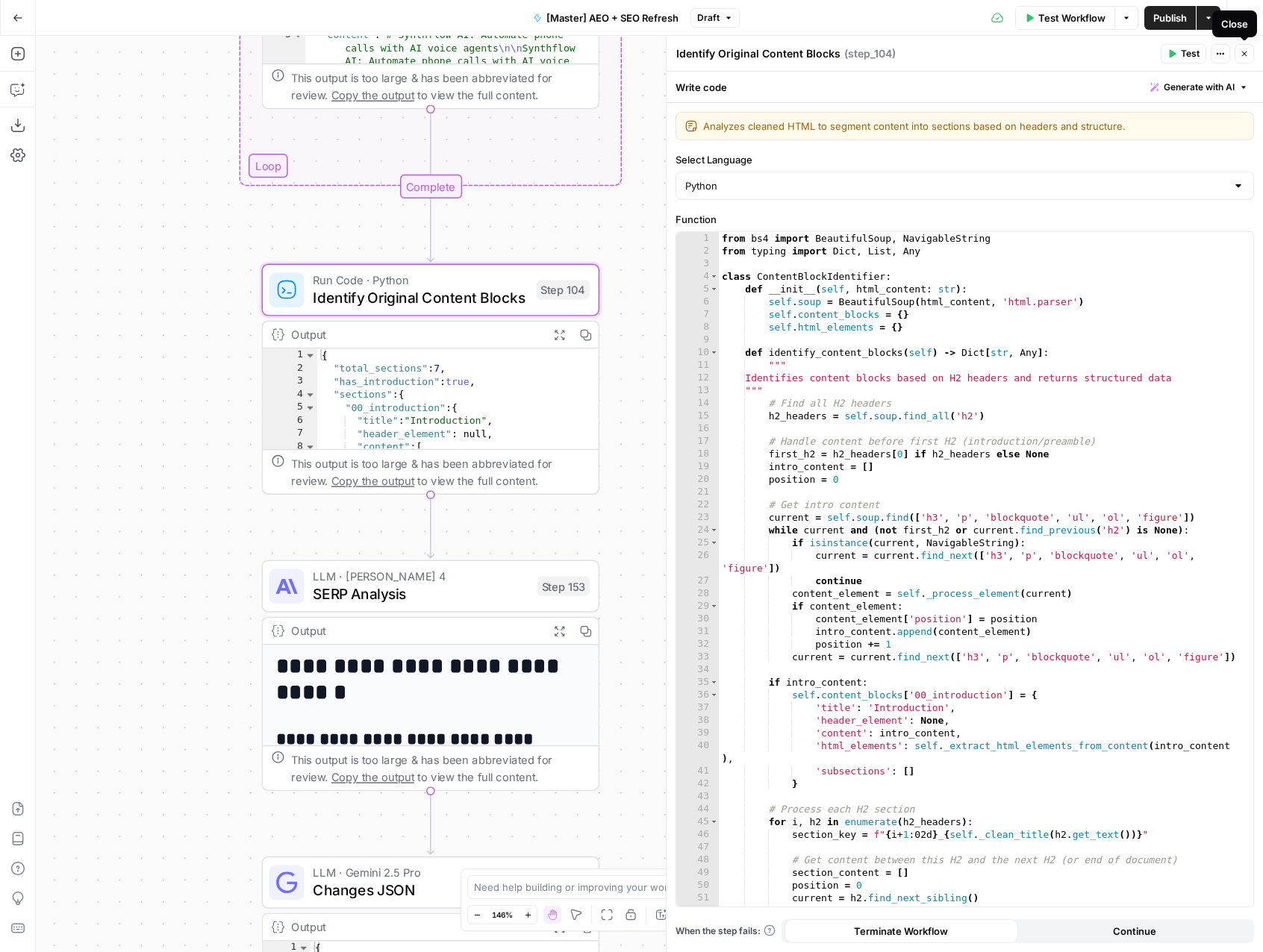
click at [1240, 53] on icon "button" at bounding box center [1244, 53] width 9 height 9
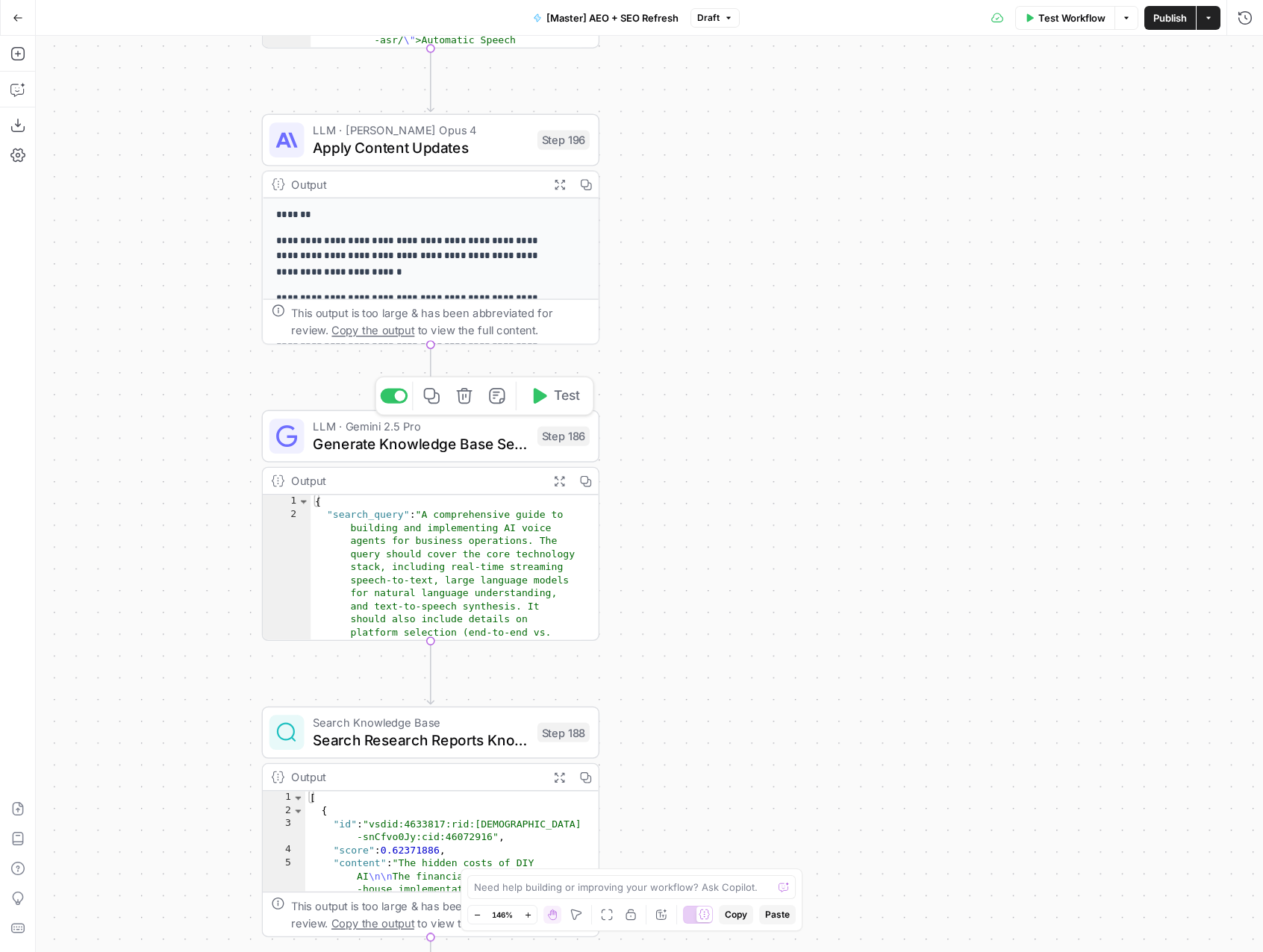
click at [442, 439] on span "Generate Knowledge Base Search Query" at bounding box center [420, 443] width 215 height 22
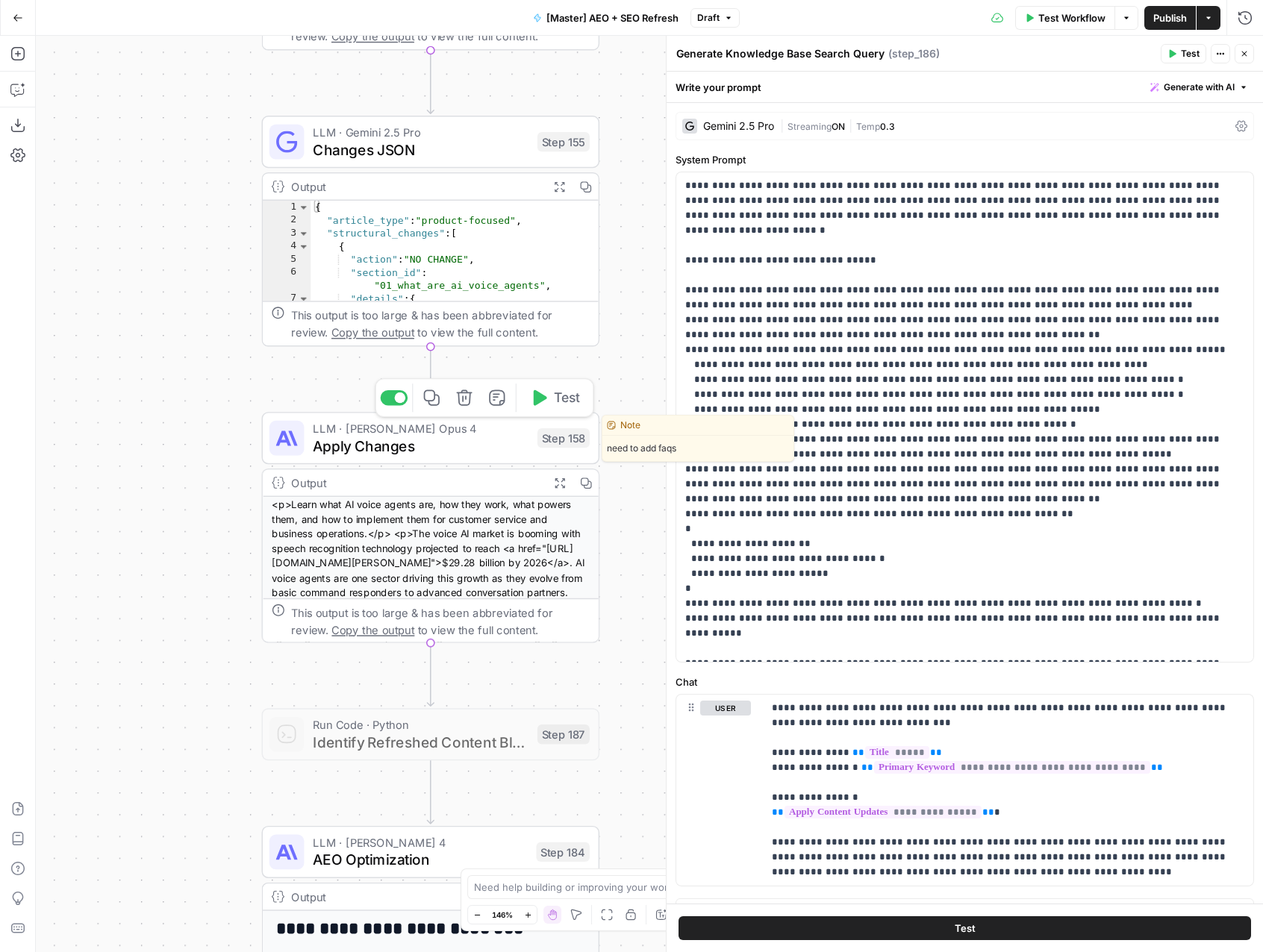
click at [439, 448] on span "Apply Changes" at bounding box center [420, 446] width 215 height 22
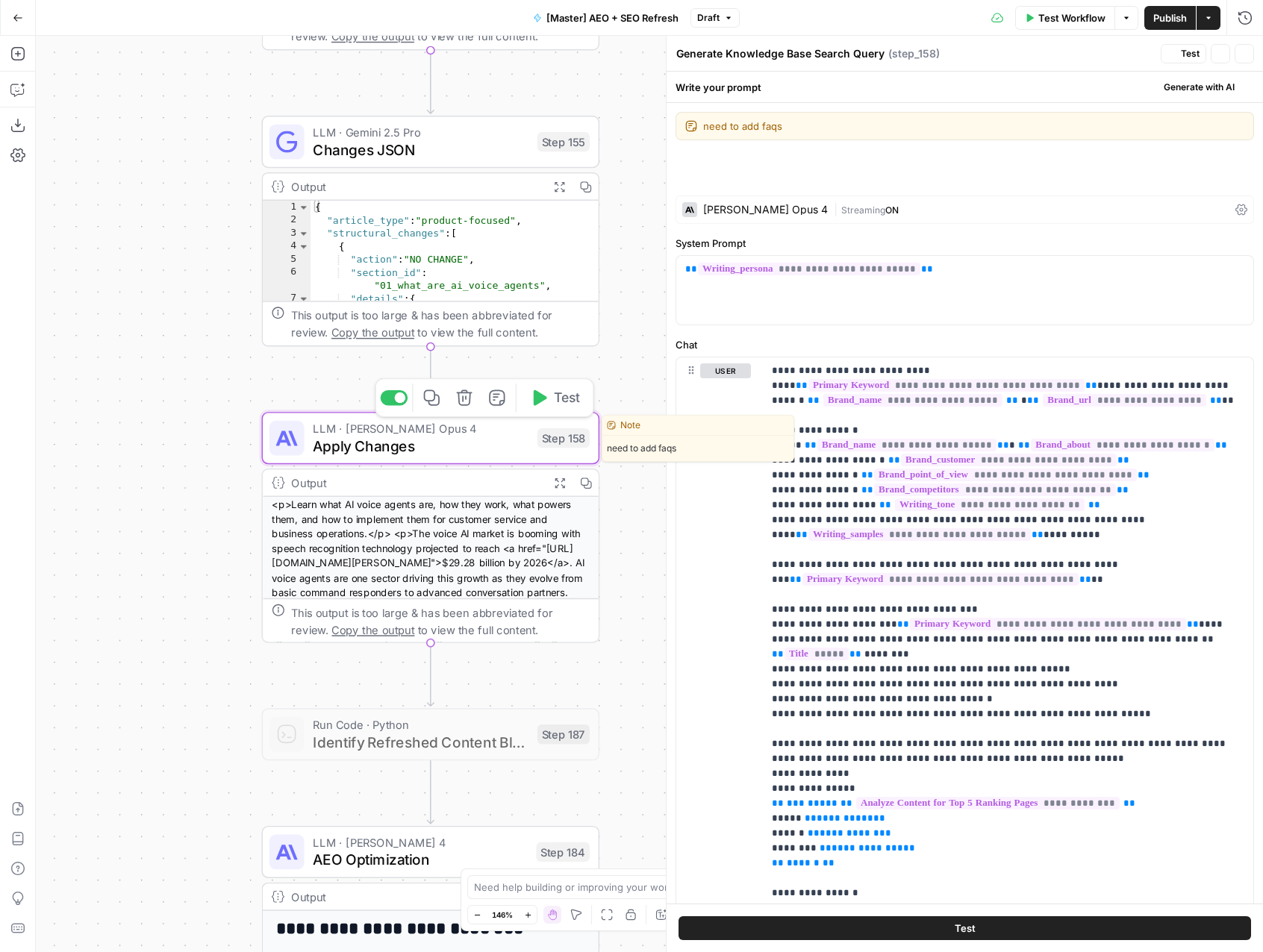
type textarea "Apply Changes"
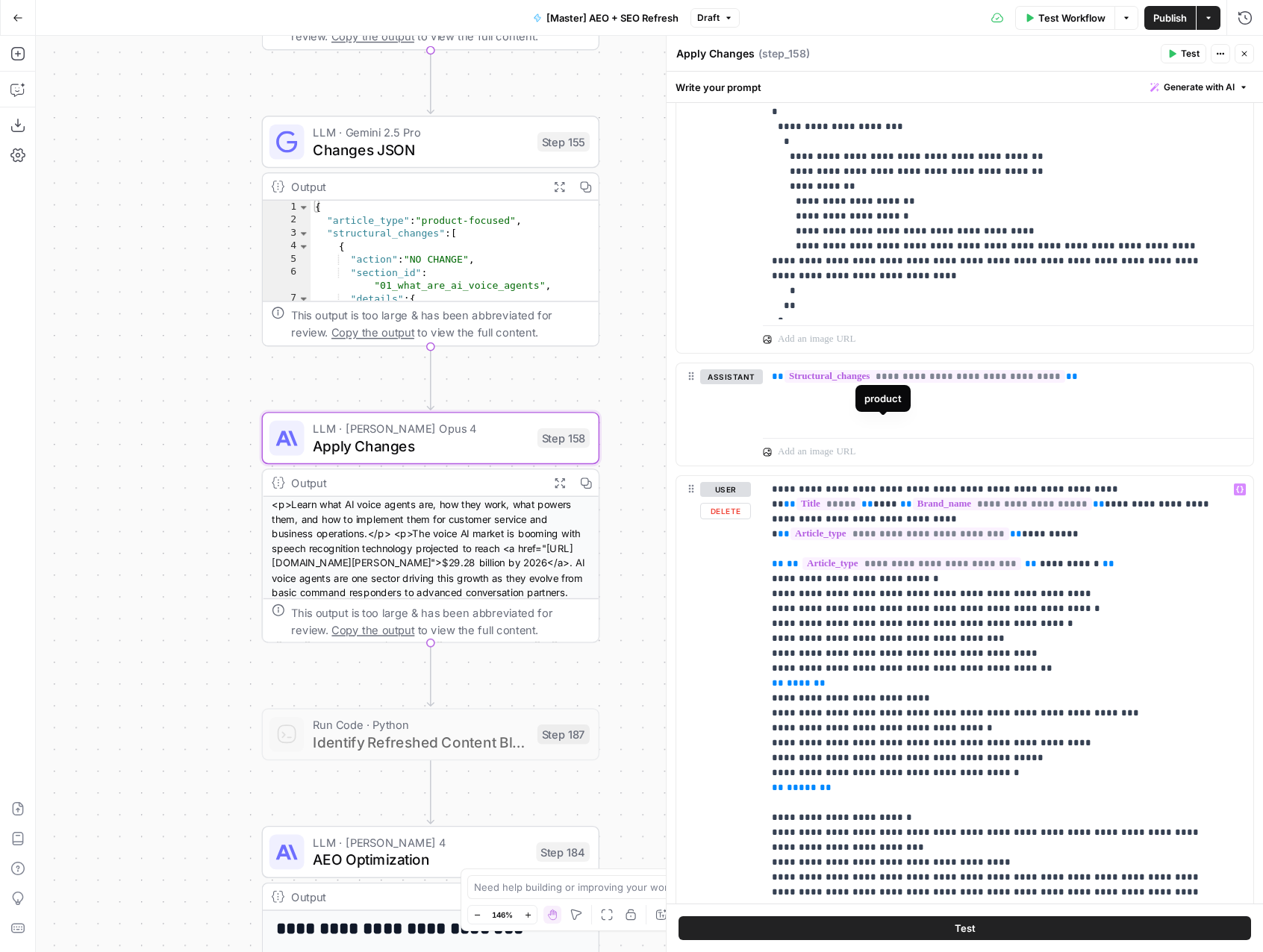
scroll to position [1197, 0]
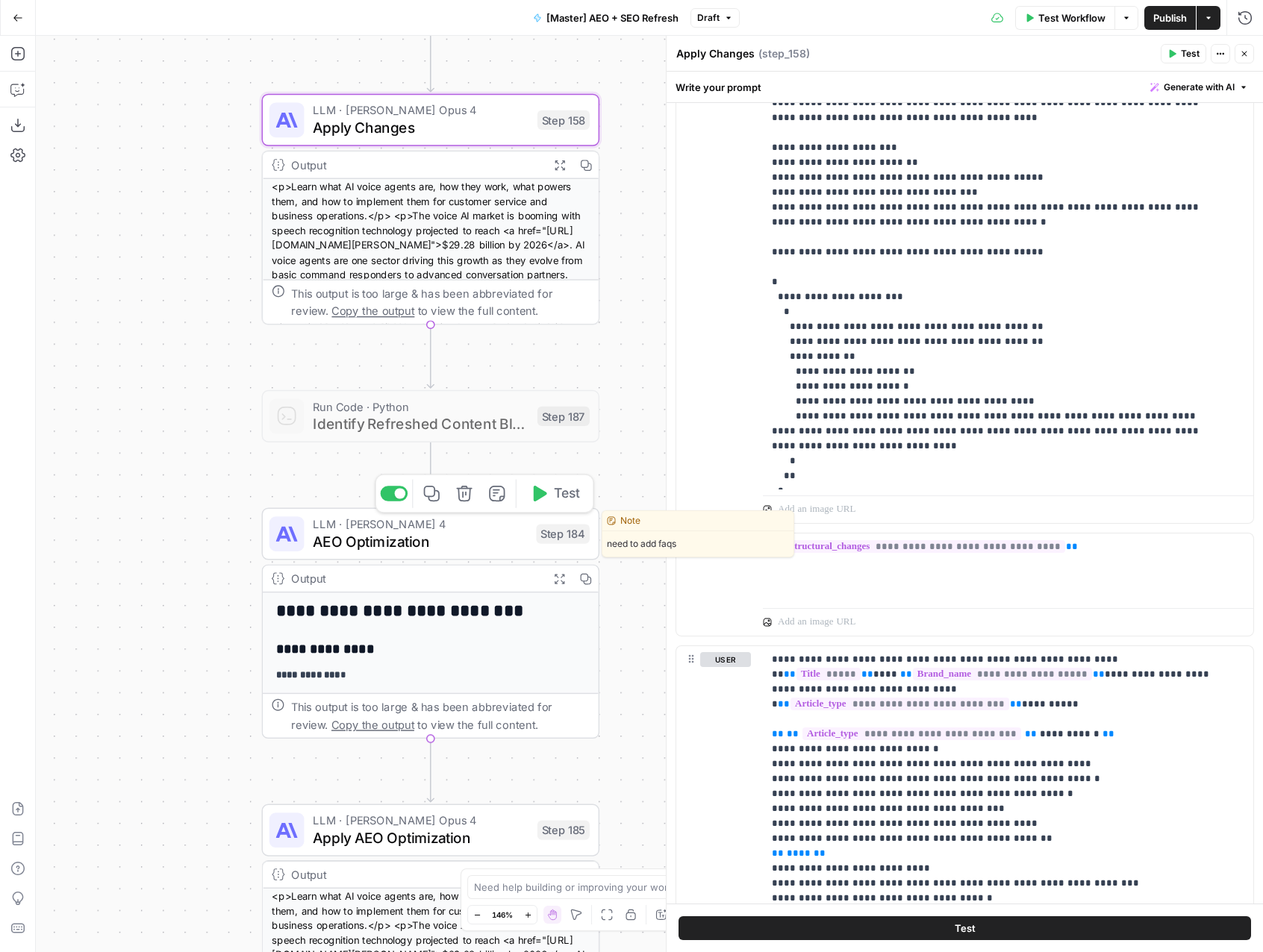
click at [469, 544] on span "AEO Optimization" at bounding box center [419, 541] width 215 height 22
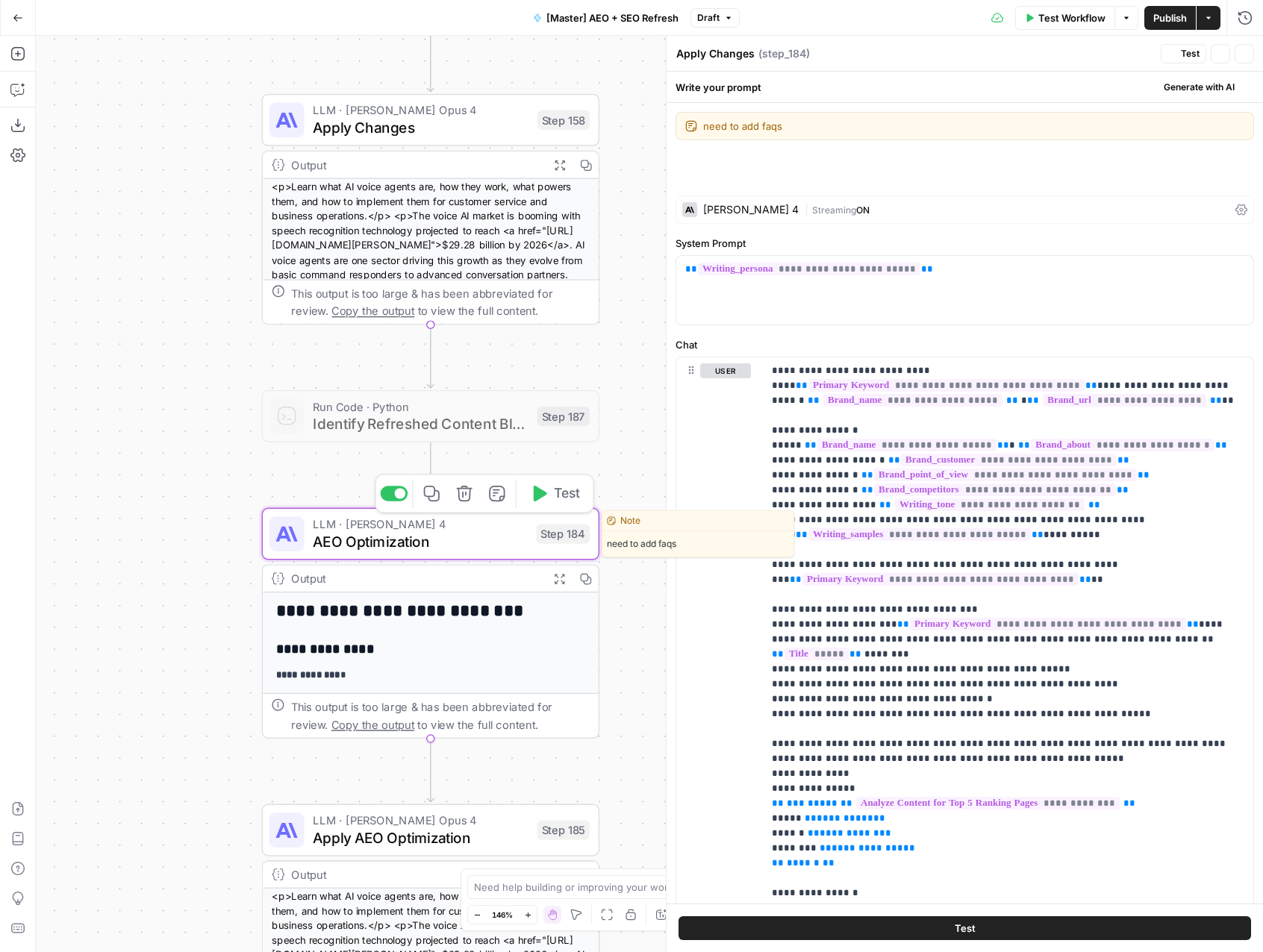
type textarea "AEO Optimization"
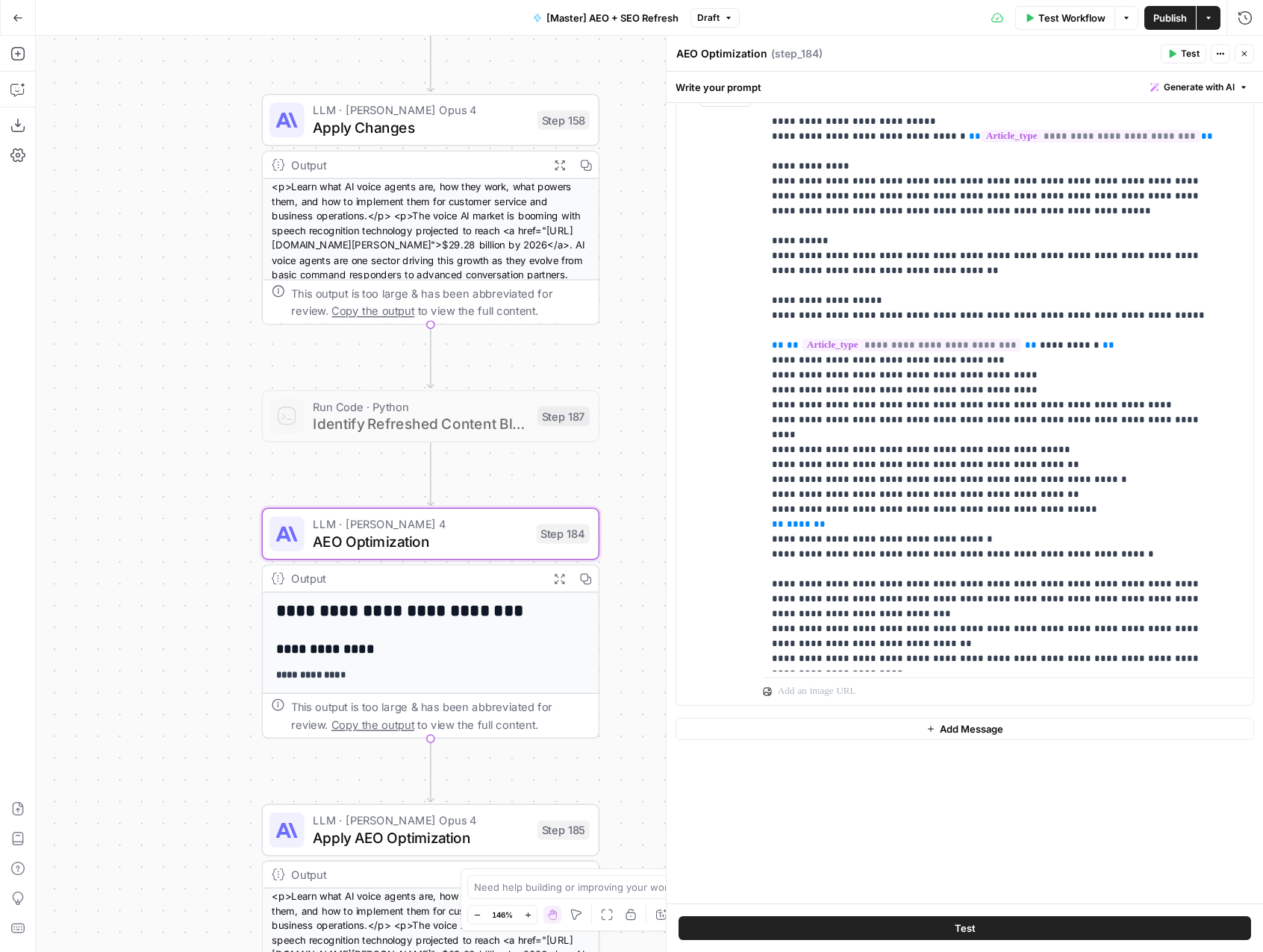
scroll to position [2197, 0]
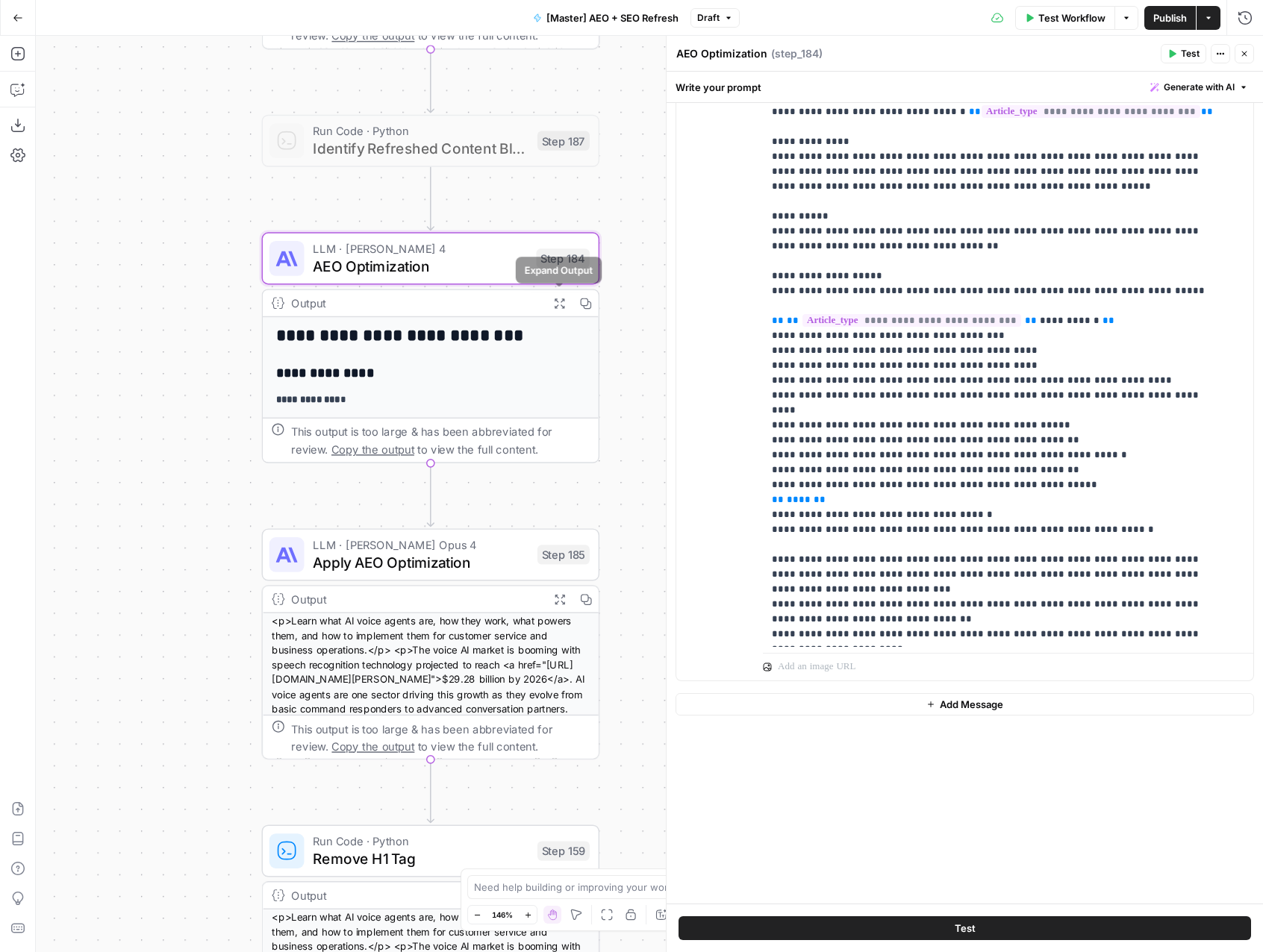
click at [556, 307] on icon "button" at bounding box center [559, 302] width 12 height 12
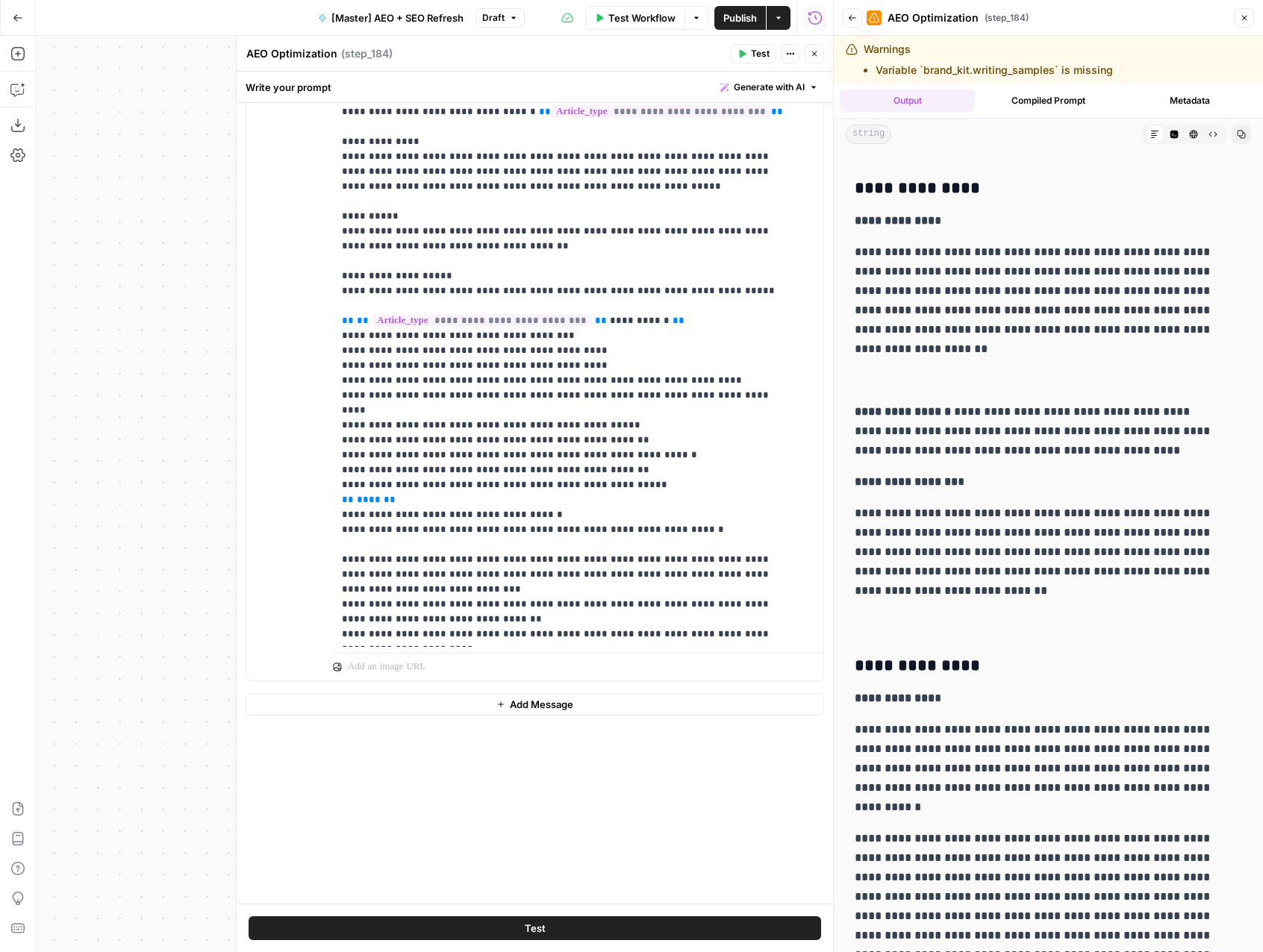
scroll to position [0, 0]
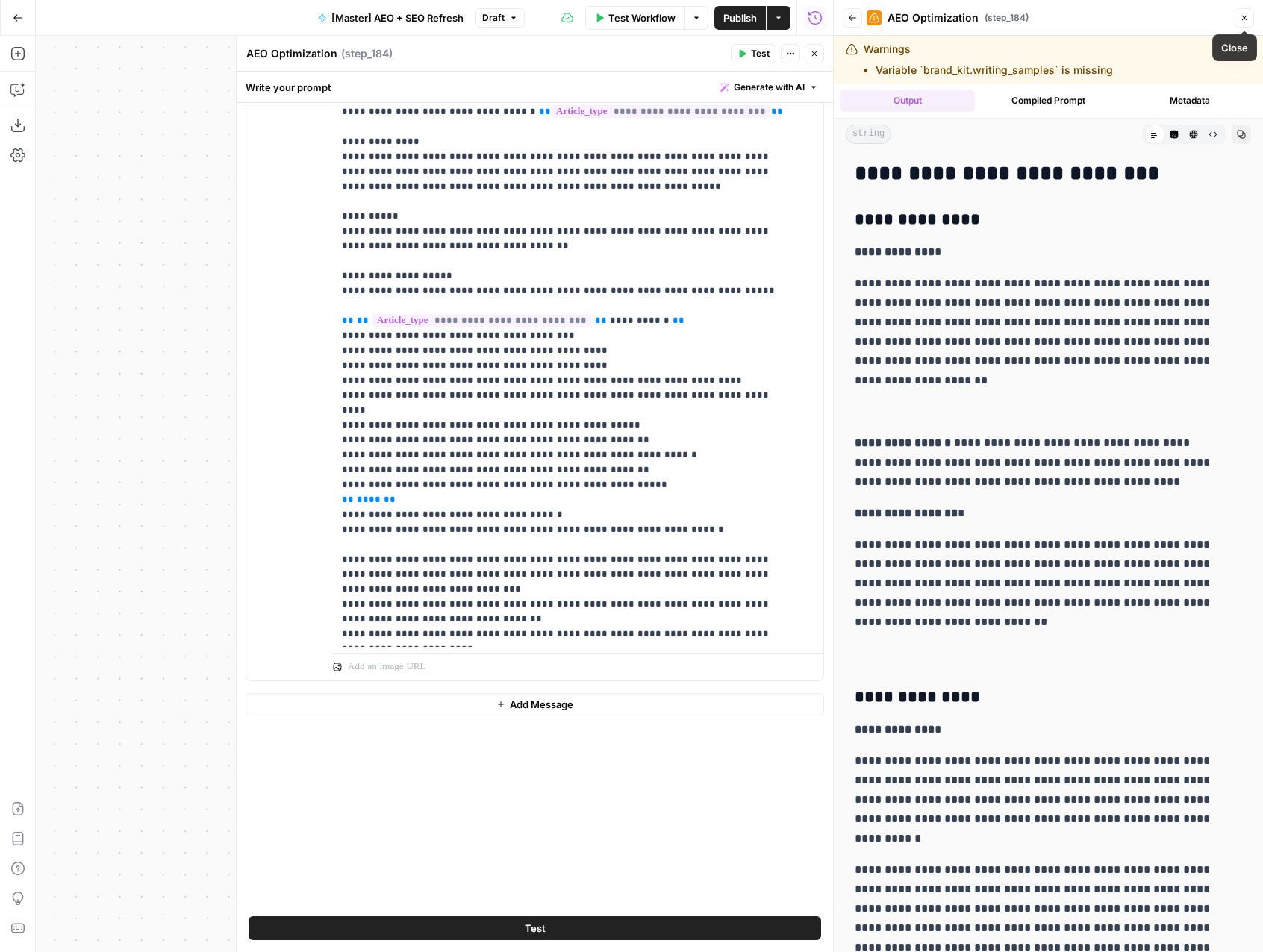
click at [1241, 24] on button "Close" at bounding box center [1243, 17] width 19 height 19
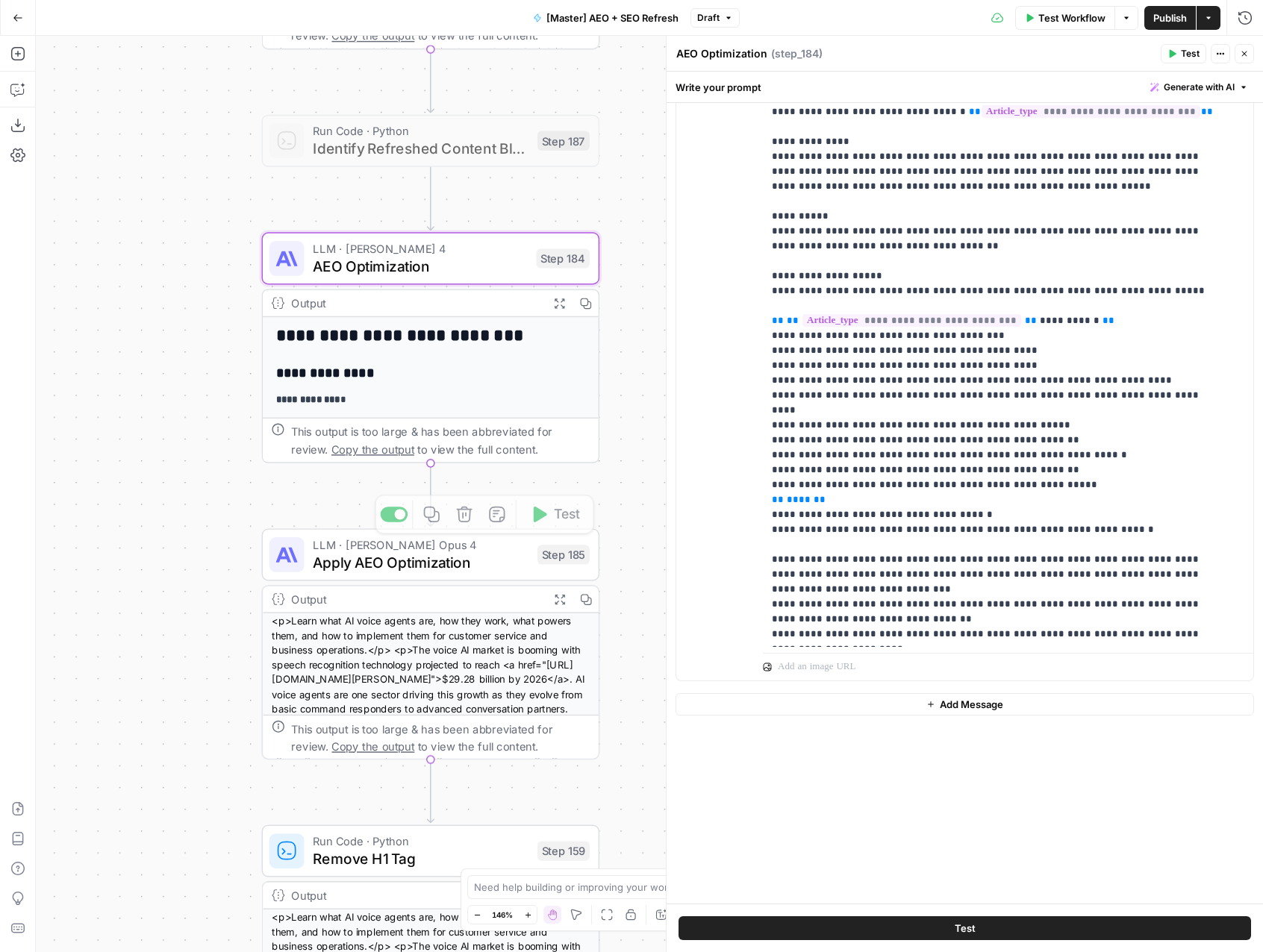
scroll to position [103, 0]
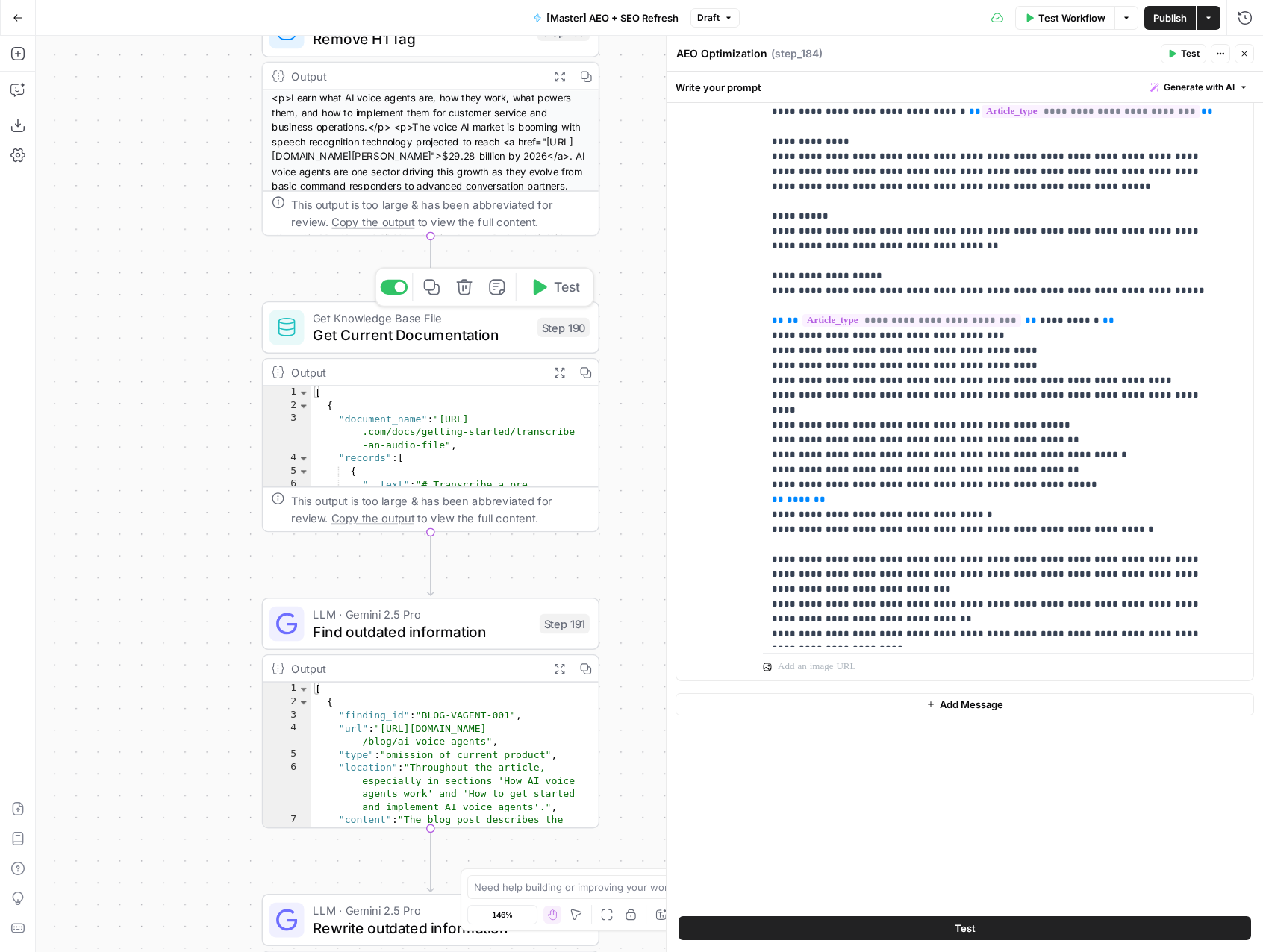
click at [464, 339] on span "Get Current Documentation" at bounding box center [420, 336] width 215 height 22
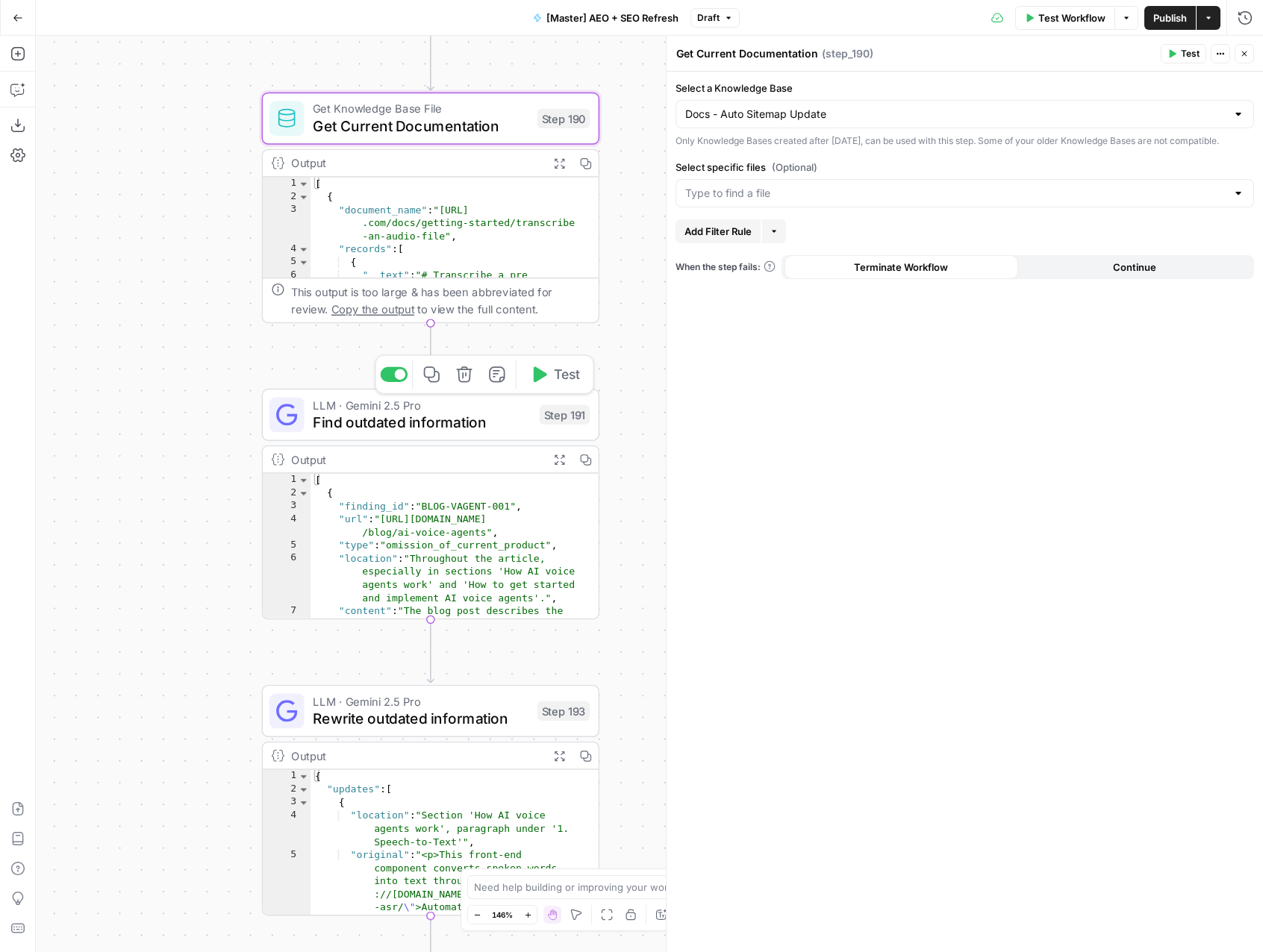
click at [401, 423] on span "Find outdated information" at bounding box center [421, 422] width 218 height 22
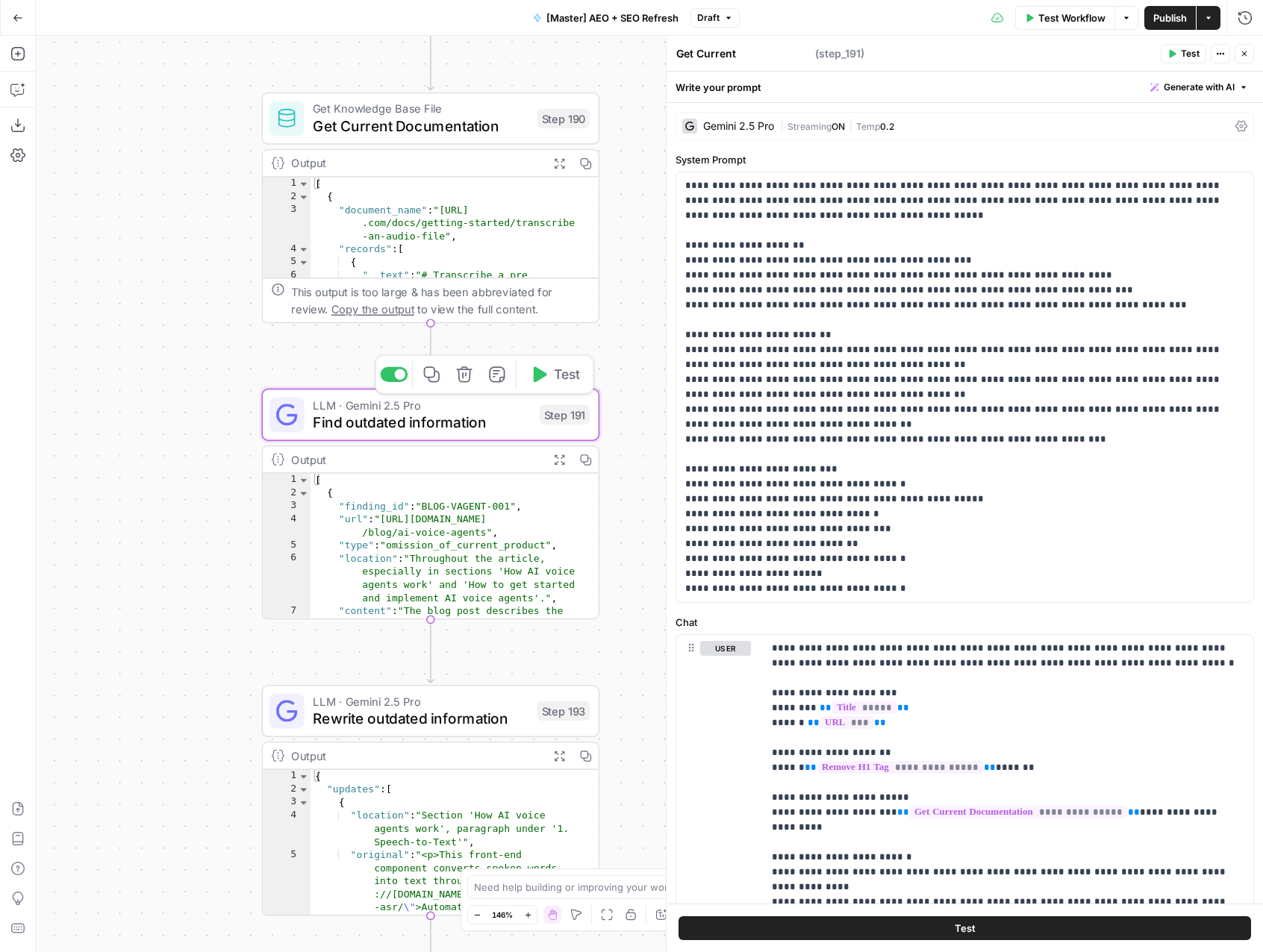
type textarea "Find outdated information"
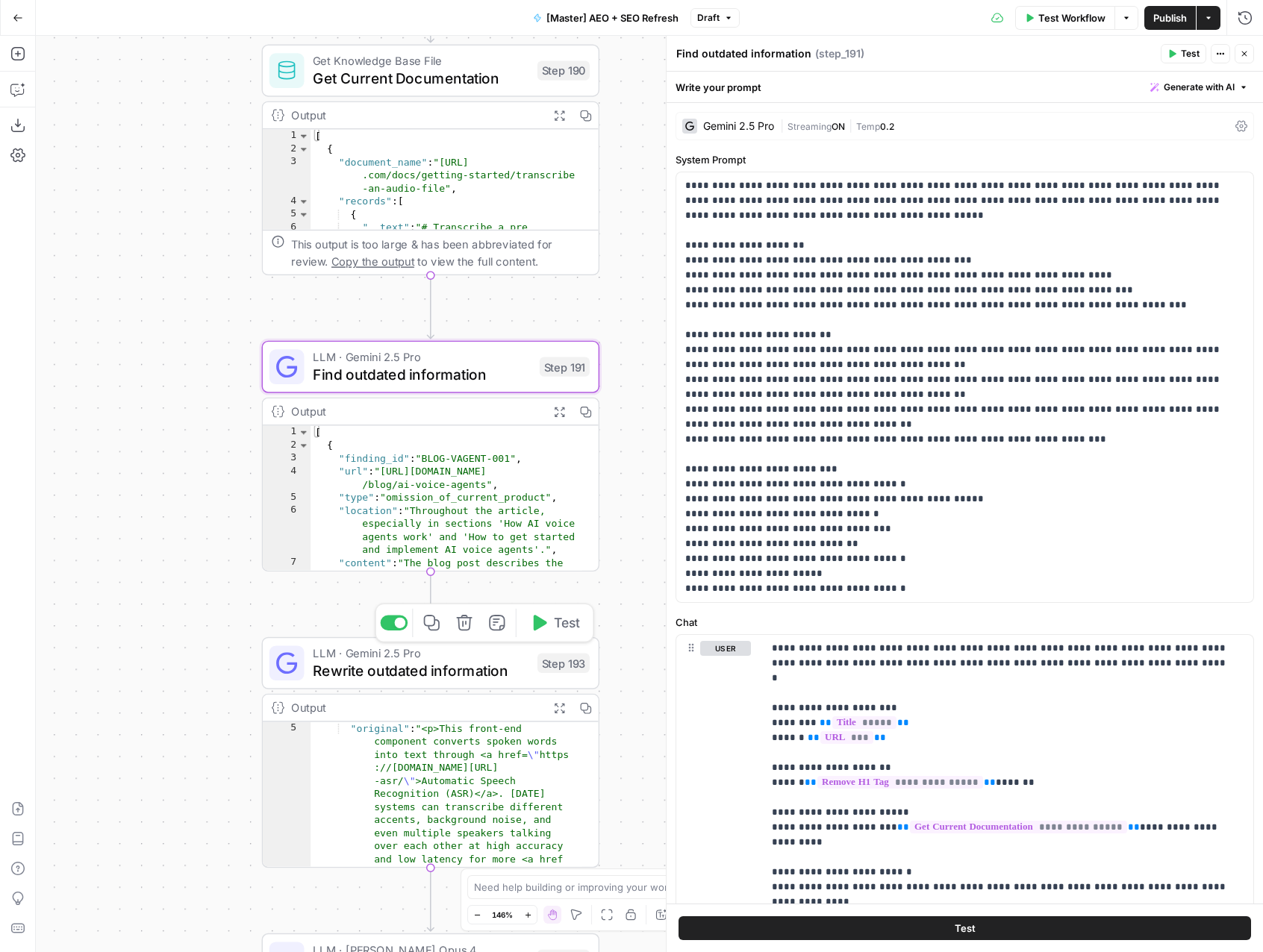
scroll to position [54, 0]
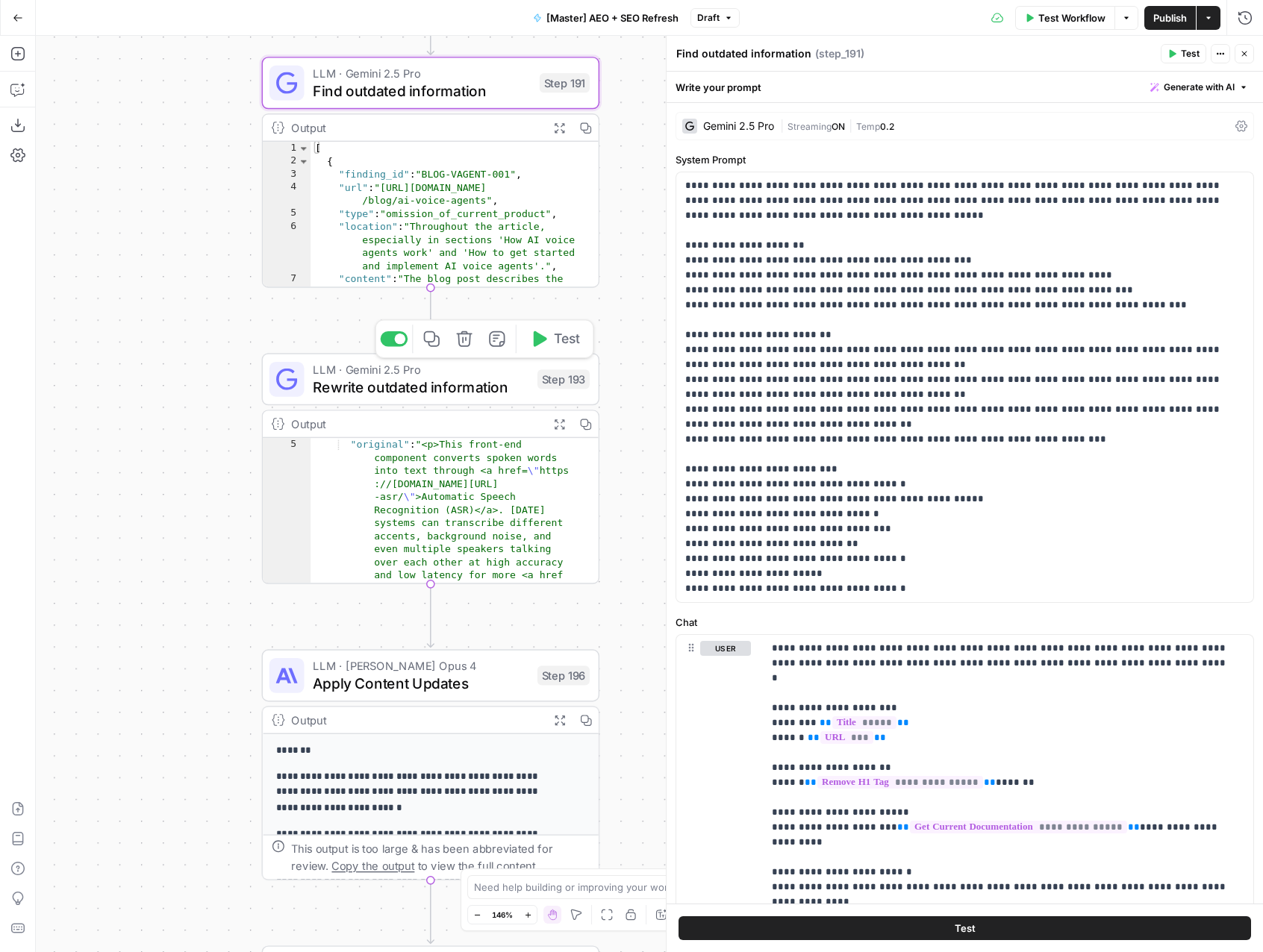
click at [388, 387] on span "Rewrite outdated information" at bounding box center [420, 387] width 215 height 22
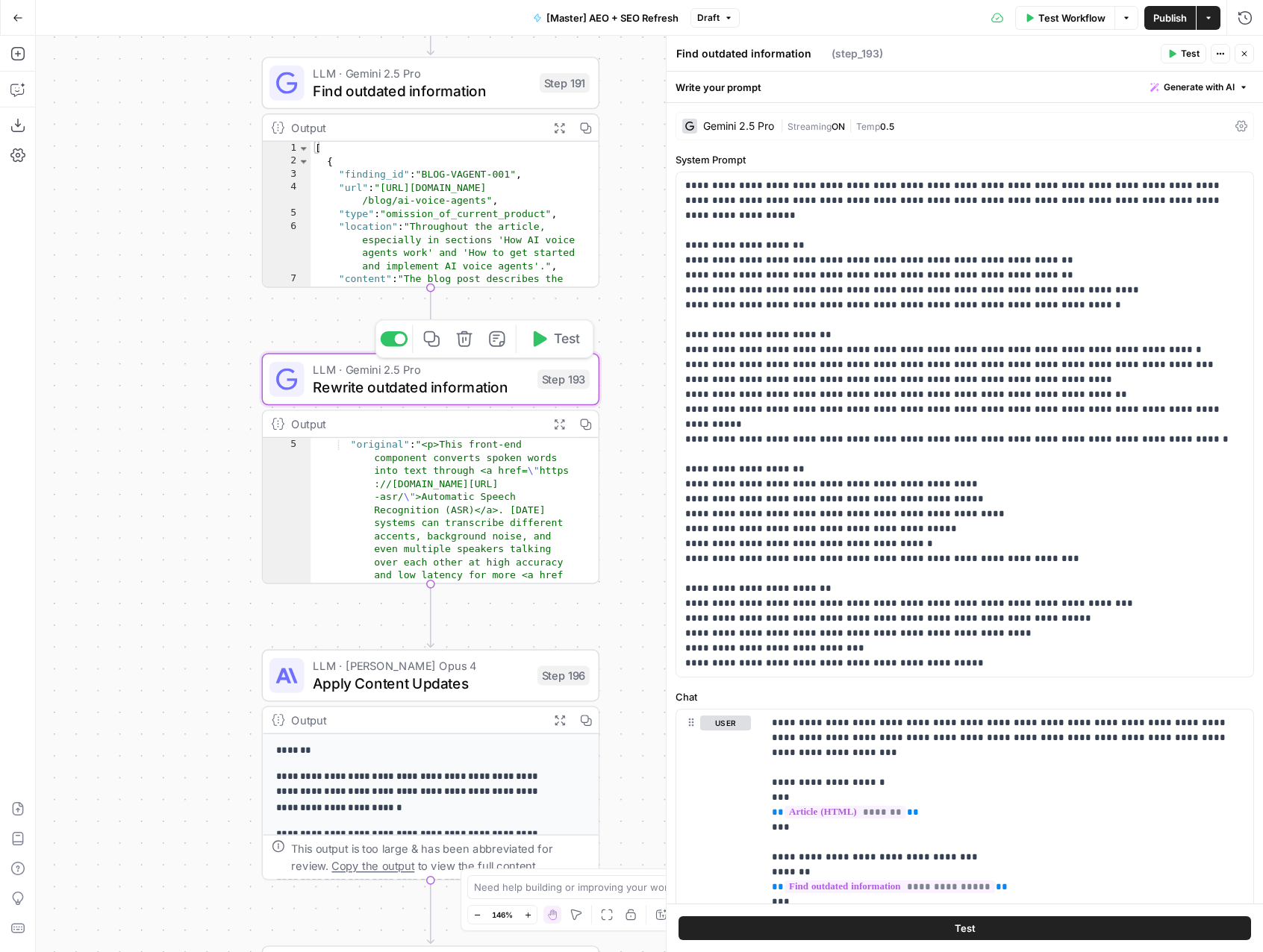
type textarea "Rewrite outdated information"
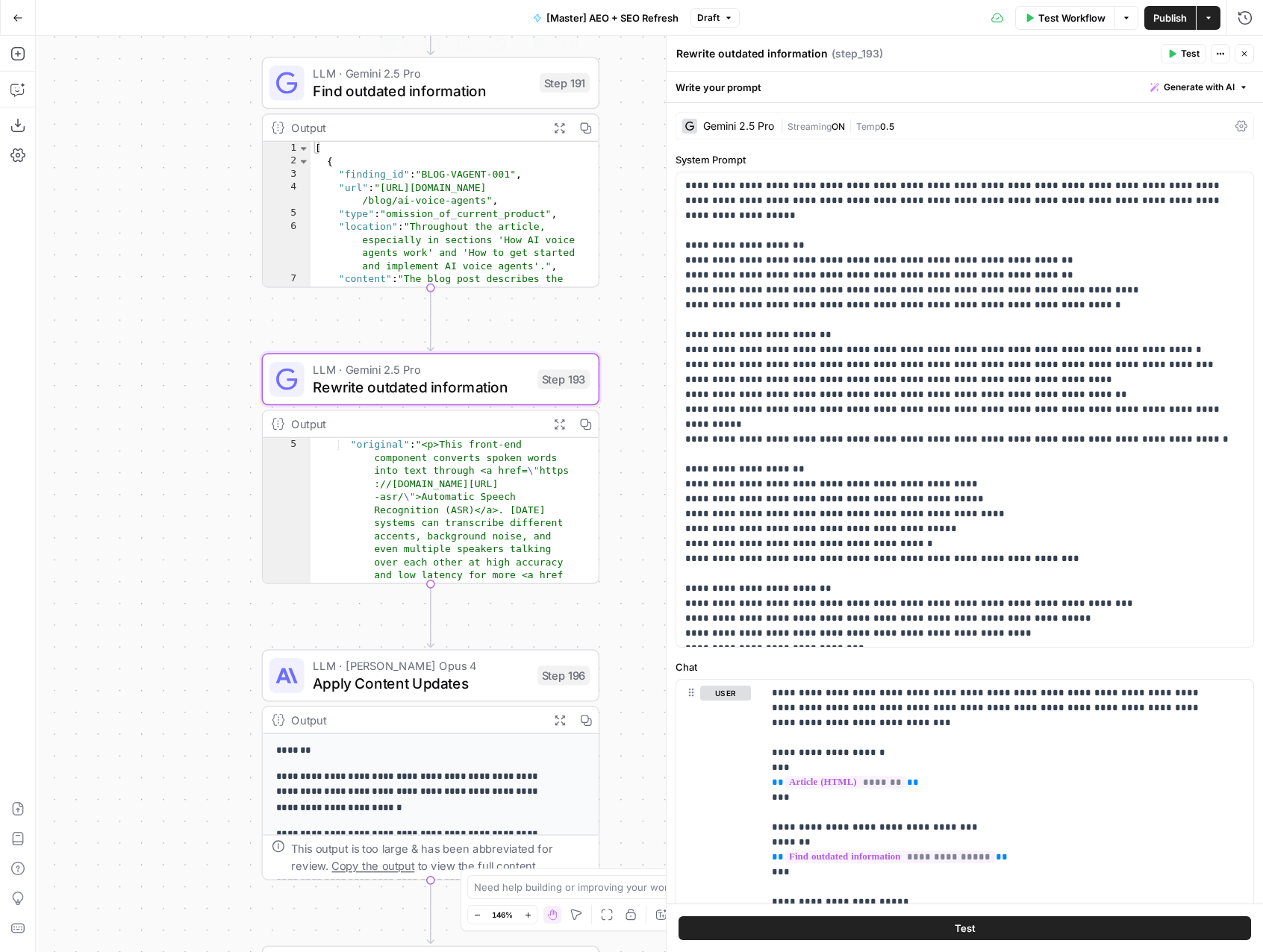
click at [380, 94] on span "Find outdated information" at bounding box center [421, 90] width 218 height 22
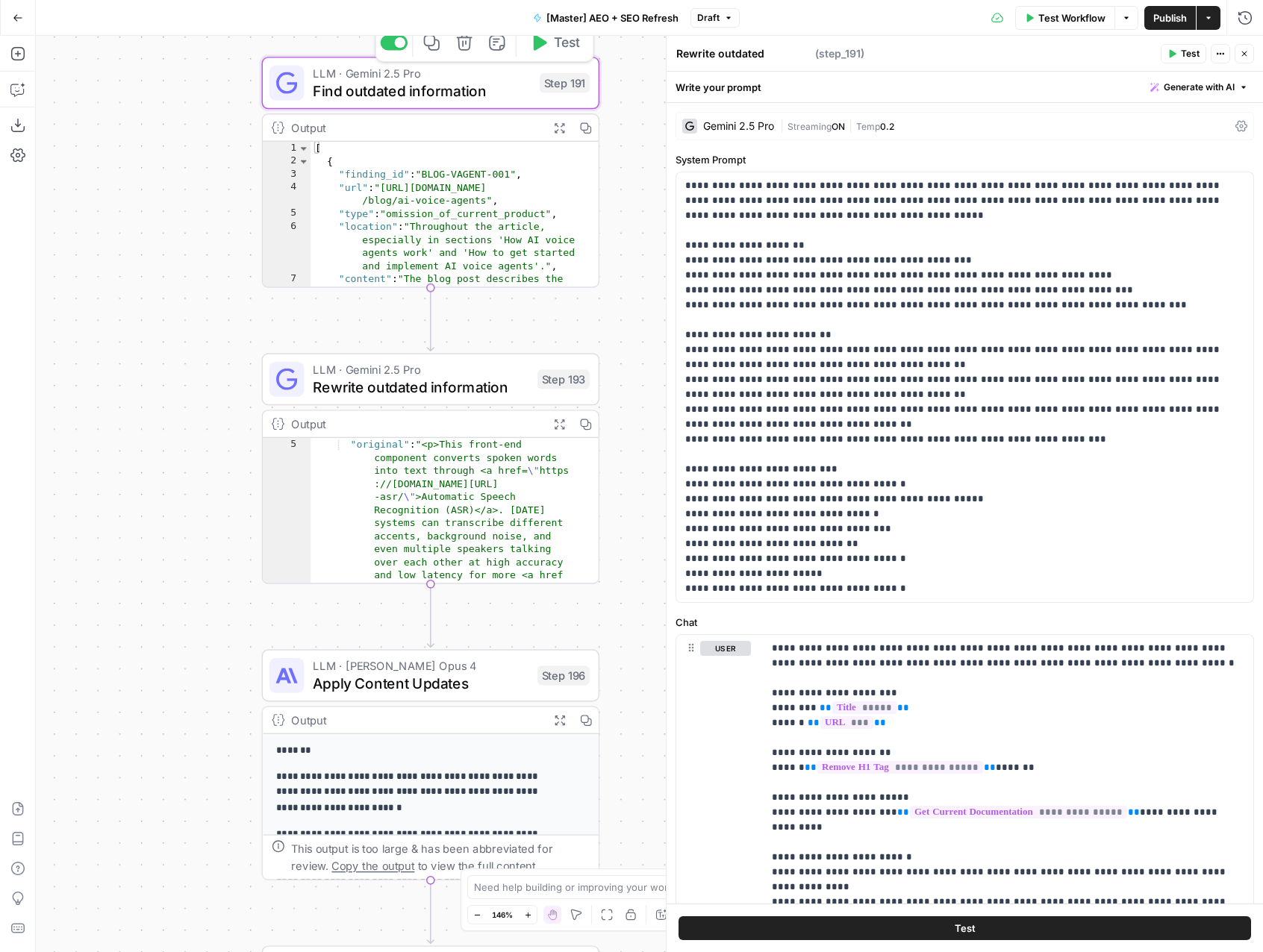
type textarea "Find outdated information"
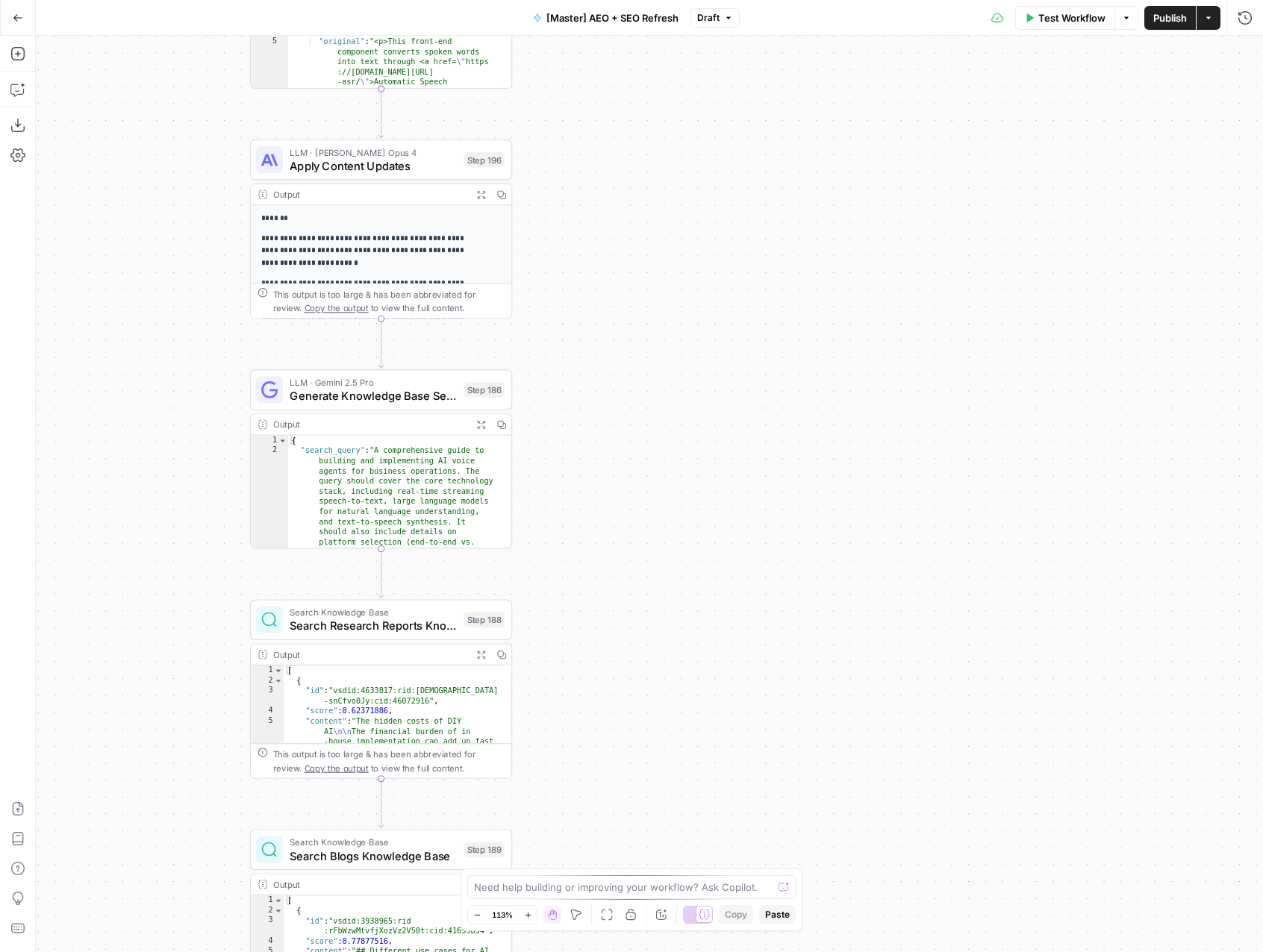
drag, startPoint x: 755, startPoint y: 604, endPoint x: 660, endPoint y: 253, distance: 363.6
click at [660, 253] on div "true false true false true false Workflow Set Inputs Inputs LLM · GPT-4.1 Class…" at bounding box center [649, 494] width 1227 height 916
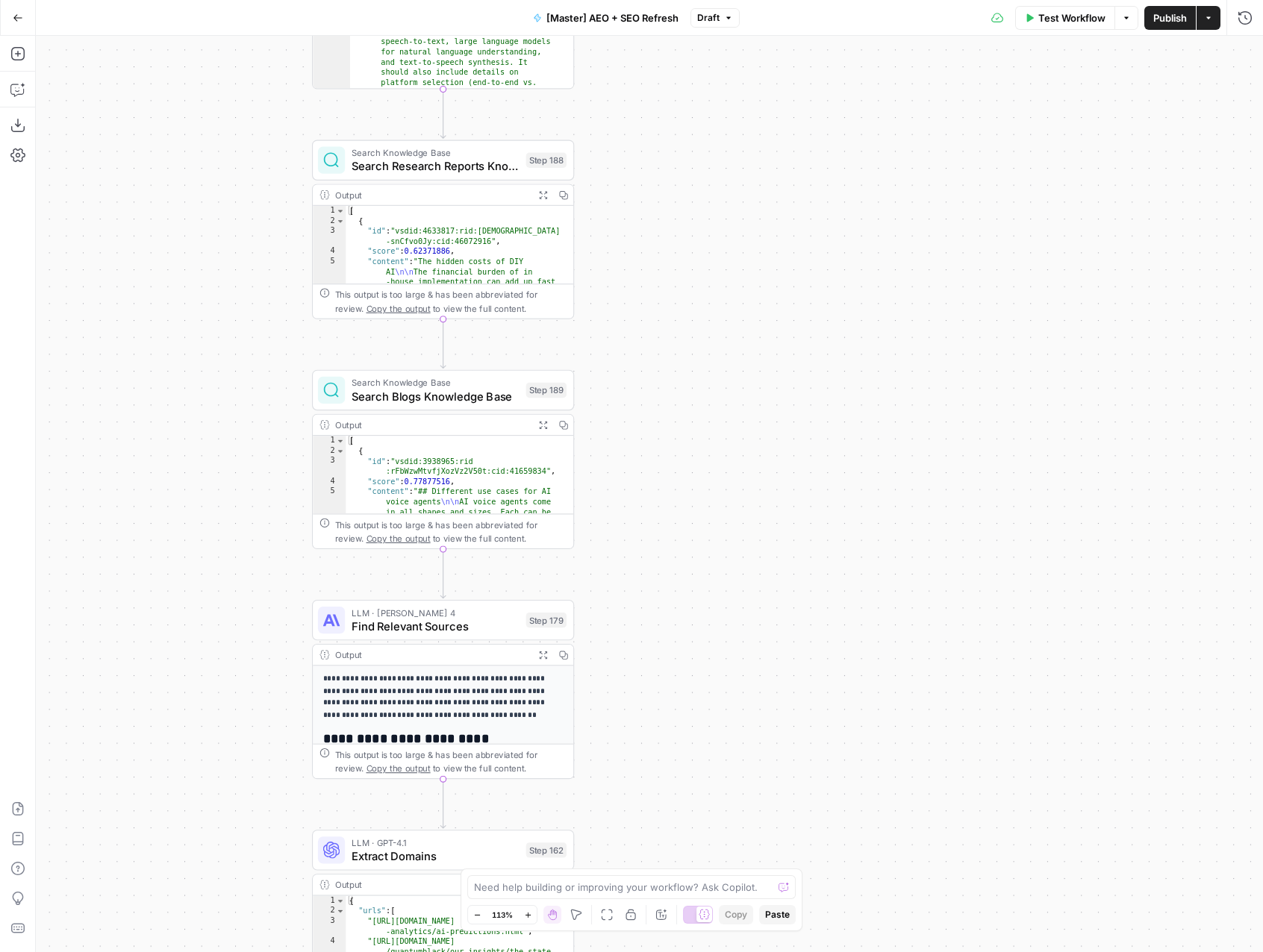
drag, startPoint x: 575, startPoint y: 521, endPoint x: 721, endPoint y: 133, distance: 414.6
click at [721, 133] on div "true false true false true false Workflow Set Inputs Inputs LLM · GPT-4.1 Class…" at bounding box center [649, 494] width 1227 height 916
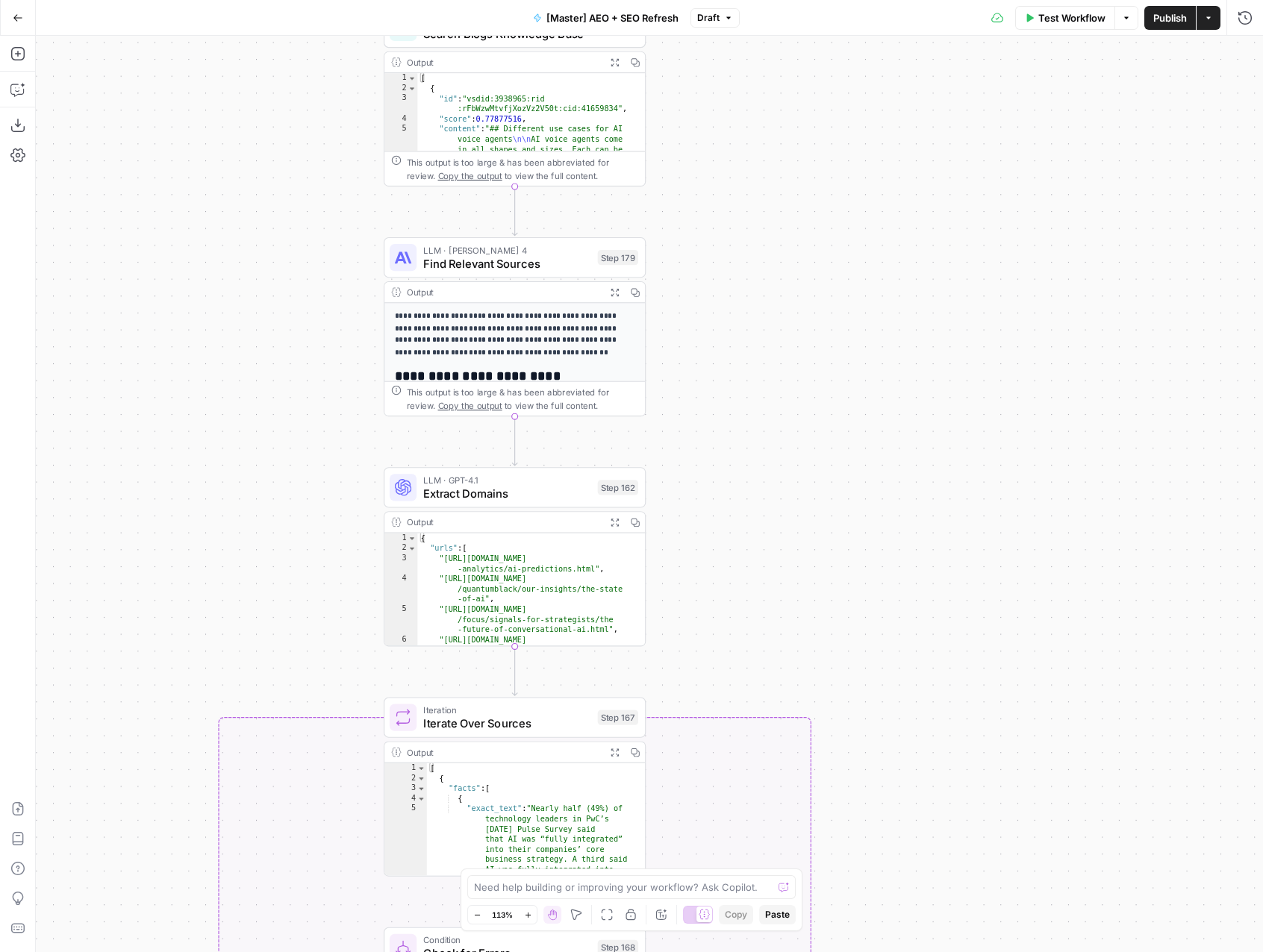
drag, startPoint x: 828, startPoint y: 504, endPoint x: 859, endPoint y: 244, distance: 261.8
click at [865, 225] on div "true false true false true false Workflow Set Inputs Inputs LLM · GPT-4.1 Class…" at bounding box center [649, 494] width 1227 height 916
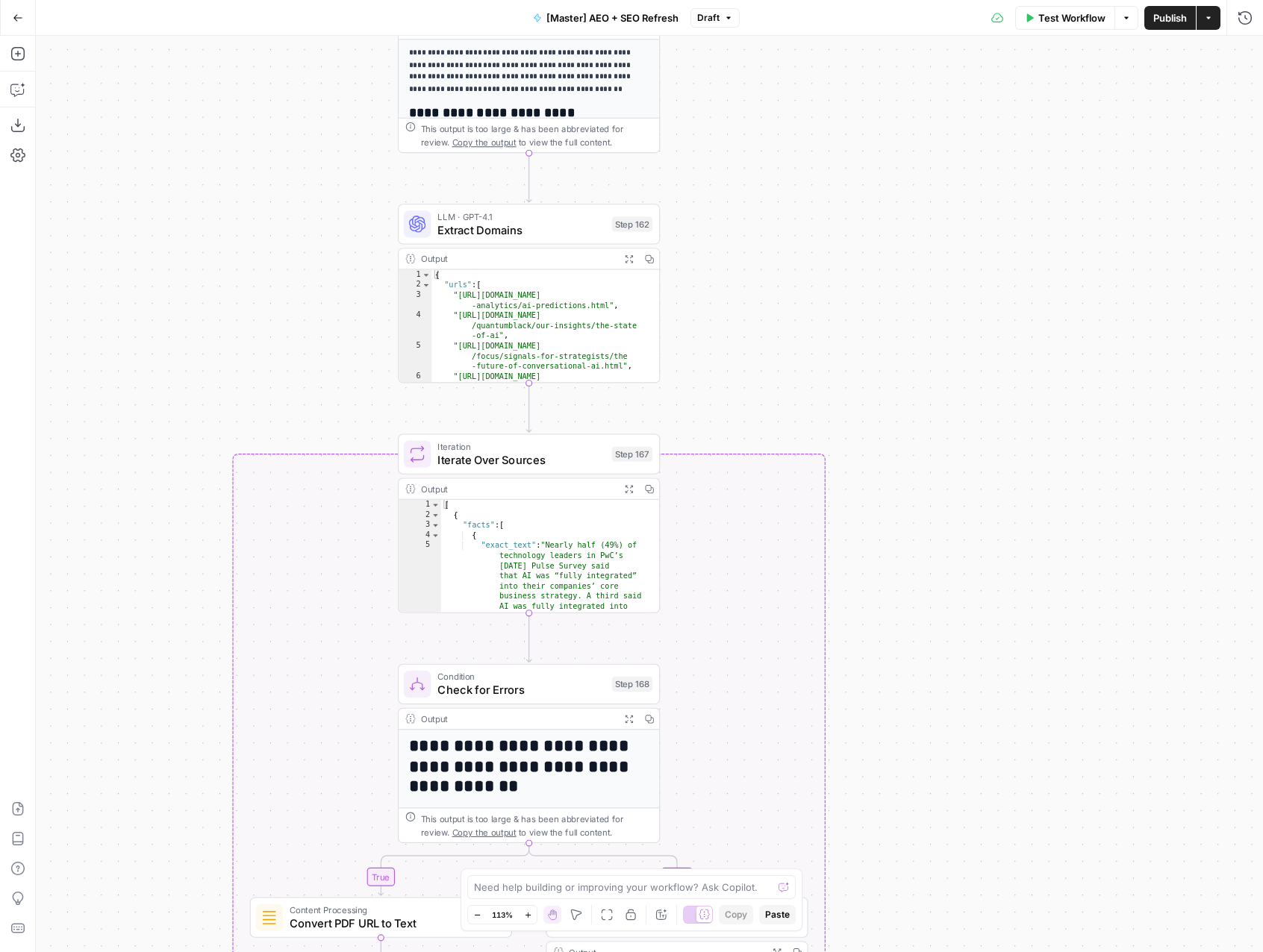
drag, startPoint x: 818, startPoint y: 612, endPoint x: 796, endPoint y: 167, distance: 445.5
click at [796, 167] on div "true false true false true false Workflow Set Inputs Inputs LLM · GPT-4.1 Class…" at bounding box center [649, 494] width 1227 height 916
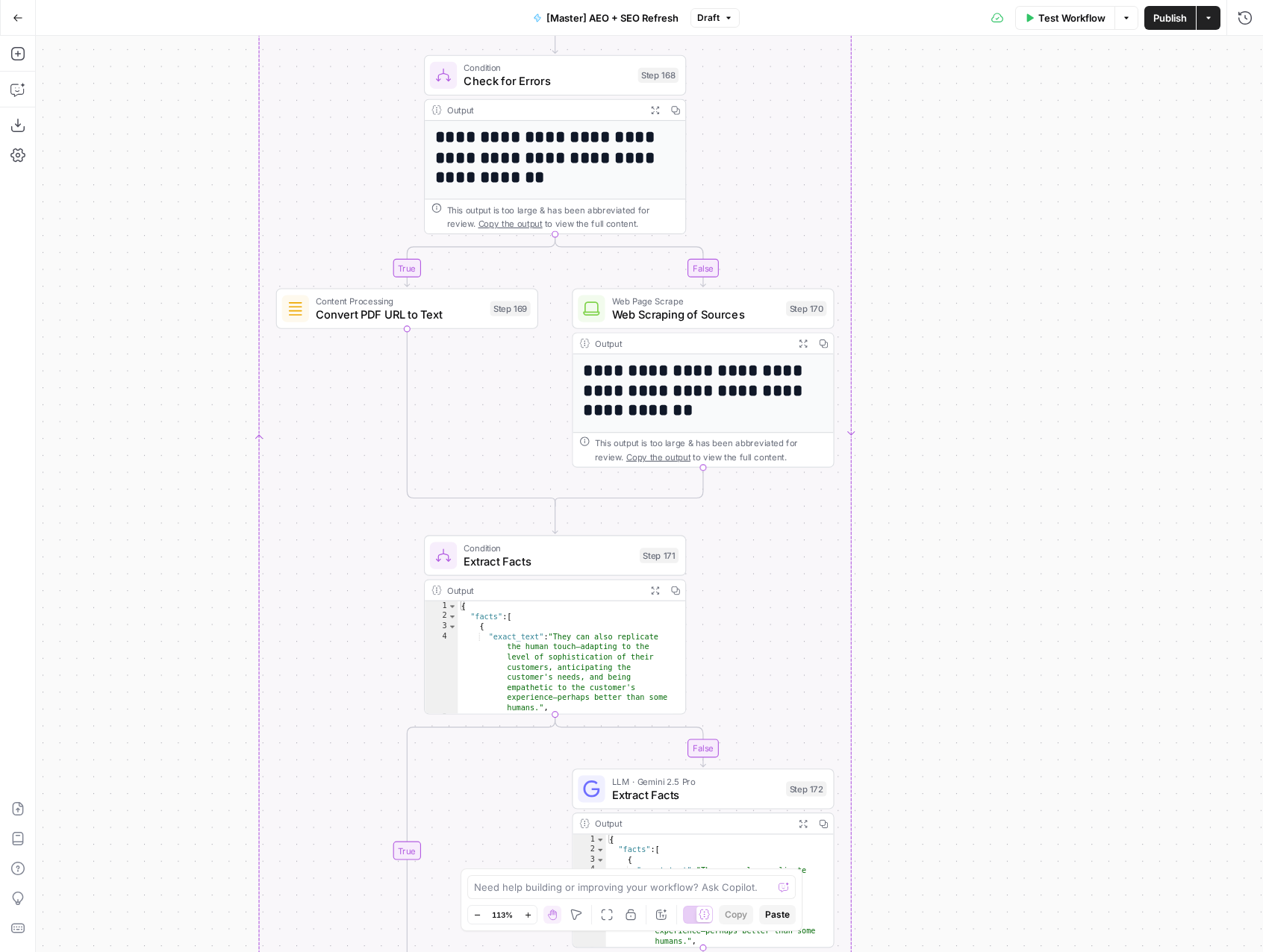
drag, startPoint x: 902, startPoint y: 604, endPoint x: 965, endPoint y: 161, distance: 447.5
click at [965, 161] on div "true false true false true false Workflow Set Inputs Inputs LLM · GPT-4.1 Class…" at bounding box center [649, 494] width 1227 height 916
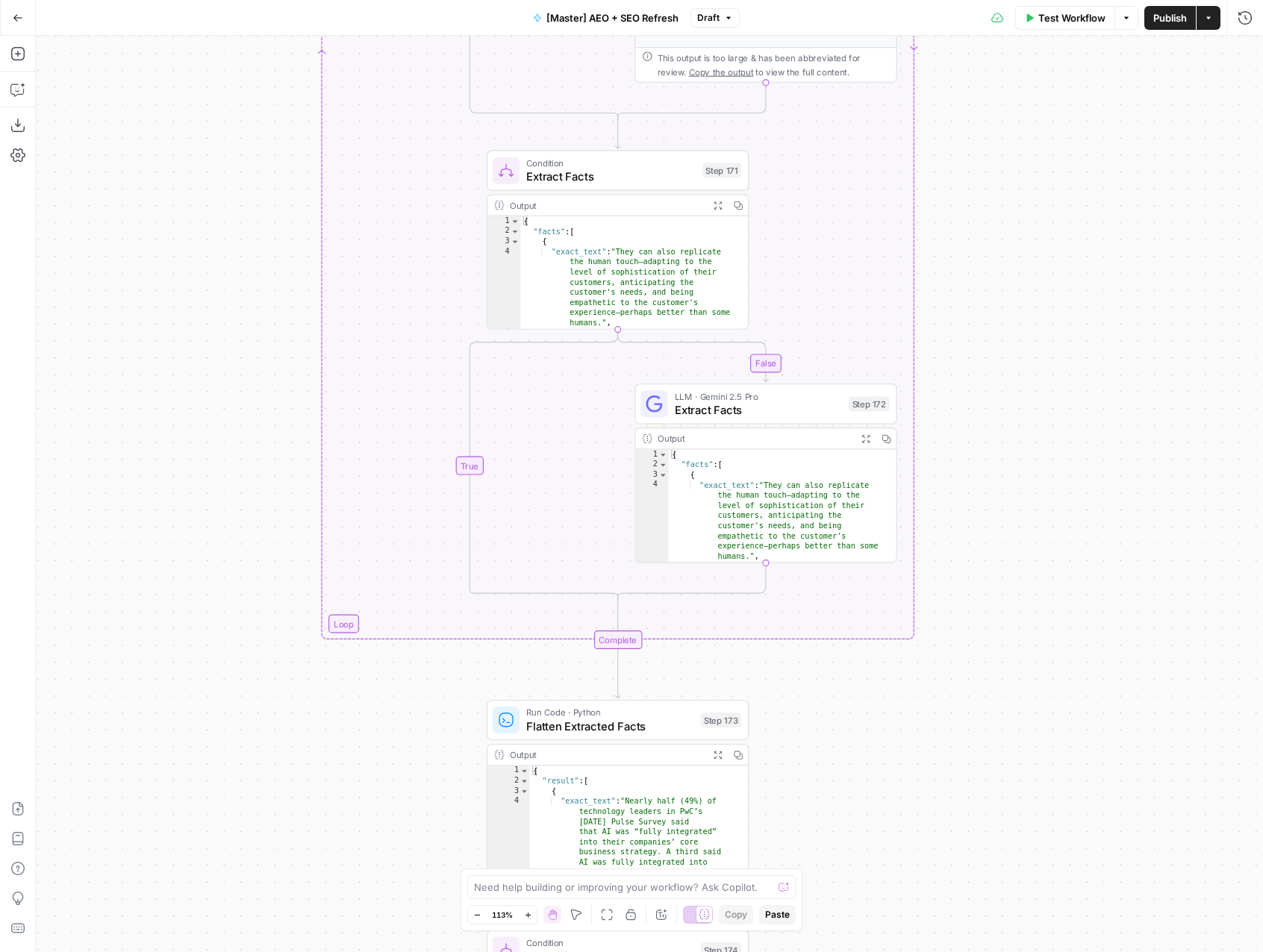
drag, startPoint x: 965, startPoint y: 566, endPoint x: 1026, endPoint y: 194, distance: 377.0
click at [1026, 194] on div "true false true false true false Workflow Set Inputs Inputs LLM · GPT-4.1 Class…" at bounding box center [649, 494] width 1227 height 916
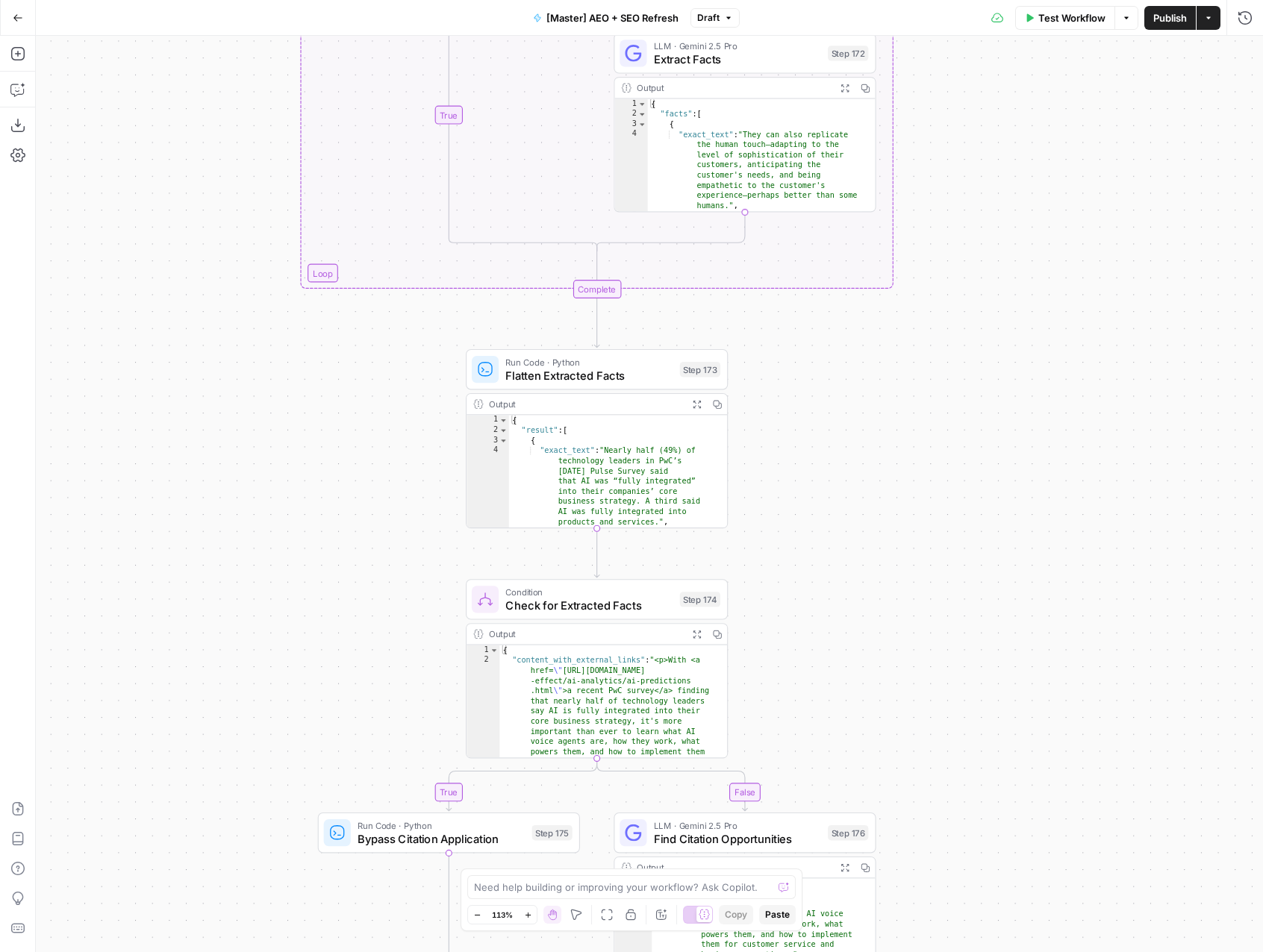
drag, startPoint x: 976, startPoint y: 604, endPoint x: 971, endPoint y: 381, distance: 223.1
click at [971, 381] on div "true false true false true false Workflow Set Inputs Inputs LLM · GPT-4.1 Class…" at bounding box center [649, 494] width 1227 height 916
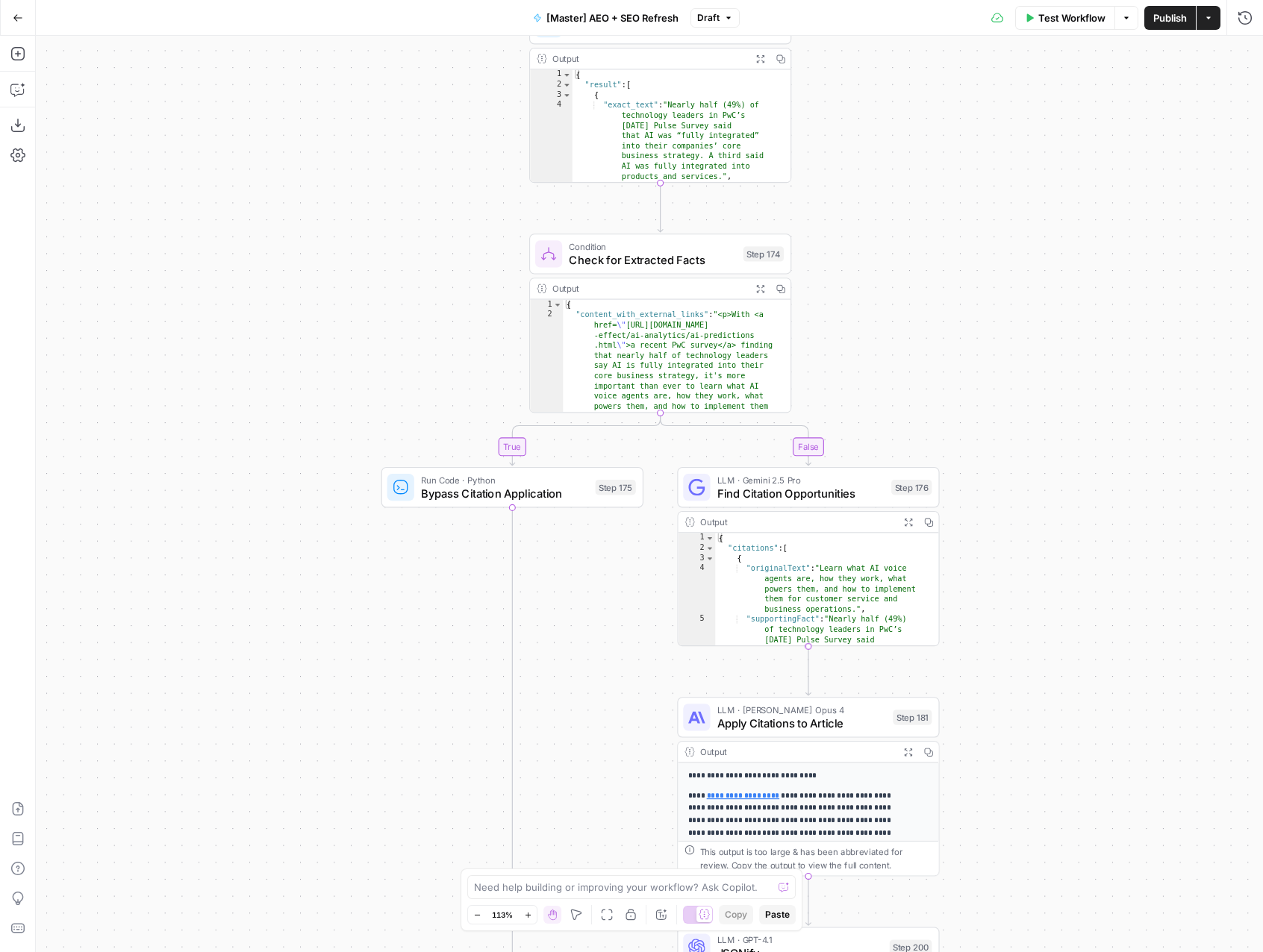
drag, startPoint x: 894, startPoint y: 570, endPoint x: 957, endPoint y: 224, distance: 351.7
click at [957, 224] on div "true false true false true false Workflow Set Inputs Inputs LLM · GPT-4.1 Class…" at bounding box center [649, 494] width 1227 height 916
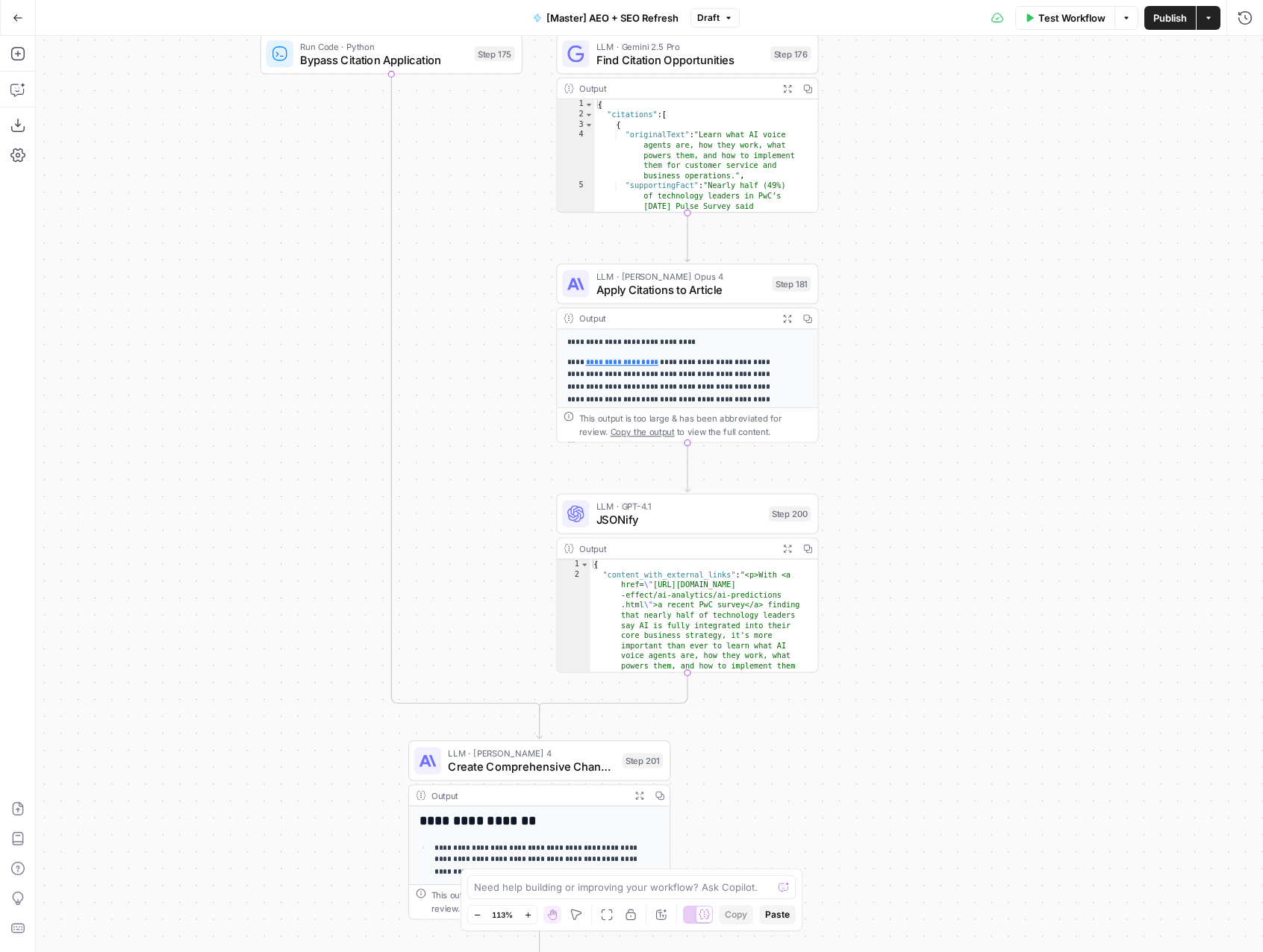
drag, startPoint x: 1010, startPoint y: 554, endPoint x: 878, endPoint y: 80, distance: 492.0
click at [878, 80] on div "true false true false true false Workflow Set Inputs Inputs LLM · GPT-4.1 Class…" at bounding box center [649, 494] width 1227 height 916
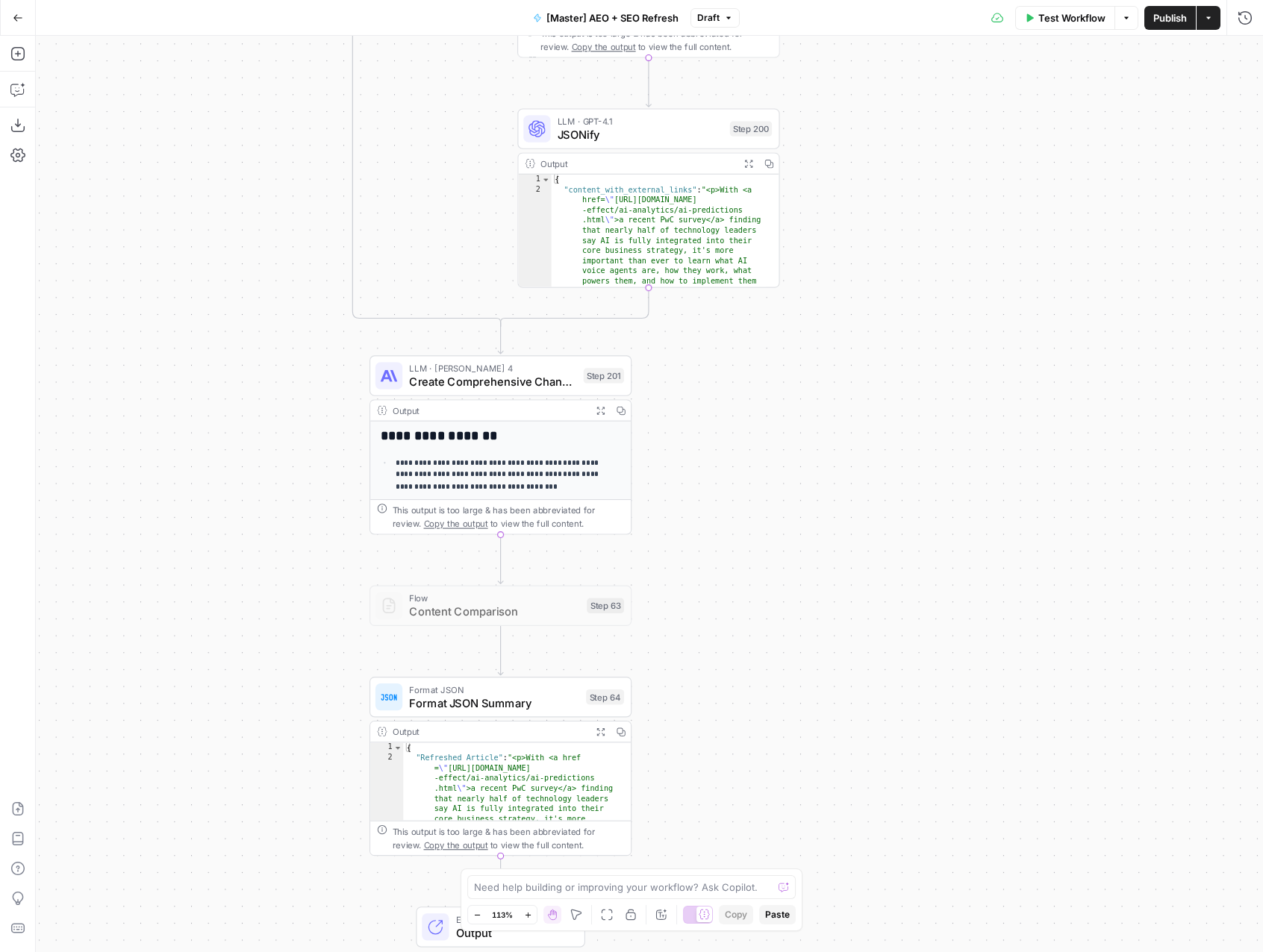
drag, startPoint x: 888, startPoint y: 642, endPoint x: 859, endPoint y: 299, distance: 344.2
click at [859, 299] on div "true false true false true false Workflow Set Inputs Inputs LLM · GPT-4.1 Class…" at bounding box center [649, 494] width 1227 height 916
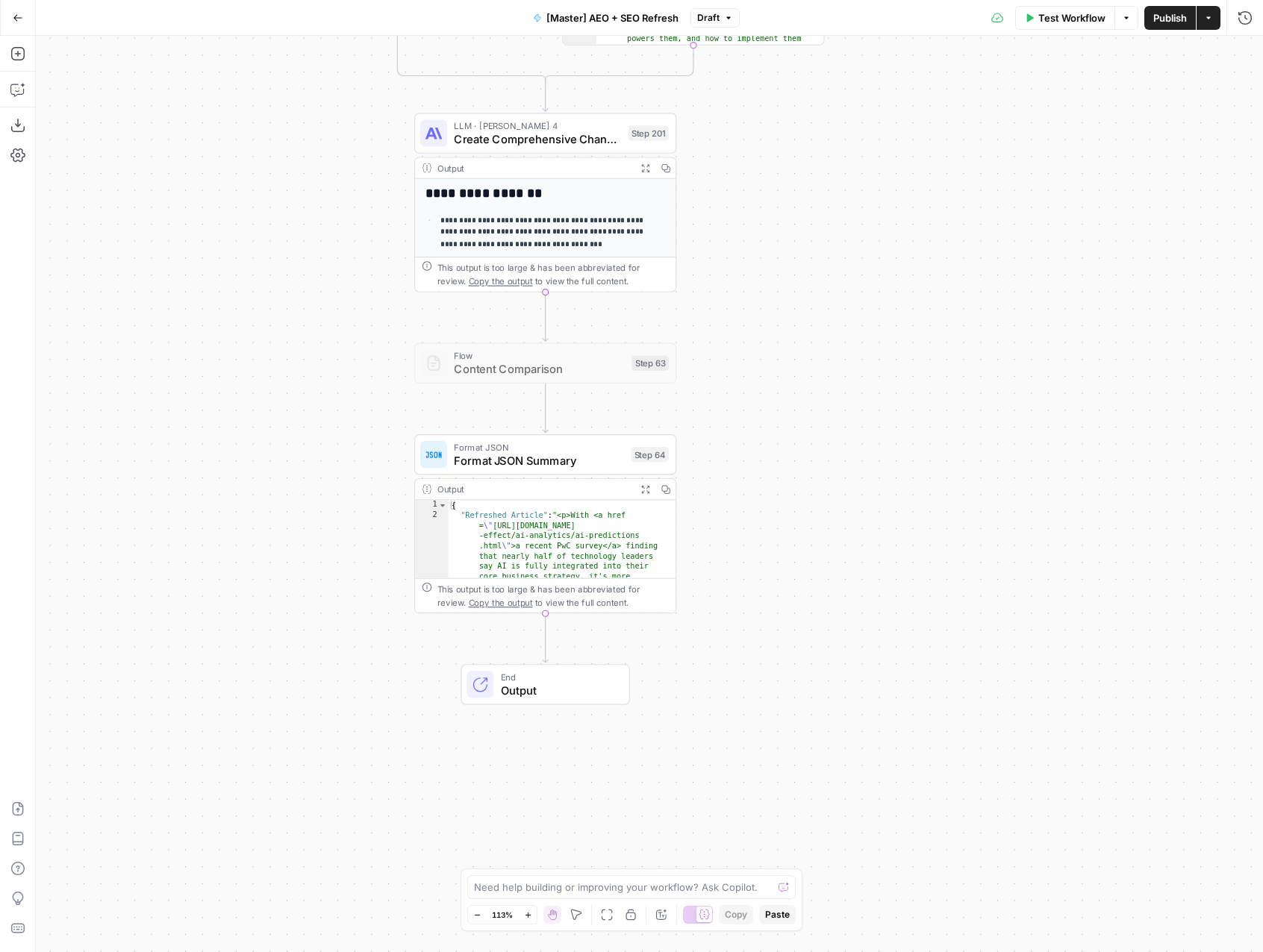
drag, startPoint x: 780, startPoint y: 523, endPoint x: 825, endPoint y: 281, distance: 246.1
click at [825, 281] on div "true false true false true false Workflow Set Inputs Inputs LLM · GPT-4.1 Class…" at bounding box center [649, 494] width 1227 height 916
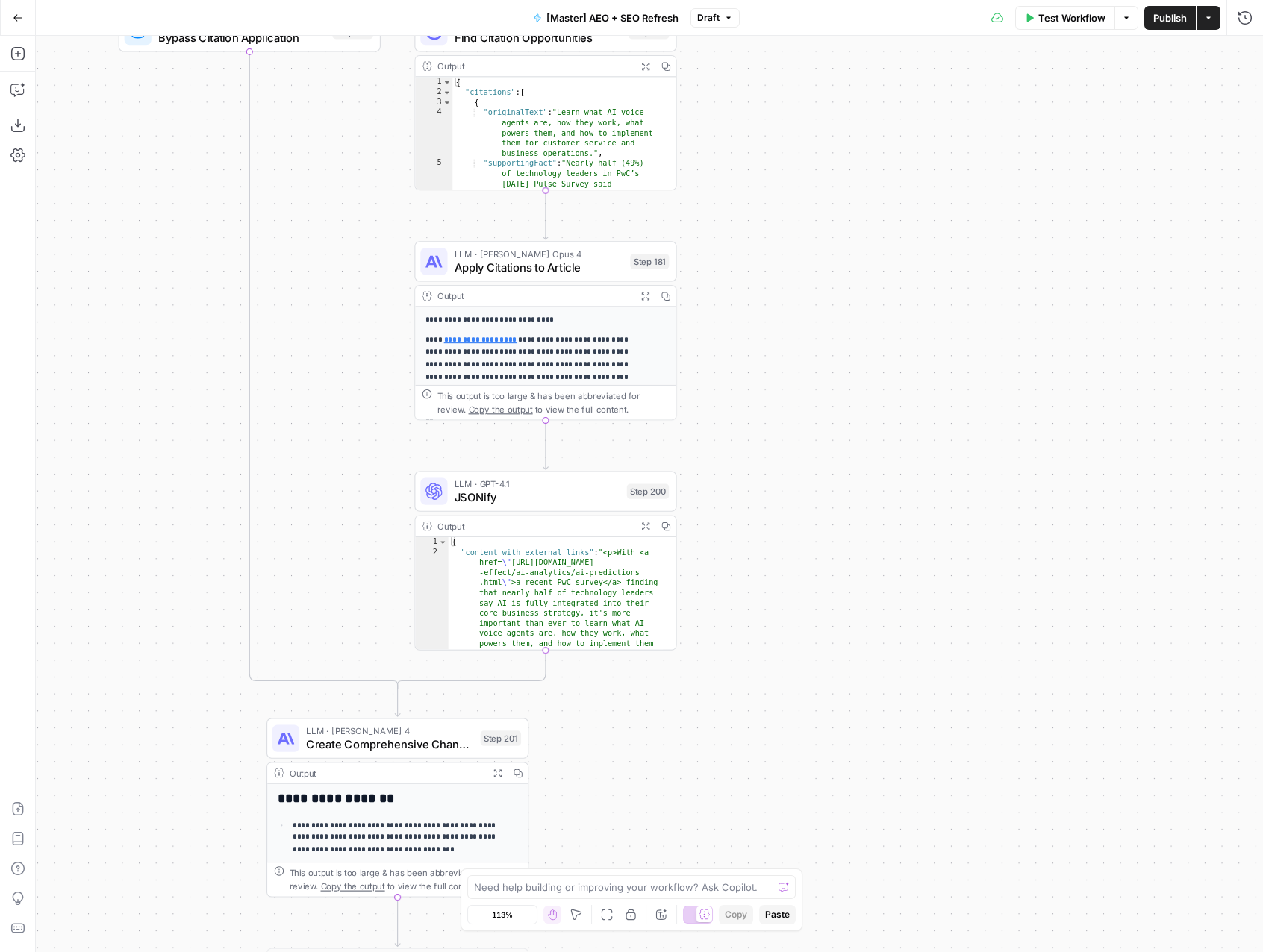
drag, startPoint x: 835, startPoint y: 396, endPoint x: 706, endPoint y: 885, distance: 505.7
click at [706, 885] on body "Assembly AI New Home Browse Your Data Usage Settings Recent Grids Webflow - Blo…" at bounding box center [632, 476] width 1263 height 952
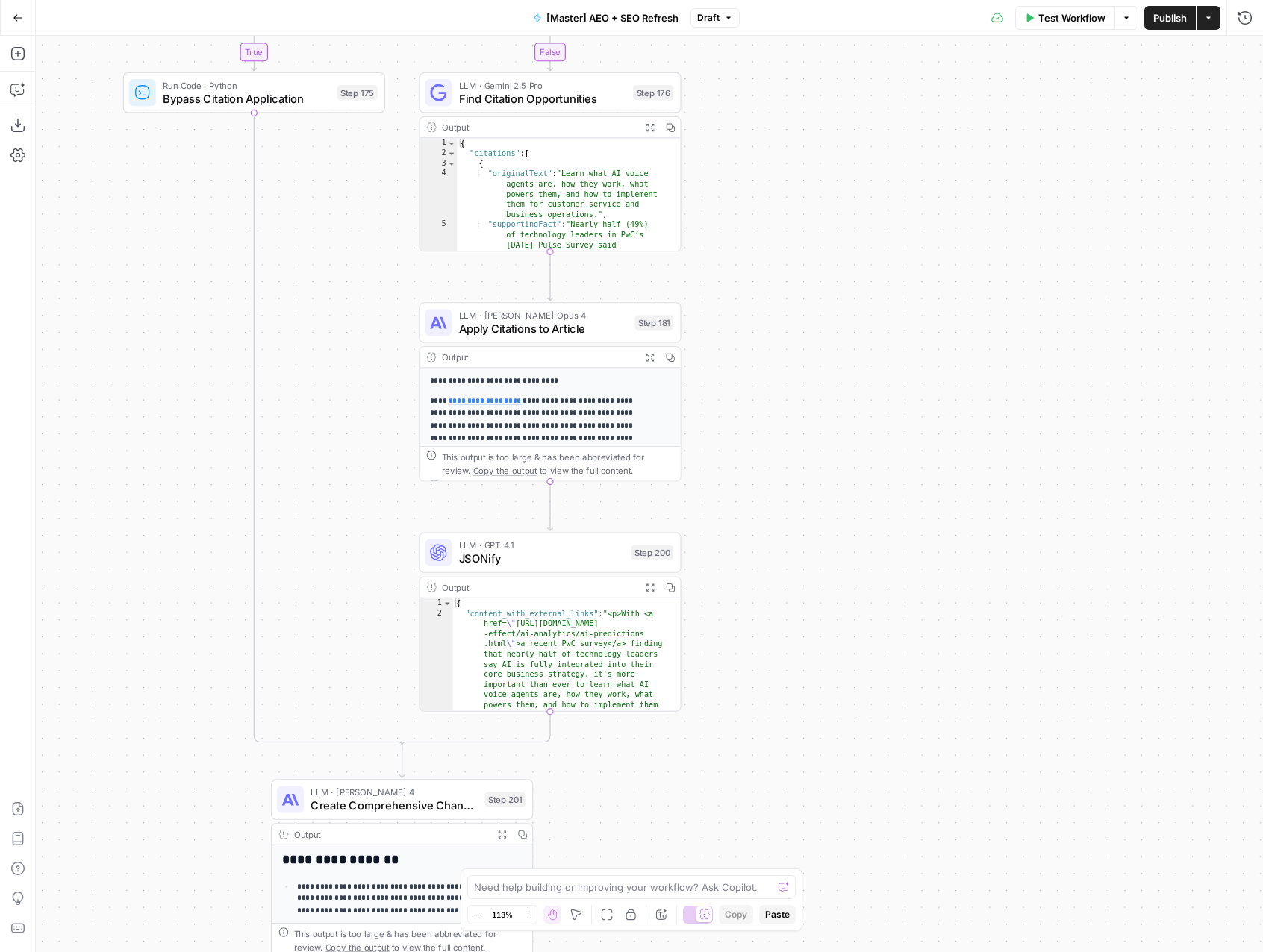
drag, startPoint x: 939, startPoint y: 325, endPoint x: 872, endPoint y: 859, distance: 538.2
click at [872, 864] on div "true false true false true false Workflow Set Inputs Inputs LLM · GPT-4.1 Class…" at bounding box center [649, 494] width 1227 height 916
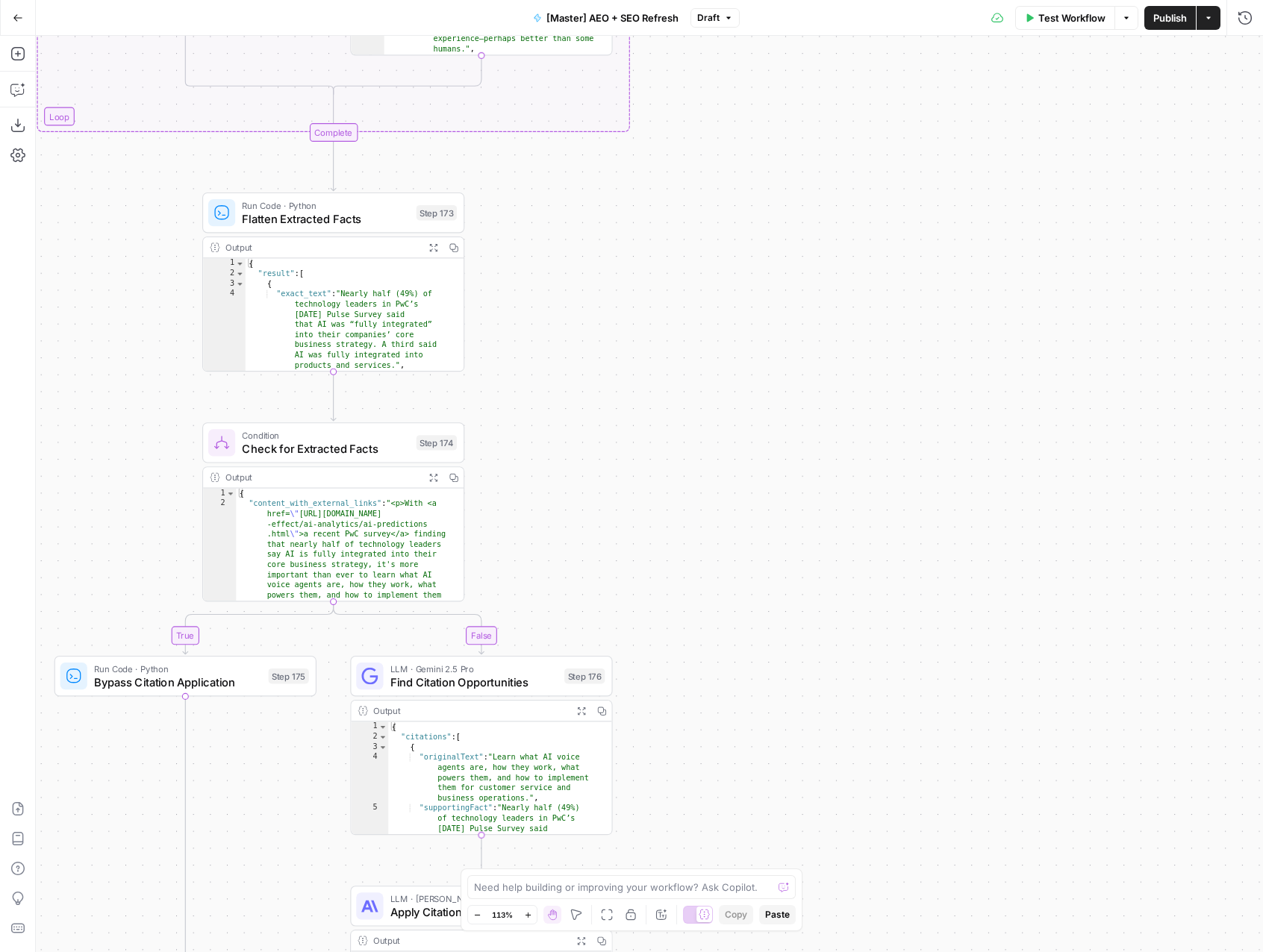
drag, startPoint x: 871, startPoint y: 412, endPoint x: 863, endPoint y: 808, distance: 396.1
click at [861, 827] on div "true false true false true false Workflow Set Inputs Inputs LLM · GPT-4.1 Class…" at bounding box center [649, 494] width 1227 height 916
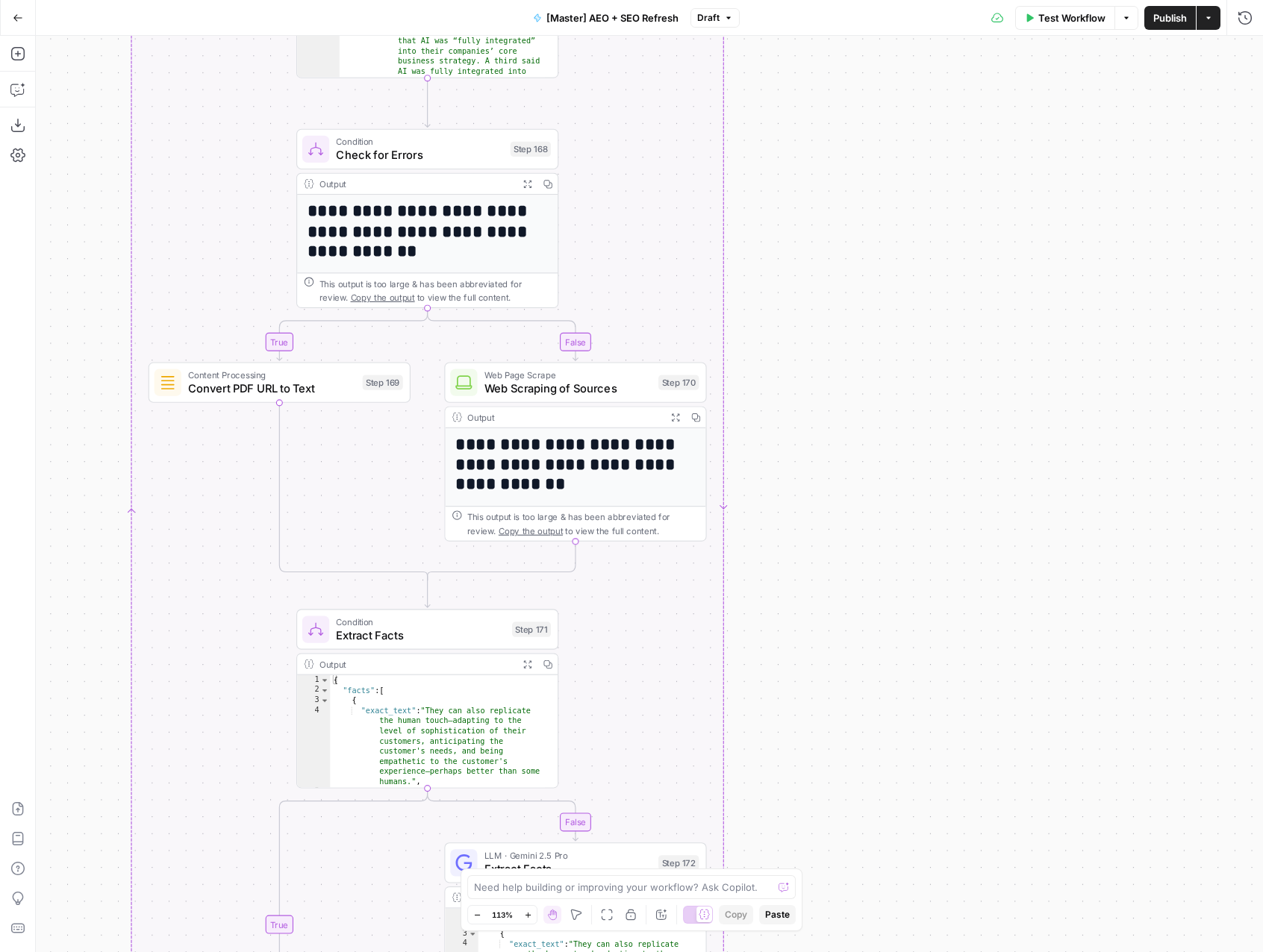
drag, startPoint x: 925, startPoint y: 364, endPoint x: 1029, endPoint y: 867, distance: 513.6
click at [1029, 867] on div "true false true false true false Workflow Set Inputs Inputs LLM · GPT-4.1 Class…" at bounding box center [649, 494] width 1227 height 916
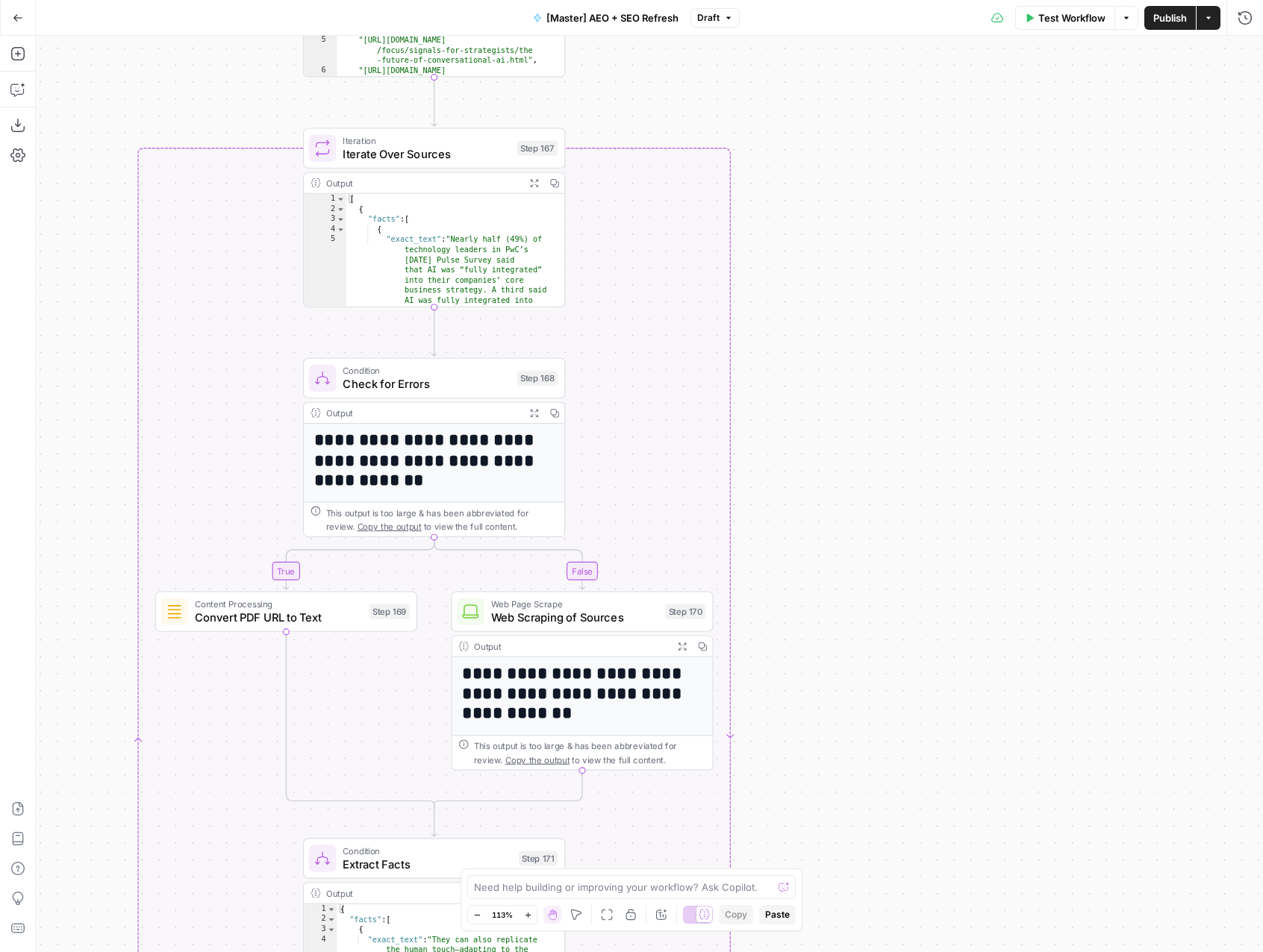
drag, startPoint x: 1005, startPoint y: 407, endPoint x: 1040, endPoint y: 692, distance: 287.1
click at [1038, 731] on div "true false true false true false Workflow Set Inputs Inputs LLM · GPT-4.1 Class…" at bounding box center [649, 494] width 1227 height 916
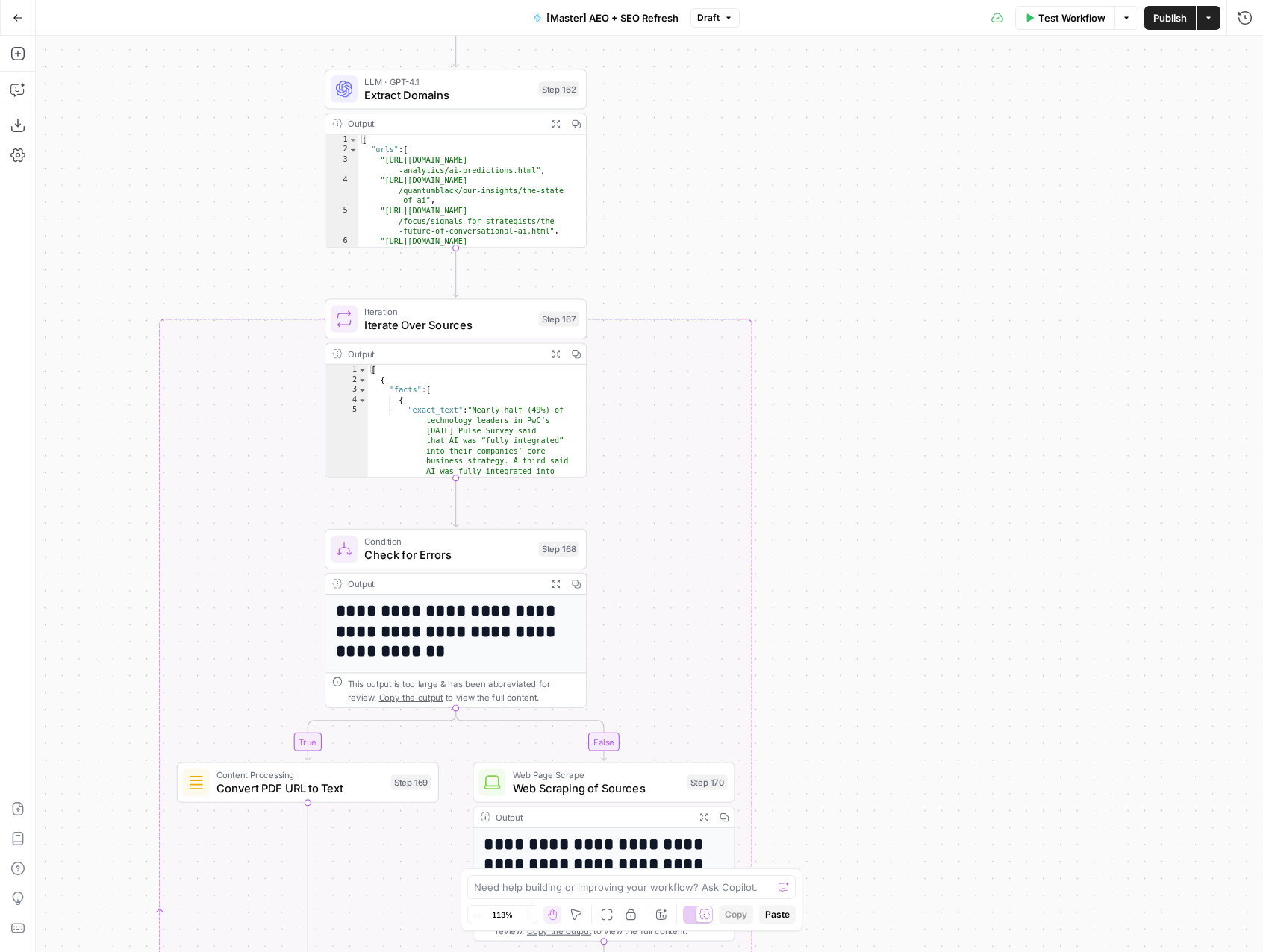
drag, startPoint x: 1041, startPoint y: 586, endPoint x: 1014, endPoint y: 782, distance: 197.9
click at [1017, 788] on div "true false true false true false Workflow Set Inputs Inputs LLM · GPT-4.1 Class…" at bounding box center [649, 494] width 1227 height 916
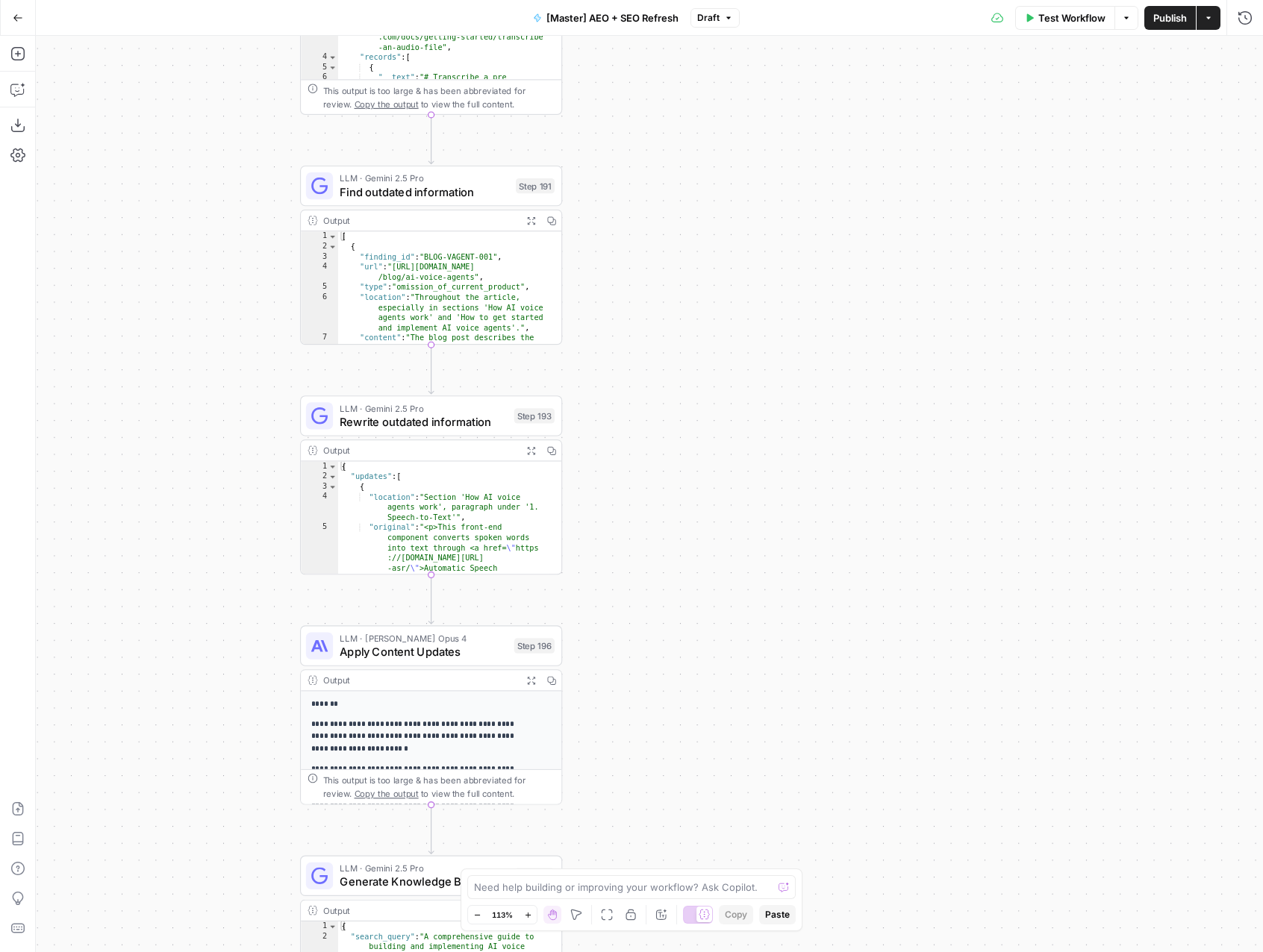
click at [380, 652] on span "Apply Content Updates" at bounding box center [423, 651] width 167 height 17
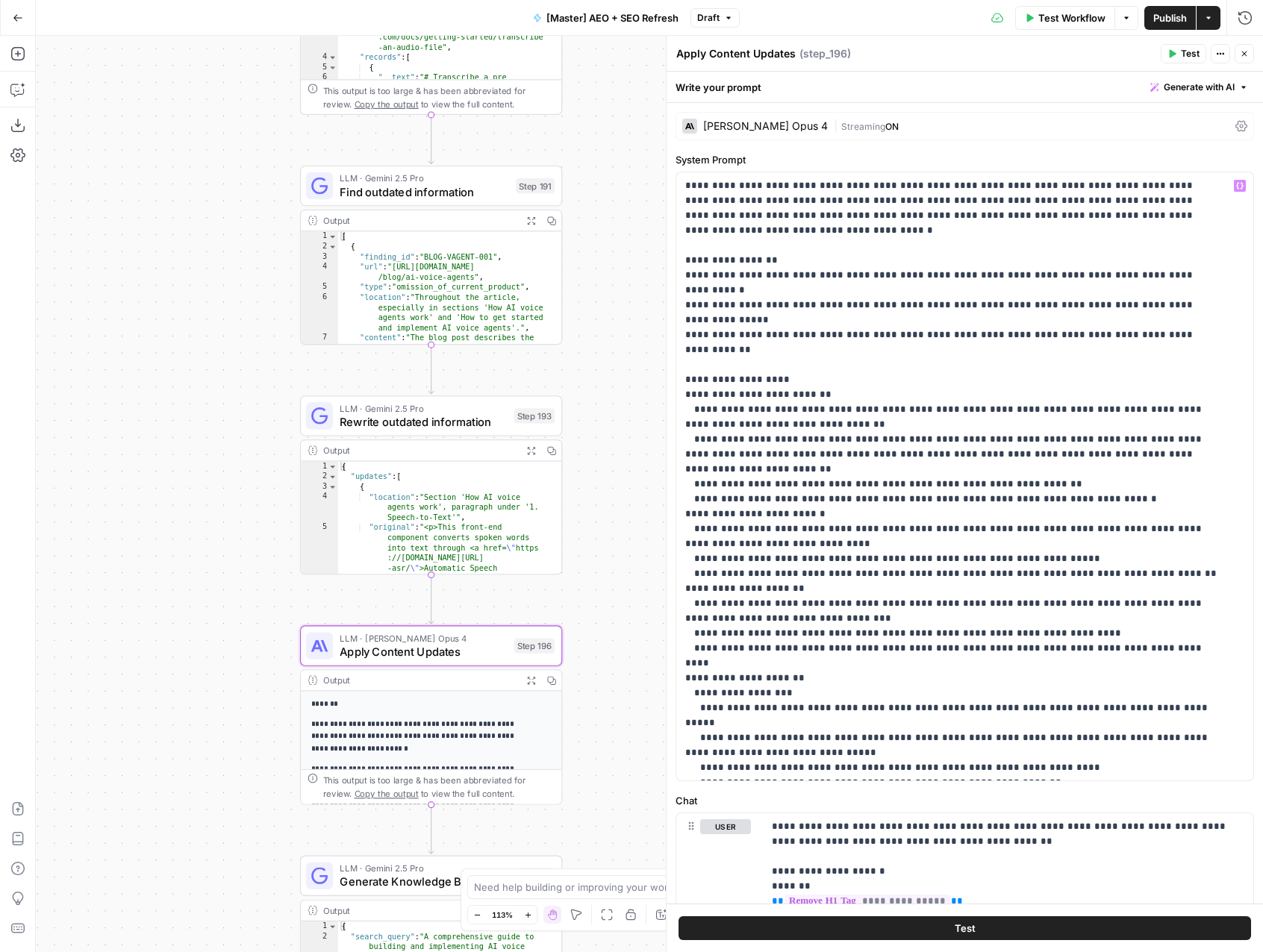
scroll to position [195, 0]
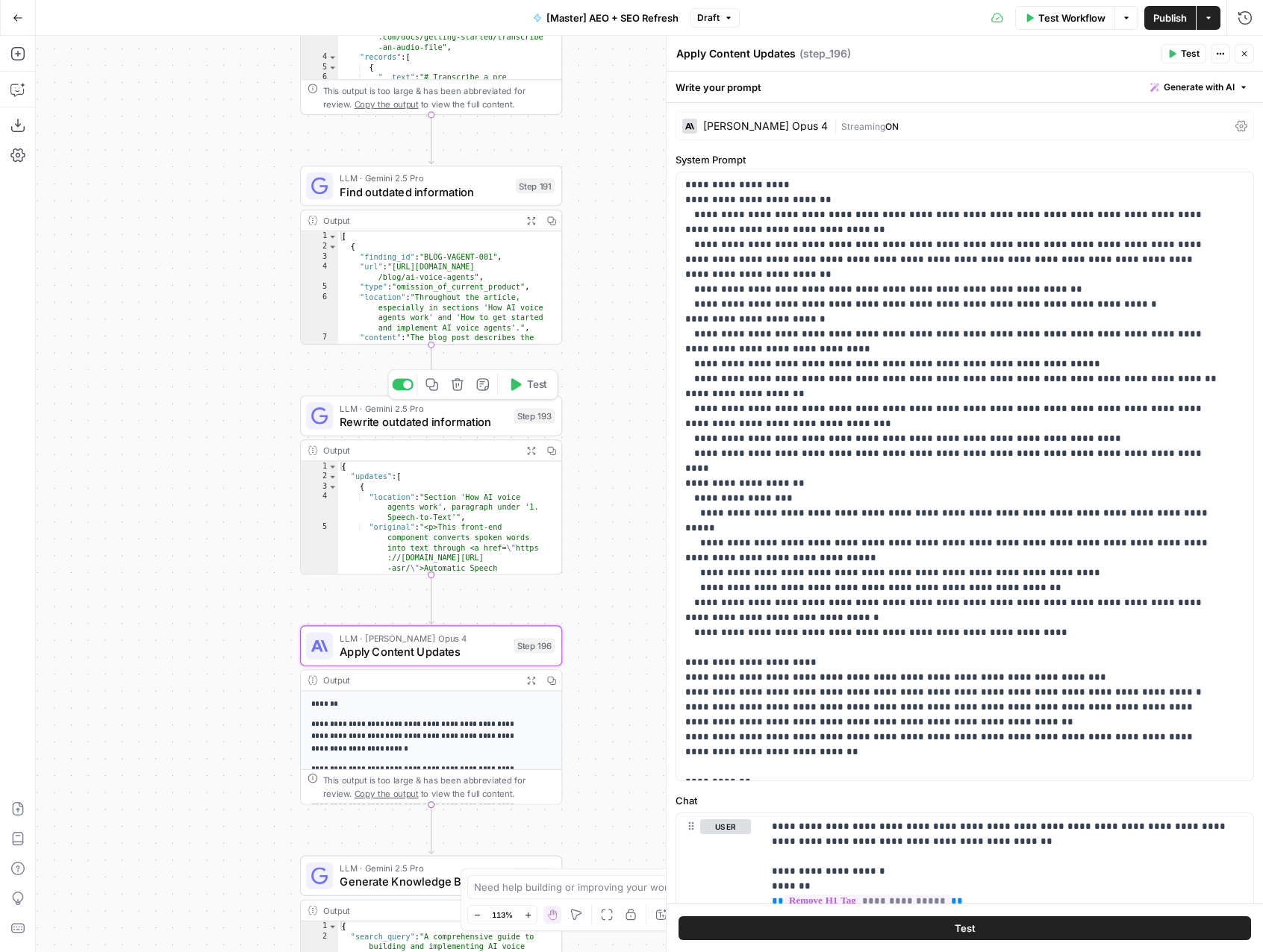
click at [433, 425] on span "Rewrite outdated information" at bounding box center [423, 422] width 167 height 17
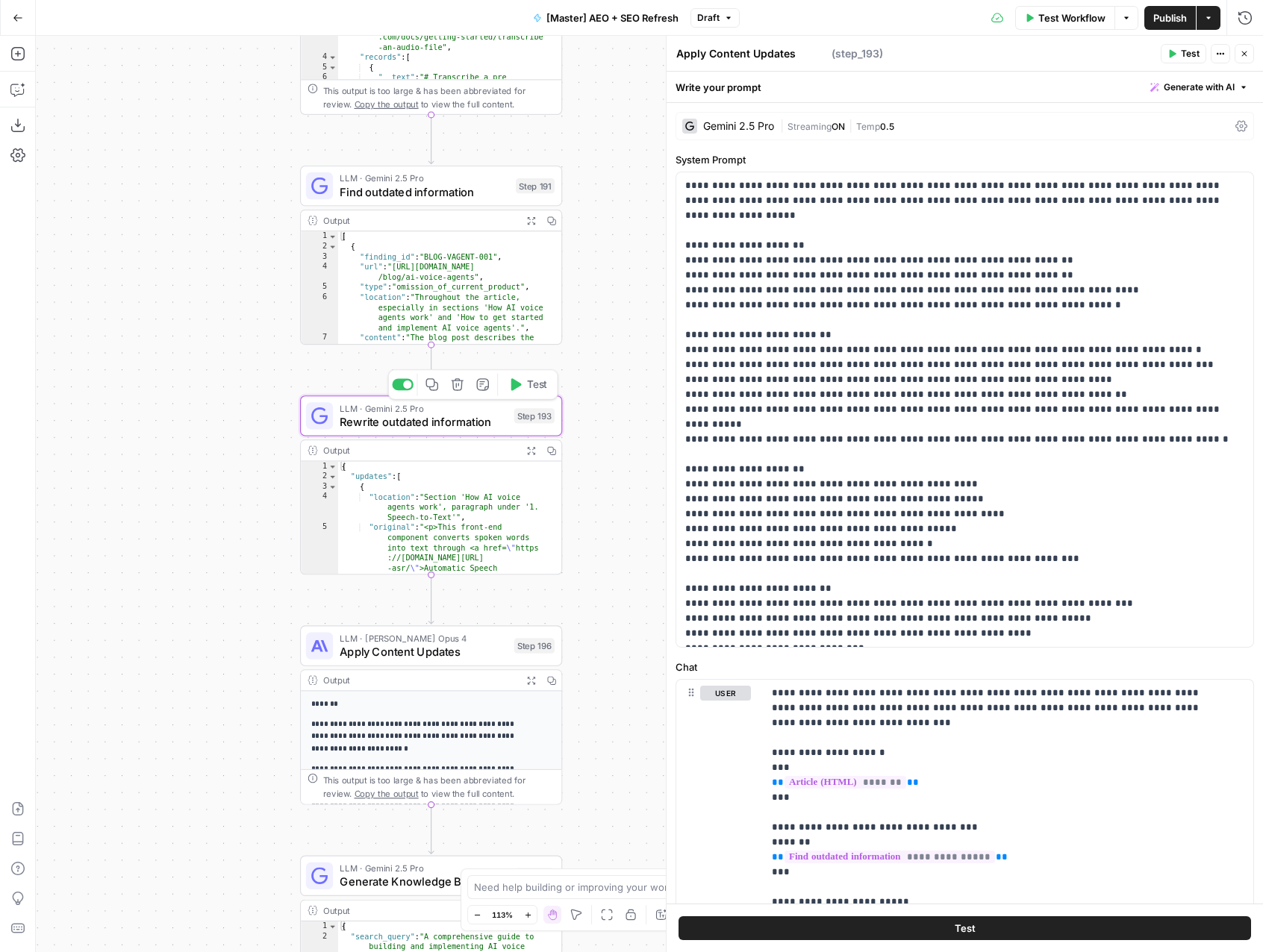
type textarea "Rewrite outdated information"
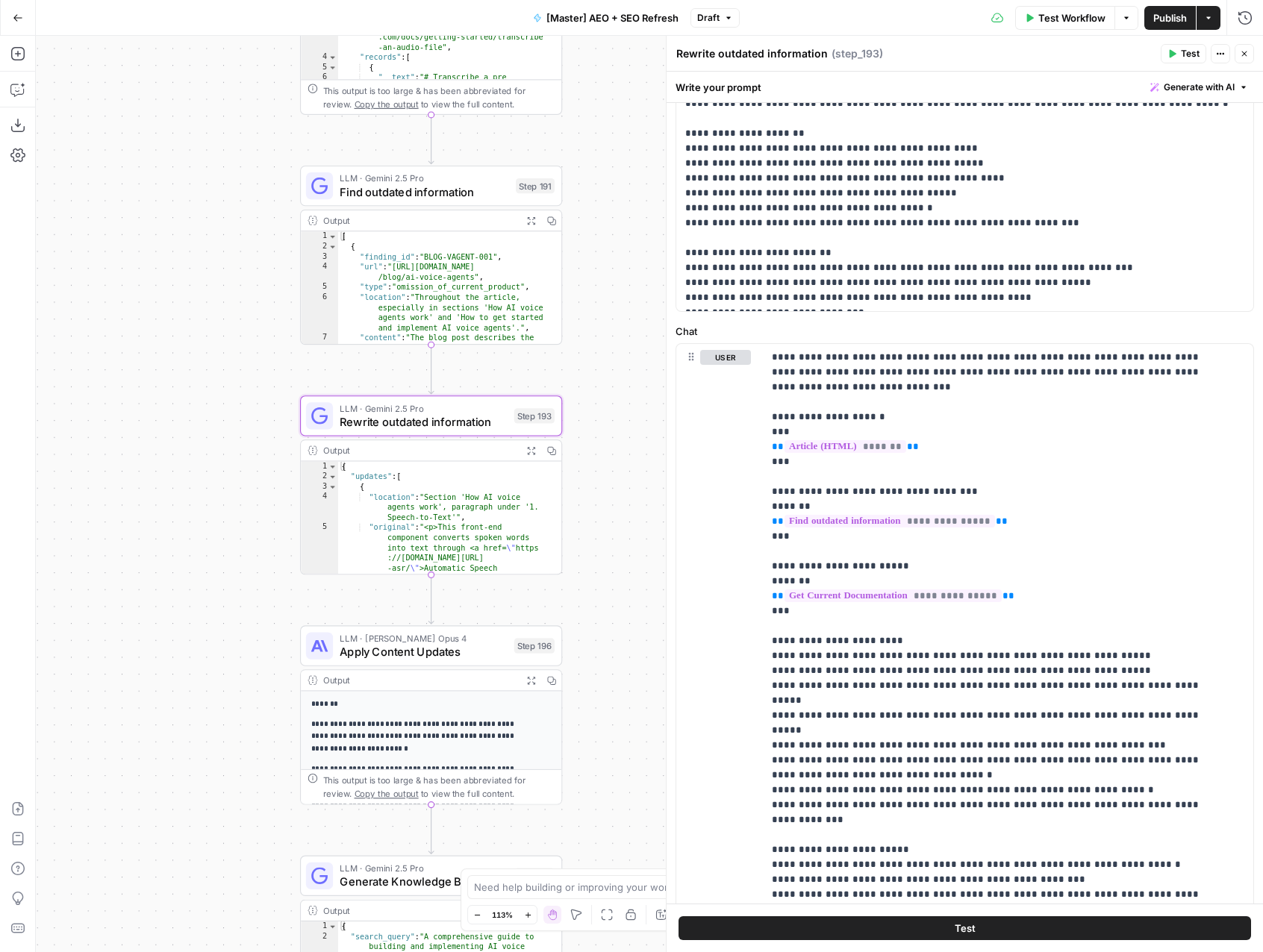
scroll to position [544, 0]
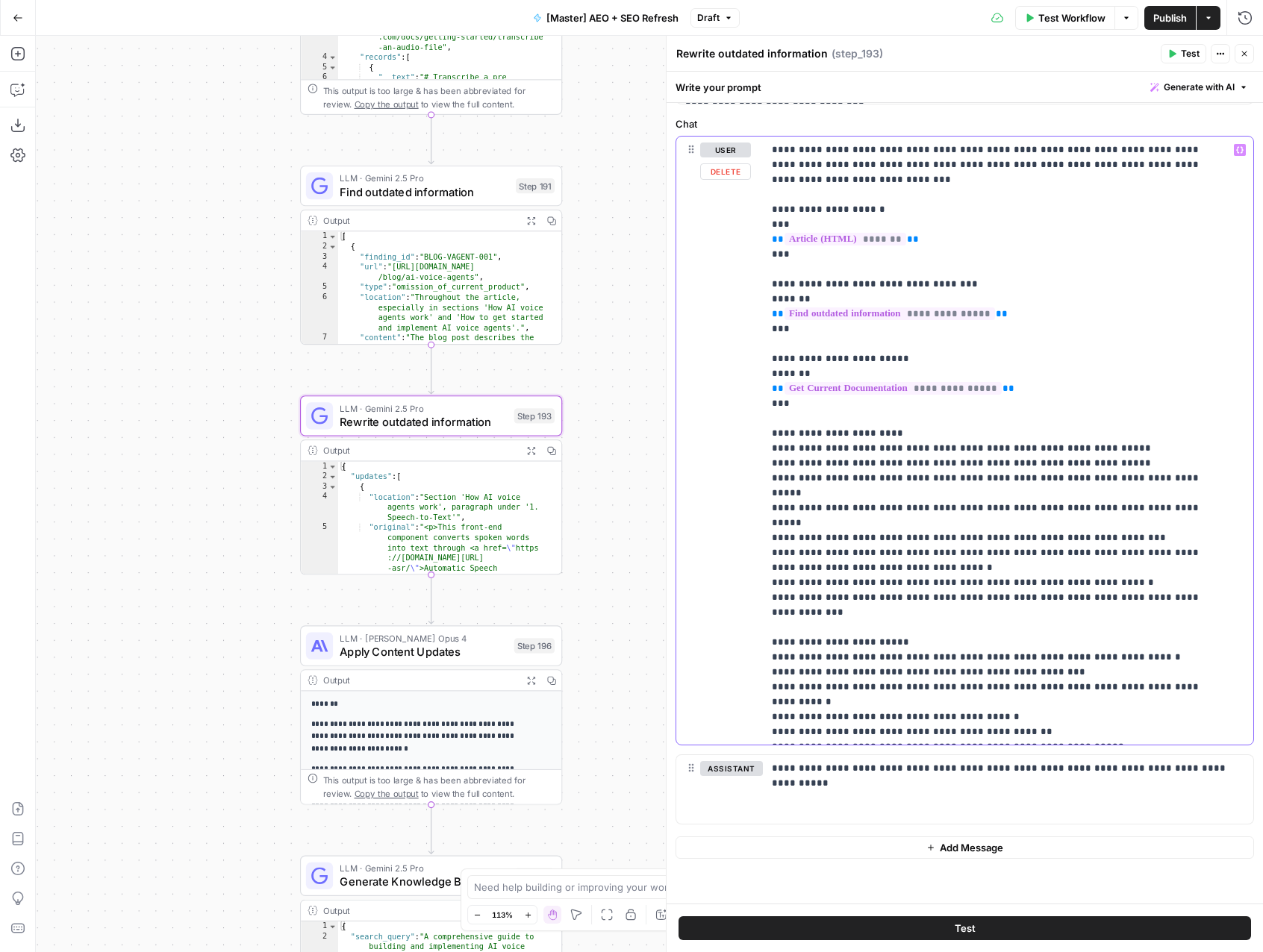
click at [1025, 404] on p "**********" at bounding box center [996, 776] width 450 height 1269
click at [1236, 153] on icon "button" at bounding box center [1239, 150] width 7 height 7
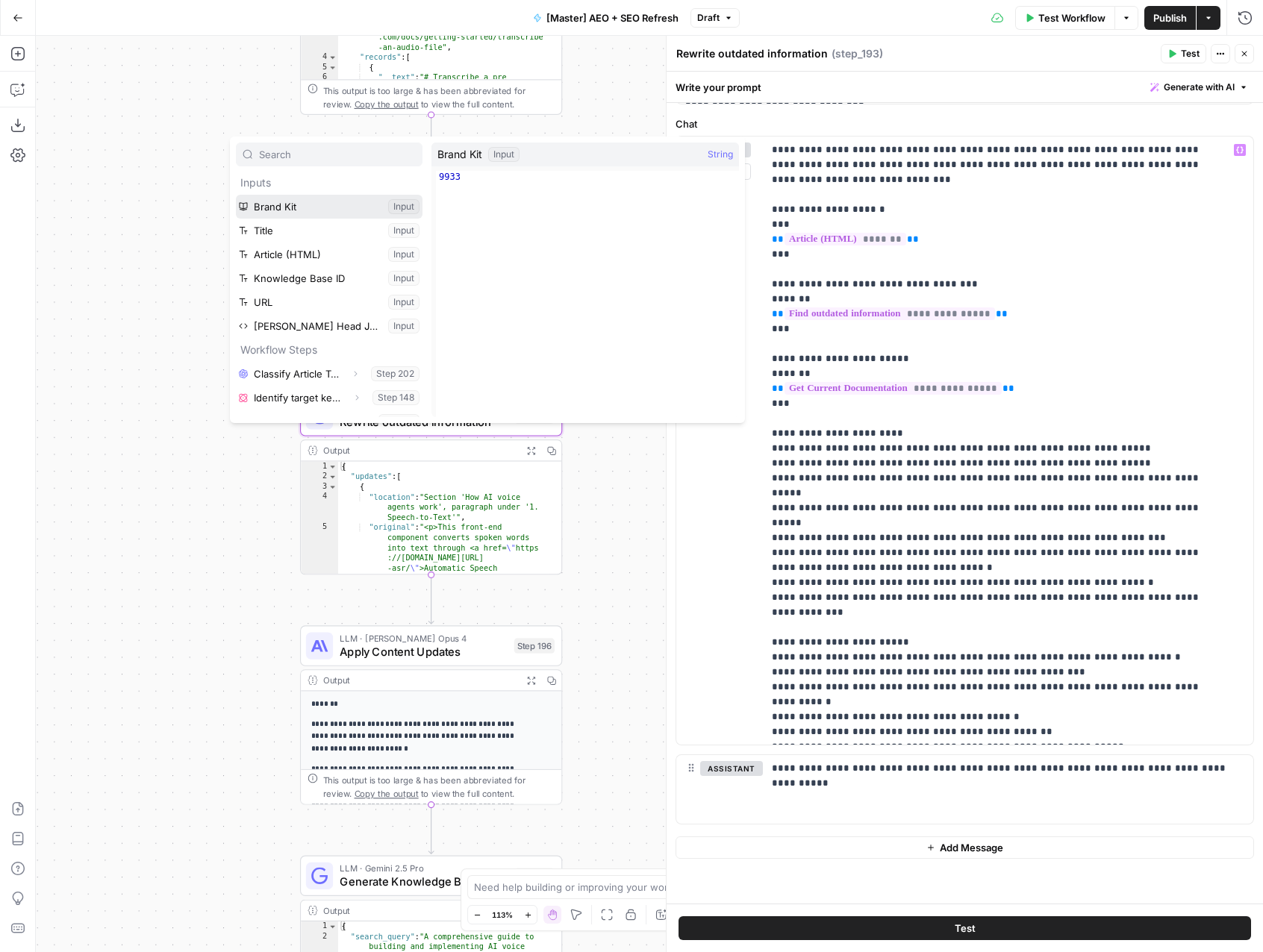
click at [362, 206] on button "Select variable Brand Kit" at bounding box center [329, 206] width 186 height 24
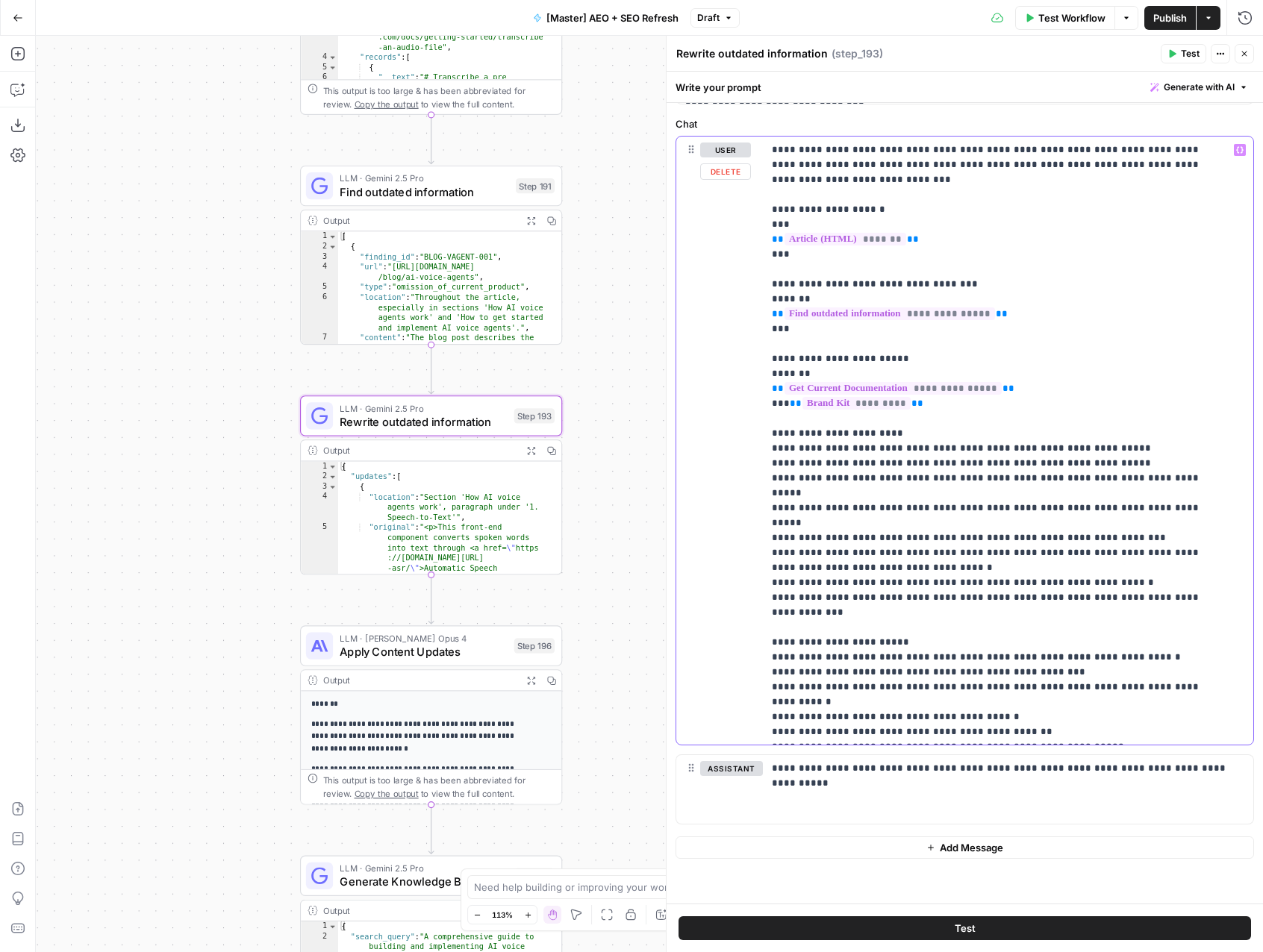
click at [877, 407] on span "*********" at bounding box center [856, 403] width 109 height 12
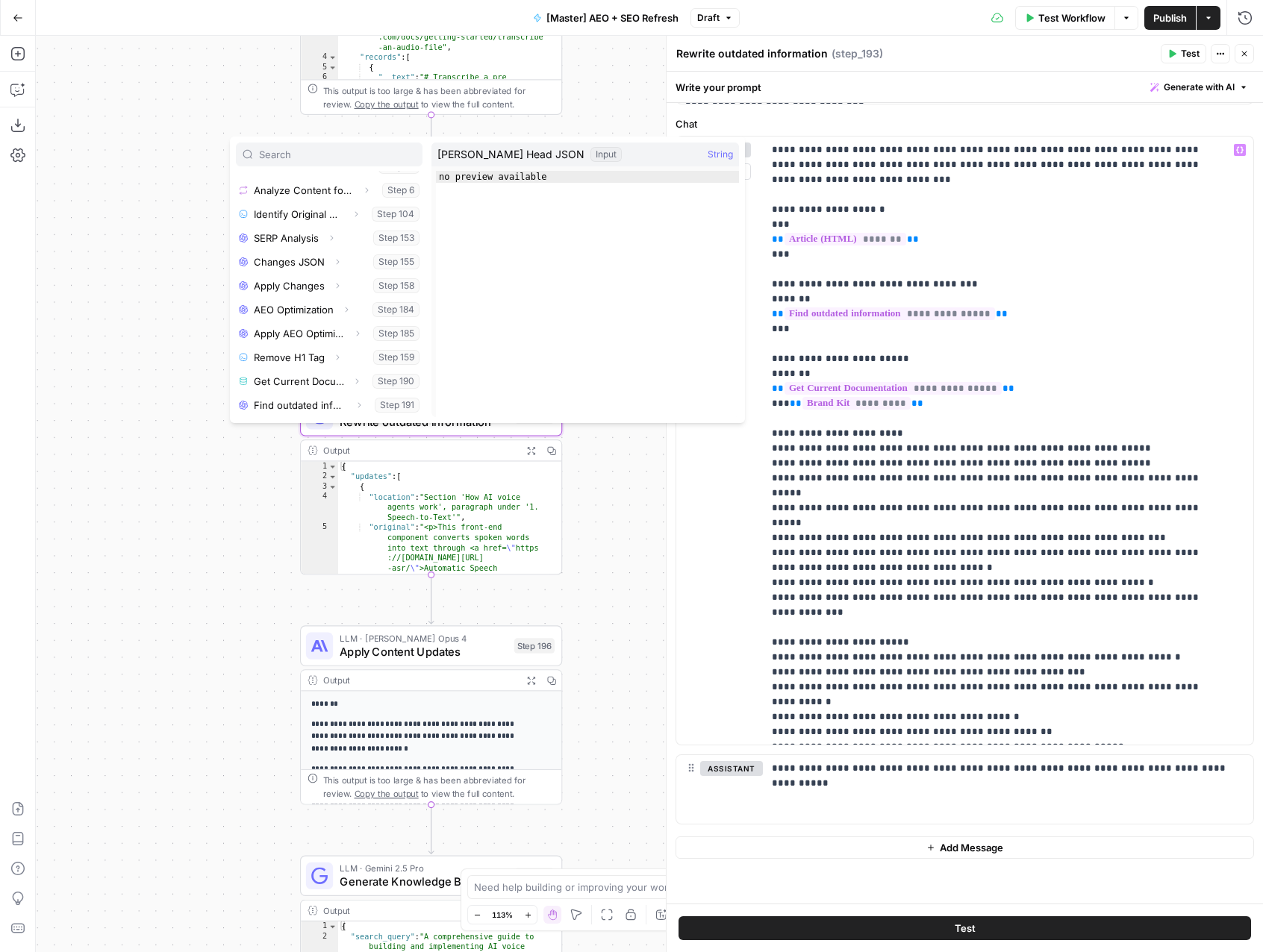
scroll to position [0, 0]
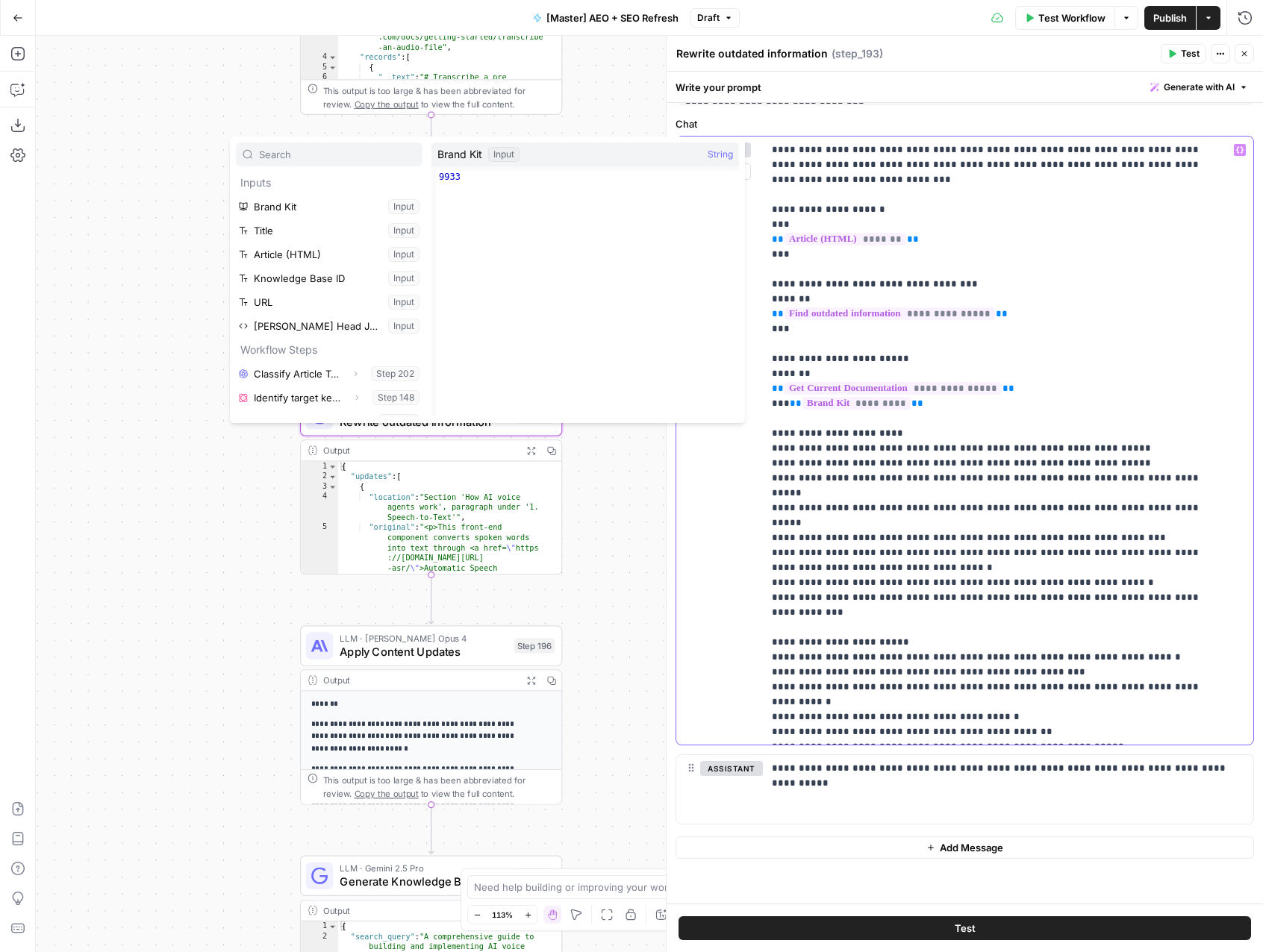
click at [927, 417] on p "**********" at bounding box center [996, 776] width 450 height 1269
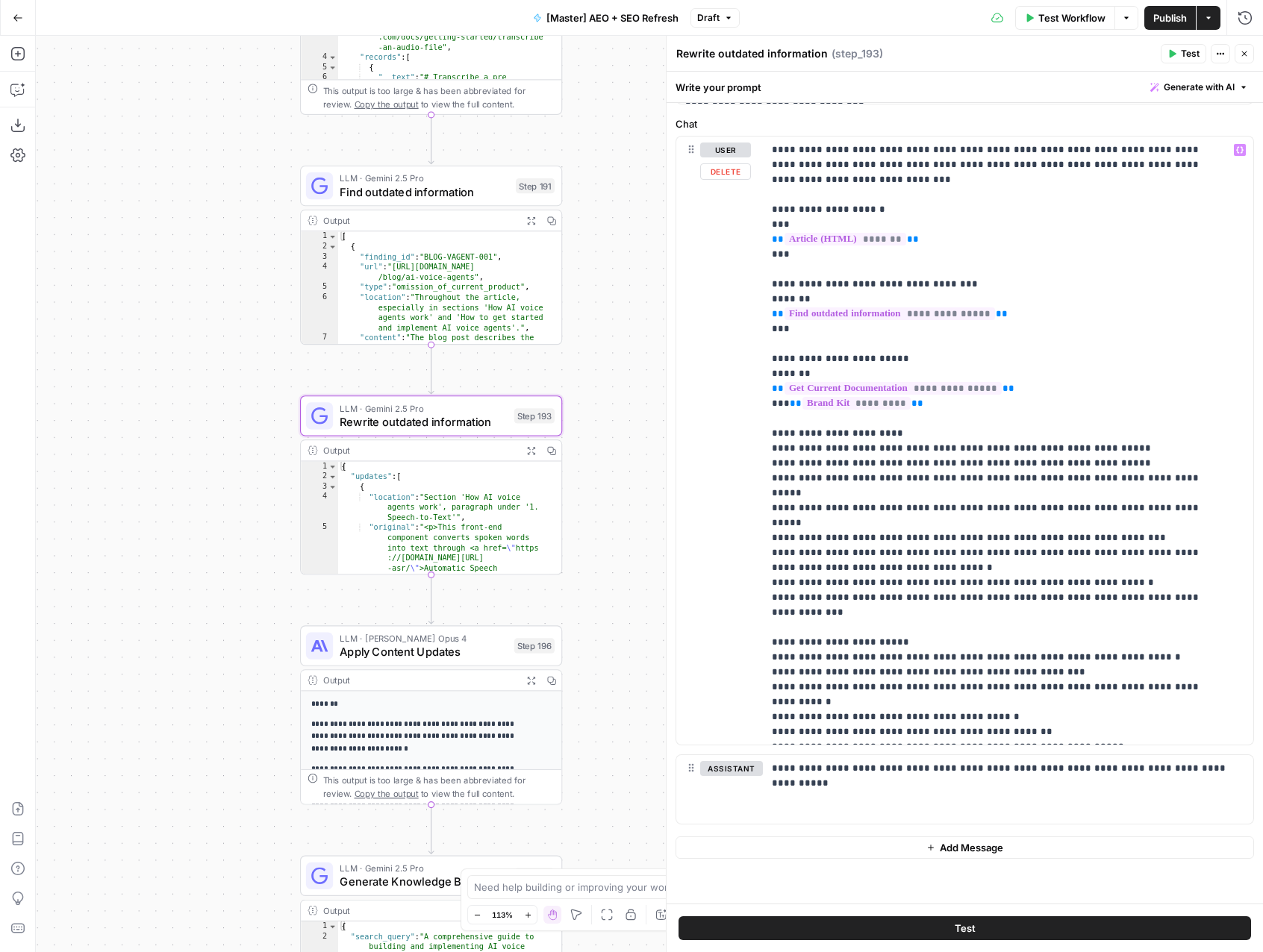
click at [890, 394] on span "**********" at bounding box center [893, 388] width 217 height 12
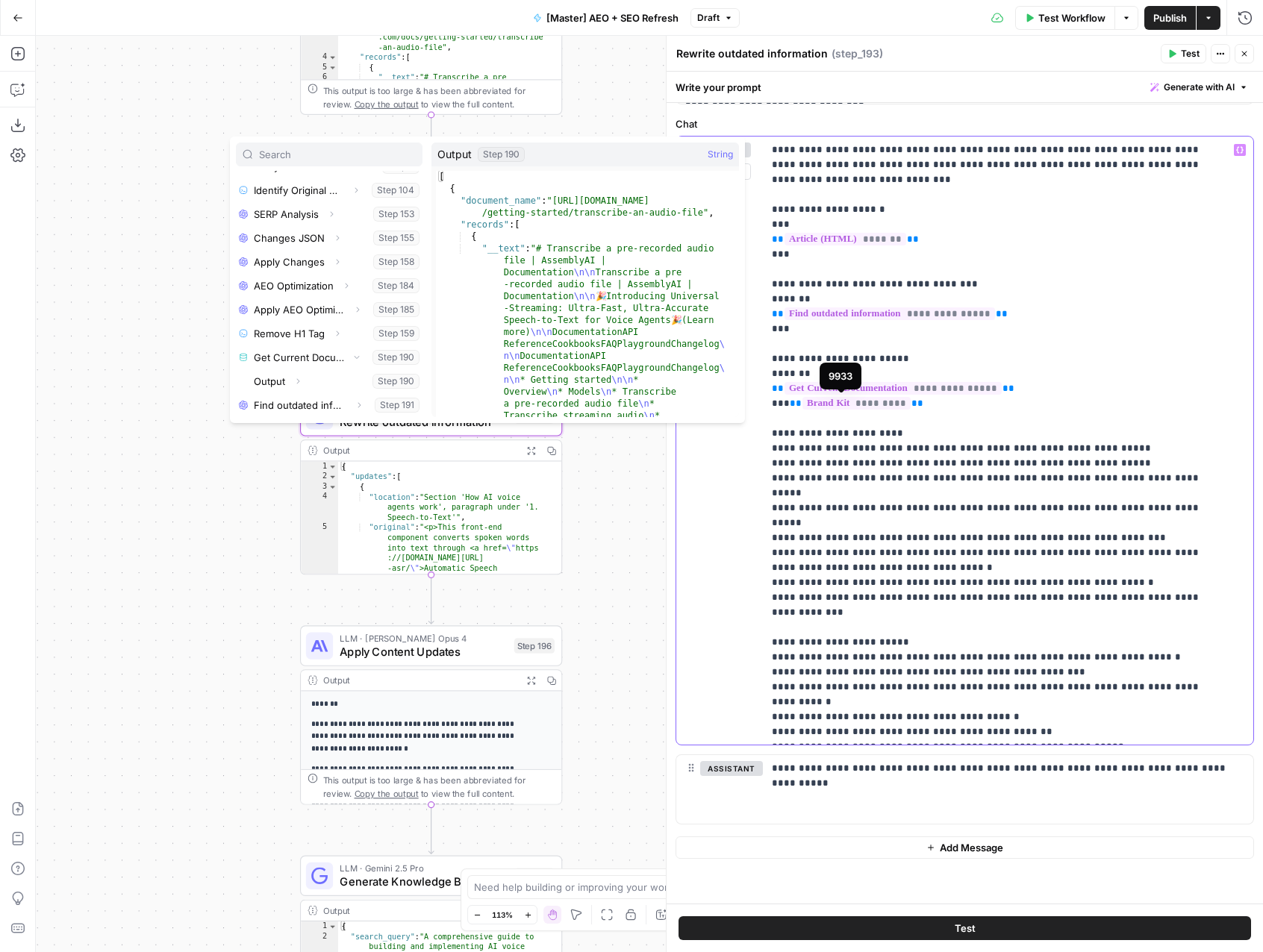
click at [869, 401] on span "*********" at bounding box center [856, 403] width 109 height 12
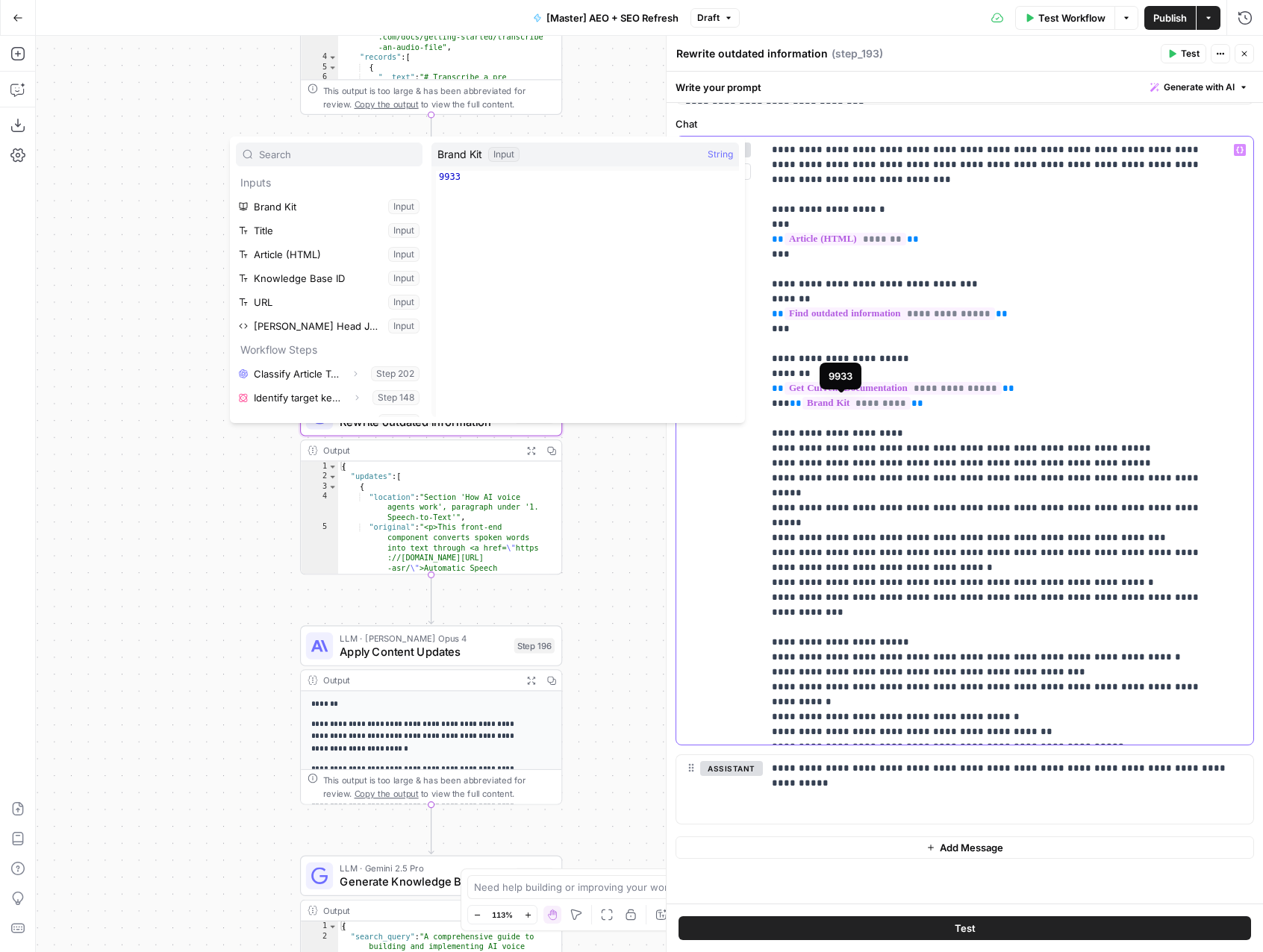
click at [883, 403] on span "*********" at bounding box center [856, 403] width 109 height 12
click at [912, 400] on span "**" at bounding box center [917, 404] width 12 height 10
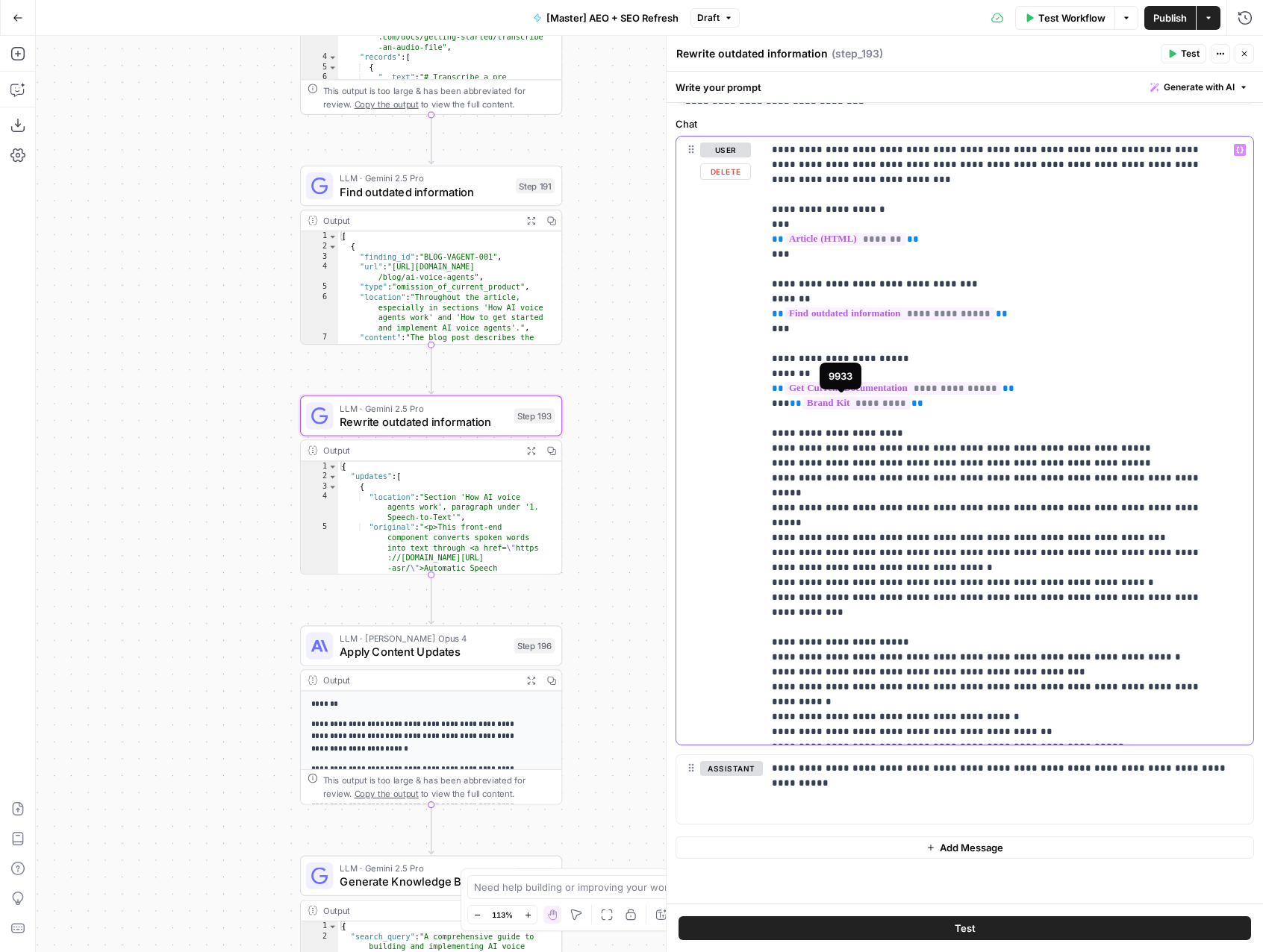
click at [873, 405] on span "*********" at bounding box center [856, 403] width 109 height 12
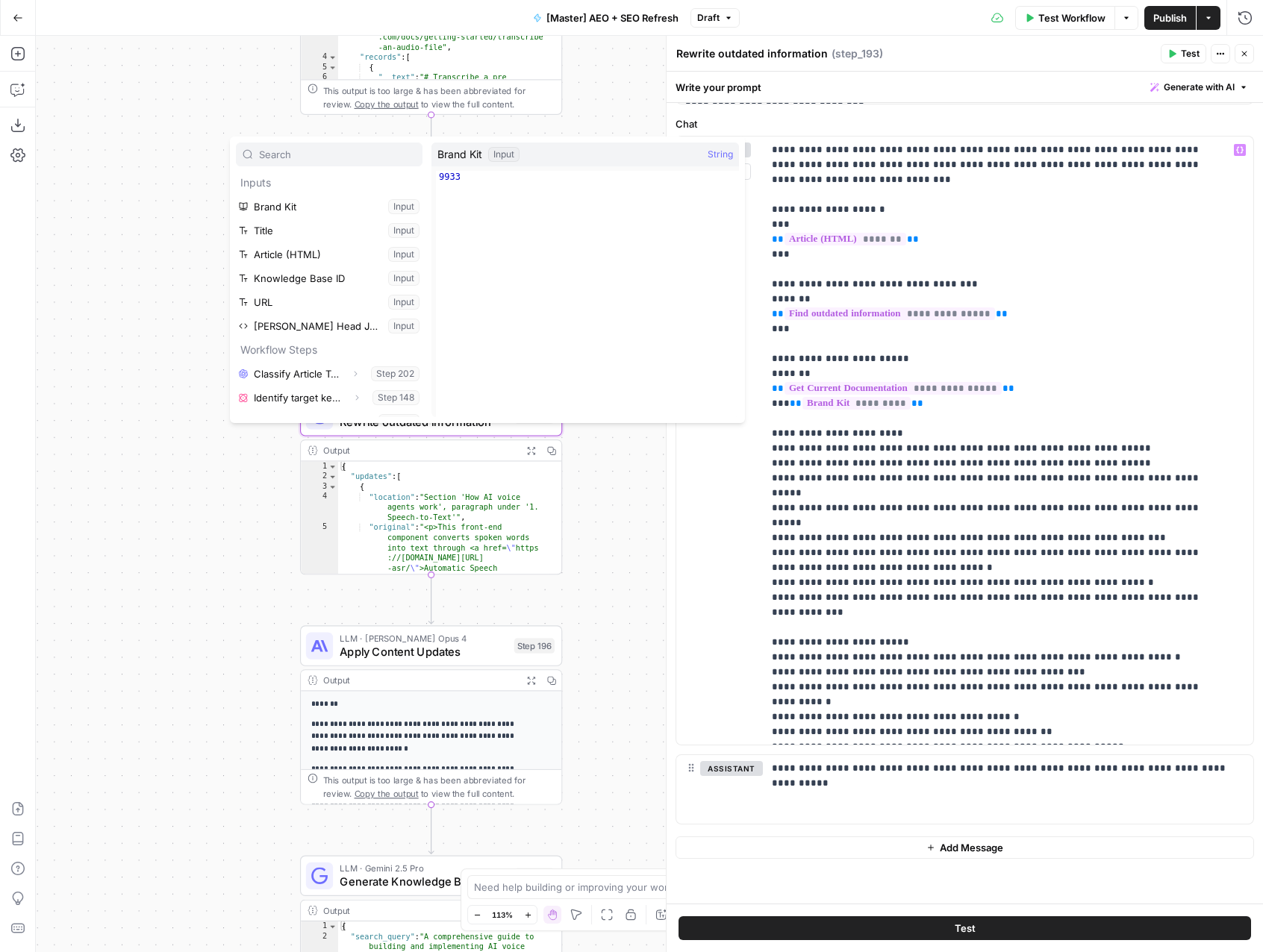
type textarea "****"
click at [458, 174] on div "9933" at bounding box center [588, 306] width 303 height 270
click at [716, 152] on span "String" at bounding box center [720, 154] width 26 height 15
click at [986, 413] on p "**********" at bounding box center [996, 776] width 450 height 1269
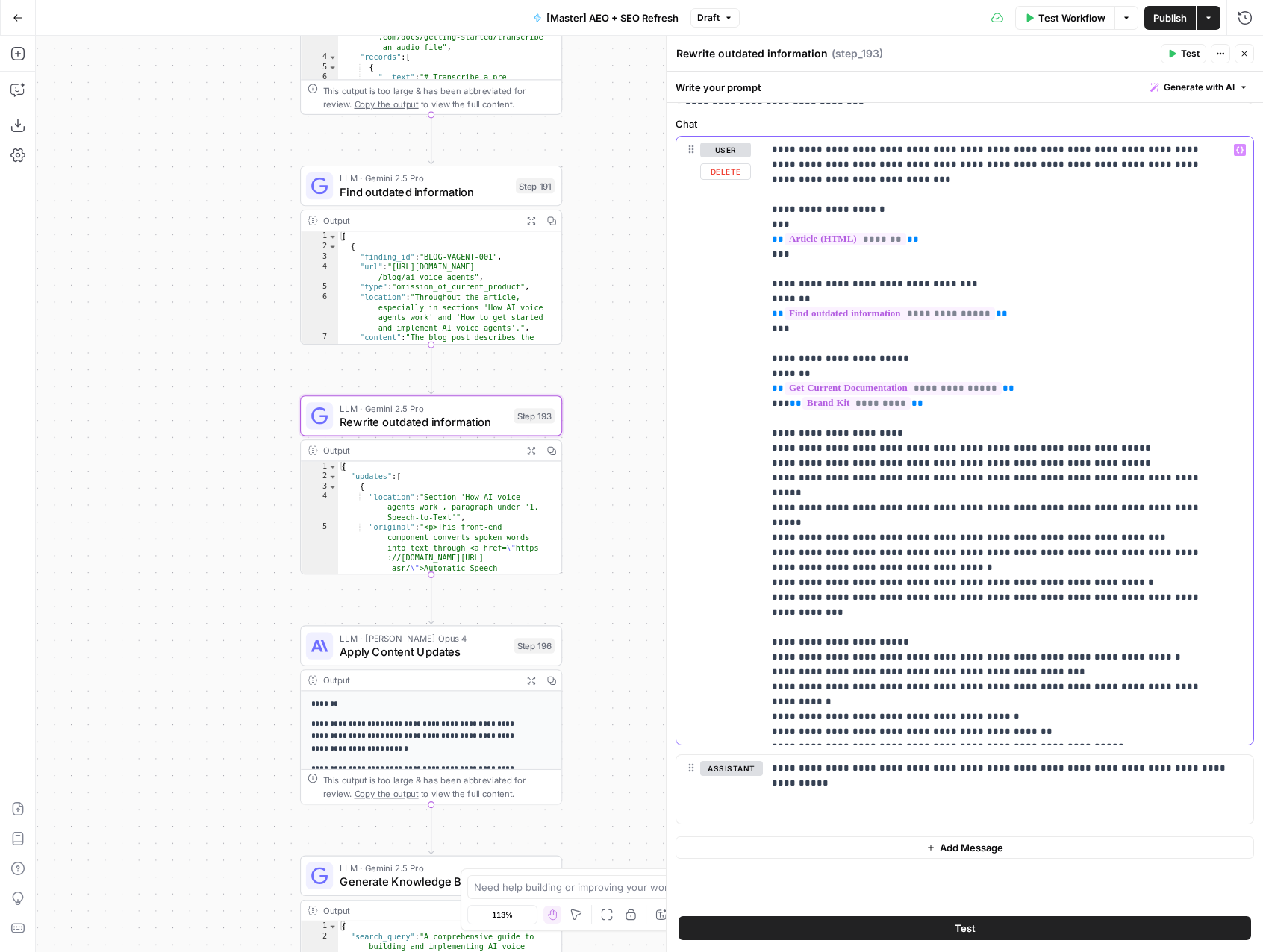
click at [980, 409] on p "**********" at bounding box center [996, 776] width 450 height 1269
